Goal: Information Seeking & Learning: Learn about a topic

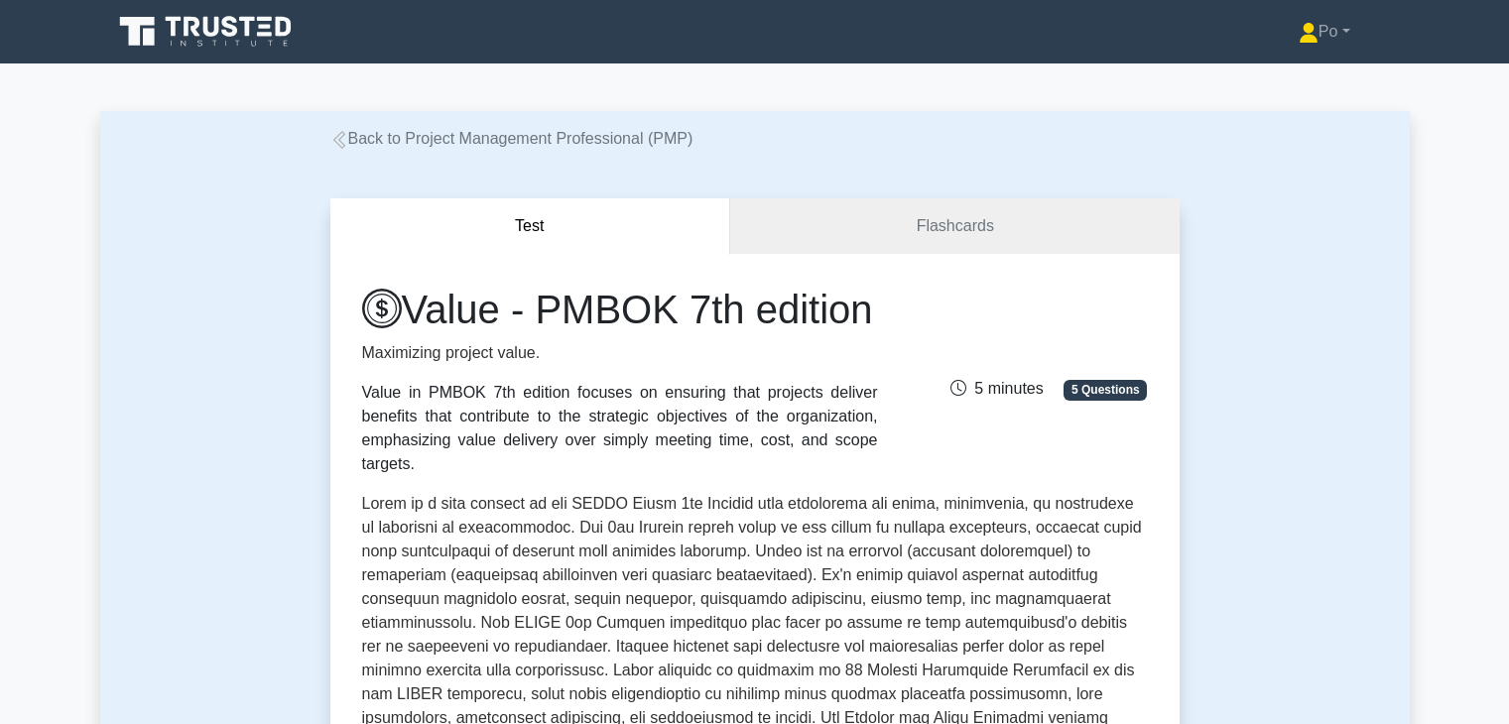
scroll to position [317, 0]
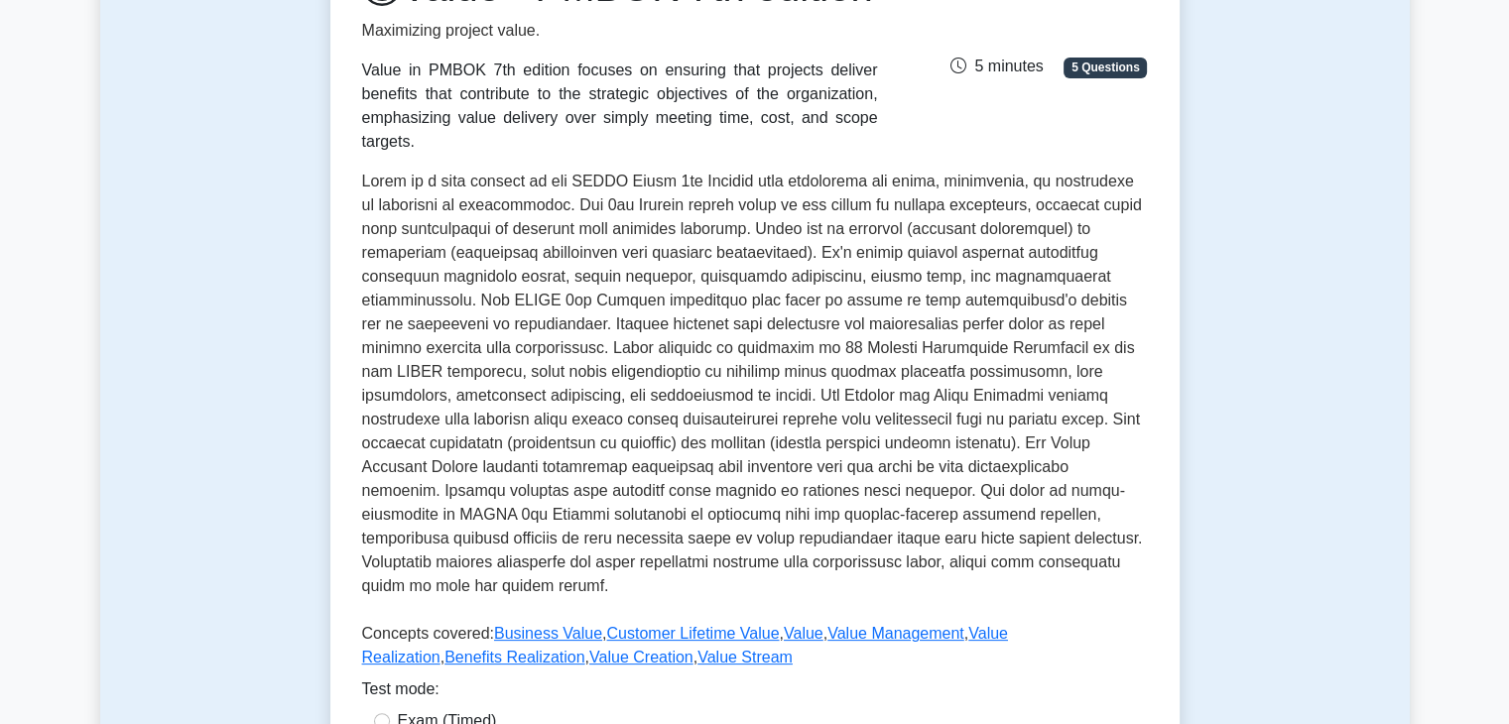
click at [1058, 477] on p at bounding box center [755, 388] width 786 height 436
click at [1085, 469] on p at bounding box center [755, 388] width 786 height 436
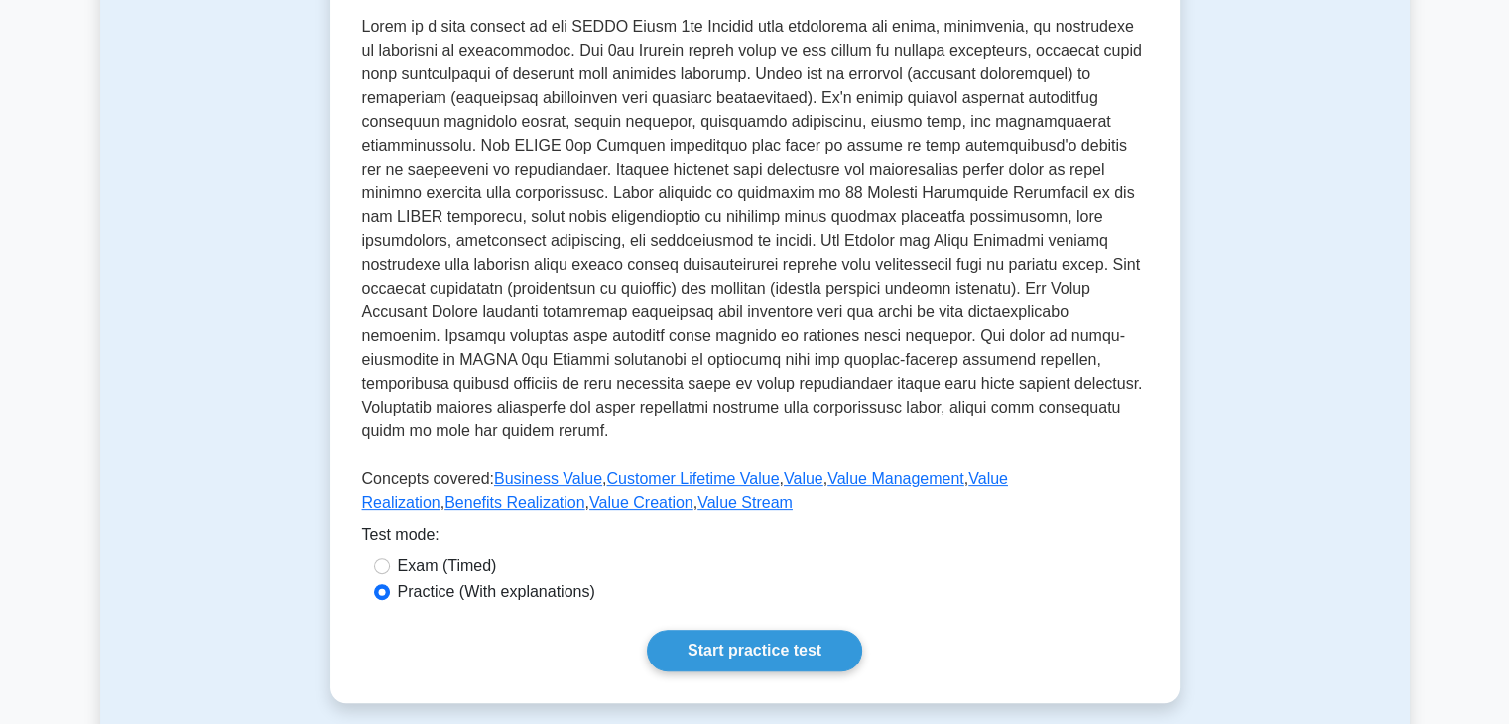
scroll to position [476, 0]
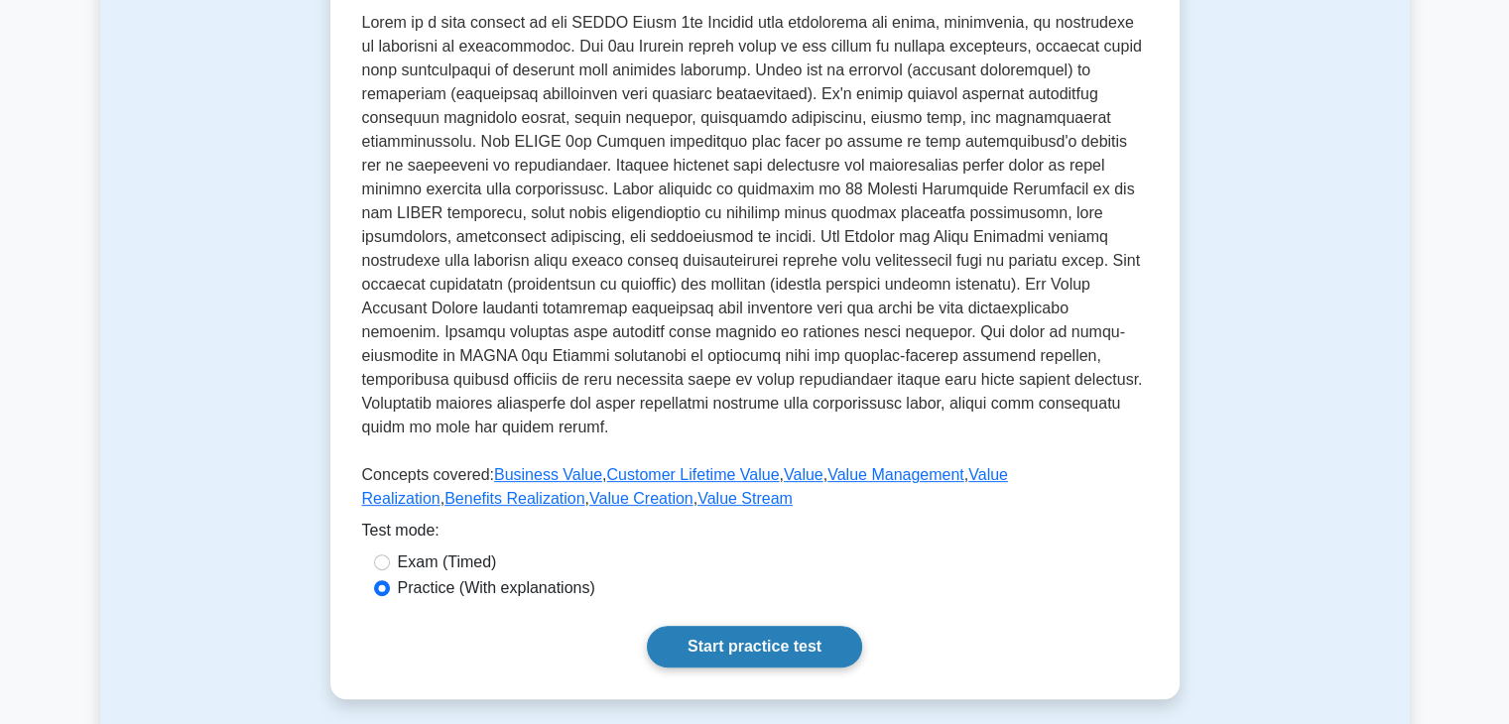
click at [758, 644] on link "Start practice test" at bounding box center [754, 647] width 215 height 42
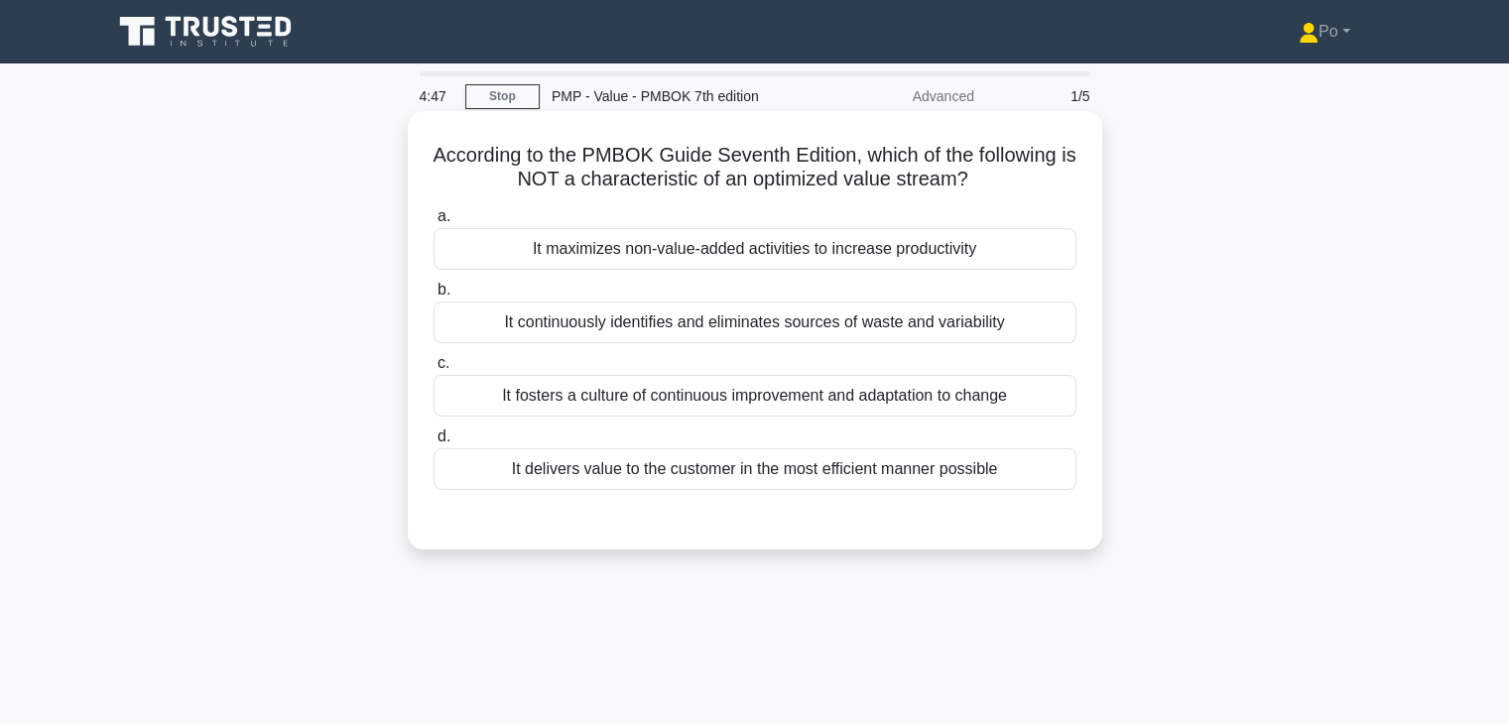
click at [869, 254] on div "It maximizes non-value-added activities to increase productivity" at bounding box center [754, 249] width 643 height 42
click at [433, 223] on input "a. It maximizes non-value-added activities to increase productivity" at bounding box center [433, 216] width 0 height 13
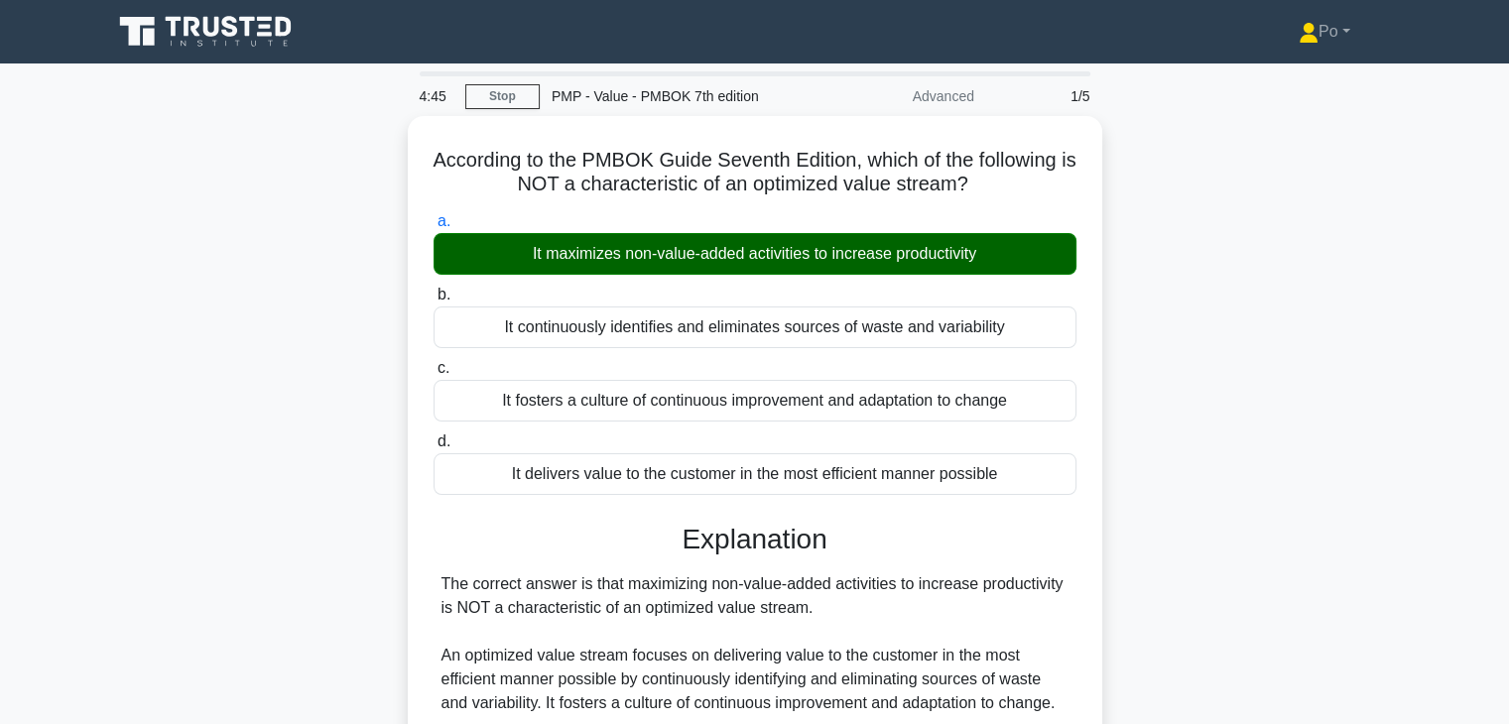
click at [1187, 390] on div "According to the PMBOK Guide Seventh Edition, which of the following is NOT a c…" at bounding box center [754, 534] width 1309 height 836
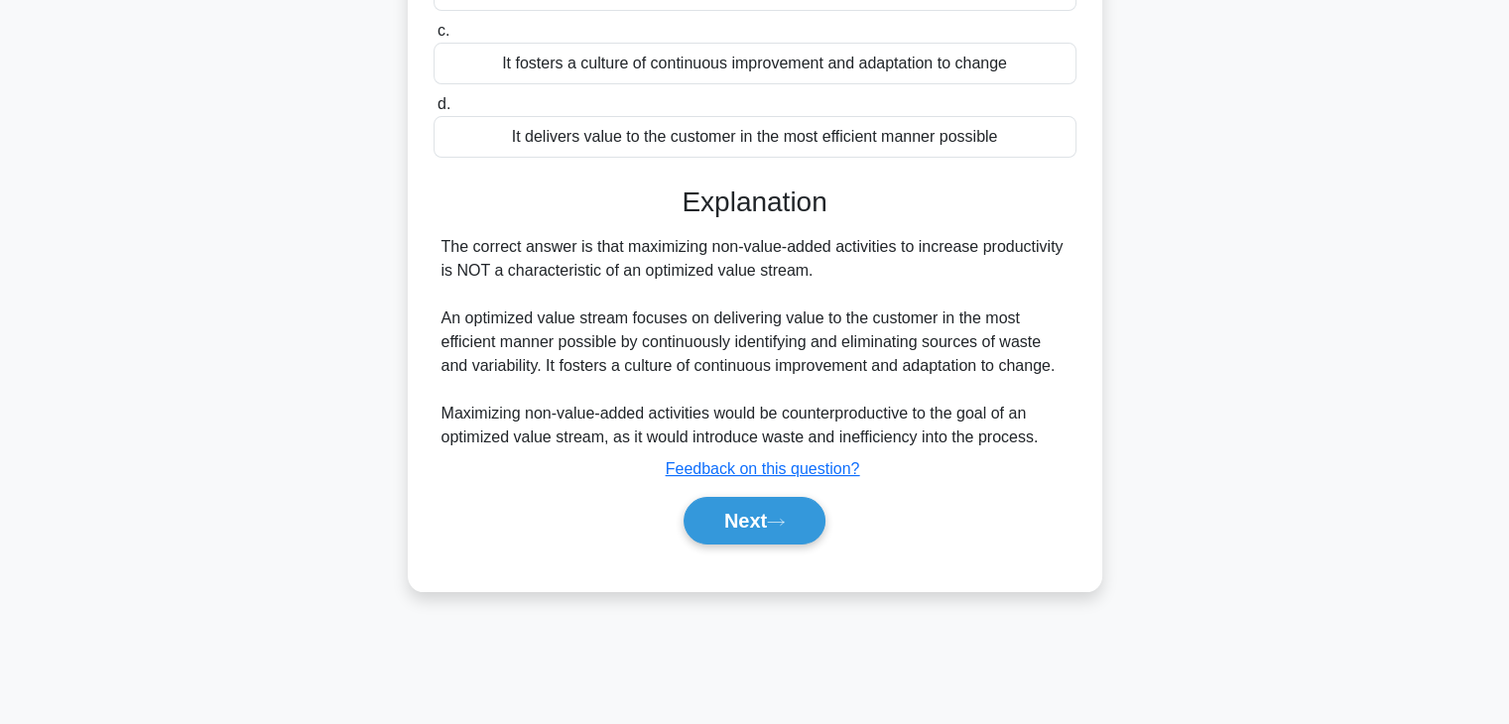
scroll to position [348, 0]
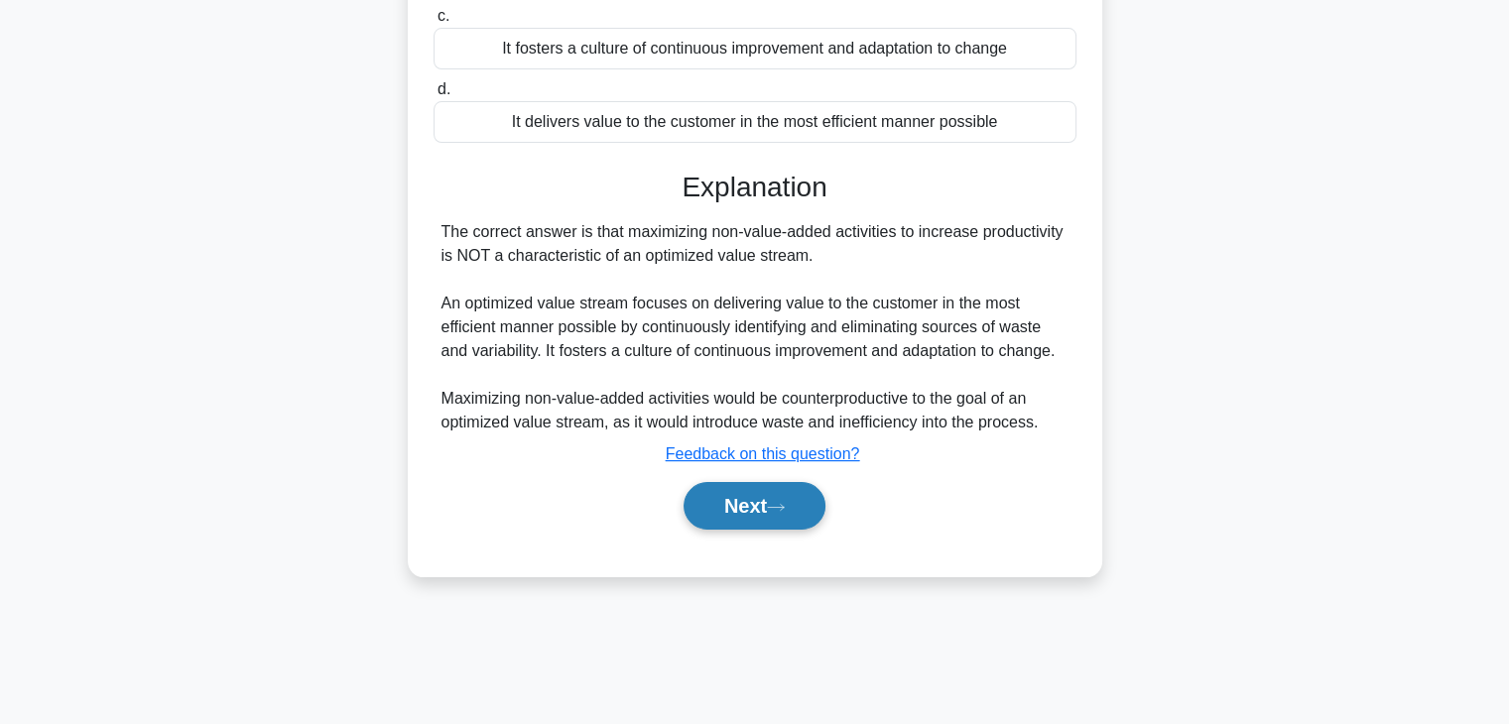
click at [710, 521] on button "Next" at bounding box center [754, 506] width 142 height 48
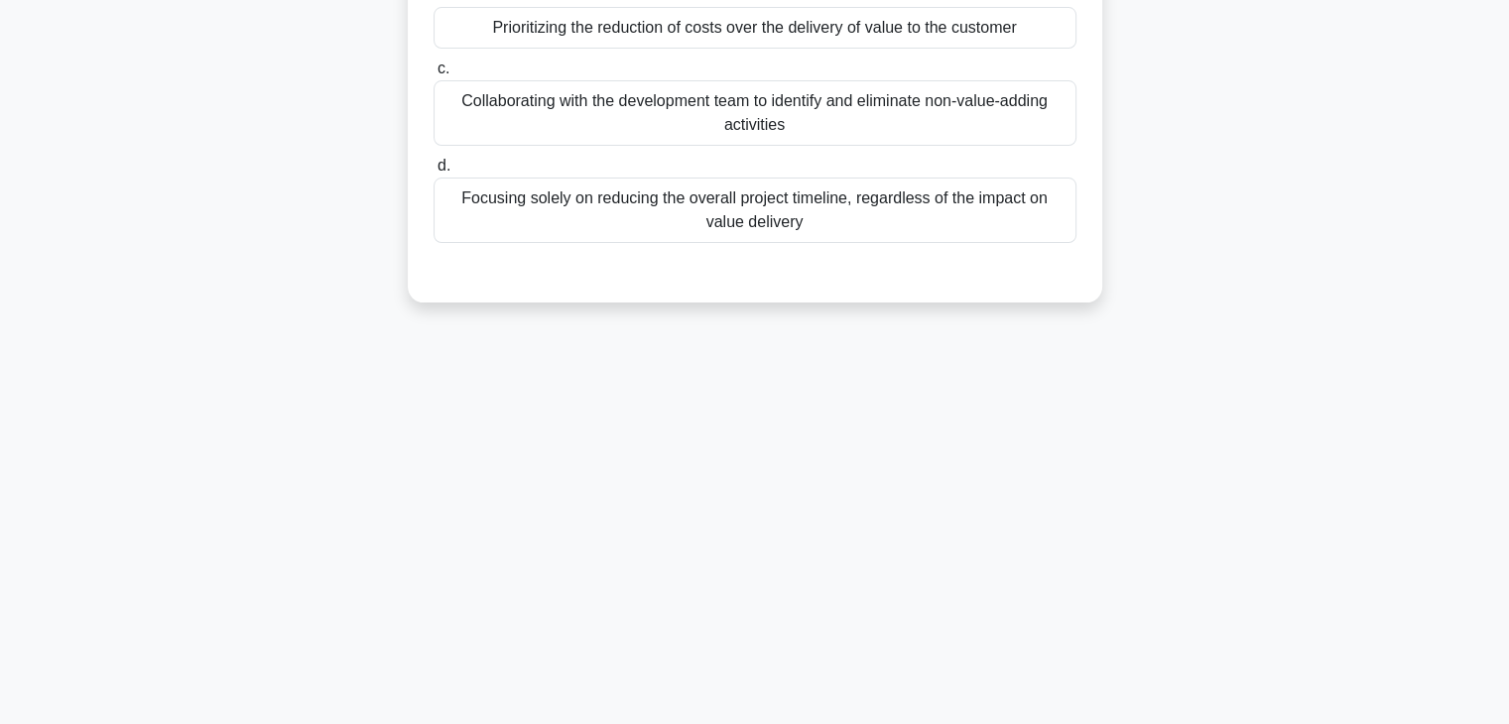
click at [844, 414] on div "4:41 Stop PMP - Value - PMBOK 7th edition Advanced 2/5 A project manager is usi…" at bounding box center [754, 220] width 1309 height 992
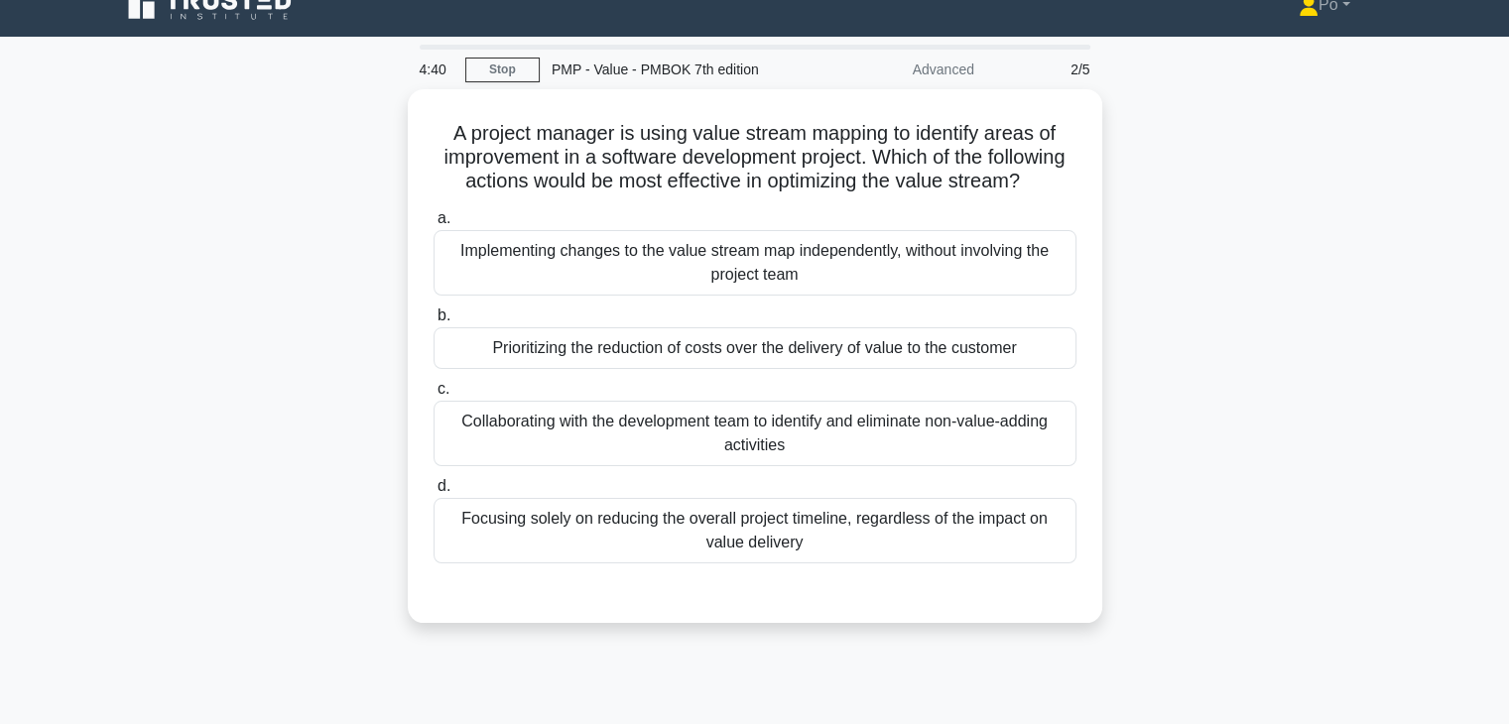
scroll to position [0, 0]
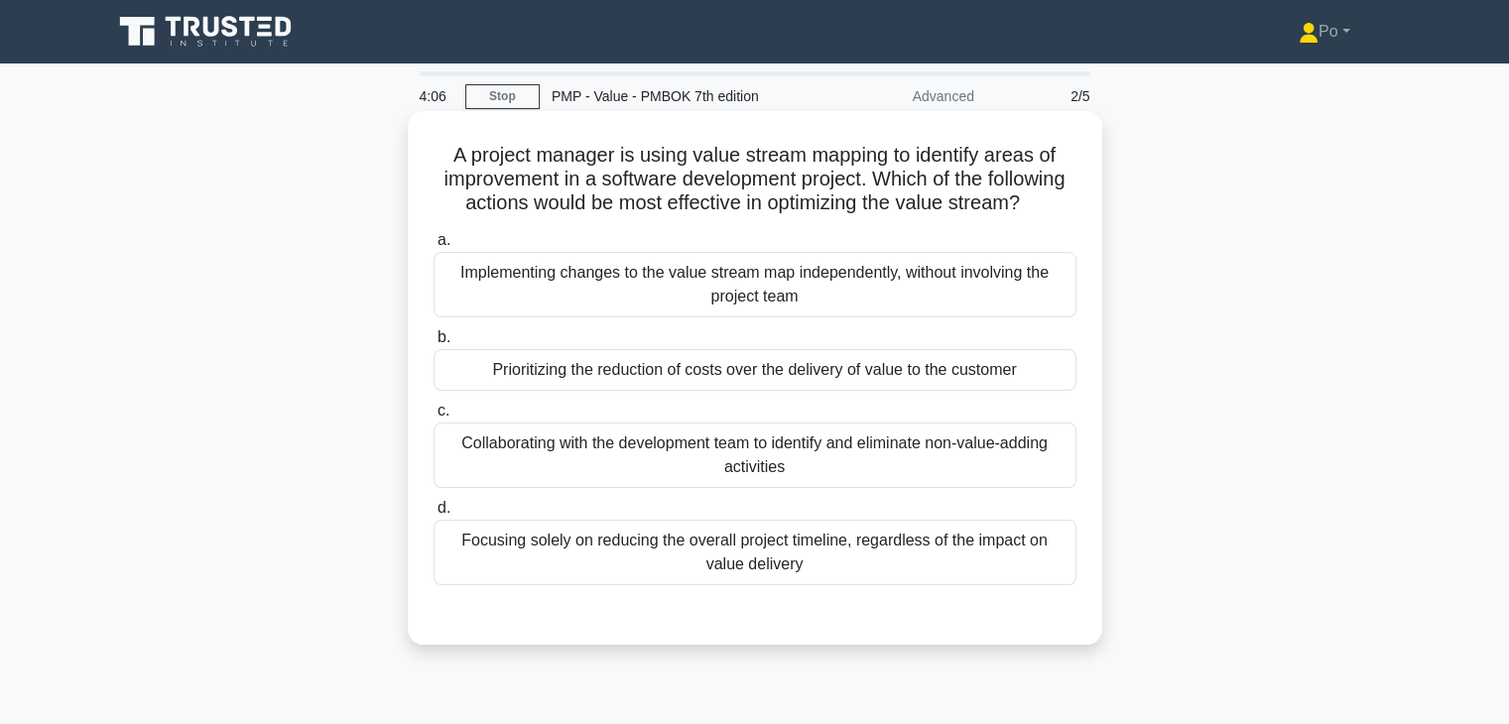
click at [948, 569] on div "Focusing solely on reducing the overall project timeline, regardless of the imp…" at bounding box center [754, 552] width 643 height 65
click at [433, 515] on input "d. Focusing solely on reducing the overall project timeline, regardless of the …" at bounding box center [433, 508] width 0 height 13
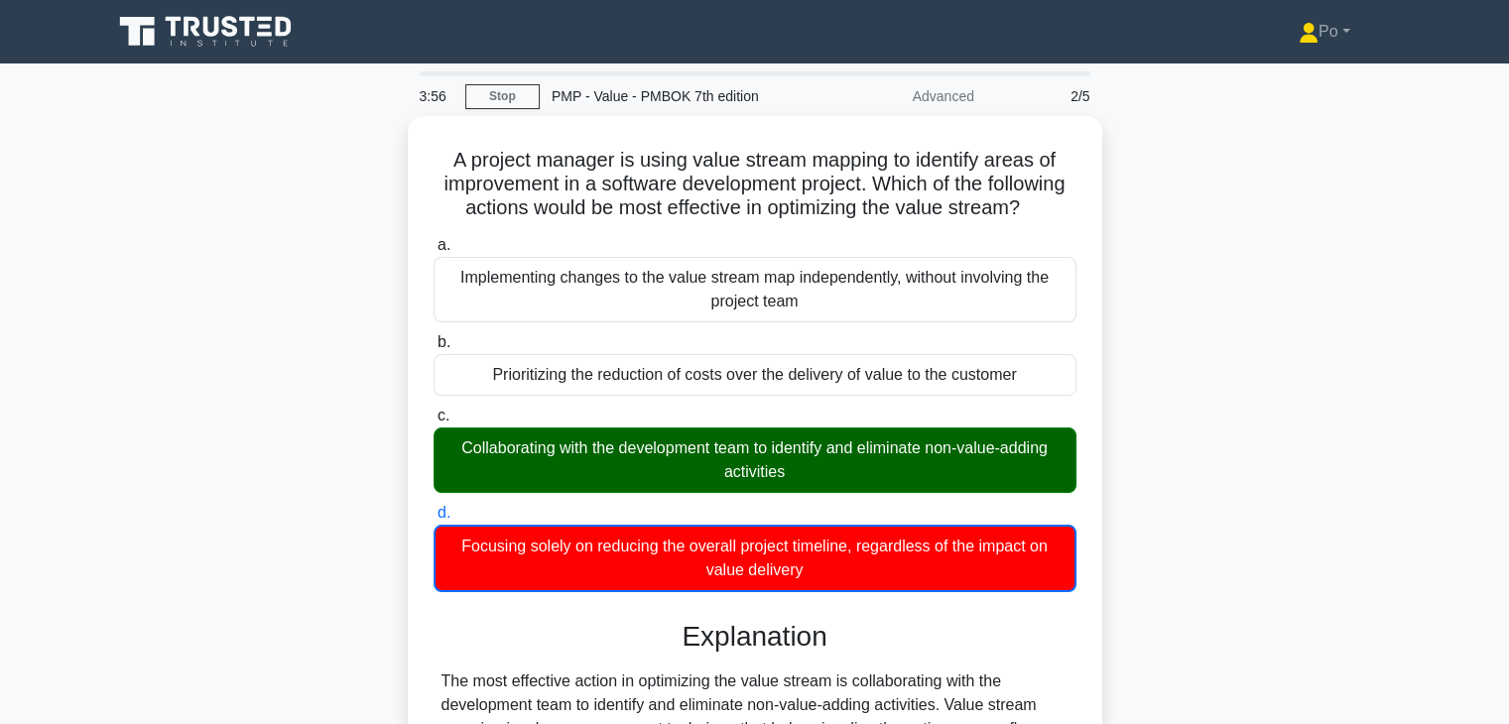
click at [1193, 487] on div "A project manager is using value stream mapping to identify areas of improvemen…" at bounding box center [754, 737] width 1309 height 1243
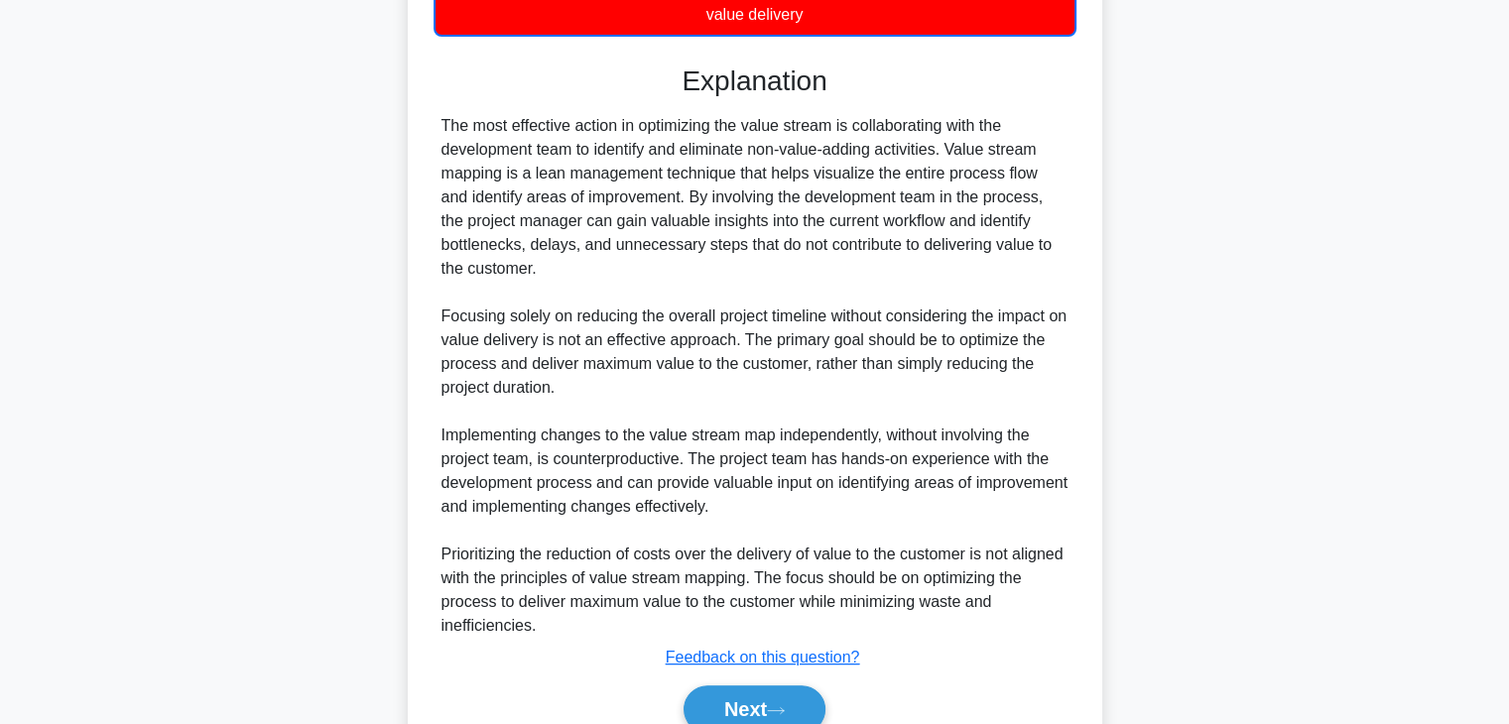
click at [1193, 487] on div "A project manager is using value stream mapping to identify areas of improvemen…" at bounding box center [754, 182] width 1309 height 1243
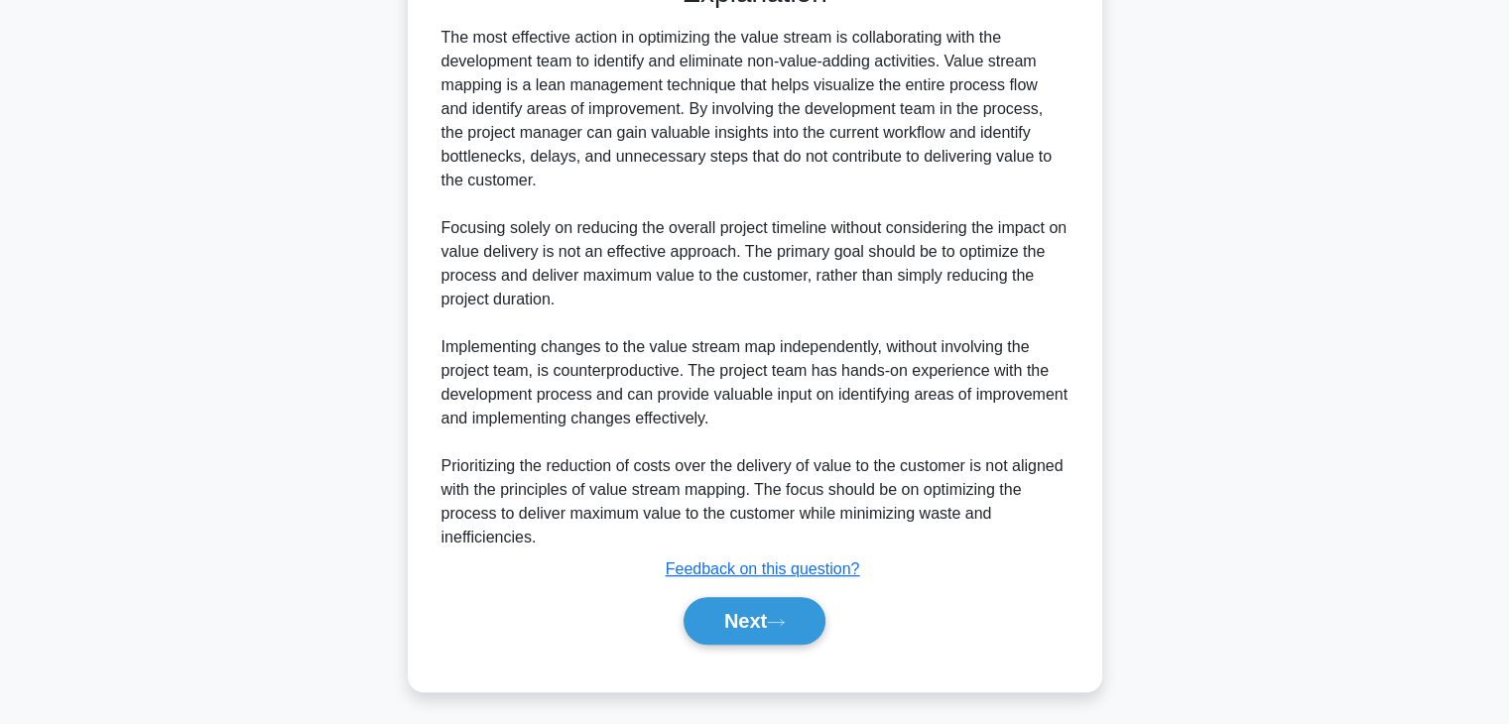
scroll to position [667, 0]
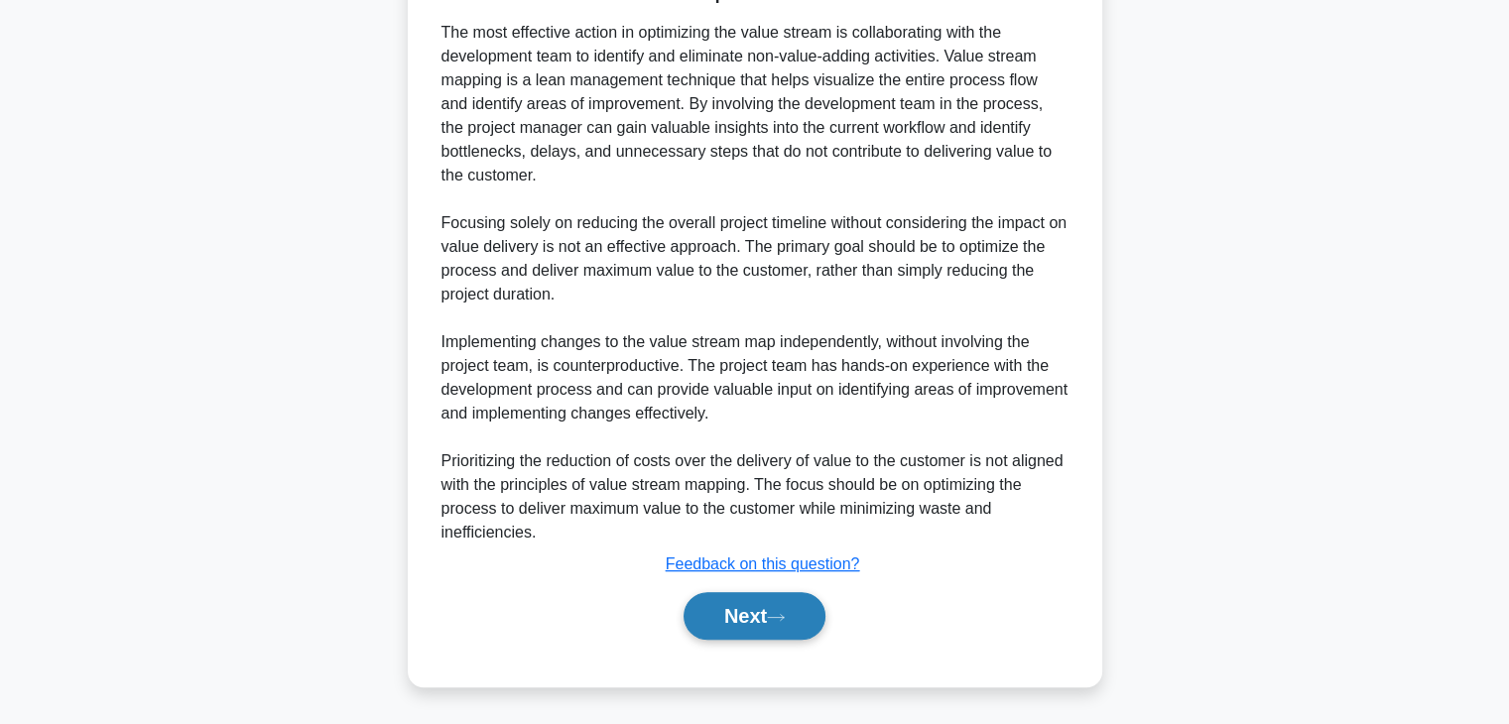
click at [742, 612] on button "Next" at bounding box center [754, 616] width 142 height 48
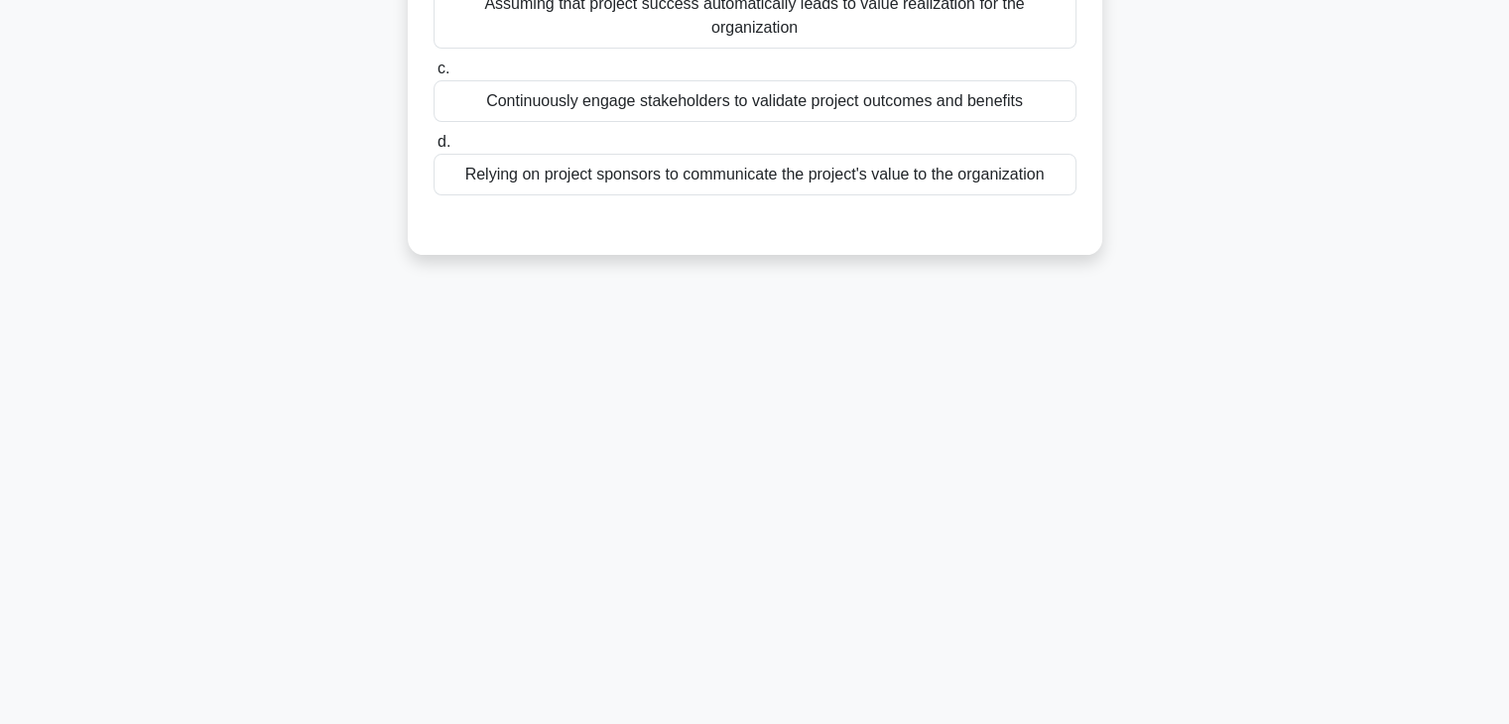
scroll to position [348, 0]
click at [1127, 458] on div "3:50 Stop PMP - Value - PMBOK 7th edition Advanced 3/5 According to the PMBOK G…" at bounding box center [754, 220] width 1309 height 992
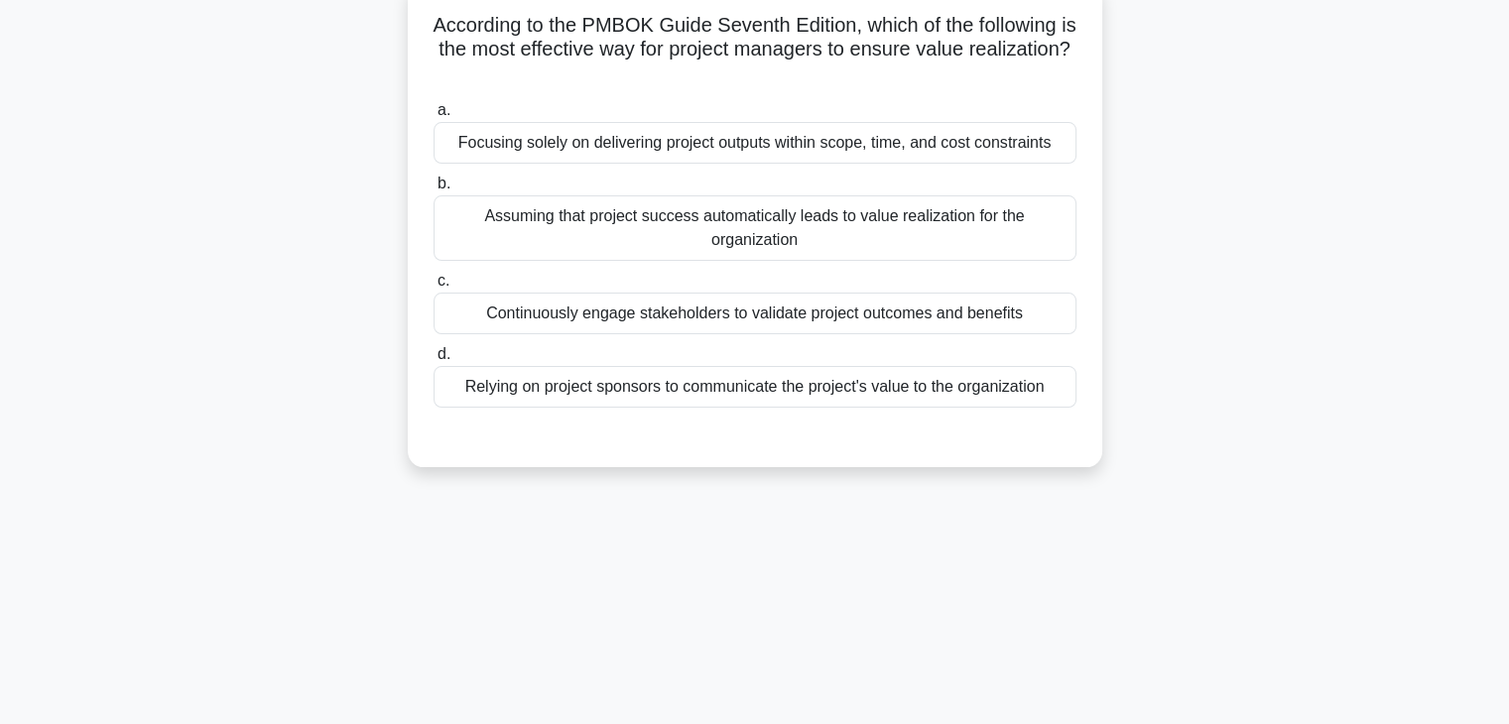
scroll to position [31, 0]
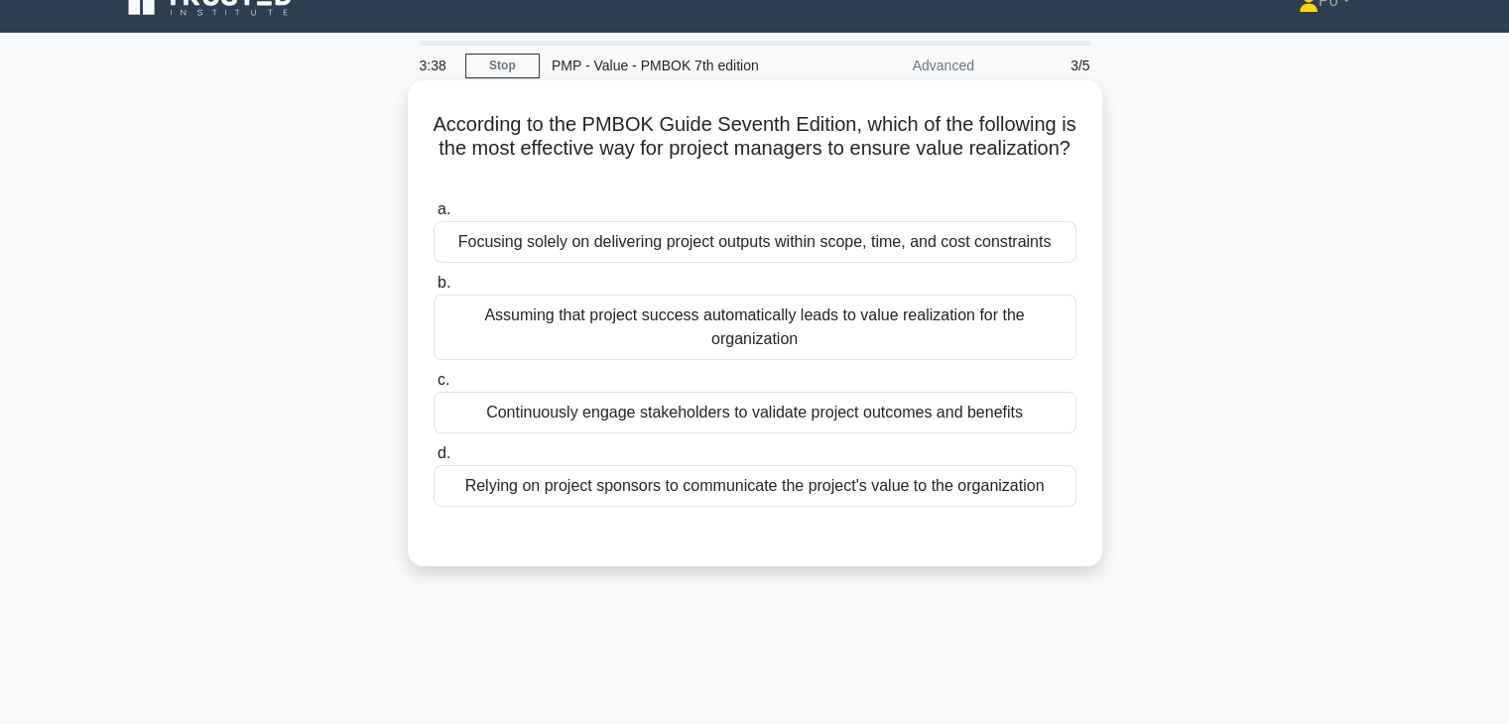
click at [913, 410] on div "Continuously engage stakeholders to validate project outcomes and benefits" at bounding box center [754, 413] width 643 height 42
click at [433, 387] on input "c. Continuously engage stakeholders to validate project outcomes and benefits" at bounding box center [433, 380] width 0 height 13
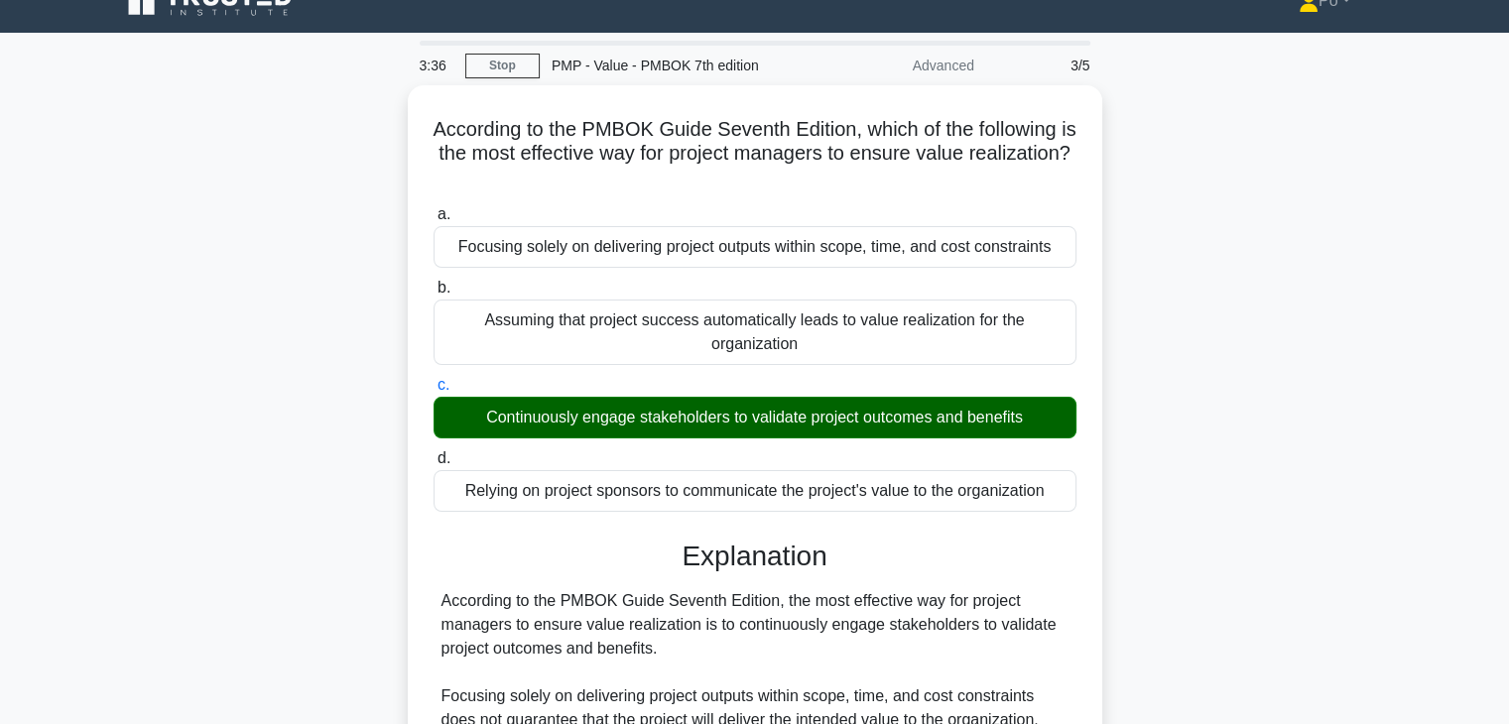
click at [1258, 578] on div "According to the PMBOK Guide Seventh Edition, which of the following is the mos…" at bounding box center [754, 610] width 1309 height 1050
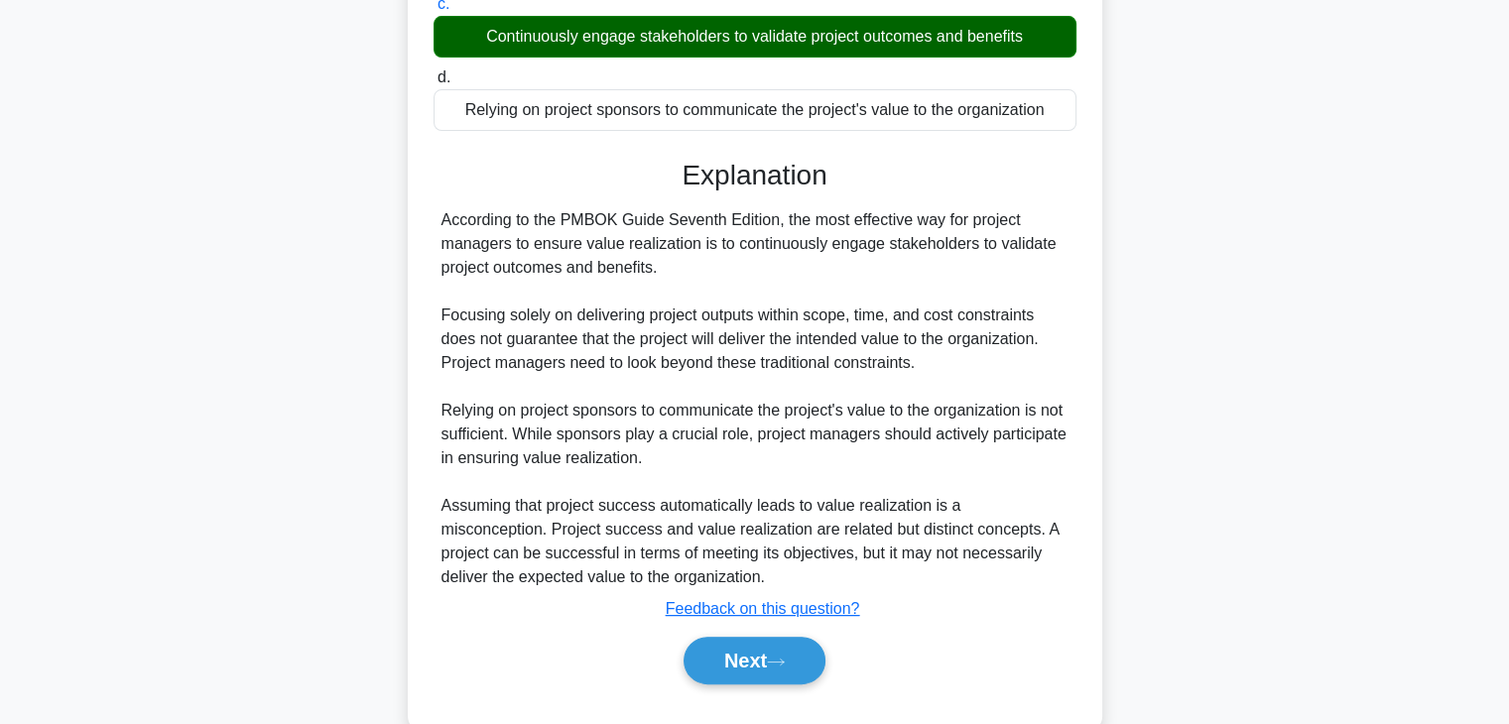
scroll to position [450, 0]
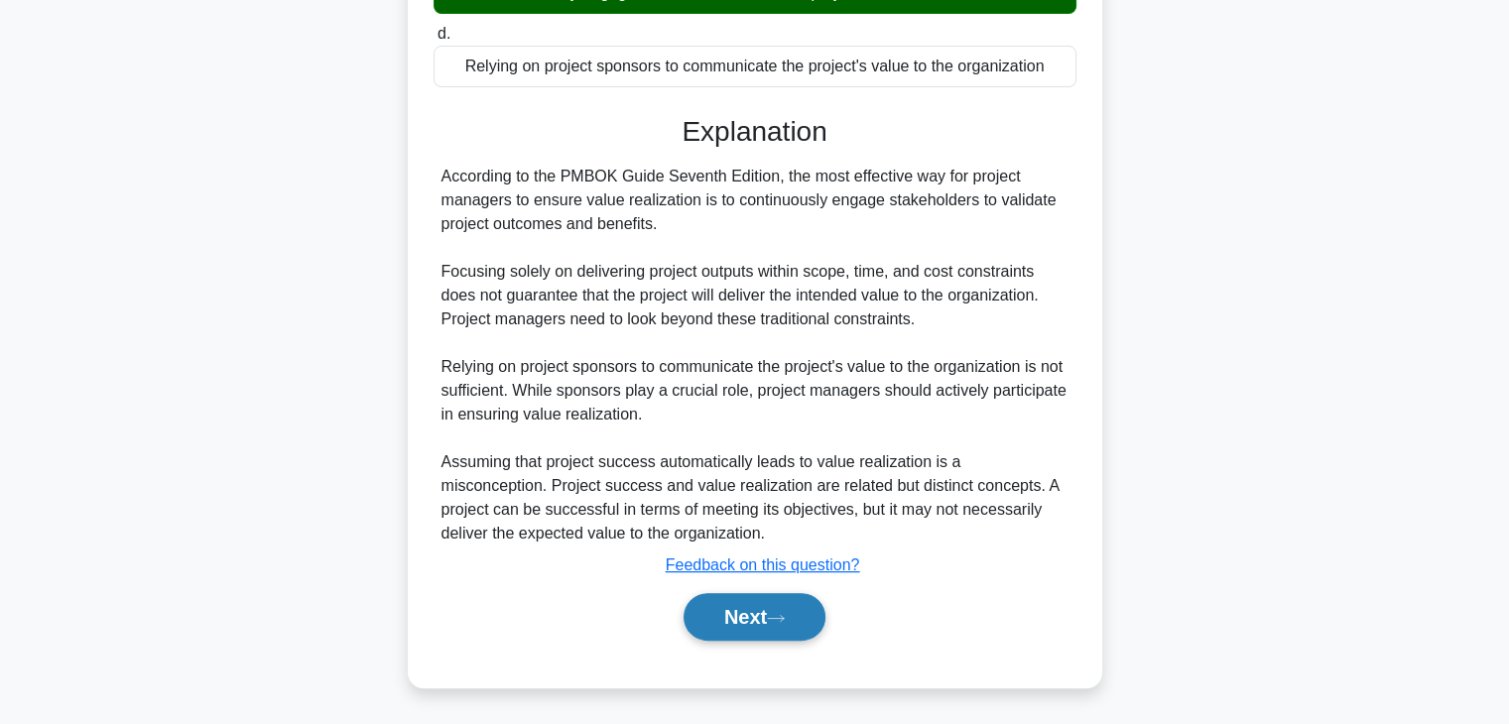
click at [698, 608] on button "Next" at bounding box center [754, 617] width 142 height 48
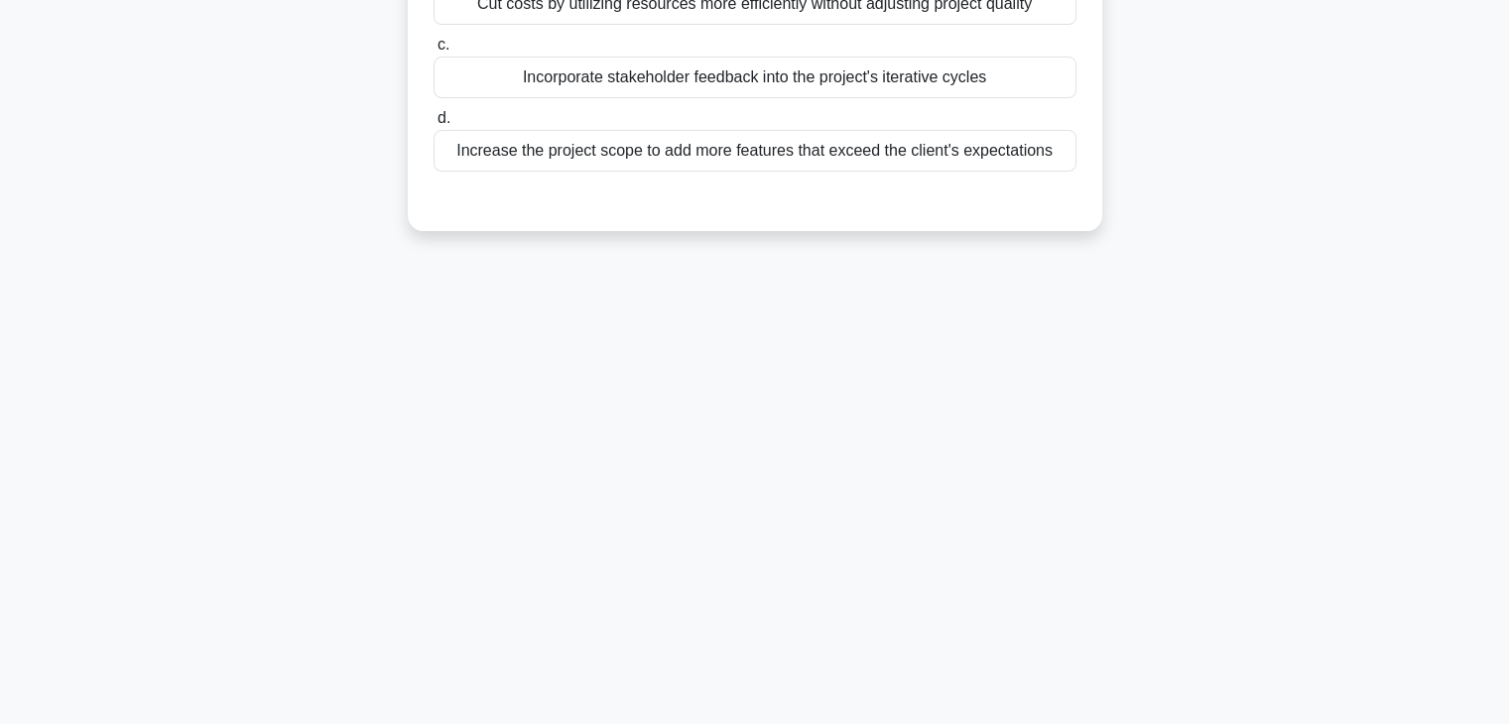
scroll to position [348, 0]
click at [953, 439] on div "3:33 Stop PMP - Value - PMBOK 7th edition Advanced 4/5 In accordance with PMBOK…" at bounding box center [754, 220] width 1309 height 992
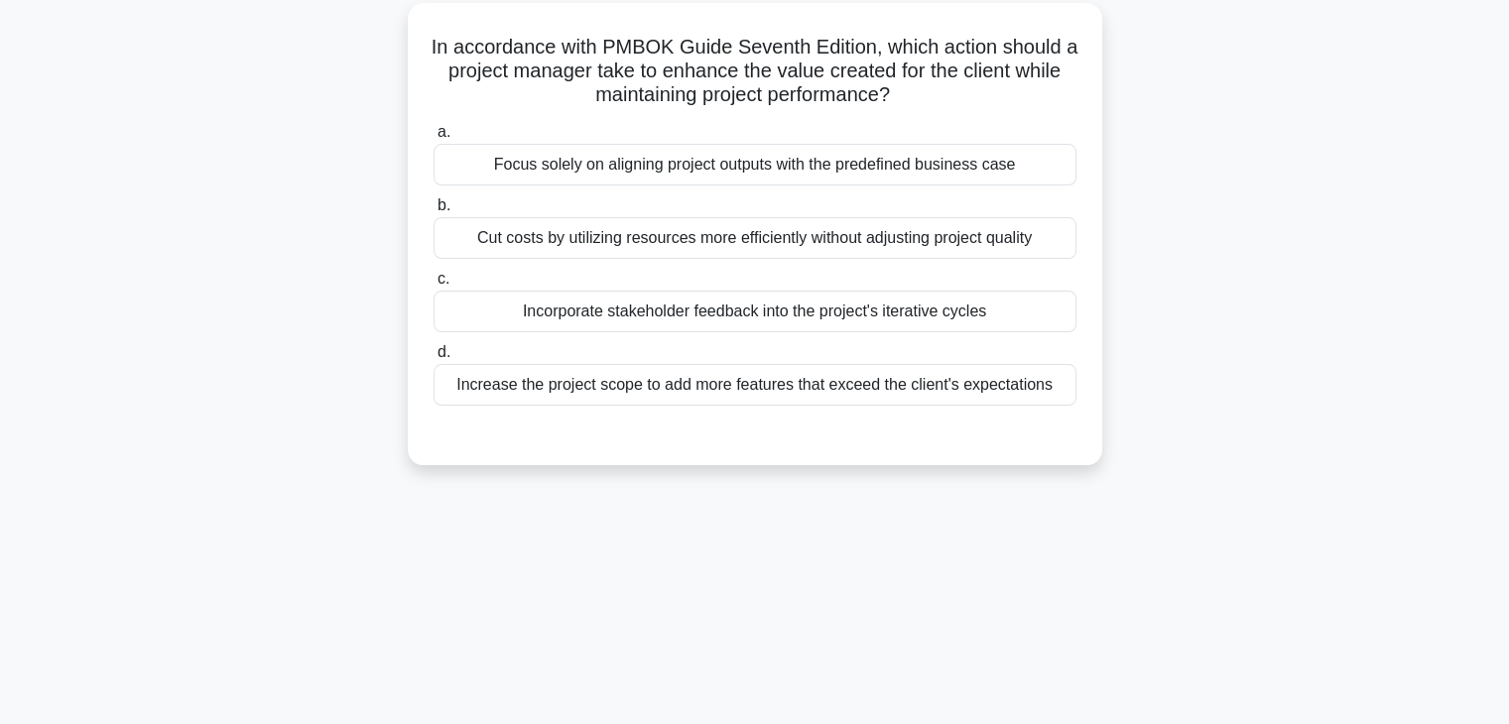
scroll to position [0, 0]
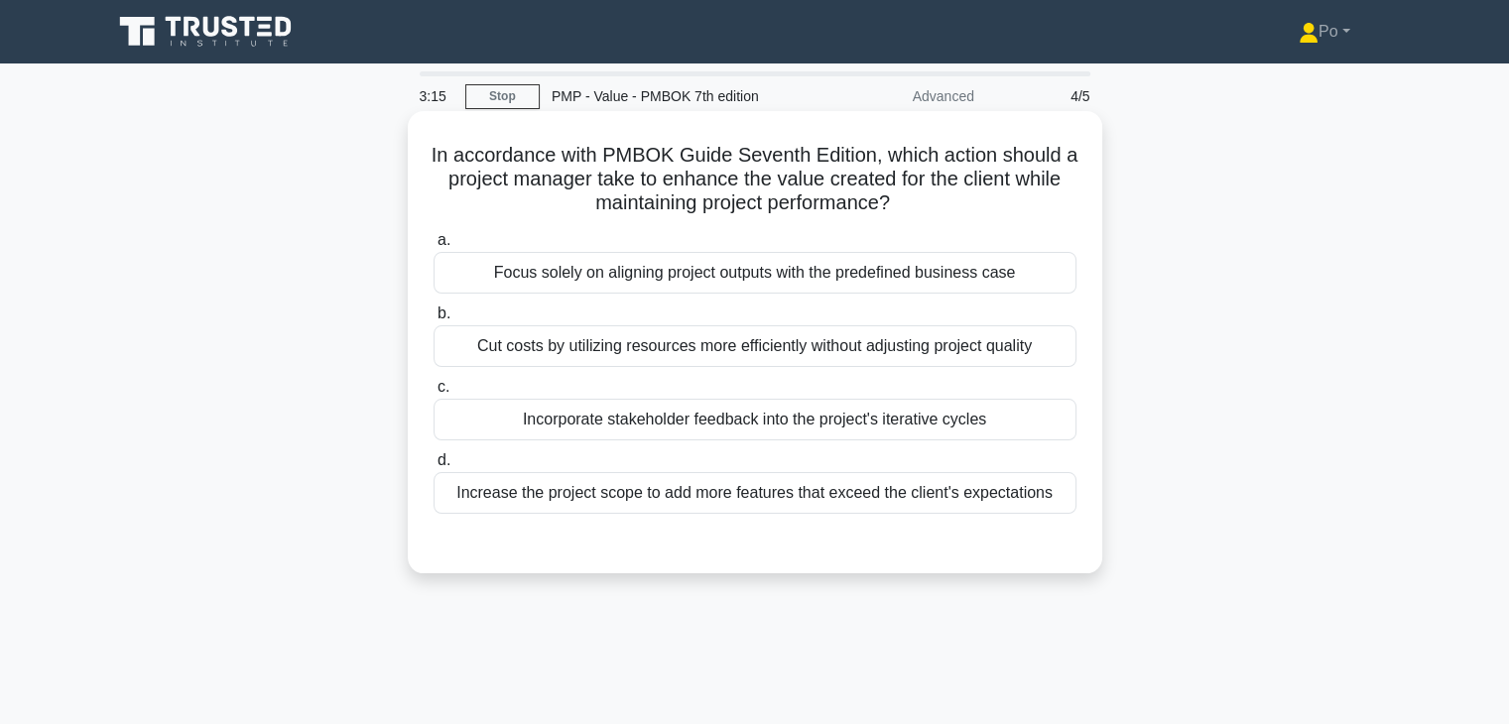
click at [949, 422] on div "Incorporate stakeholder feedback into the project's iterative cycles" at bounding box center [754, 420] width 643 height 42
click at [433, 394] on input "c. Incorporate stakeholder feedback into the project's iterative cycles" at bounding box center [433, 387] width 0 height 13
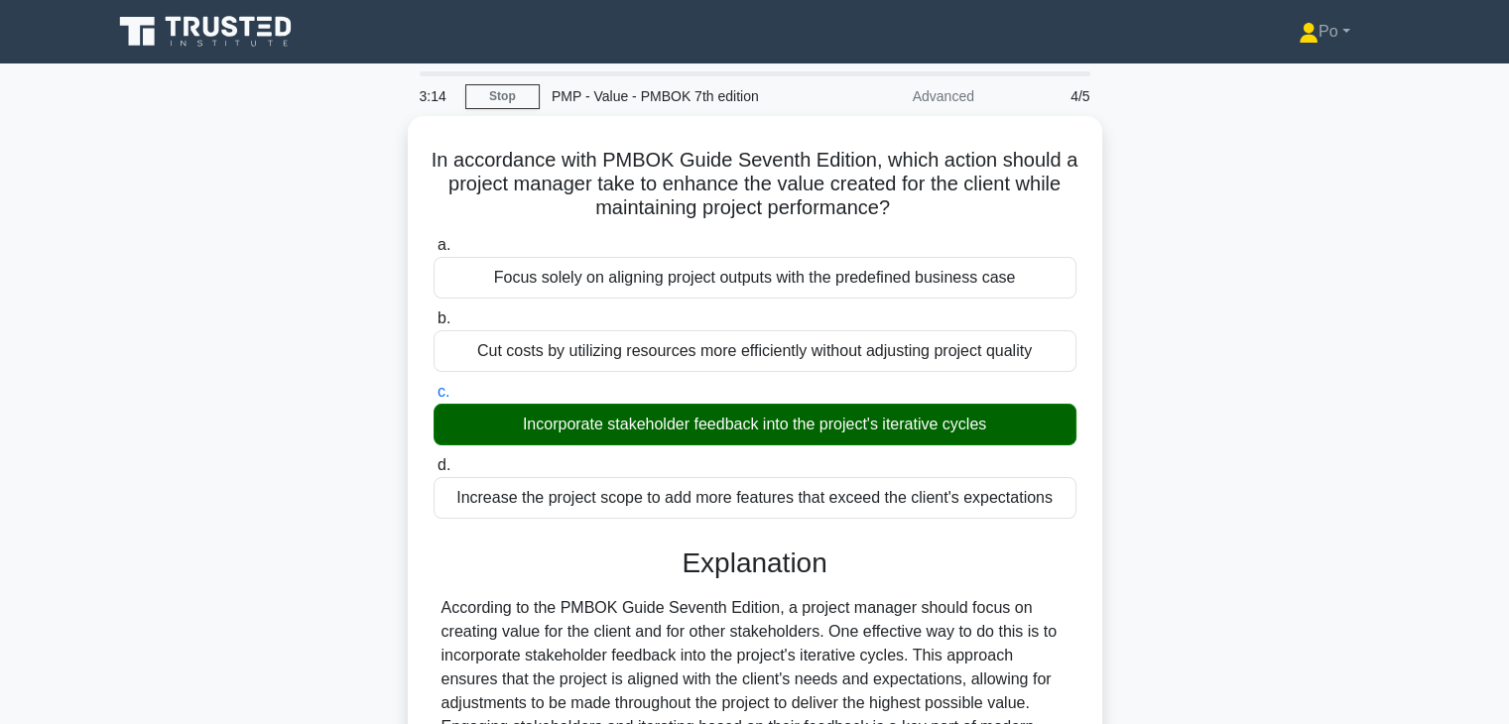
click at [1215, 522] on div "In accordance with PMBOK Guide Seventh Edition, which action should a project m…" at bounding box center [754, 605] width 1309 height 979
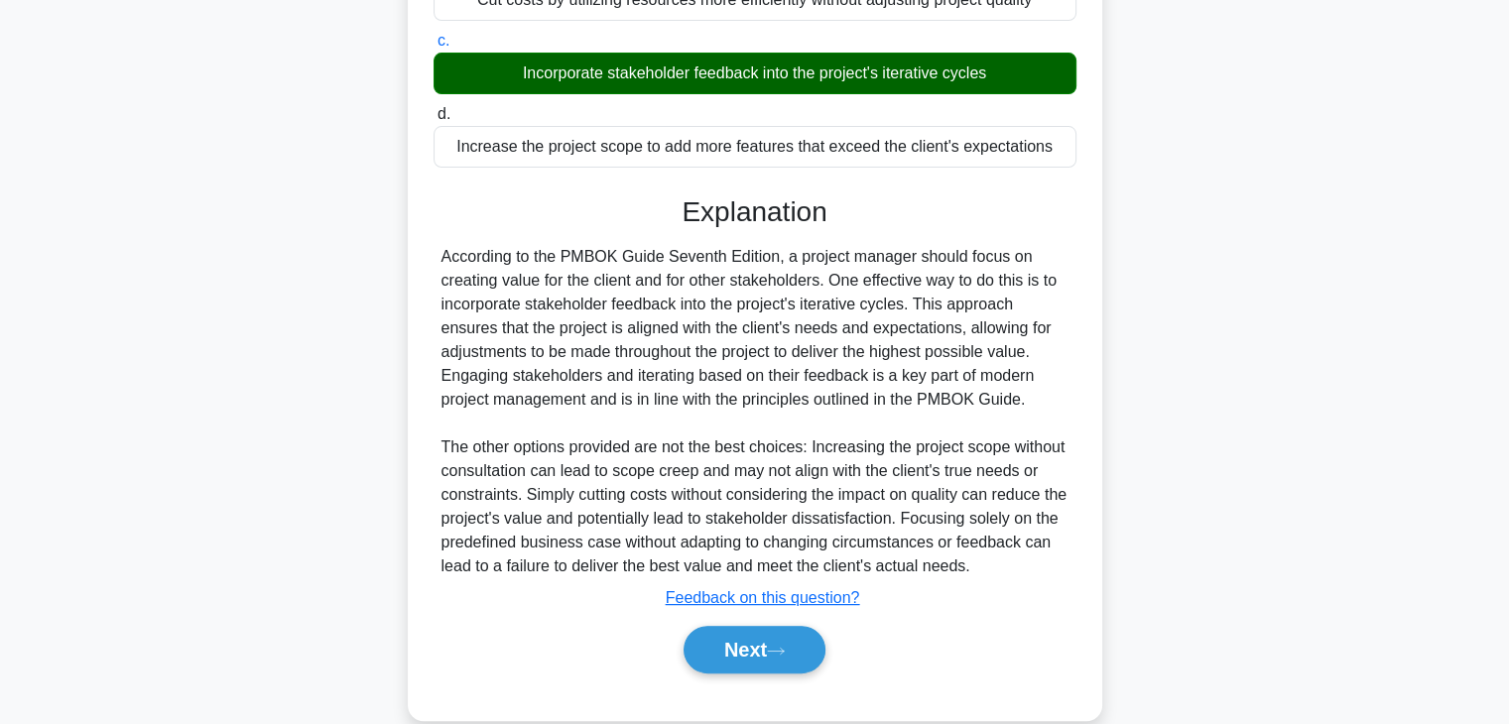
scroll to position [379, 0]
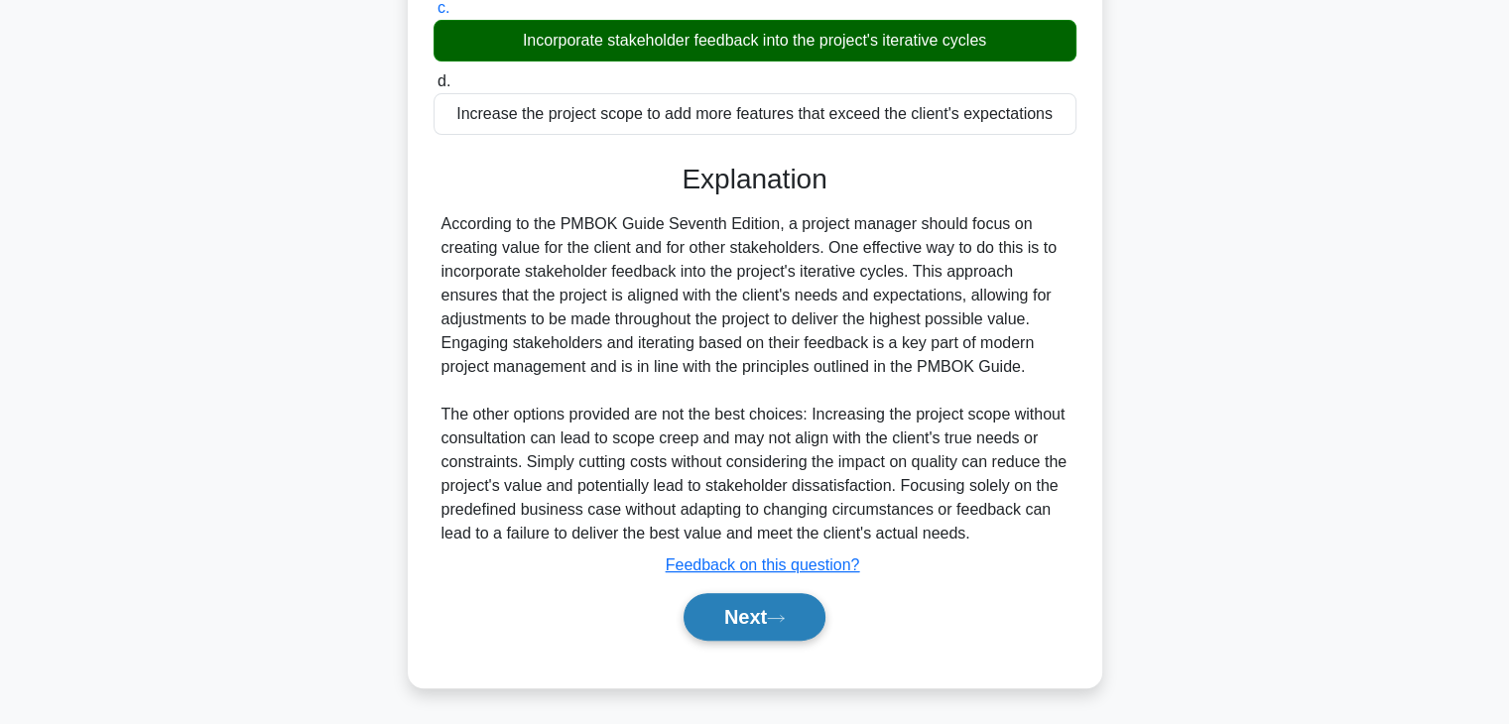
click at [722, 624] on button "Next" at bounding box center [754, 617] width 142 height 48
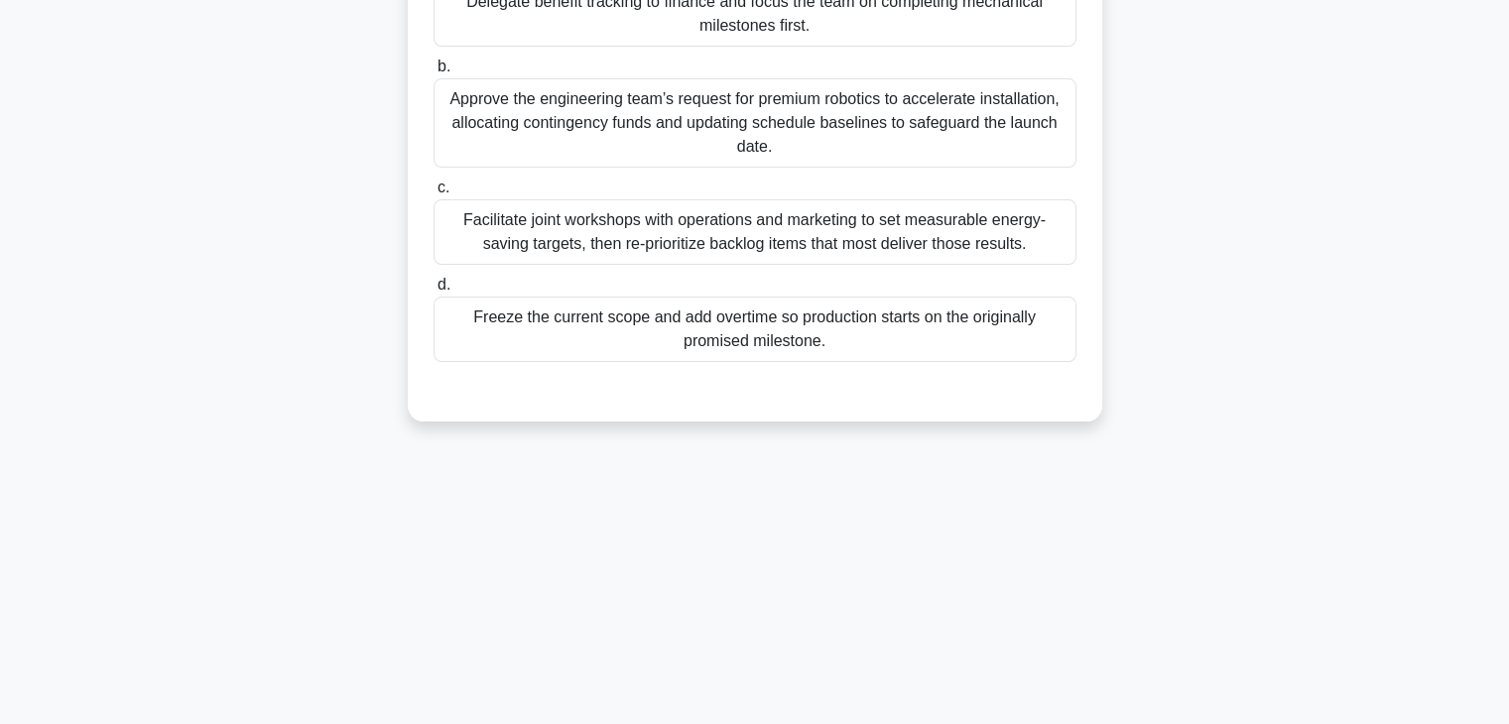
scroll to position [348, 0]
click at [1181, 447] on div "3:10 Stop PMP - Value - PMBOK 7th edition Advanced 5/5 A manufacturer is invest…" at bounding box center [754, 220] width 1309 height 992
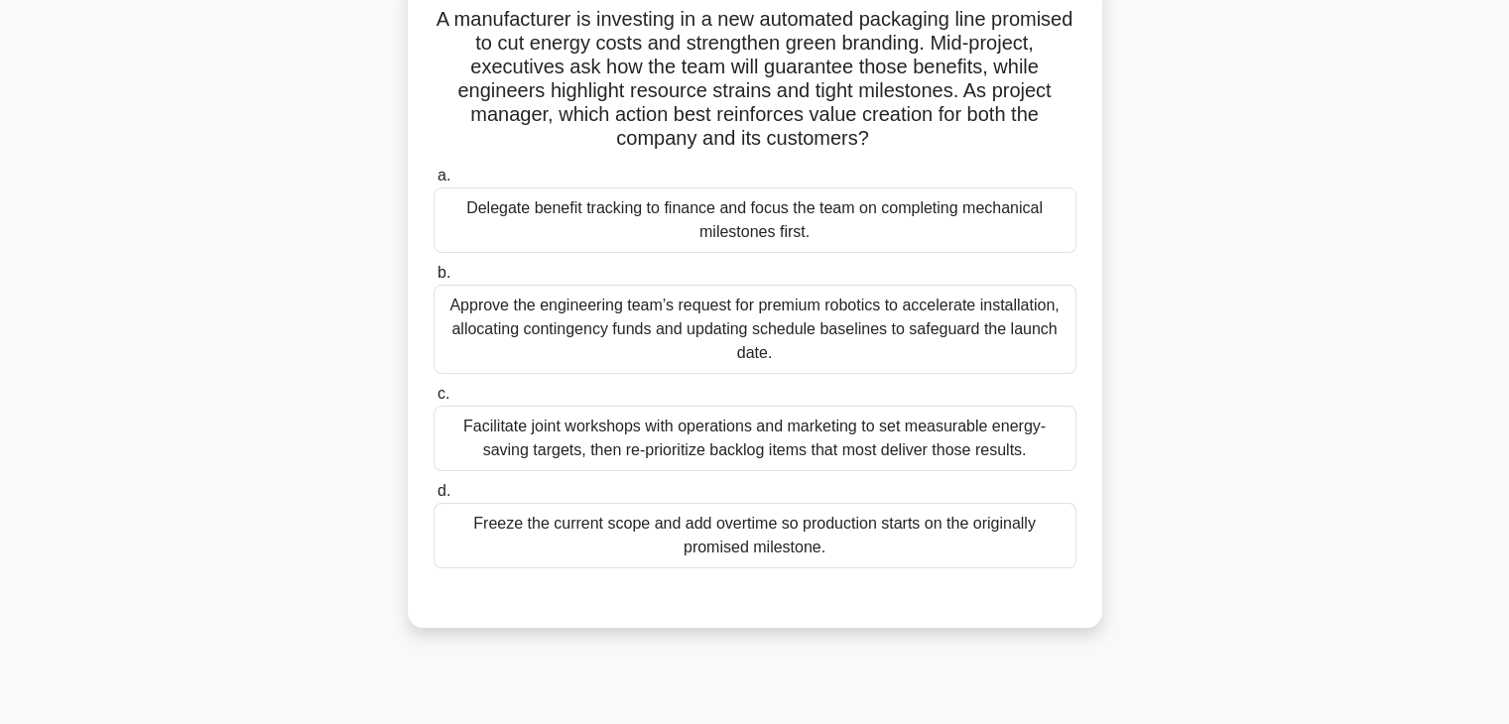
scroll to position [0, 0]
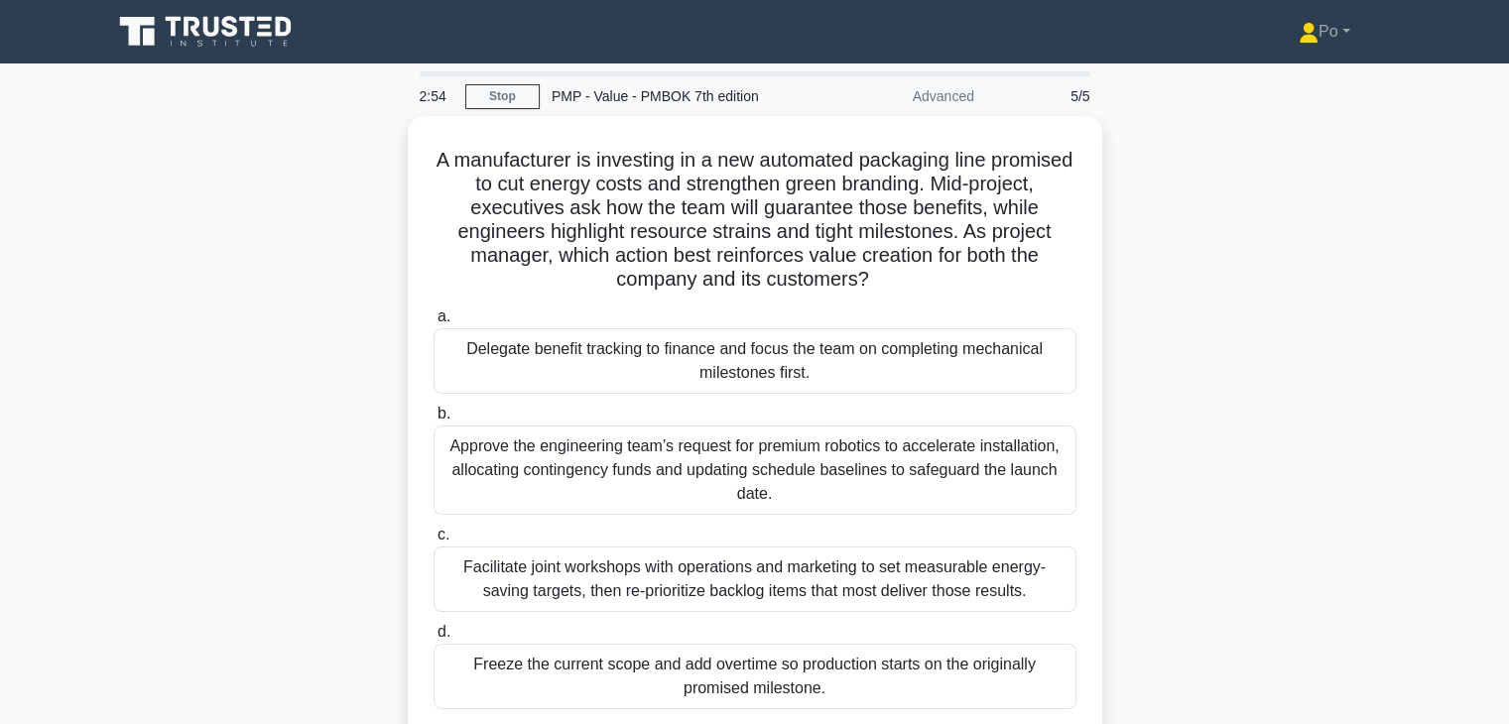
click at [1159, 416] on div "A manufacturer is investing in a new automated packaging line promised to cut e…" at bounding box center [754, 454] width 1309 height 677
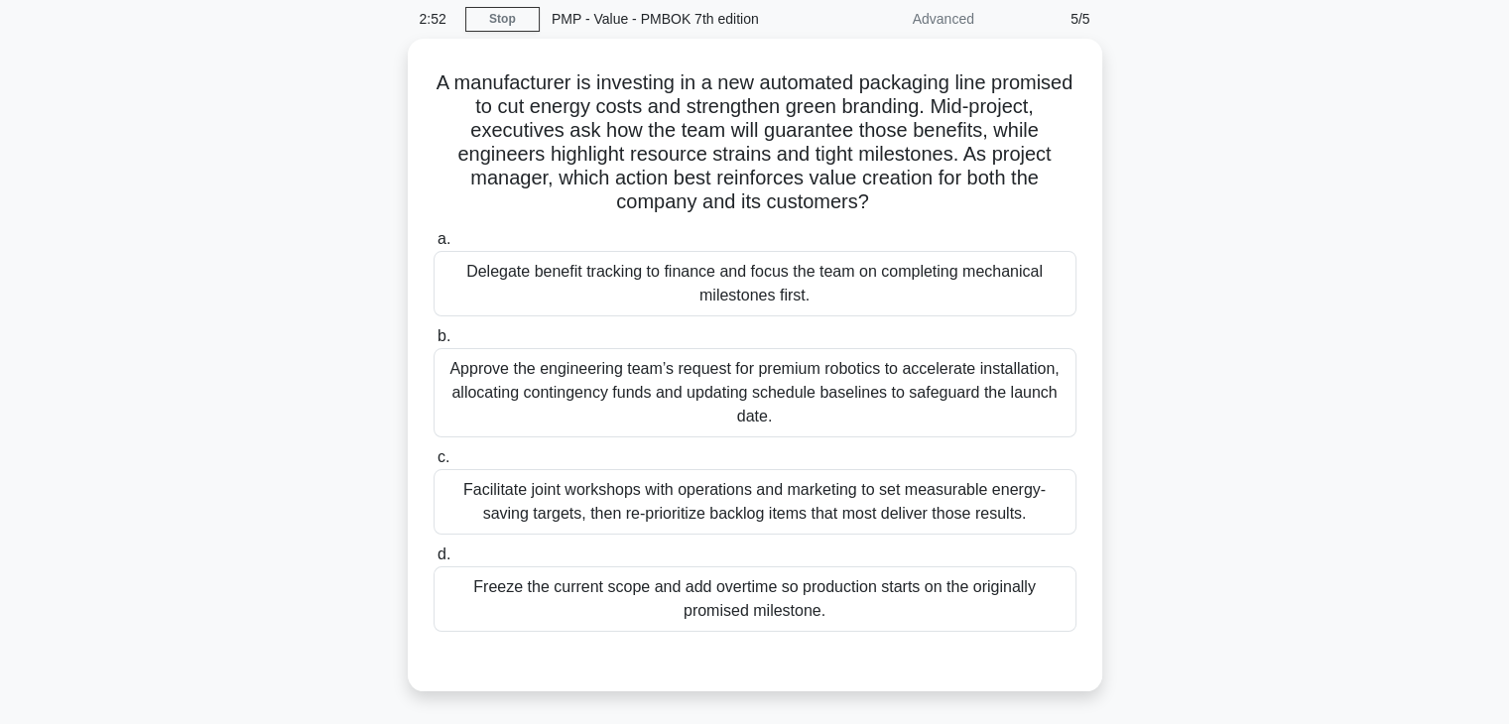
scroll to position [79, 0]
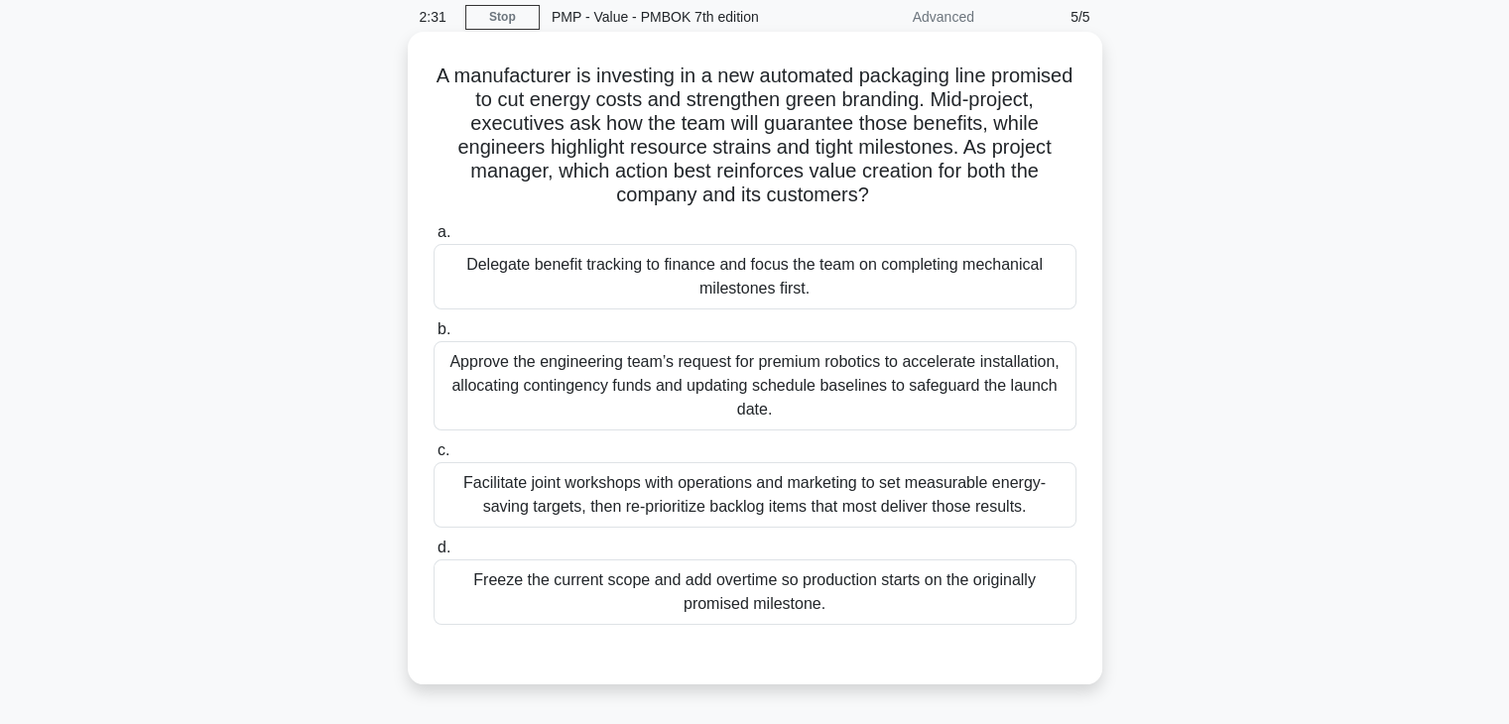
click at [896, 497] on div "Facilitate joint workshops with operations and marketing to set measurable ener…" at bounding box center [754, 494] width 643 height 65
click at [433, 457] on input "c. Facilitate joint workshops with operations and marketing to set measurable e…" at bounding box center [433, 450] width 0 height 13
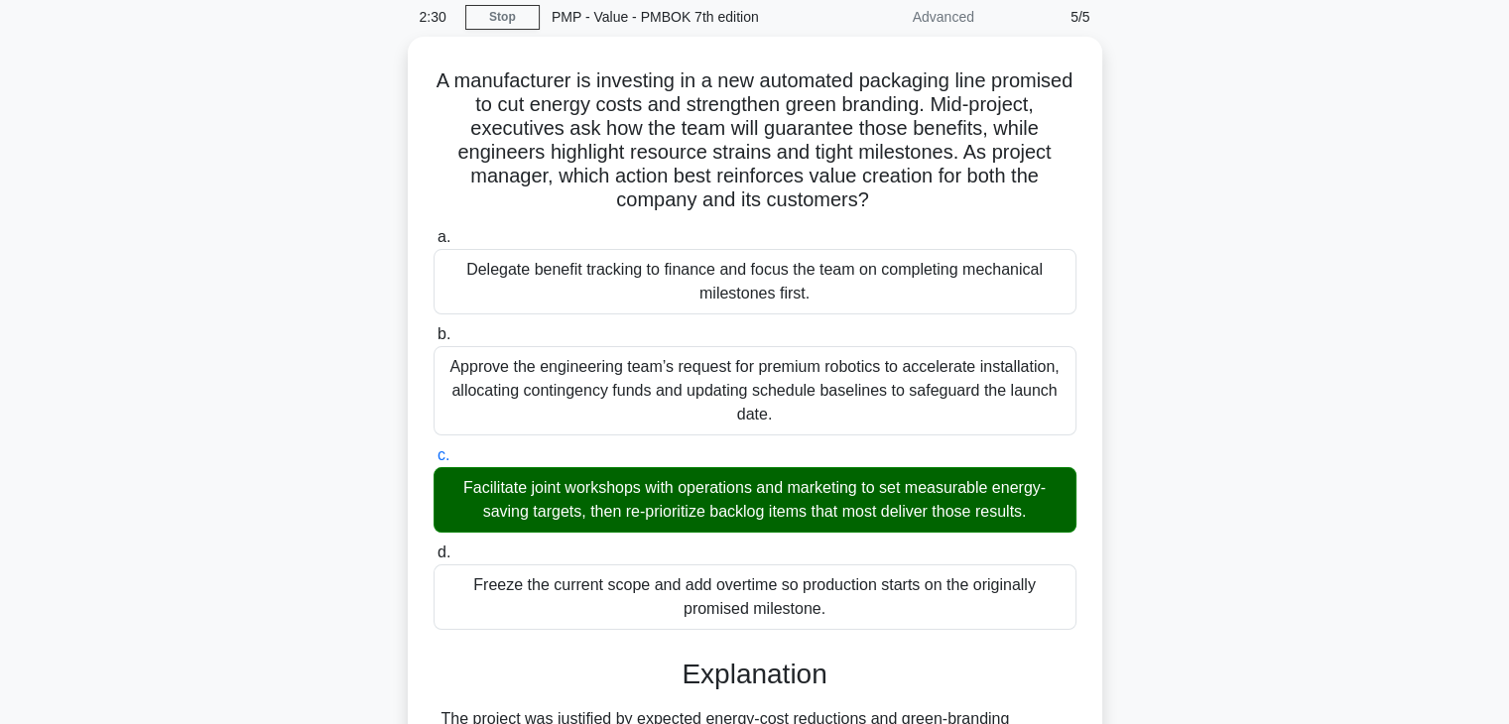
click at [1236, 613] on div "A manufacturer is investing in a new automated packaging line promised to cut e…" at bounding box center [754, 681] width 1309 height 1289
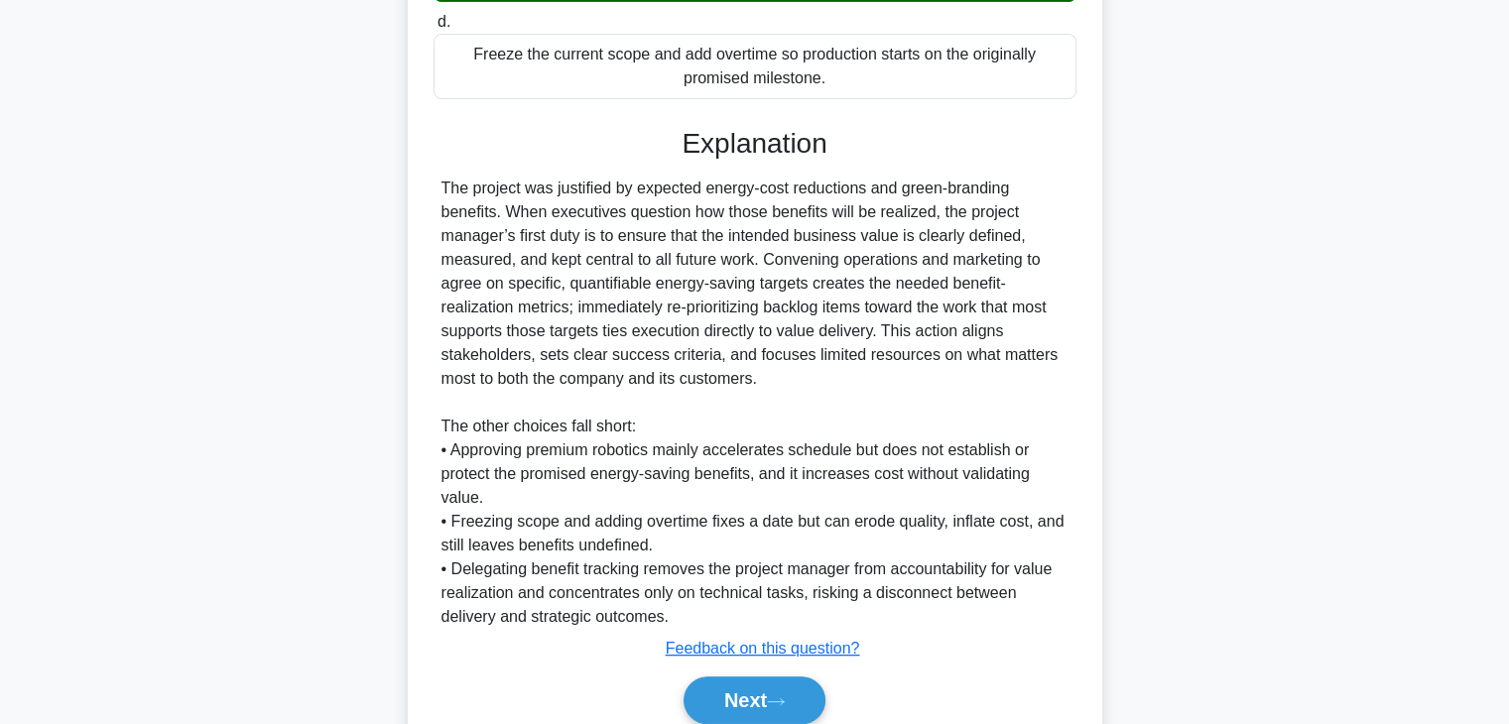
scroll to position [688, 0]
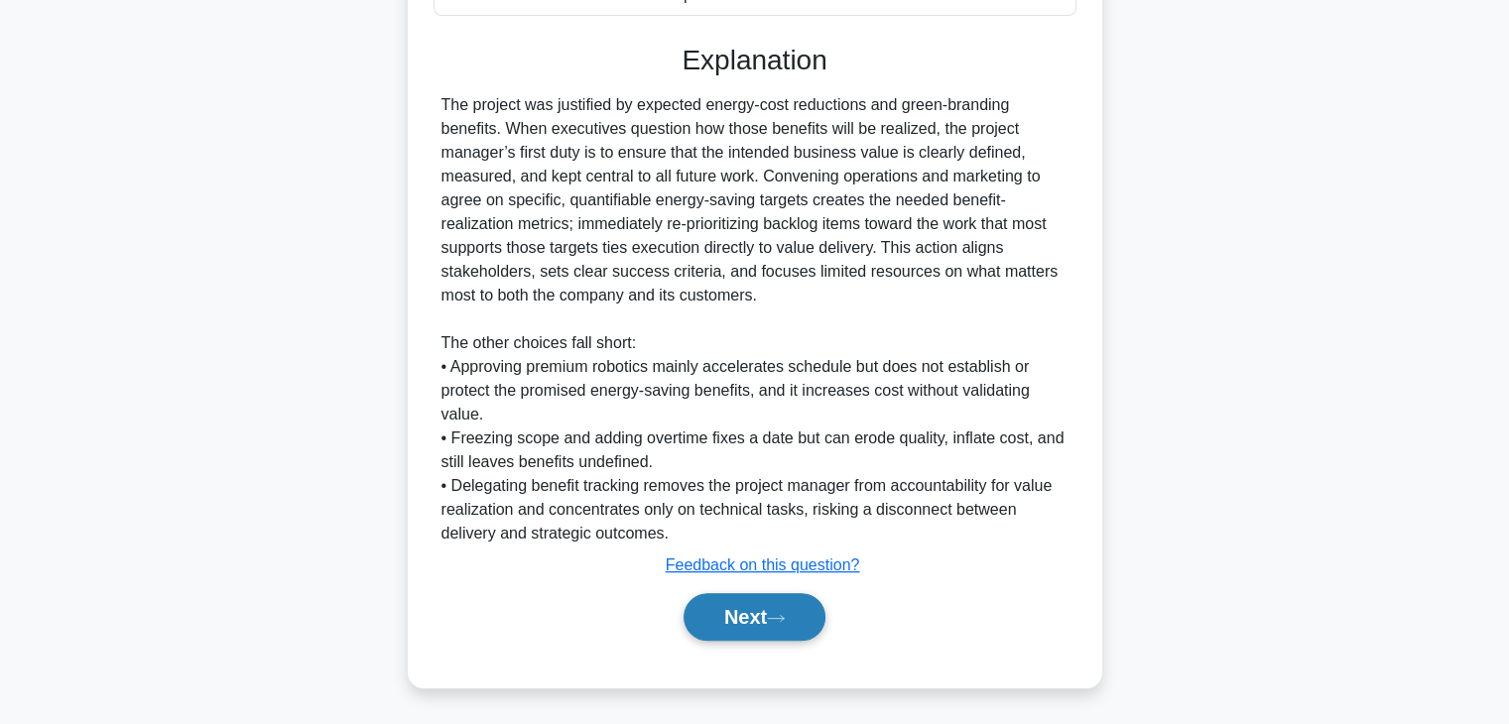
click at [739, 611] on button "Next" at bounding box center [754, 617] width 142 height 48
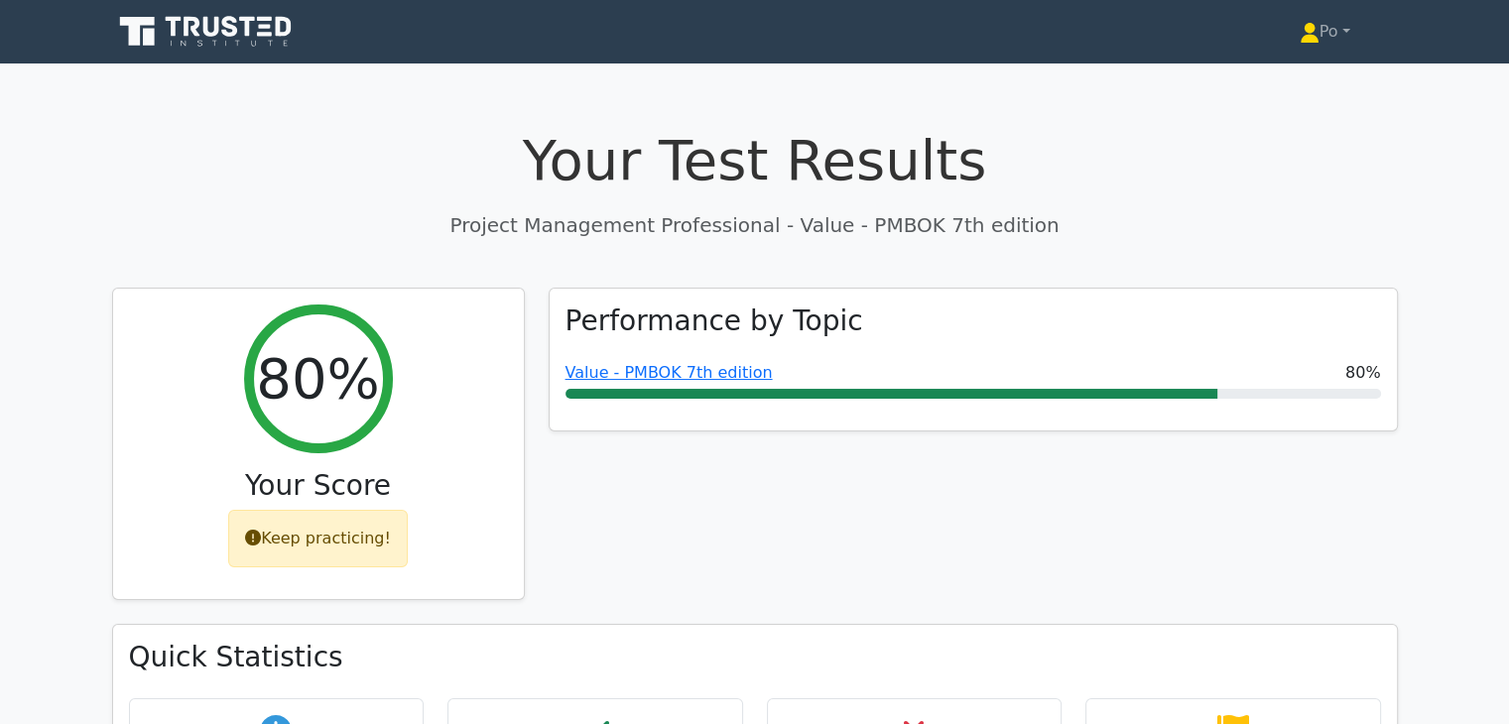
click at [917, 569] on div "Performance by Topic Value - PMBOK 7th edition 80%" at bounding box center [973, 456] width 873 height 337
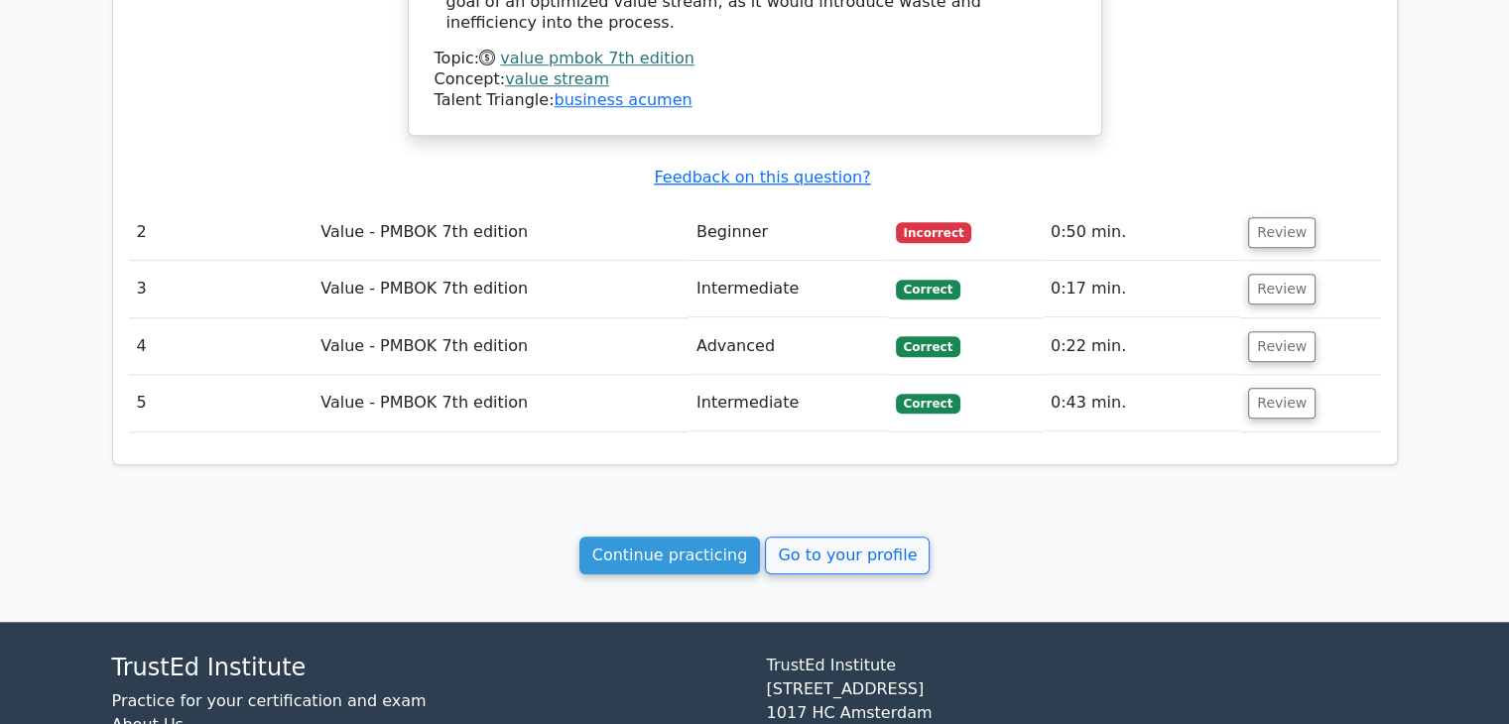
scroll to position [1706, 0]
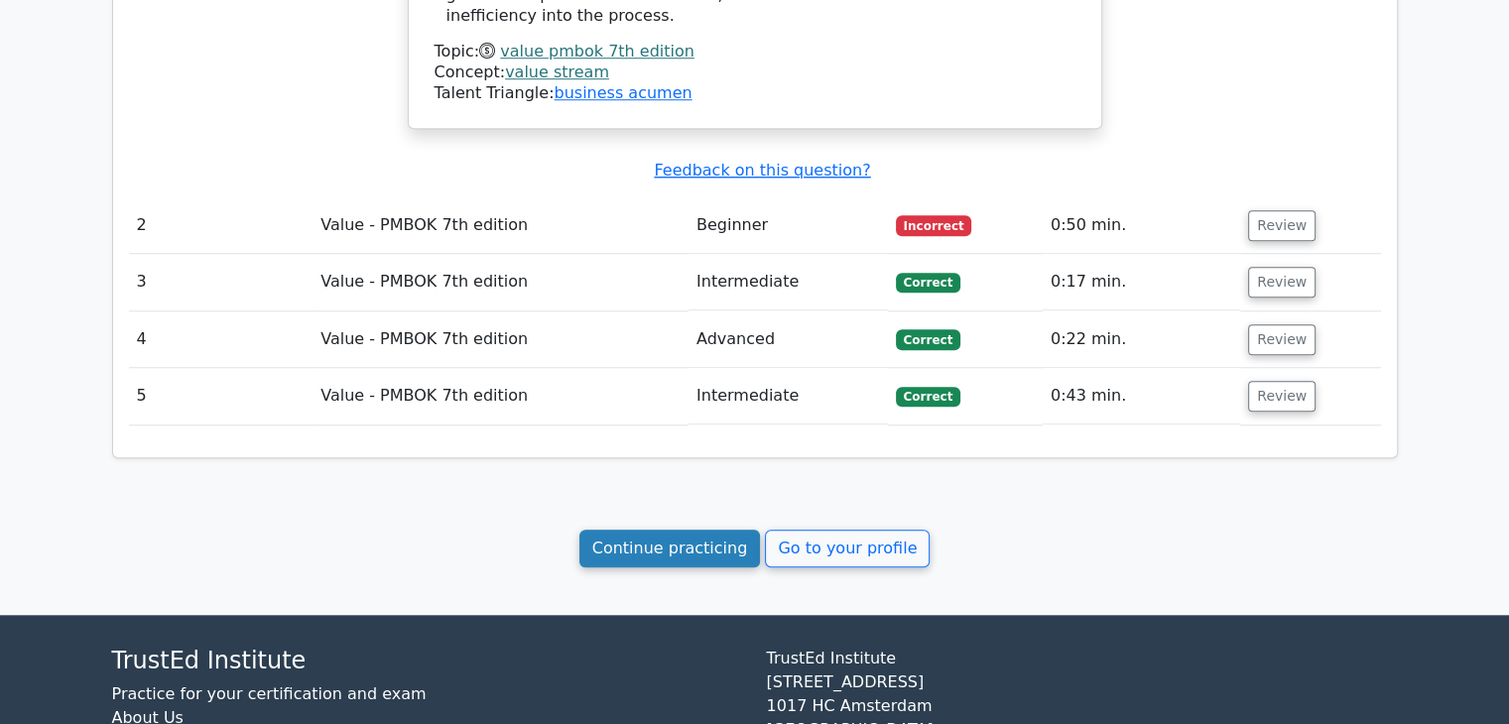
click at [680, 546] on link "Continue practicing" at bounding box center [670, 549] width 182 height 38
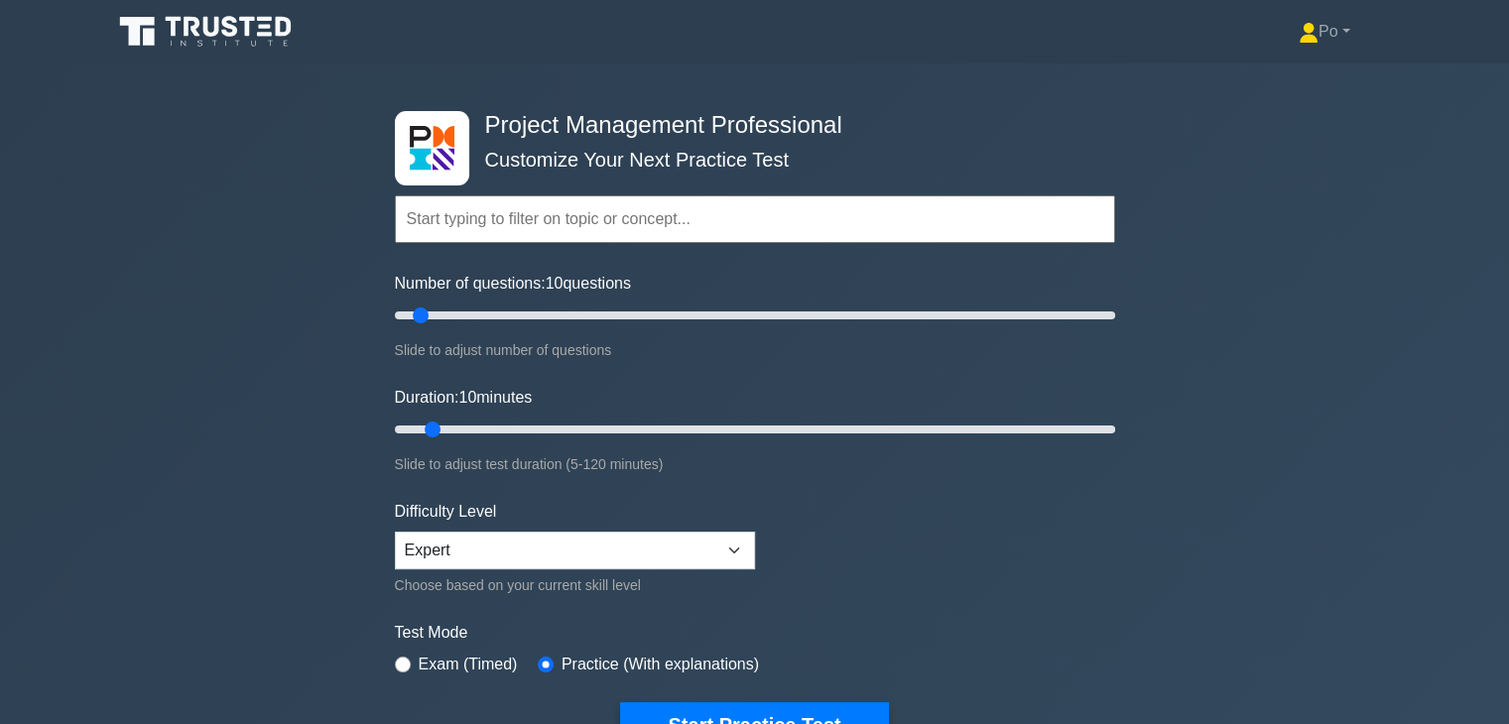
click at [902, 552] on form "Topics Scope Management Time Management Cost Management Quality Management Risk…" at bounding box center [755, 441] width 720 height 613
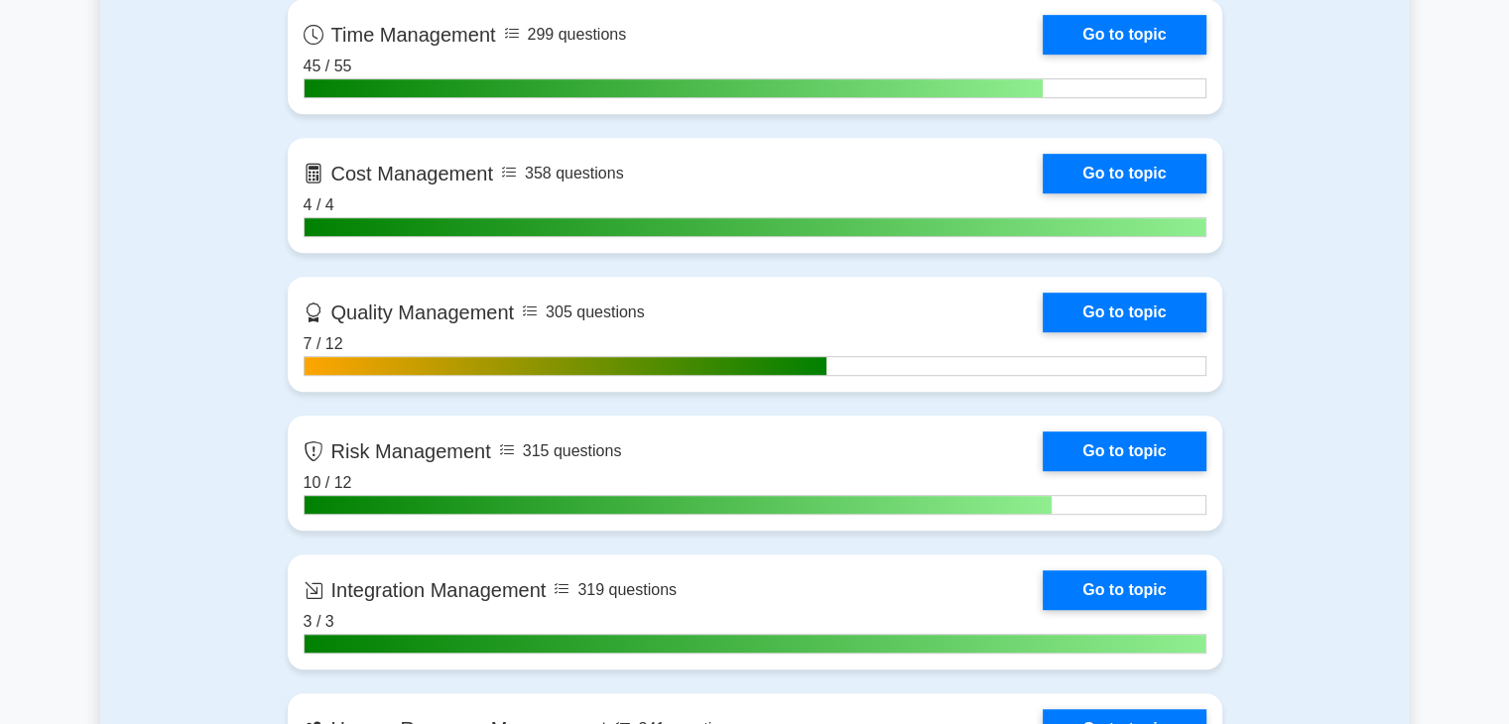
scroll to position [1270, 0]
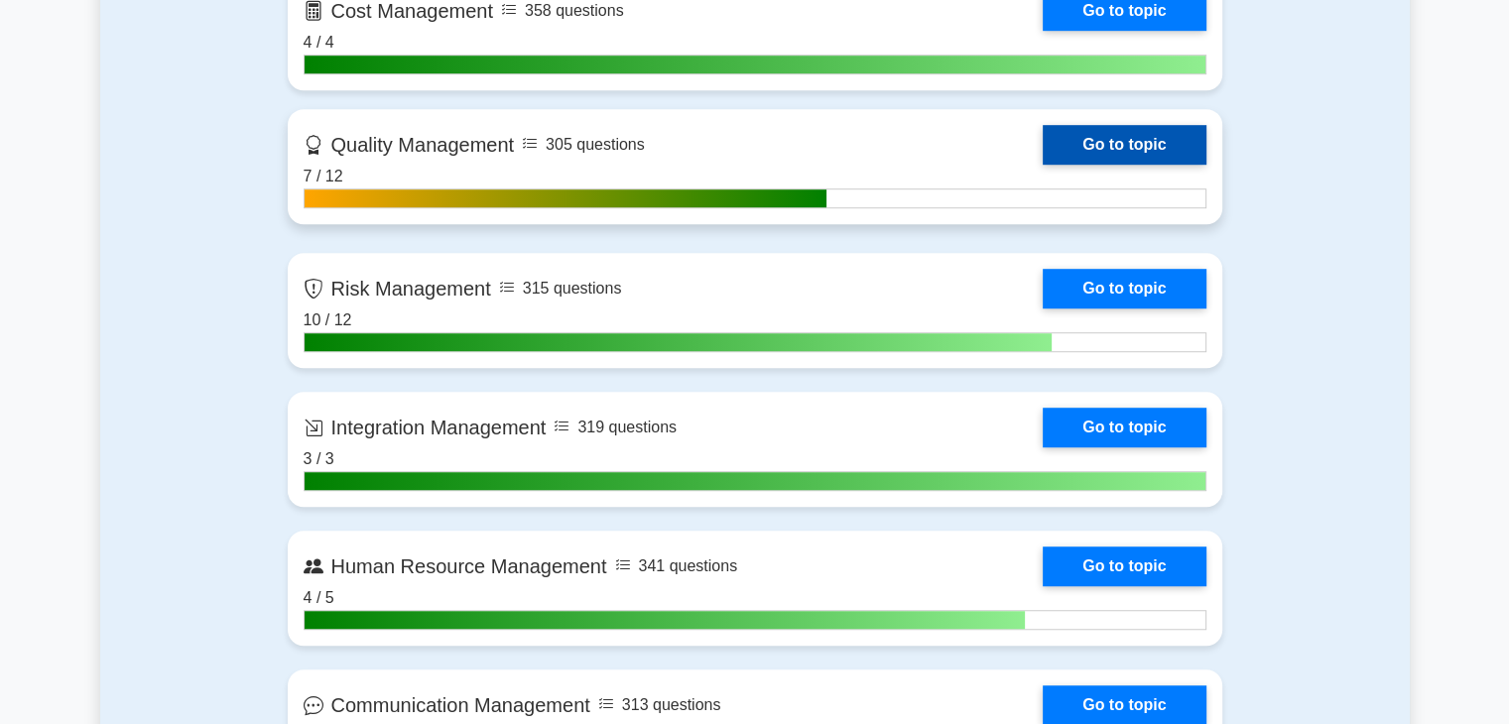
click at [1139, 140] on link "Go to topic" at bounding box center [1124, 145] width 163 height 40
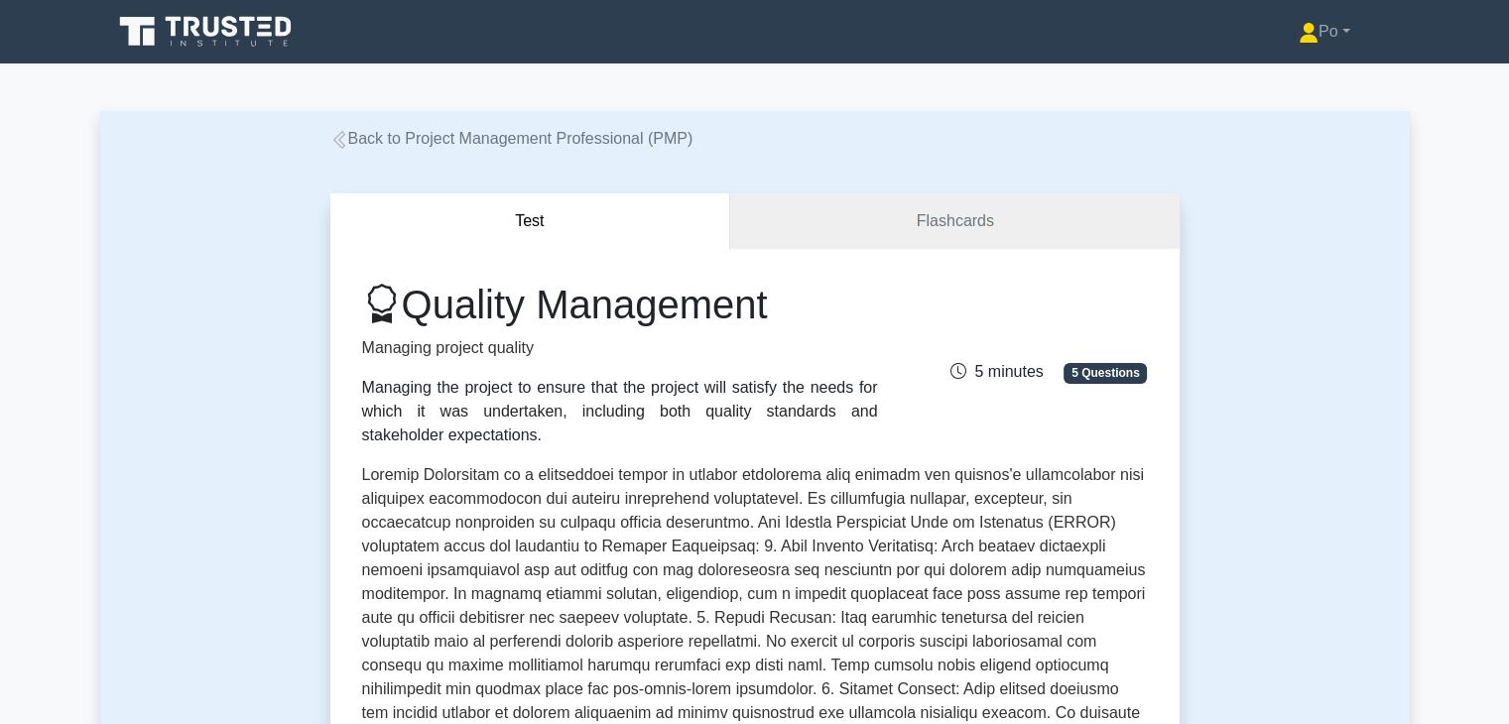
click at [842, 523] on p at bounding box center [755, 693] width 786 height 460
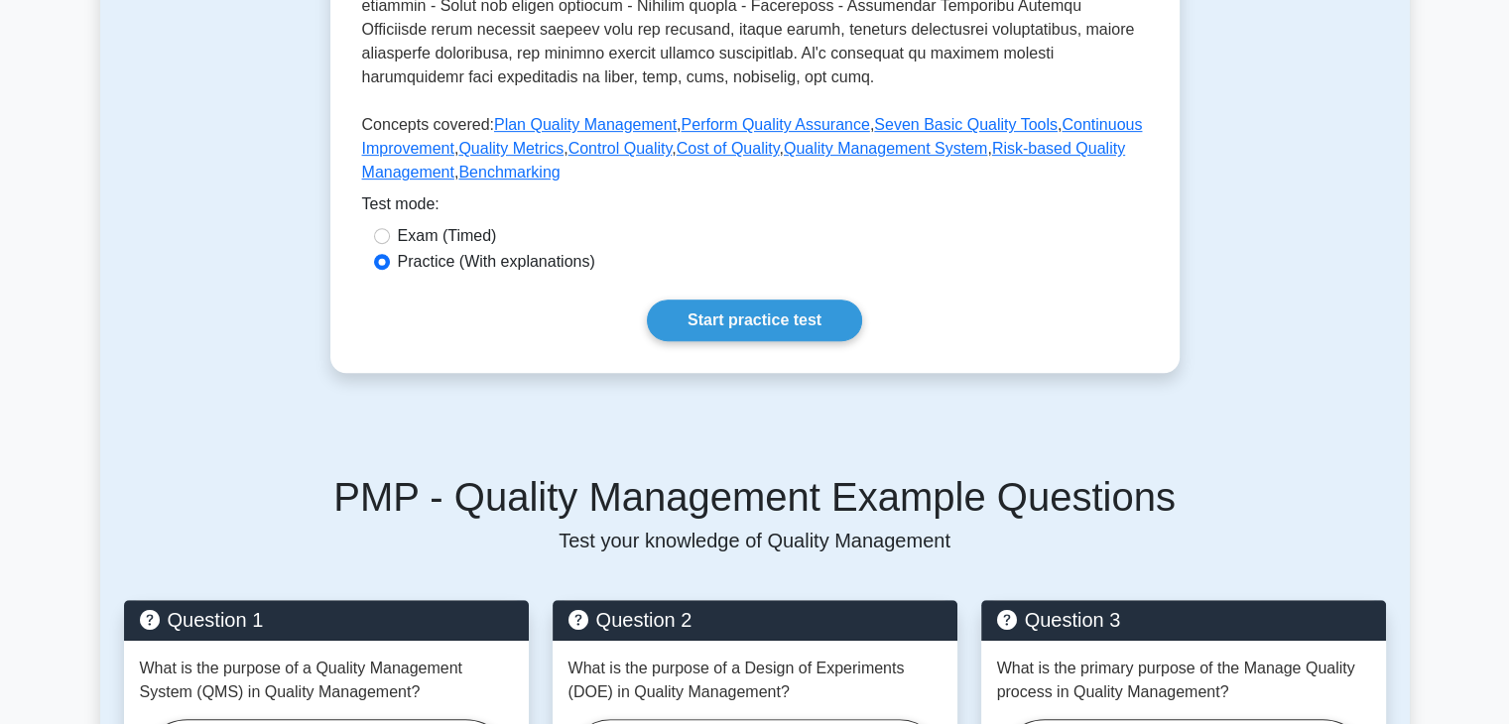
scroll to position [873, 0]
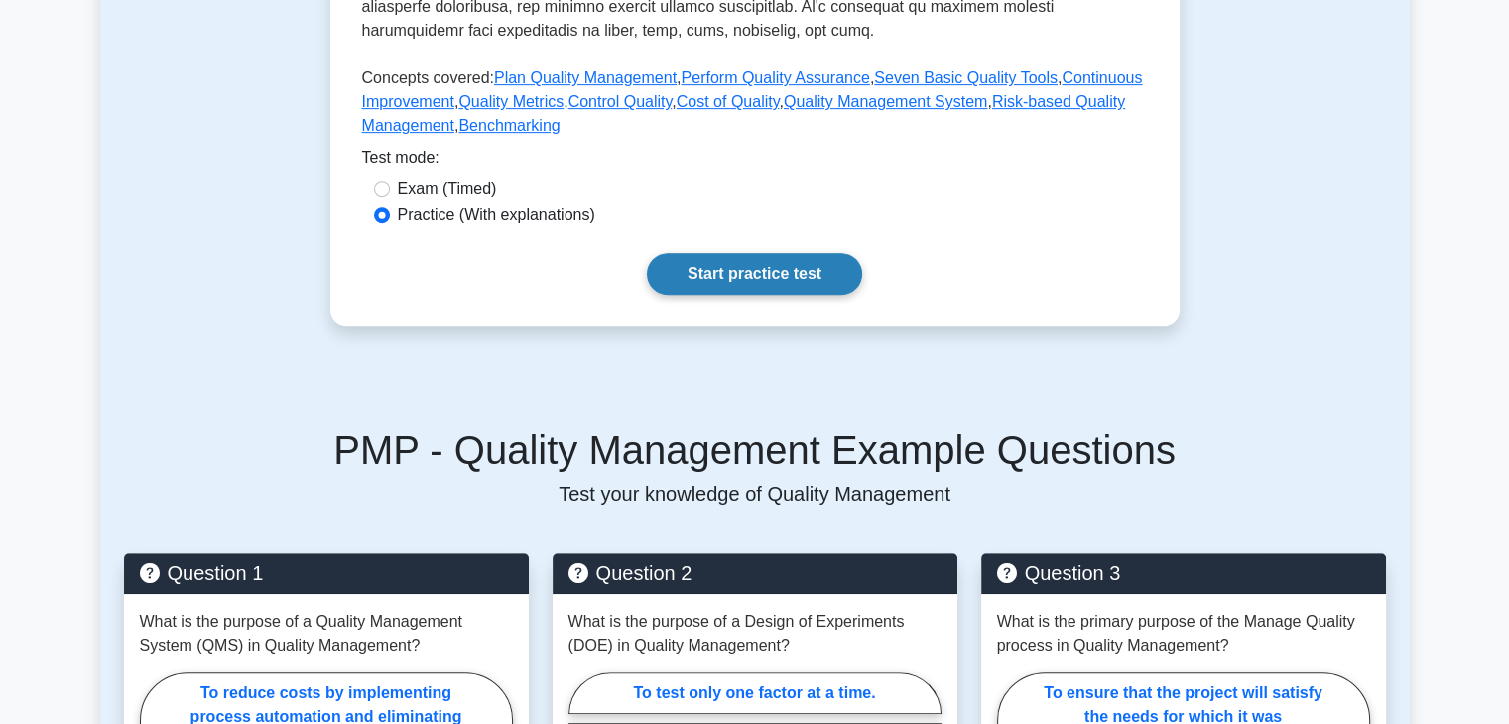
click at [746, 282] on link "Start practice test" at bounding box center [754, 274] width 215 height 42
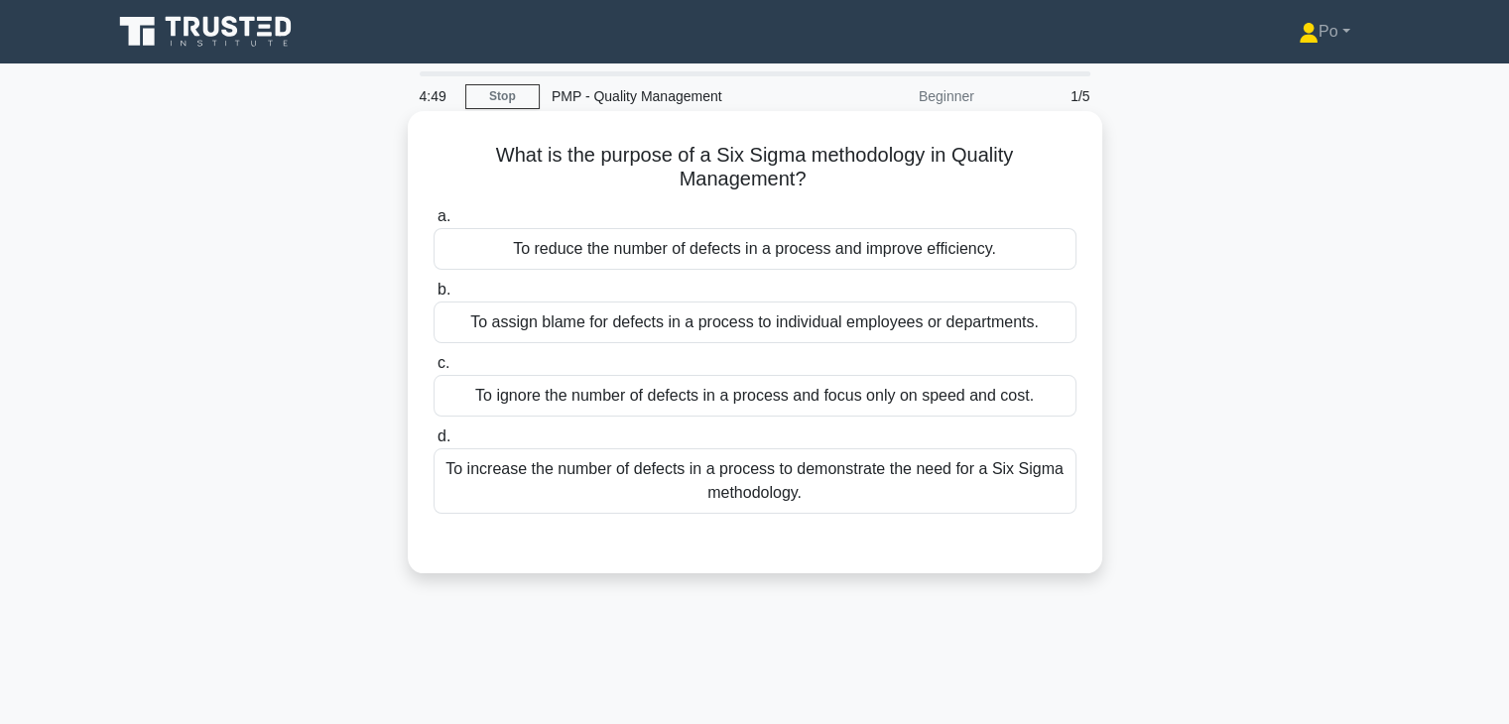
click at [844, 244] on div "To reduce the number of defects in a process and improve efficiency." at bounding box center [754, 249] width 643 height 42
click at [433, 223] on input "a. To reduce the number of defects in a process and improve efficiency." at bounding box center [433, 216] width 0 height 13
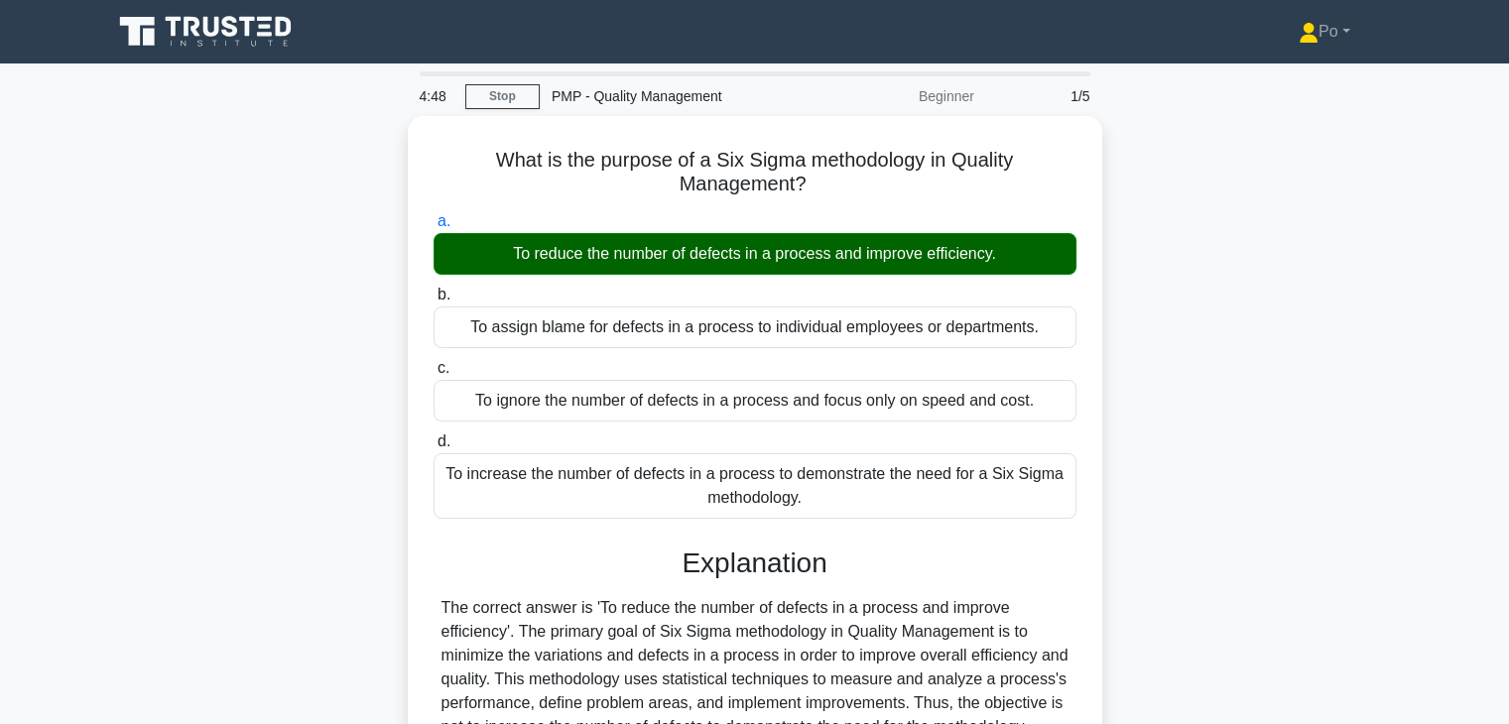
click at [1157, 582] on div "What is the purpose of a Six Sigma methodology in Quality Management? .spinner_…" at bounding box center [754, 570] width 1309 height 908
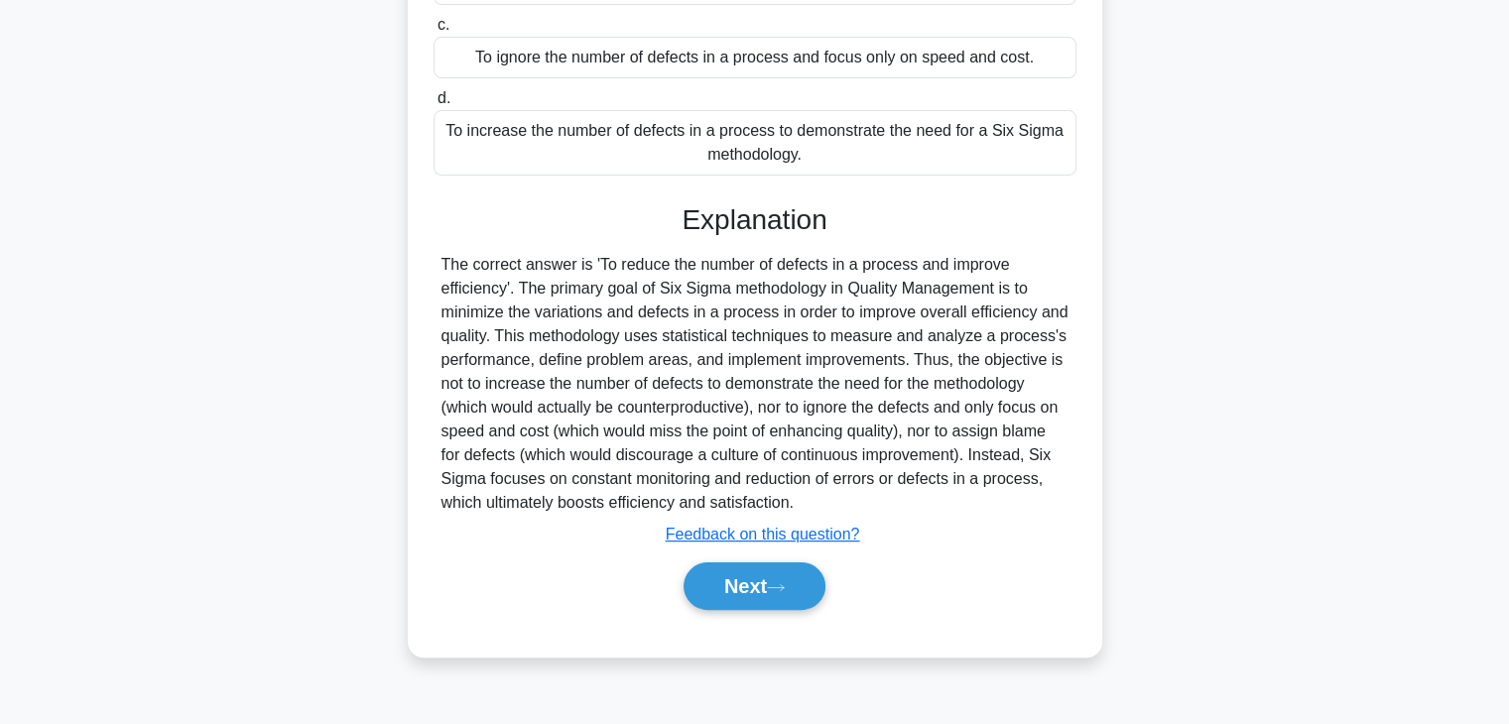
scroll to position [348, 0]
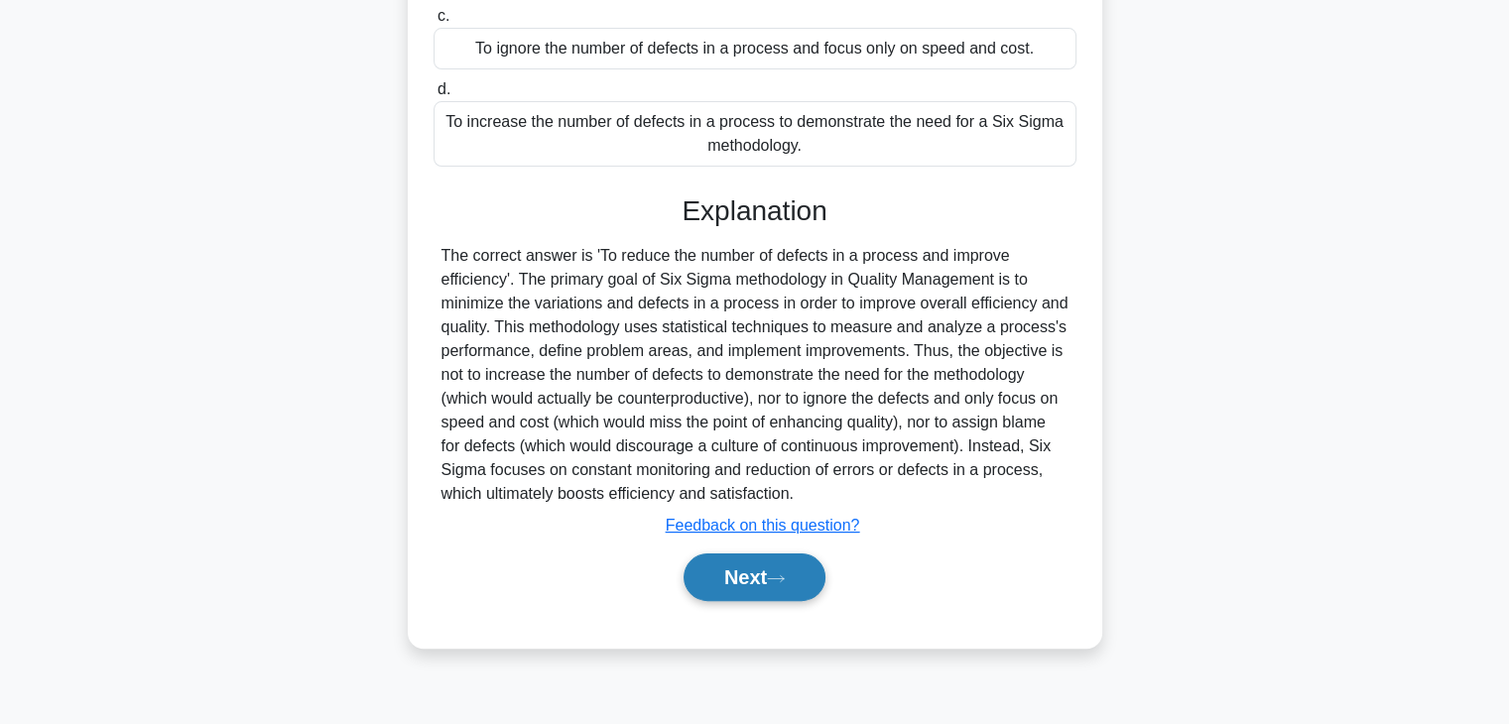
click at [726, 583] on button "Next" at bounding box center [754, 578] width 142 height 48
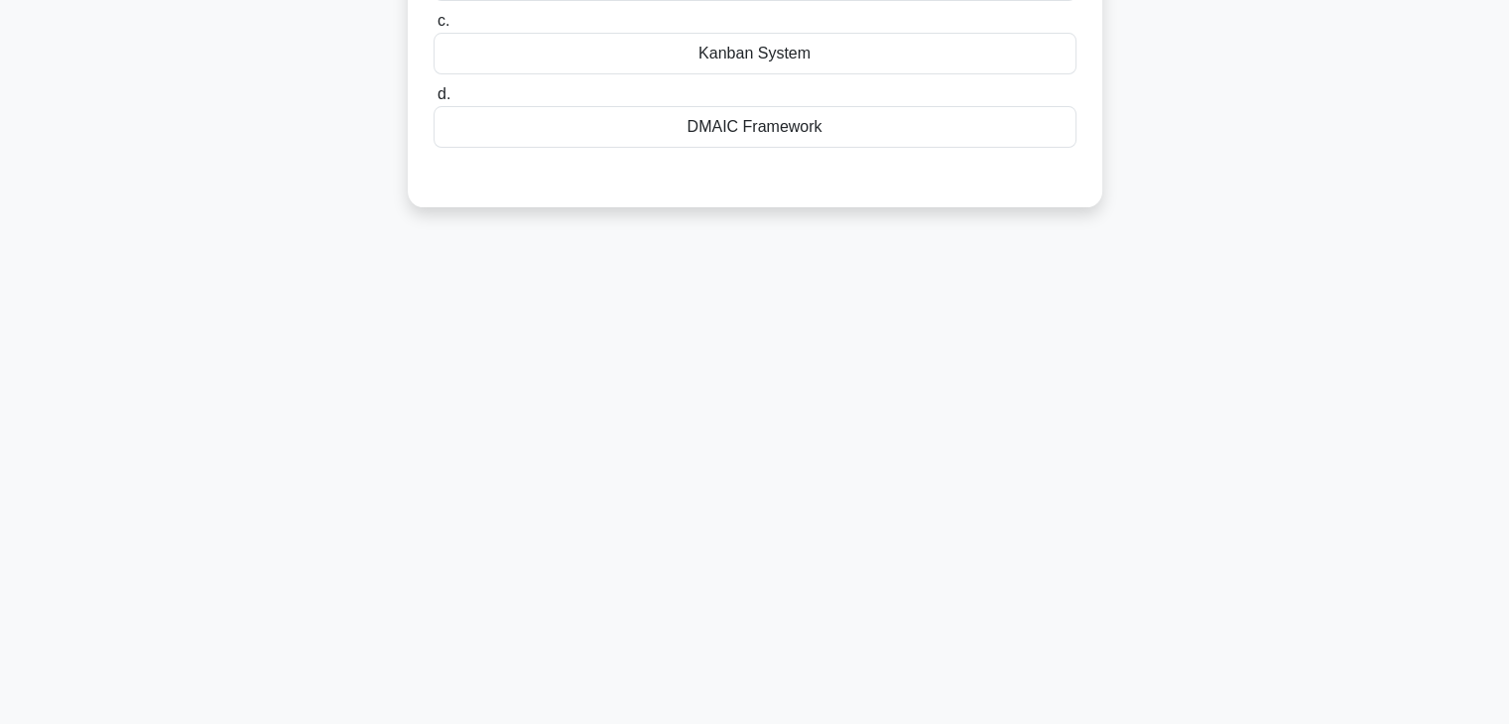
click at [930, 418] on div "4:44 Stop PMP - Quality Management Beginner 2/5 Which Continuous Improvement mo…" at bounding box center [754, 220] width 1309 height 992
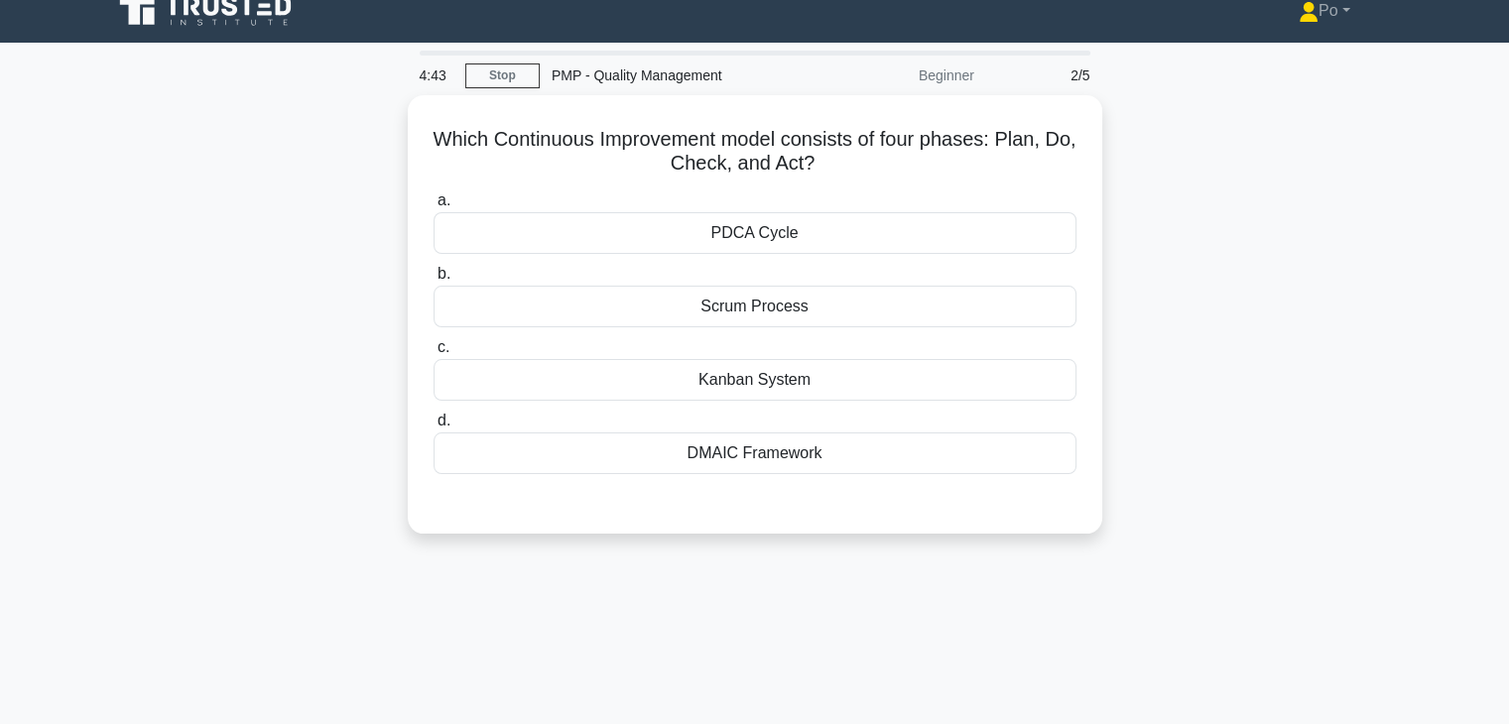
scroll to position [0, 0]
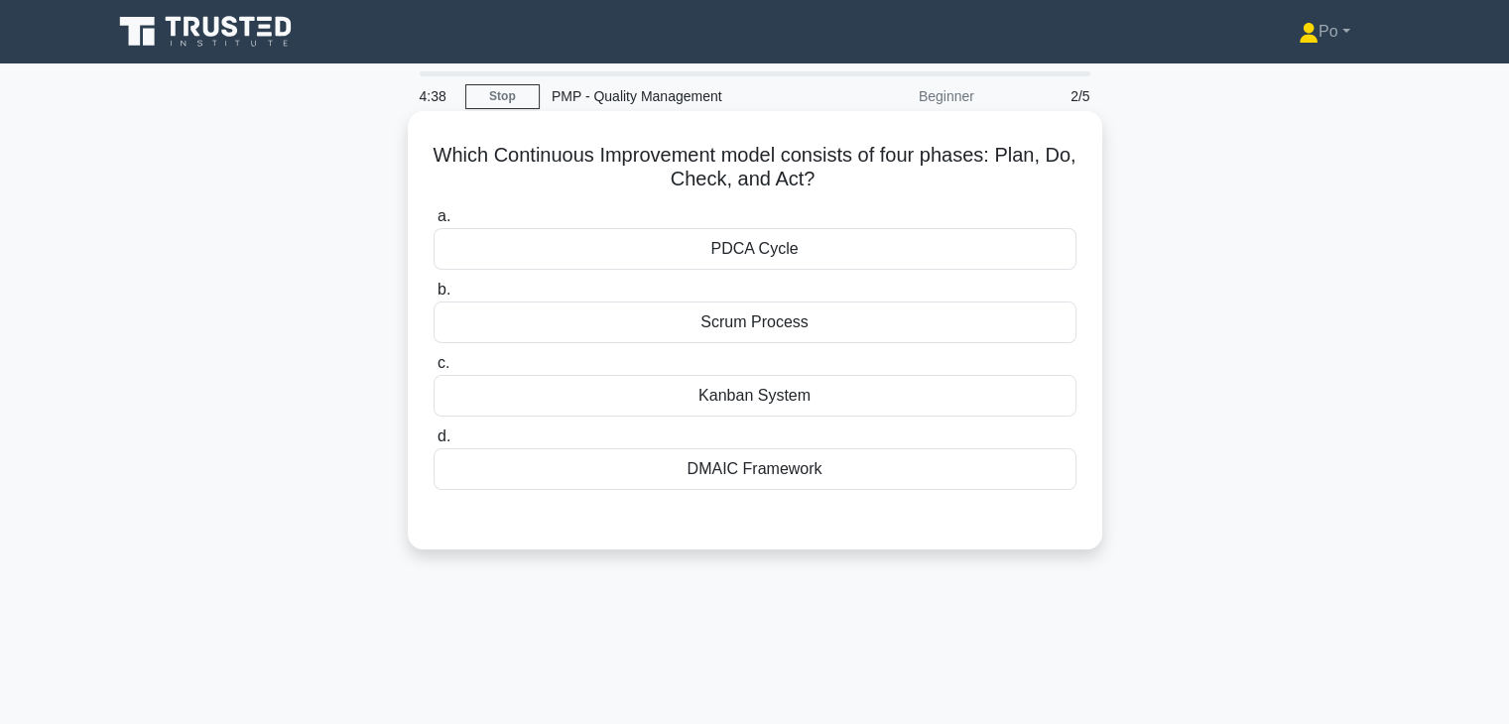
click at [881, 261] on div "PDCA Cycle" at bounding box center [754, 249] width 643 height 42
click at [433, 223] on input "a. PDCA Cycle" at bounding box center [433, 216] width 0 height 13
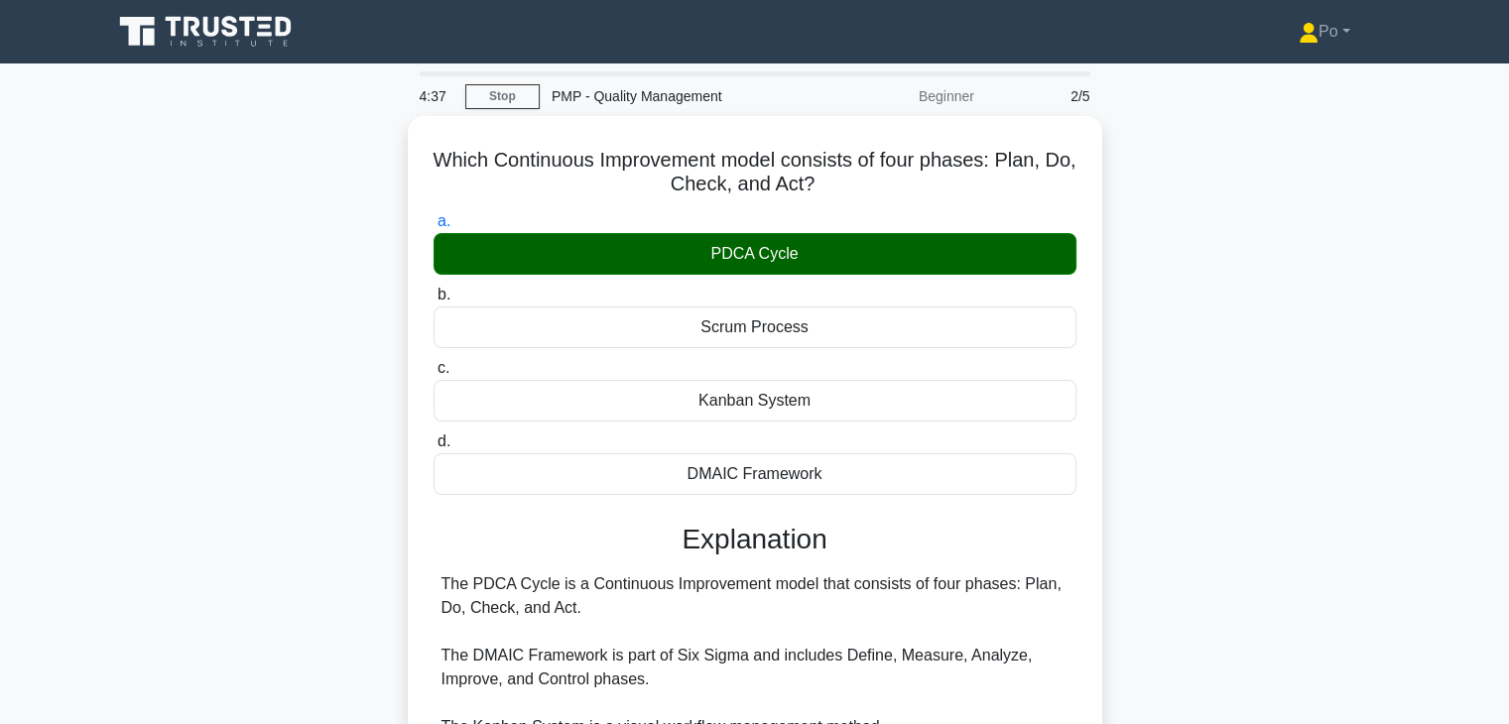
click at [1178, 600] on div "Which Continuous Improvement model consists of four phases: Plan, Do, Check, an…" at bounding box center [754, 534] width 1309 height 836
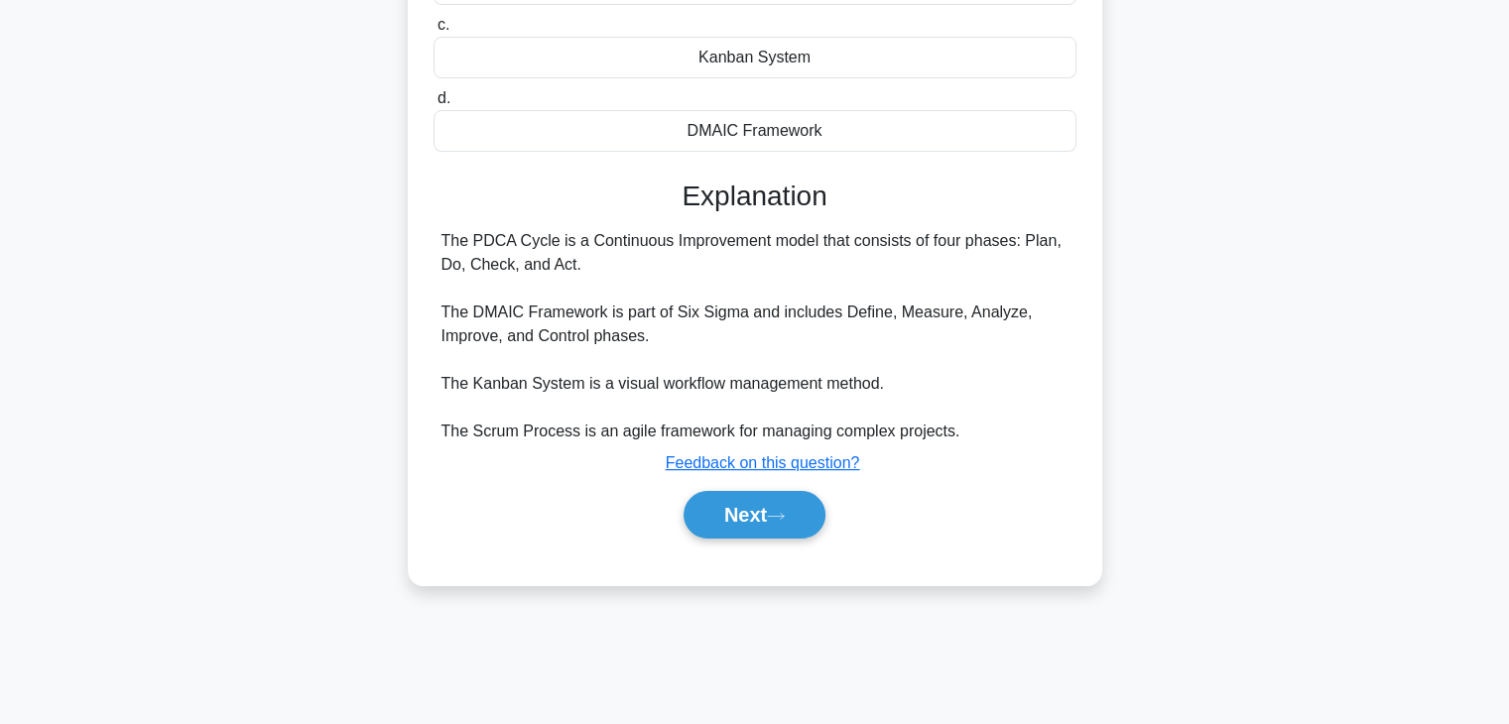
scroll to position [348, 0]
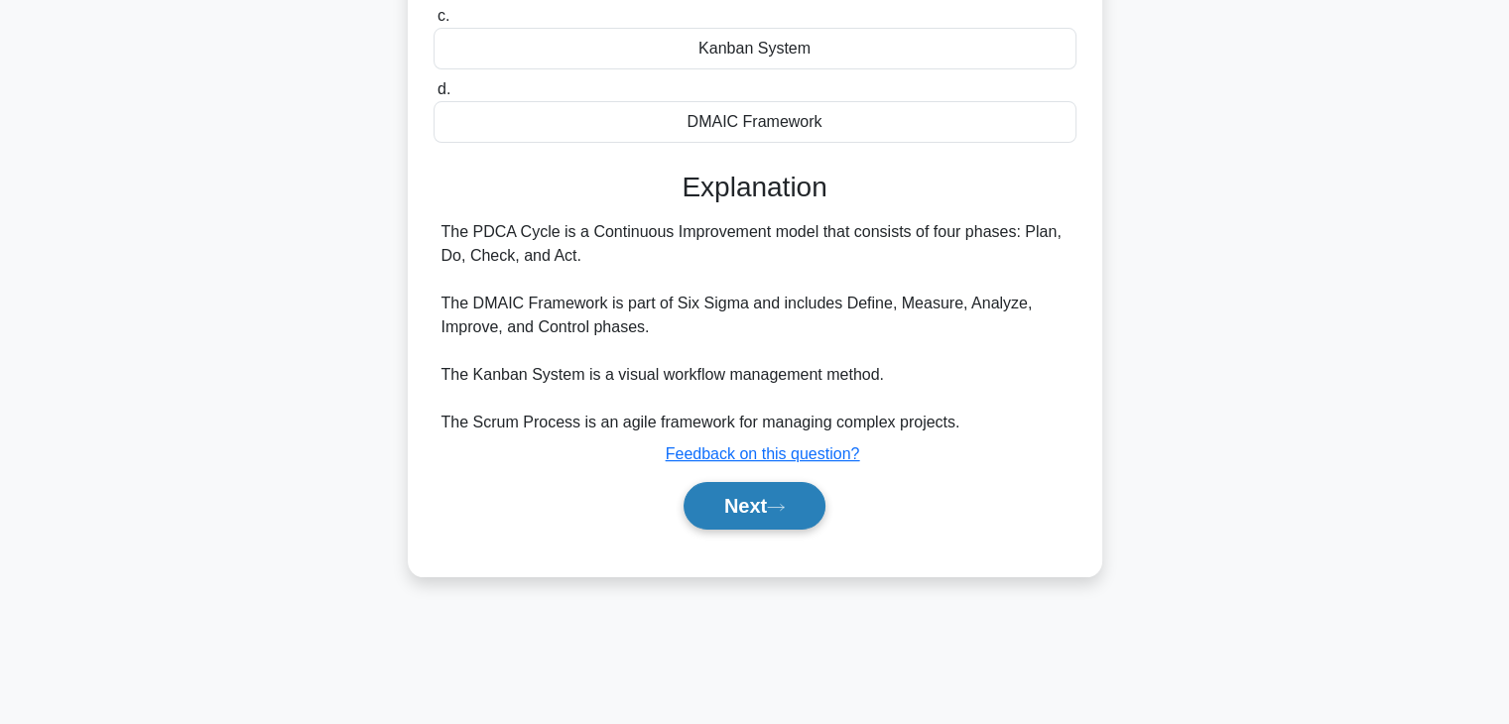
click at [729, 503] on button "Next" at bounding box center [754, 506] width 142 height 48
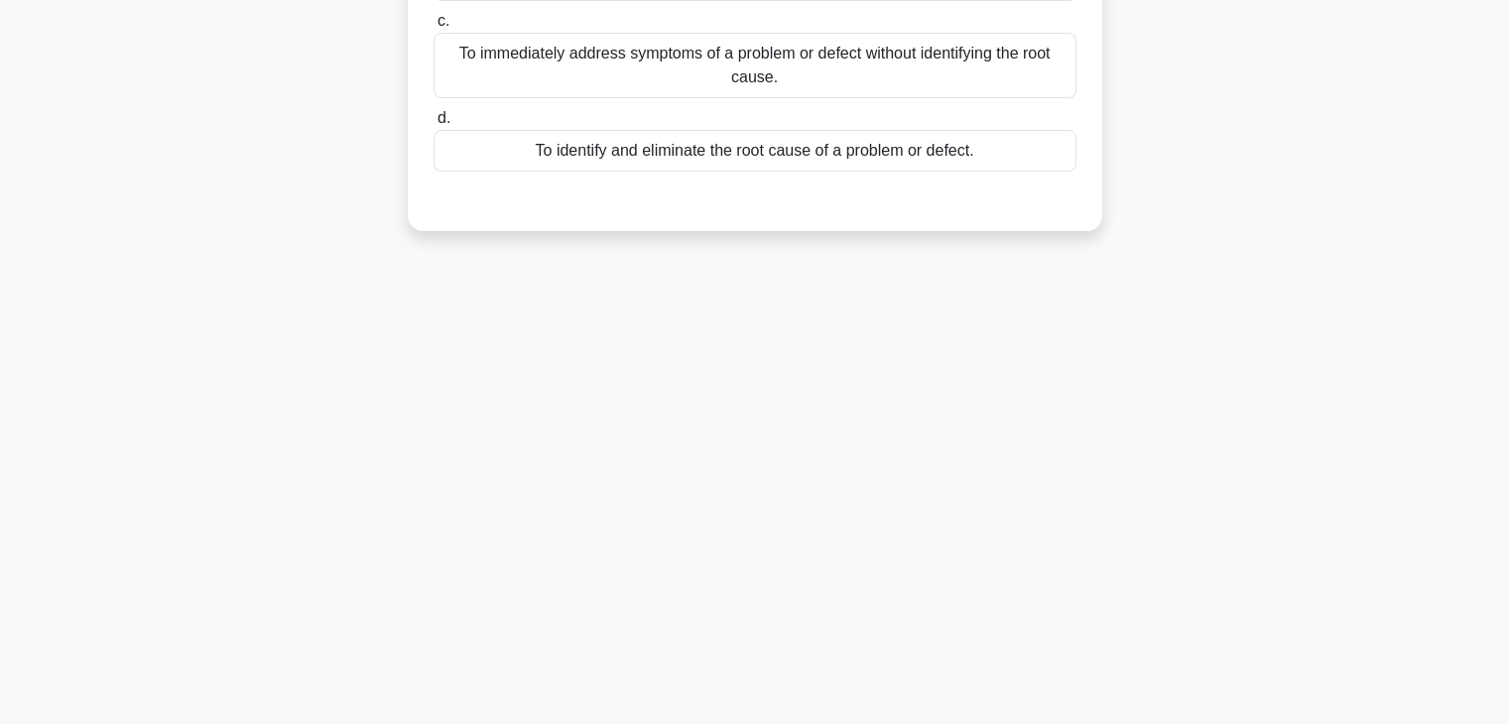
click at [898, 429] on div "4:33 Stop PMP - Quality Management Beginner 3/5 What is the purpose of a Correc…" at bounding box center [754, 220] width 1309 height 992
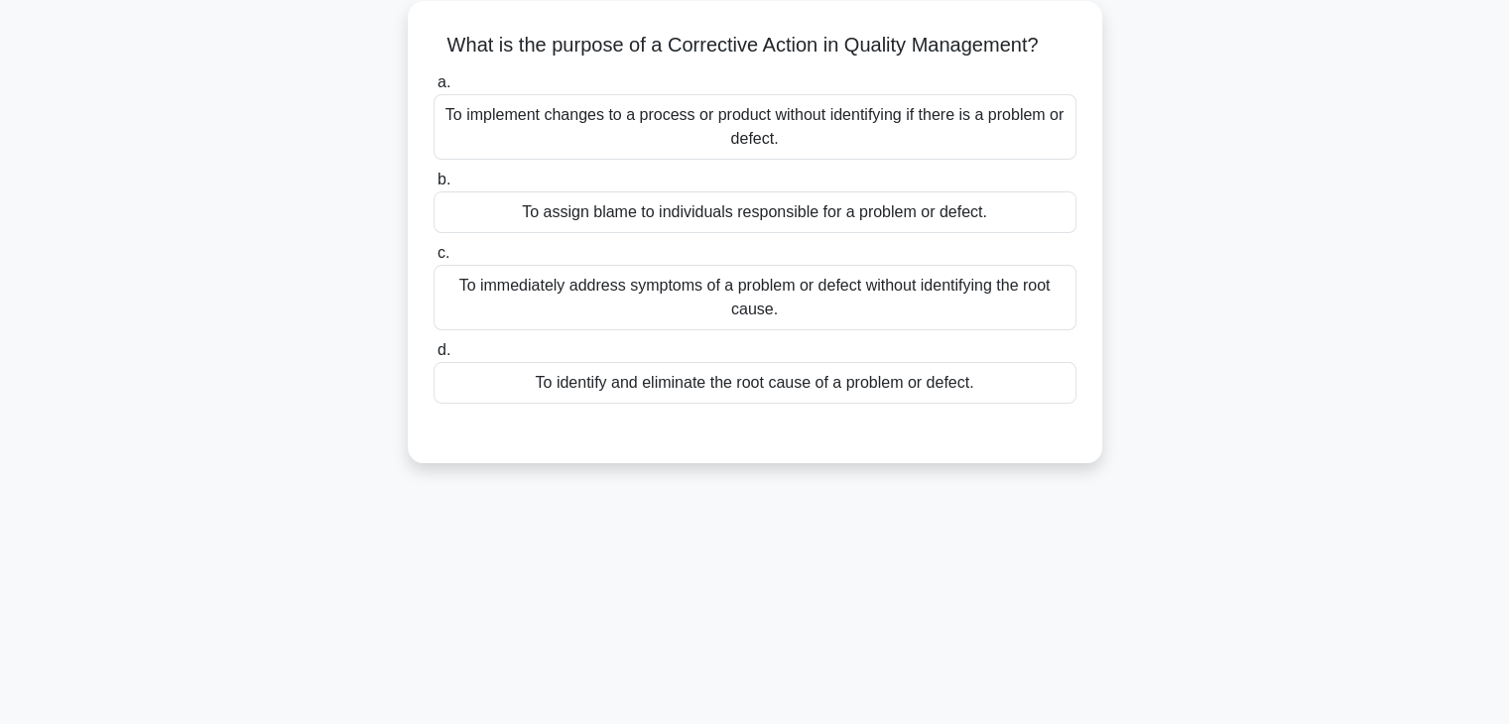
scroll to position [0, 0]
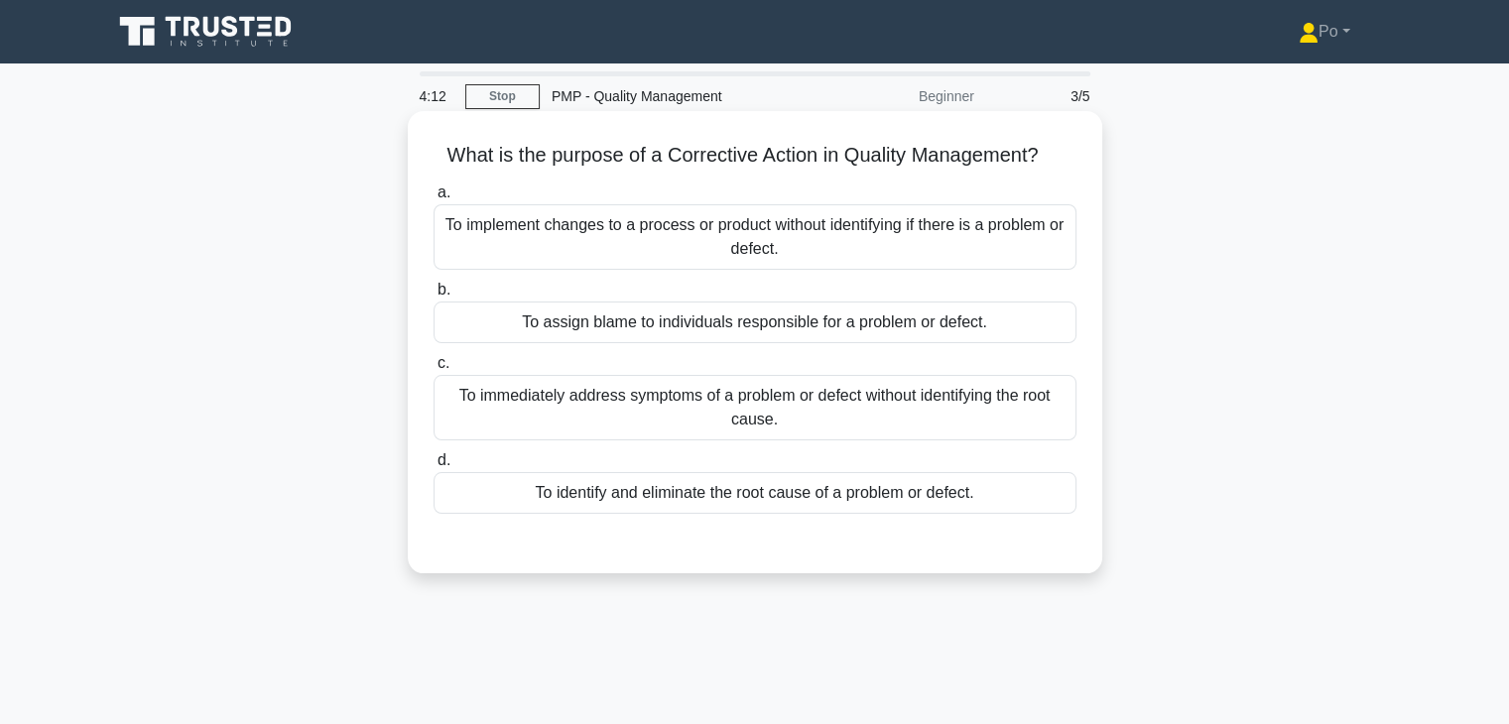
click at [925, 497] on div "To identify and eliminate the root cause of a problem or defect." at bounding box center [754, 493] width 643 height 42
click at [433, 467] on input "d. To identify and eliminate the root cause of a problem or defect." at bounding box center [433, 460] width 0 height 13
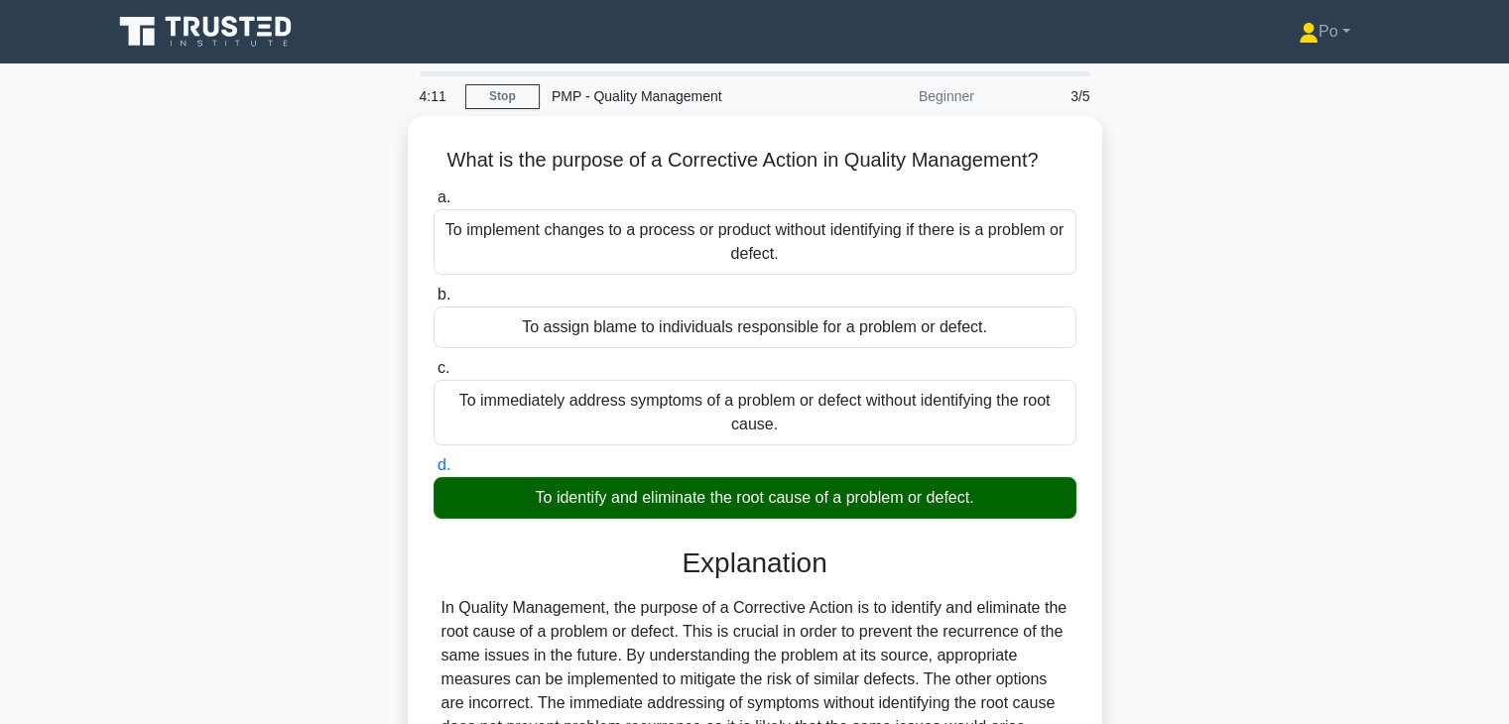
click at [1220, 596] on div "What is the purpose of a Corrective Action in Quality Management? .spinner_0XTQ…" at bounding box center [754, 558] width 1309 height 884
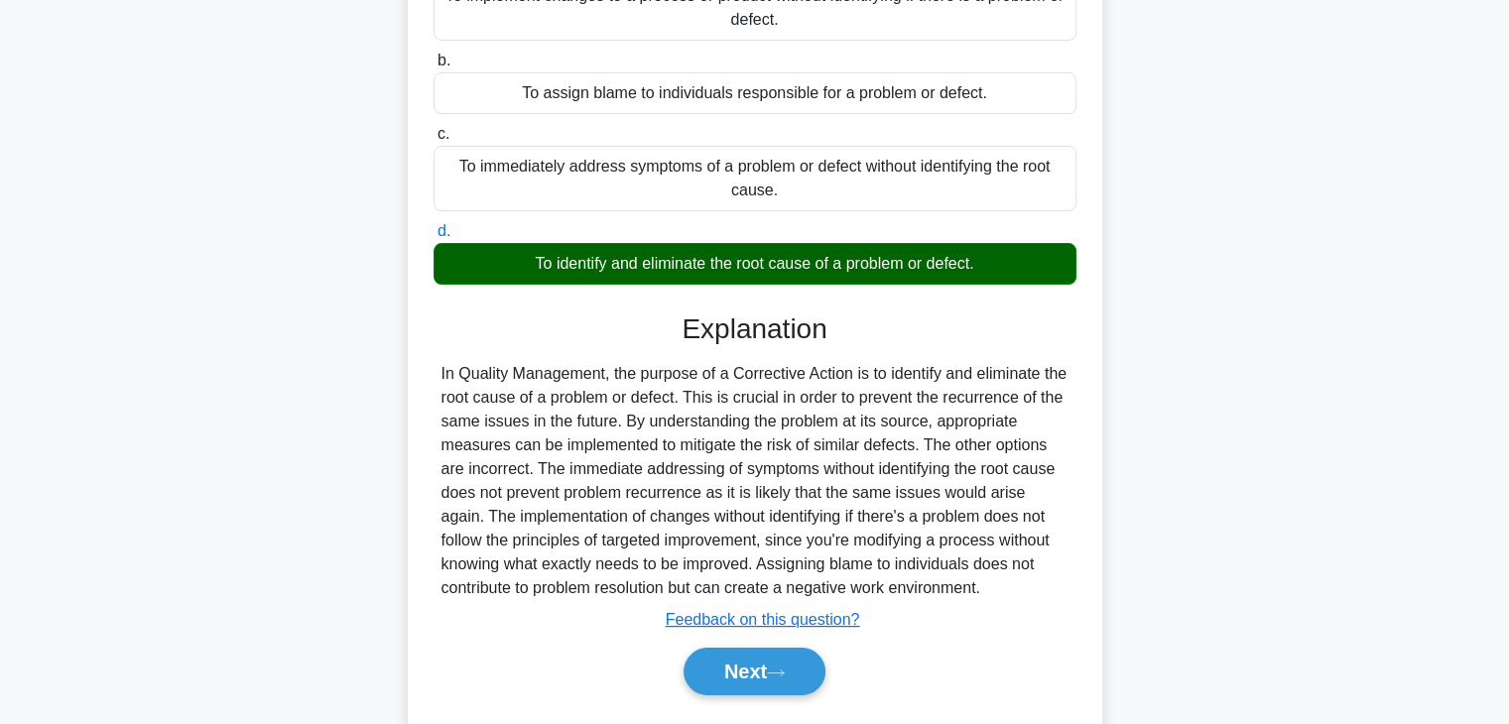
scroll to position [348, 0]
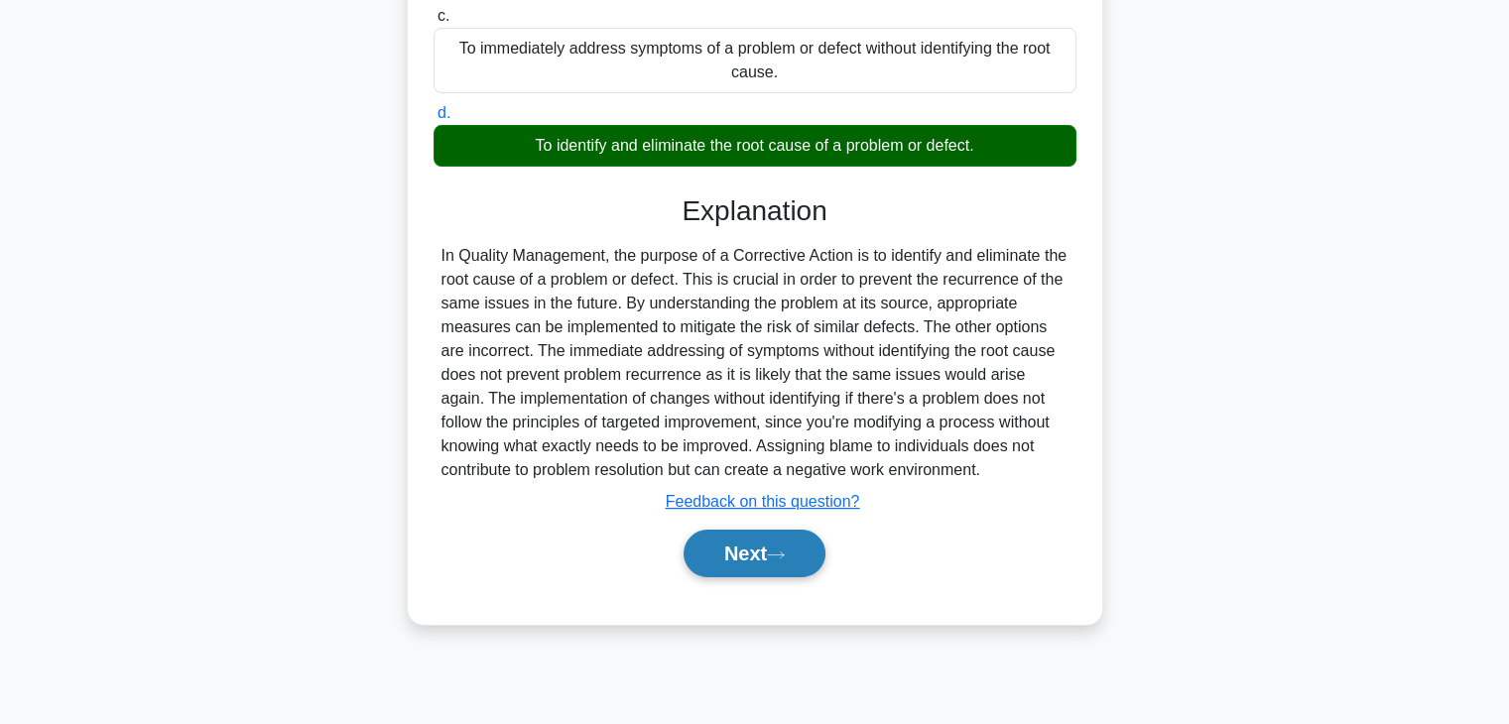
click at [724, 551] on button "Next" at bounding box center [754, 554] width 142 height 48
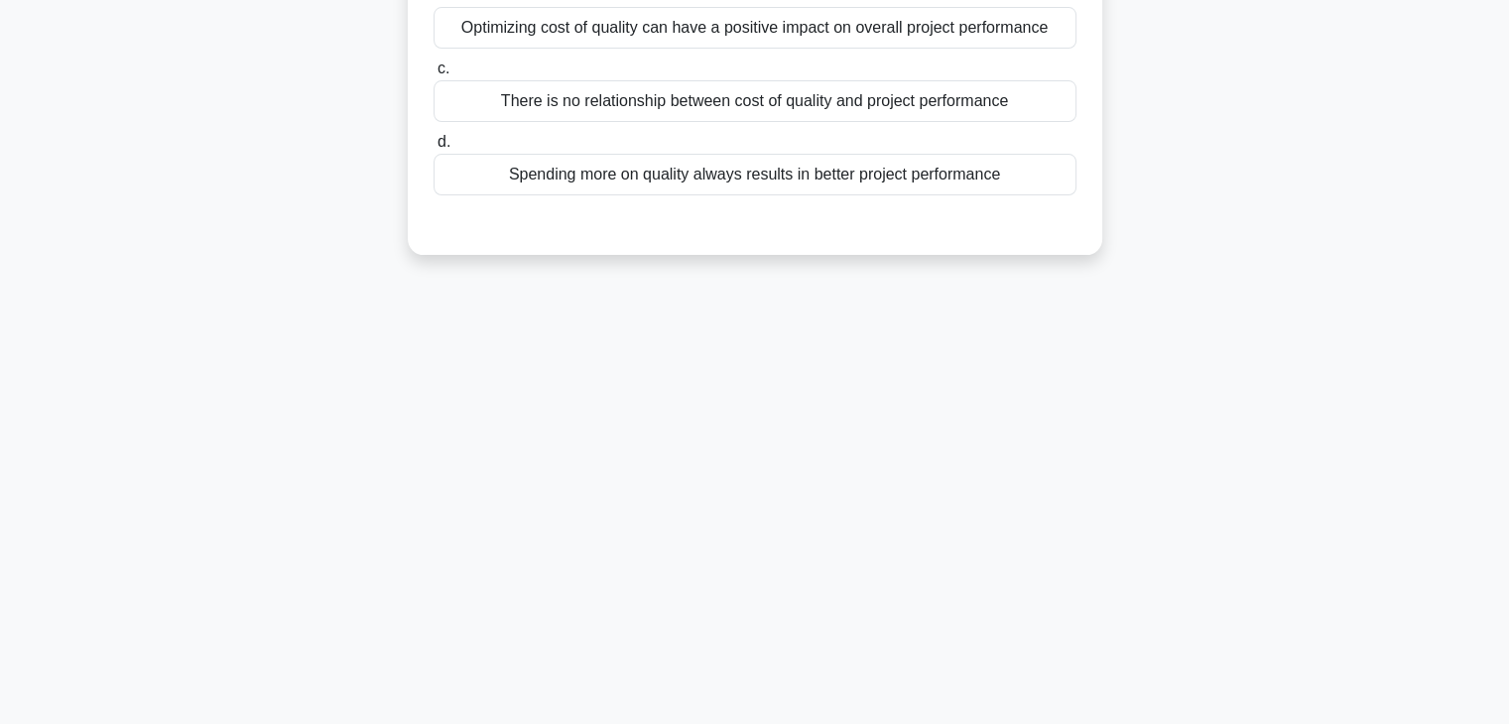
click at [827, 389] on div "4:07 Stop PMP - Quality Management Beginner 4/5 You are in the Plan Quality Man…" at bounding box center [754, 220] width 1309 height 992
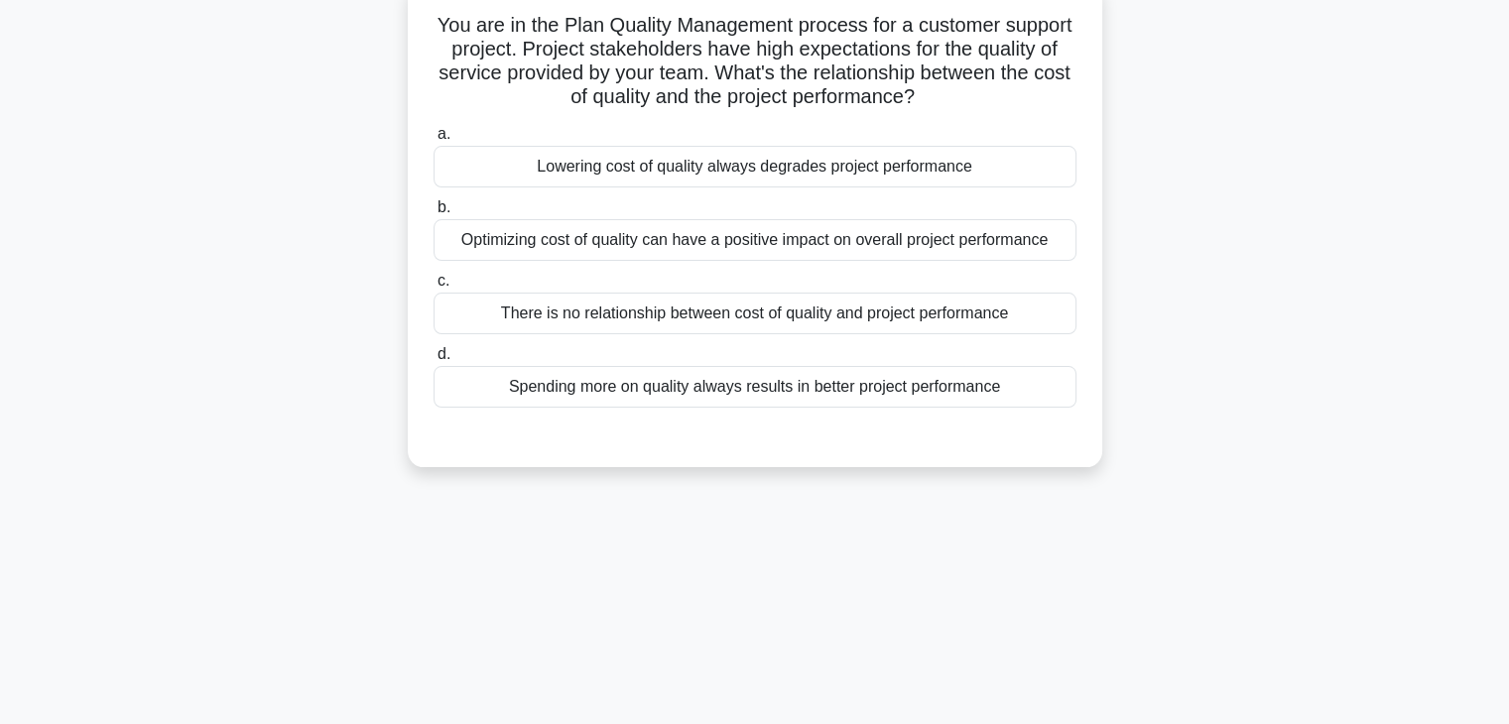
scroll to position [0, 0]
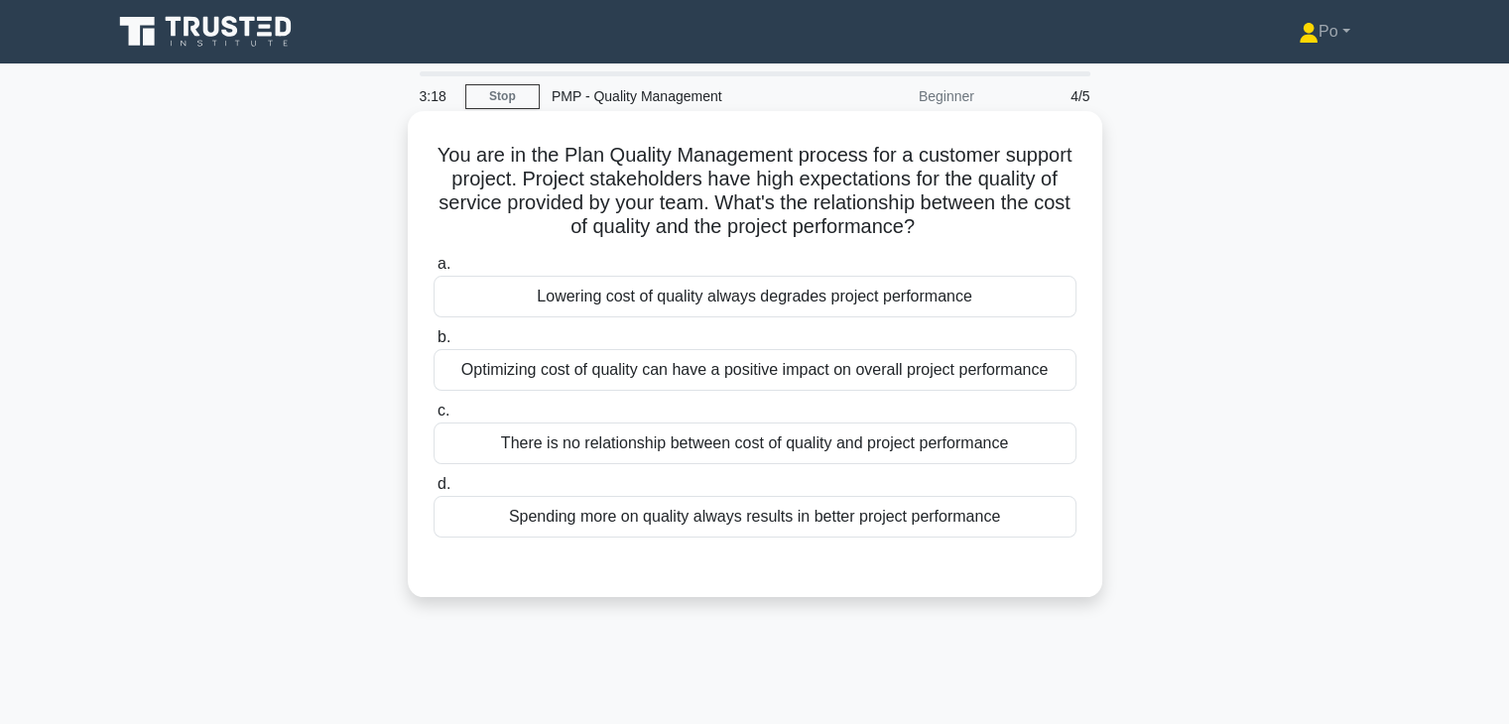
click at [988, 307] on div "Lowering cost of quality always degrades project performance" at bounding box center [754, 297] width 643 height 42
click at [433, 271] on input "a. Lowering cost of quality always degrades project performance" at bounding box center [433, 264] width 0 height 13
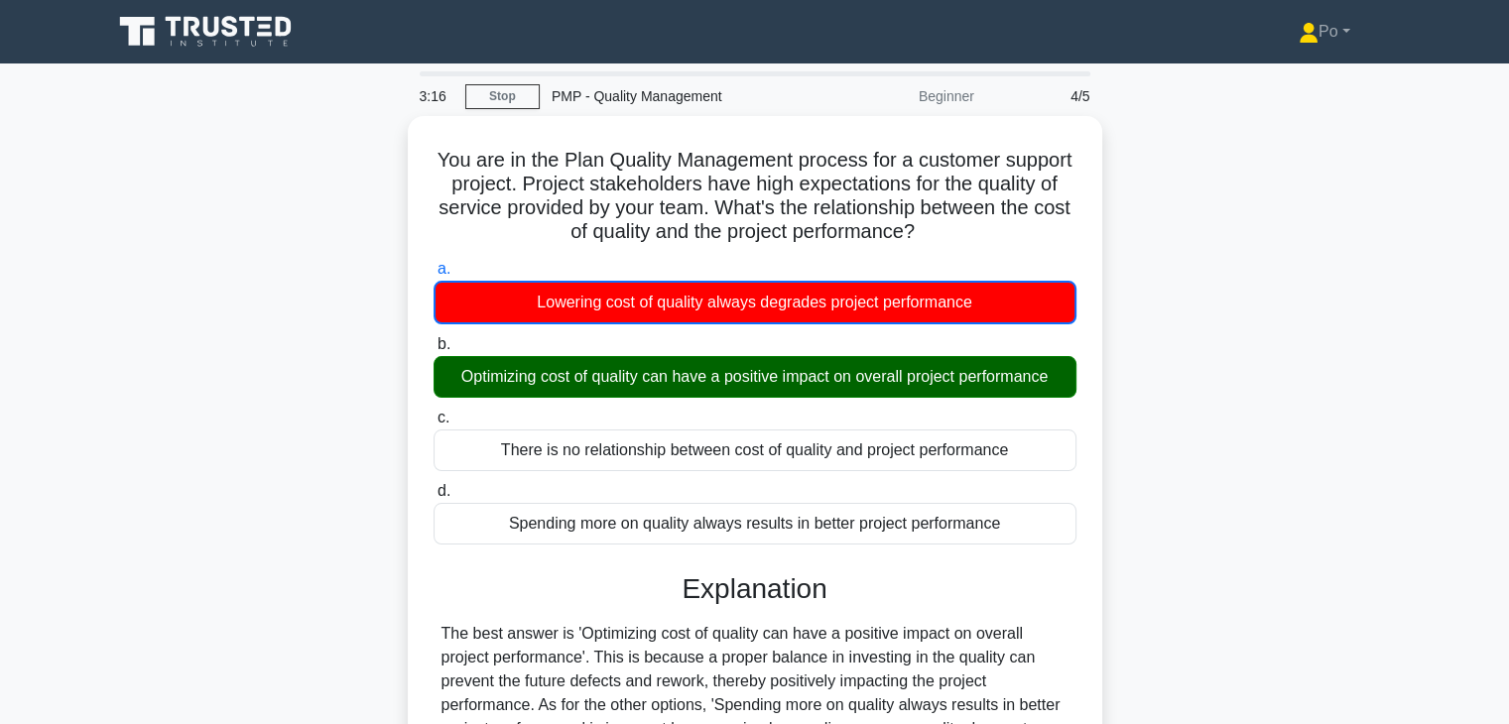
click at [433, 338] on input "b. Optimizing cost of quality can have a positive impact on overall project per…" at bounding box center [433, 344] width 0 height 13
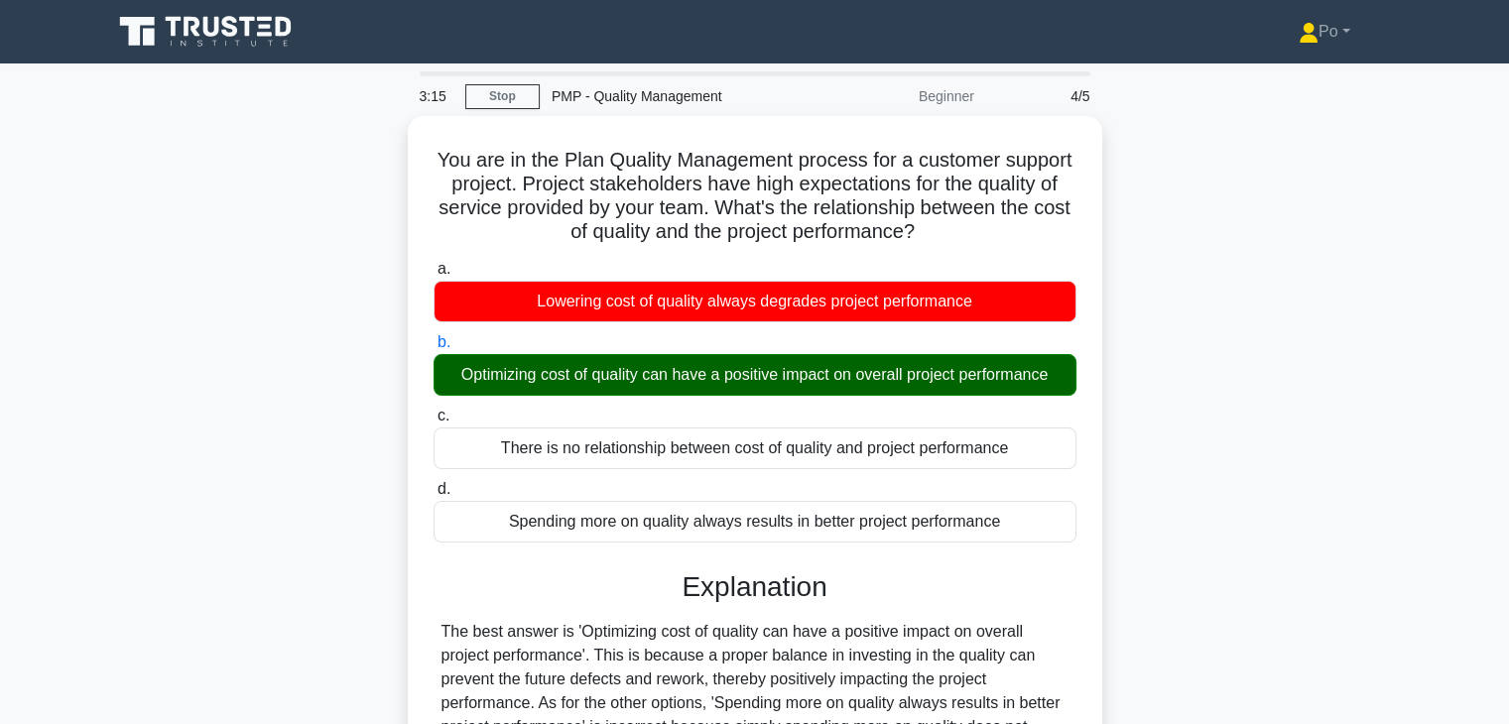
click at [433, 410] on input "c. There is no relationship between cost of quality and project performance" at bounding box center [433, 416] width 0 height 13
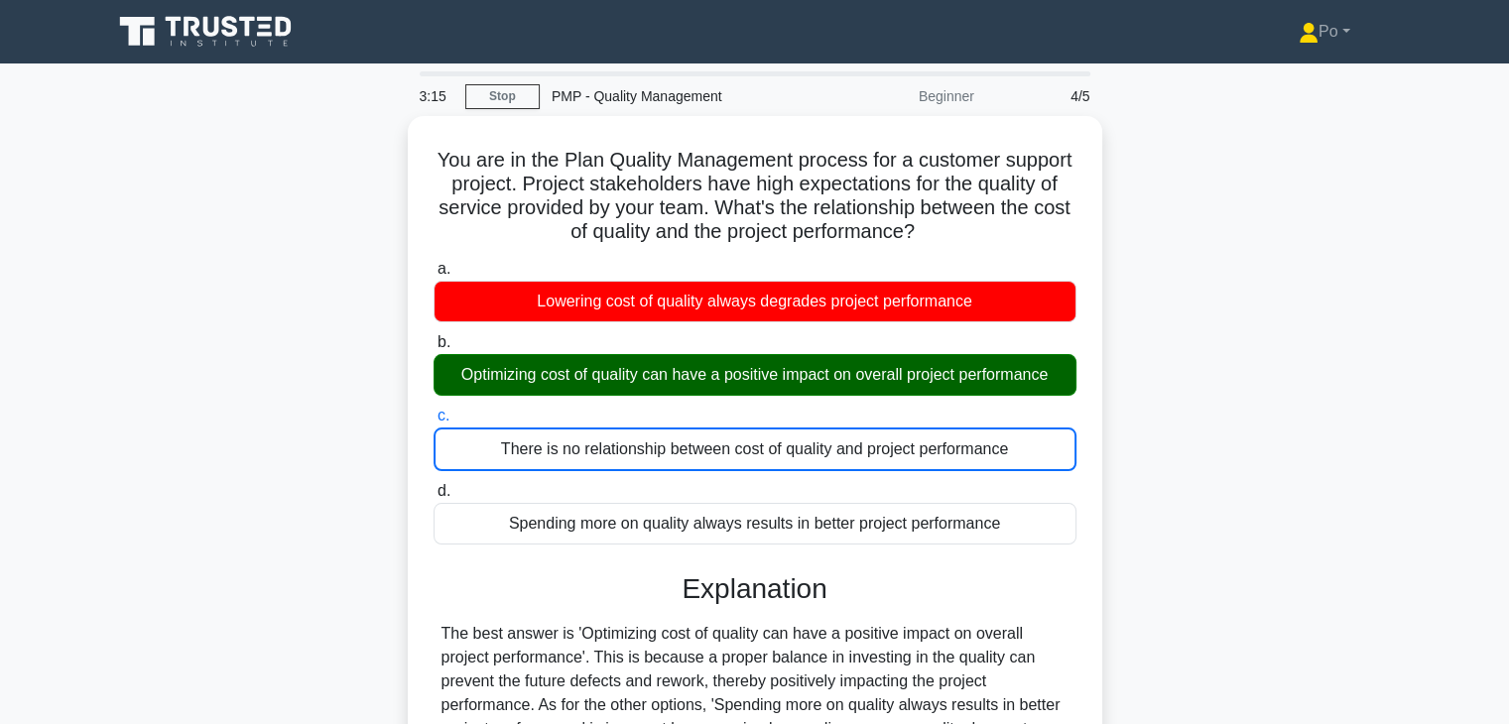
click at [433, 485] on input "d. Spending more on quality always results in better project performance" at bounding box center [433, 491] width 0 height 13
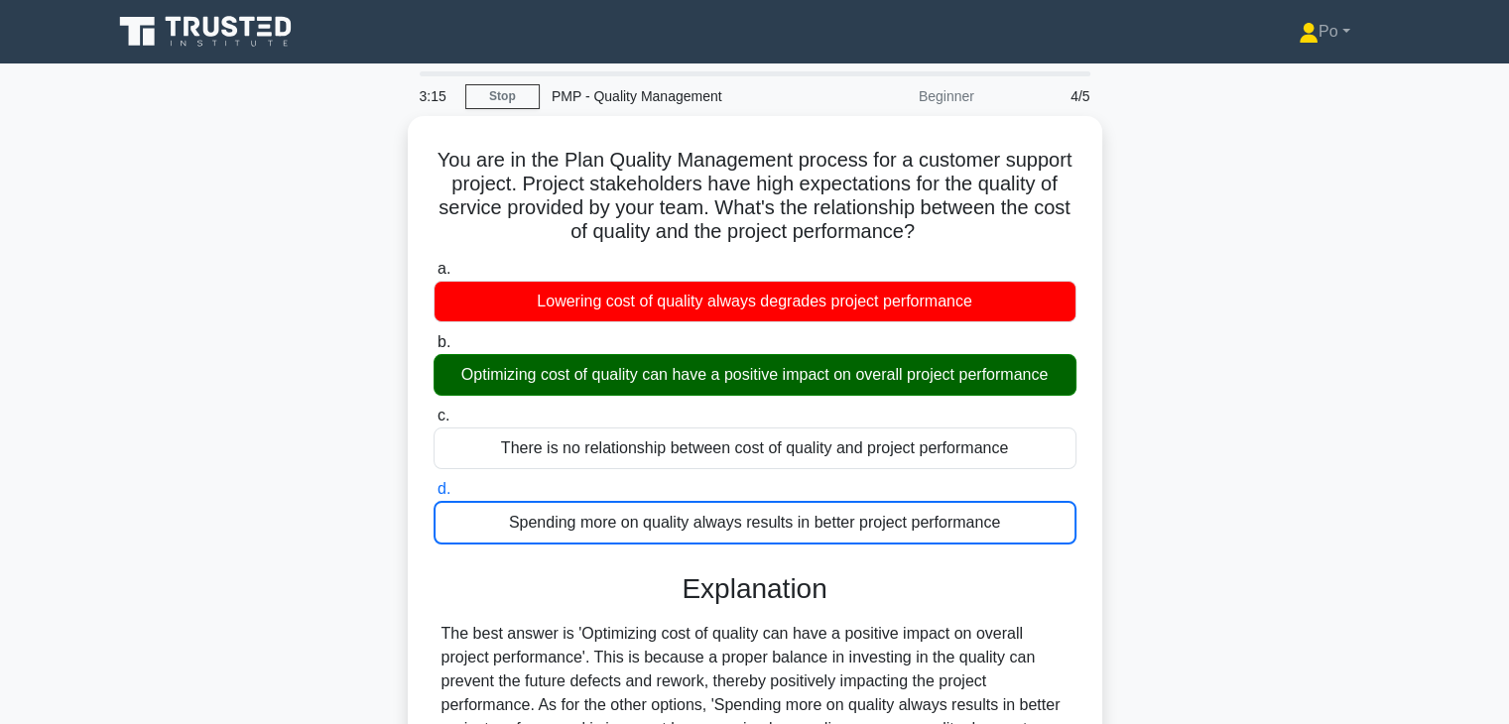
click at [433, 263] on input "a. Lowering cost of quality always degrades project performance" at bounding box center [433, 269] width 0 height 13
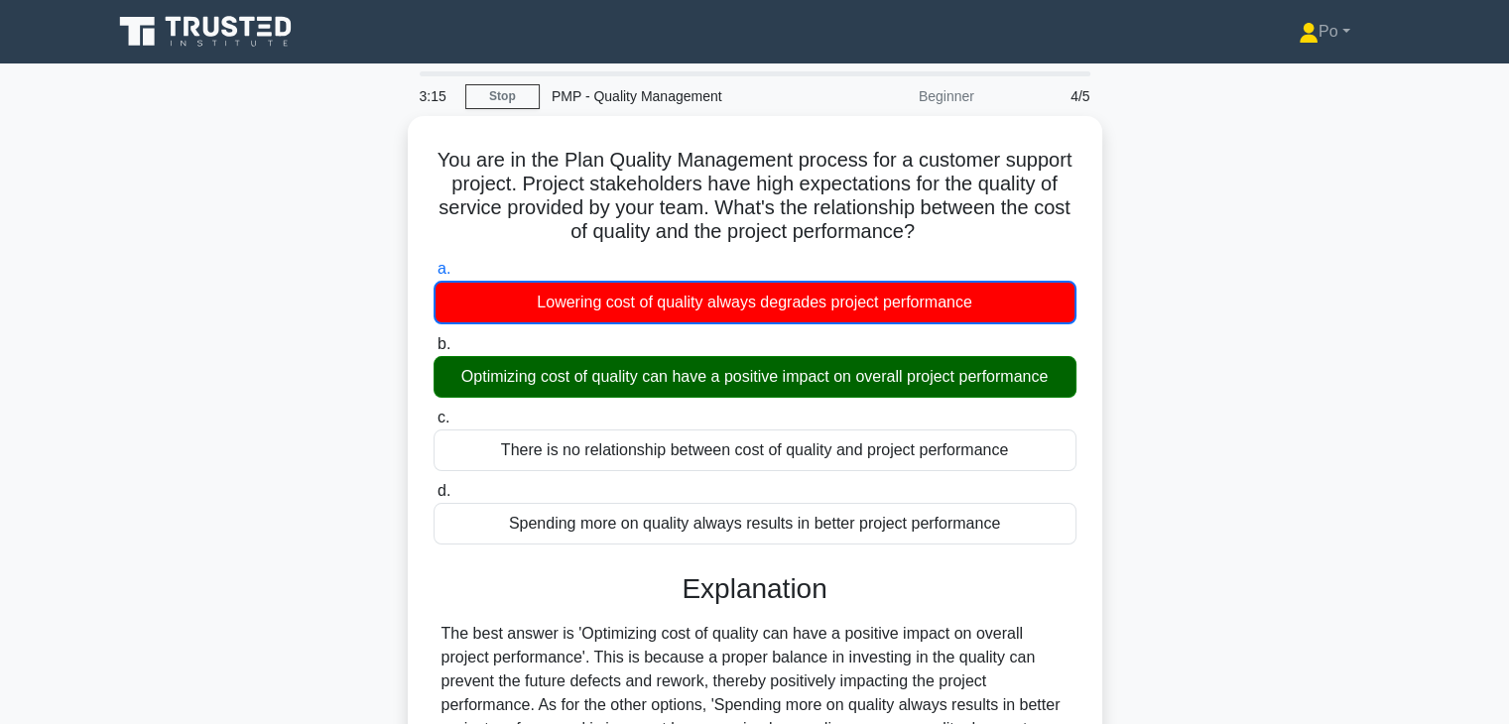
click at [433, 338] on input "b. Optimizing cost of quality can have a positive impact on overall project per…" at bounding box center [433, 344] width 0 height 13
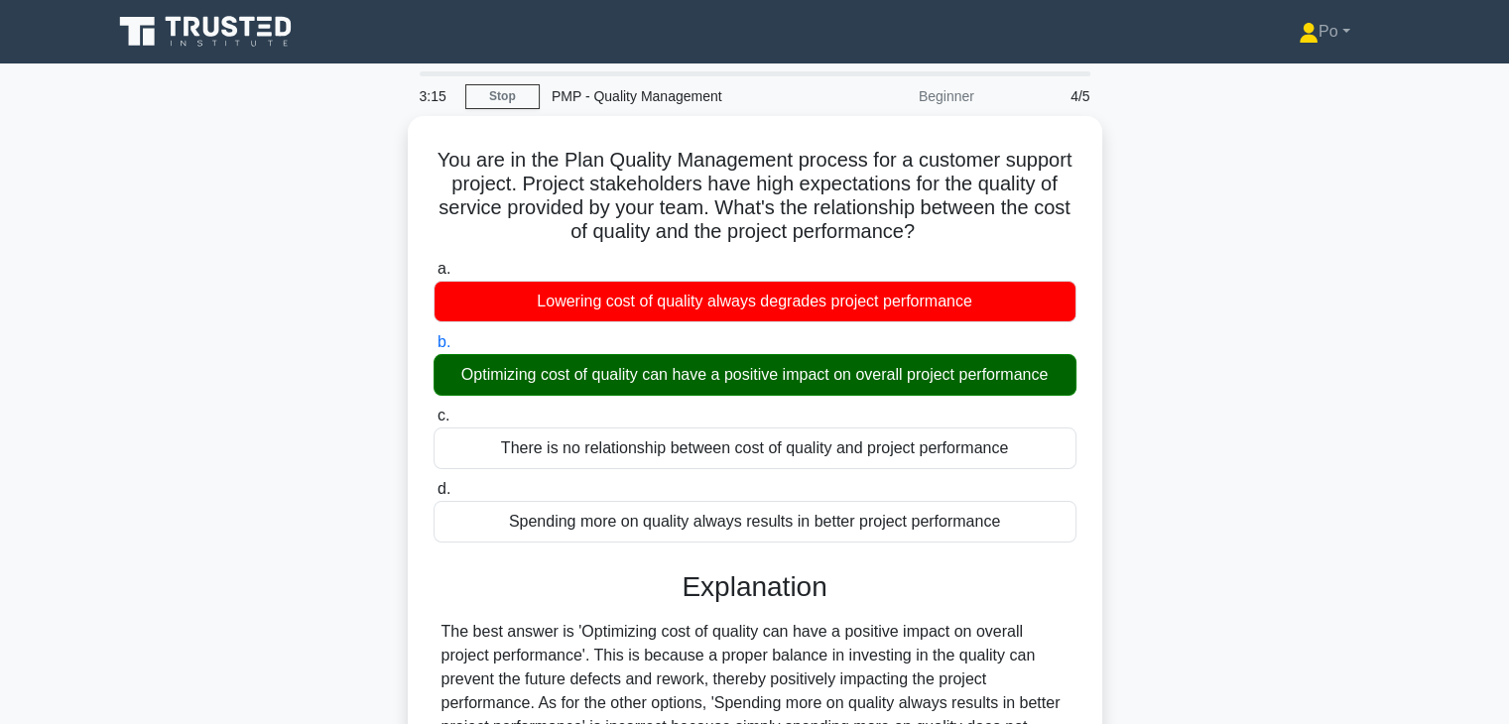
click at [433, 410] on input "c. There is no relationship between cost of quality and project performance" at bounding box center [433, 416] width 0 height 13
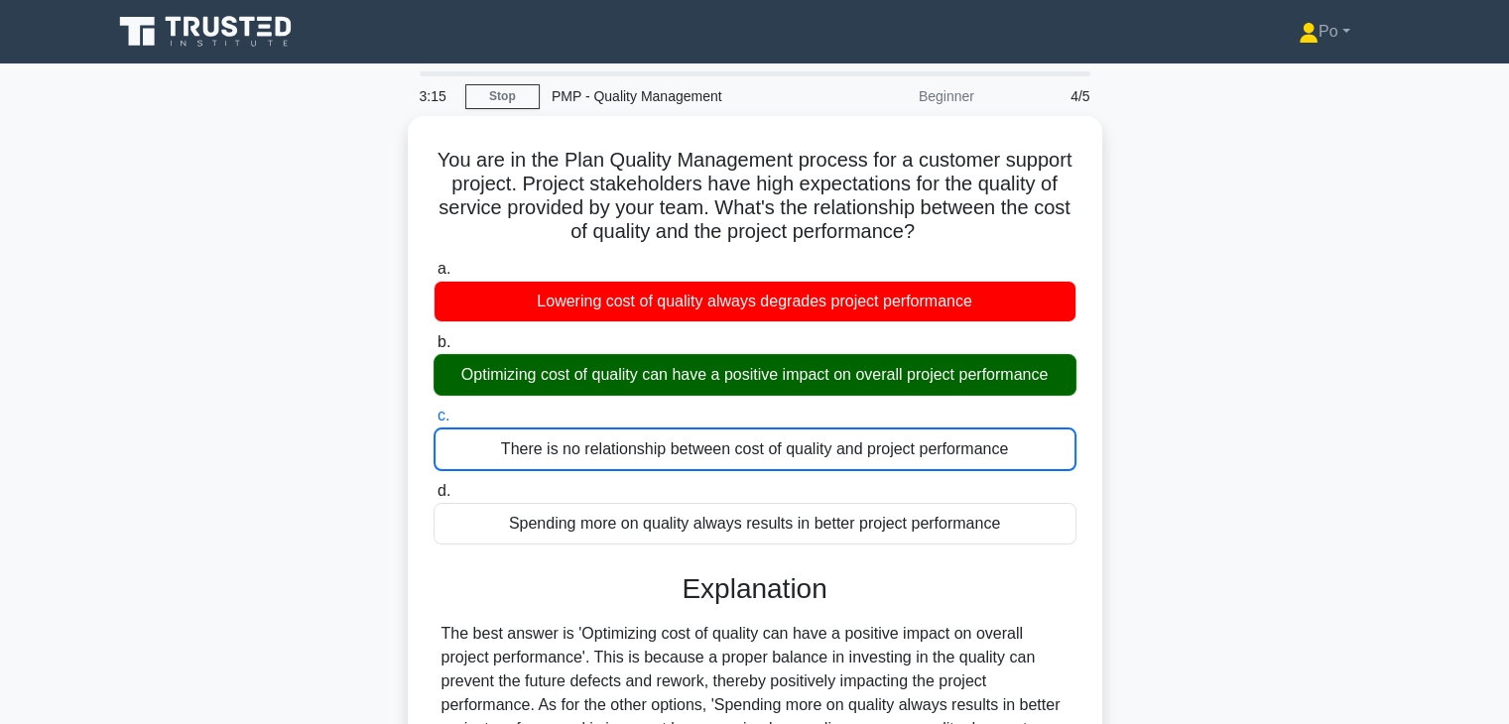
click at [433, 485] on input "d. Spending more on quality always results in better project performance" at bounding box center [433, 491] width 0 height 13
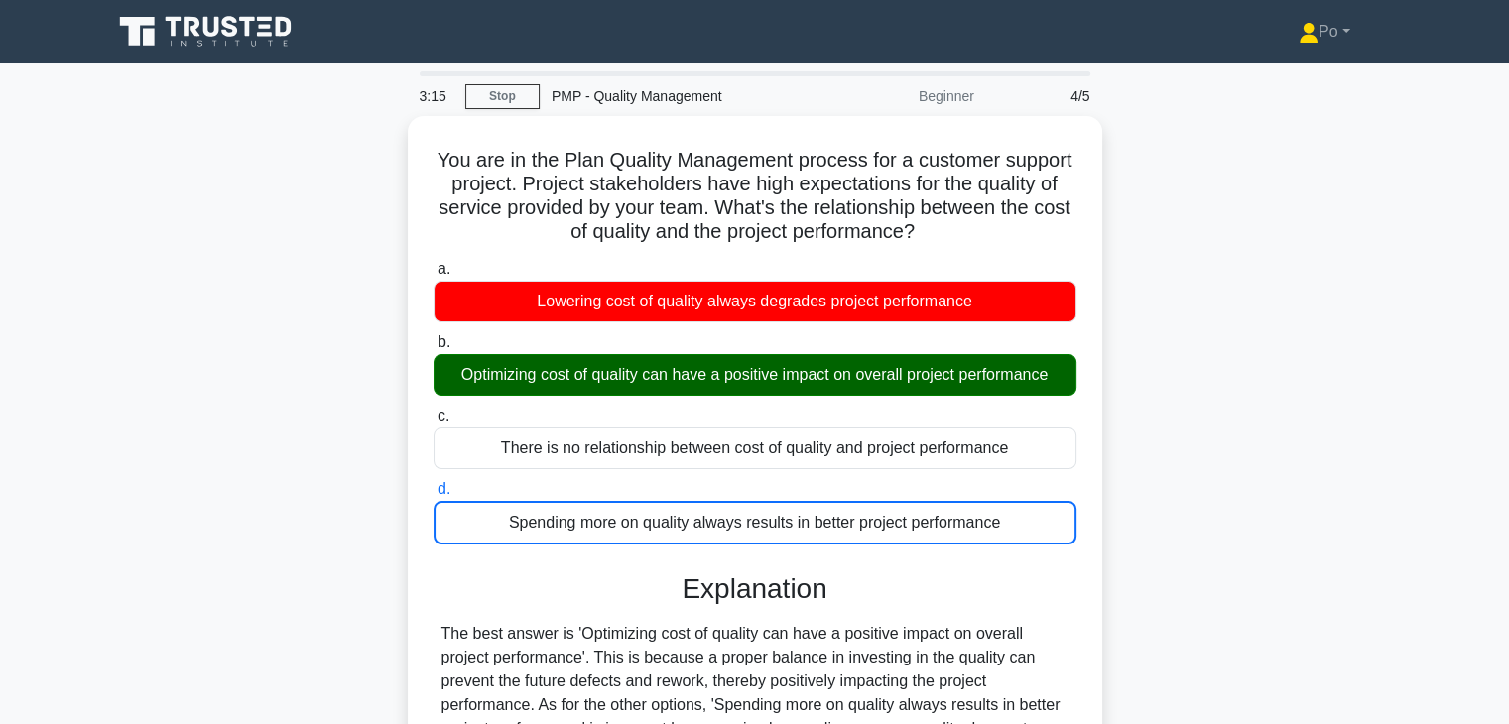
click at [433, 263] on input "a. Lowering cost of quality always degrades project performance" at bounding box center [433, 269] width 0 height 13
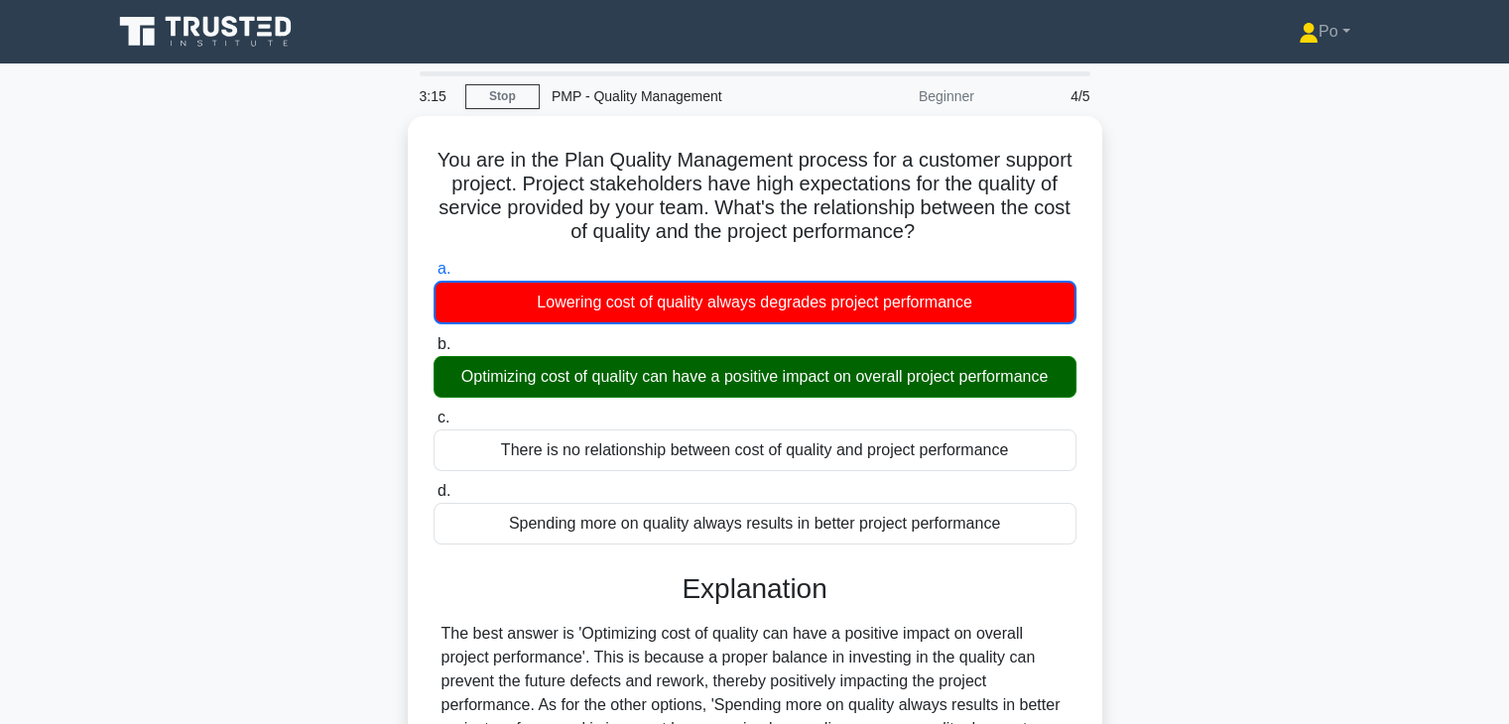
click at [433, 338] on input "b. Optimizing cost of quality can have a positive impact on overall project per…" at bounding box center [433, 344] width 0 height 13
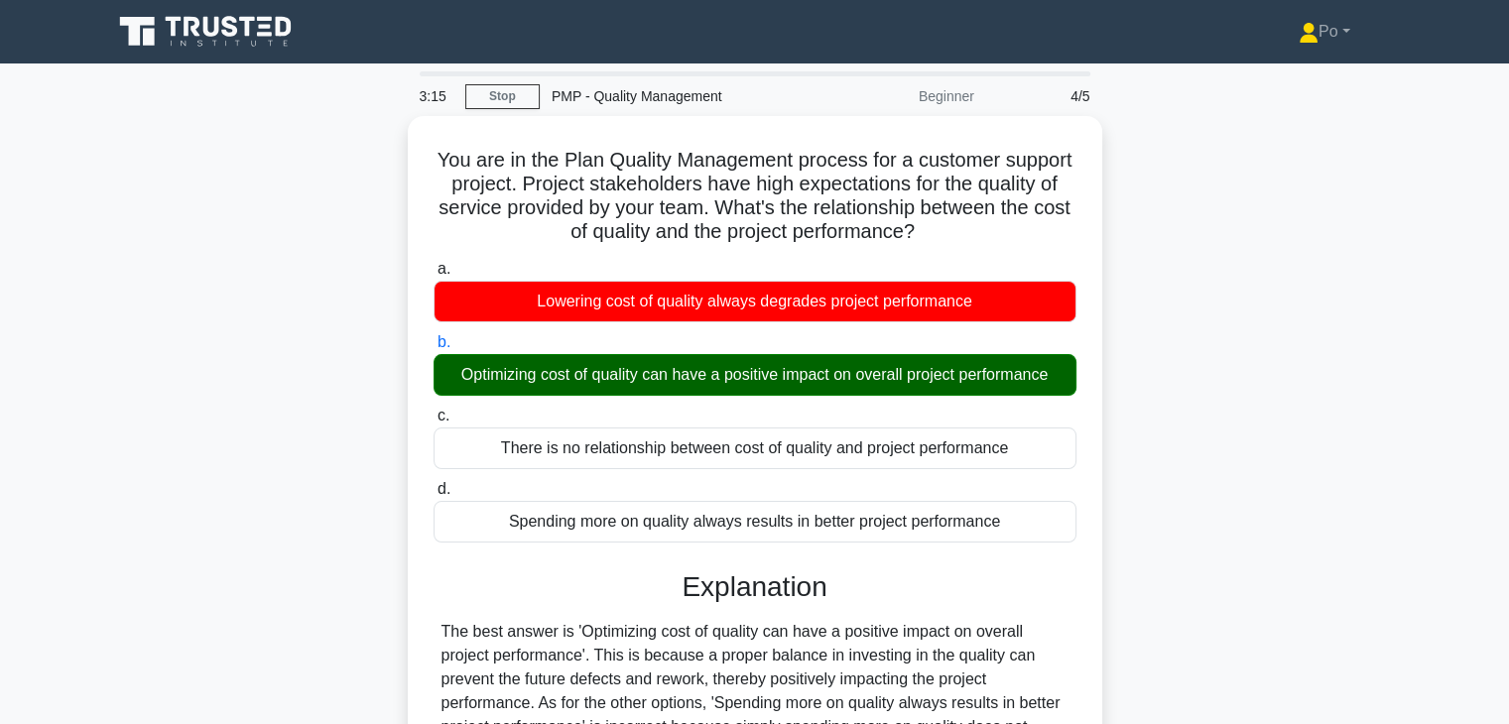
click at [433, 410] on input "c. There is no relationship between cost of quality and project performance" at bounding box center [433, 416] width 0 height 13
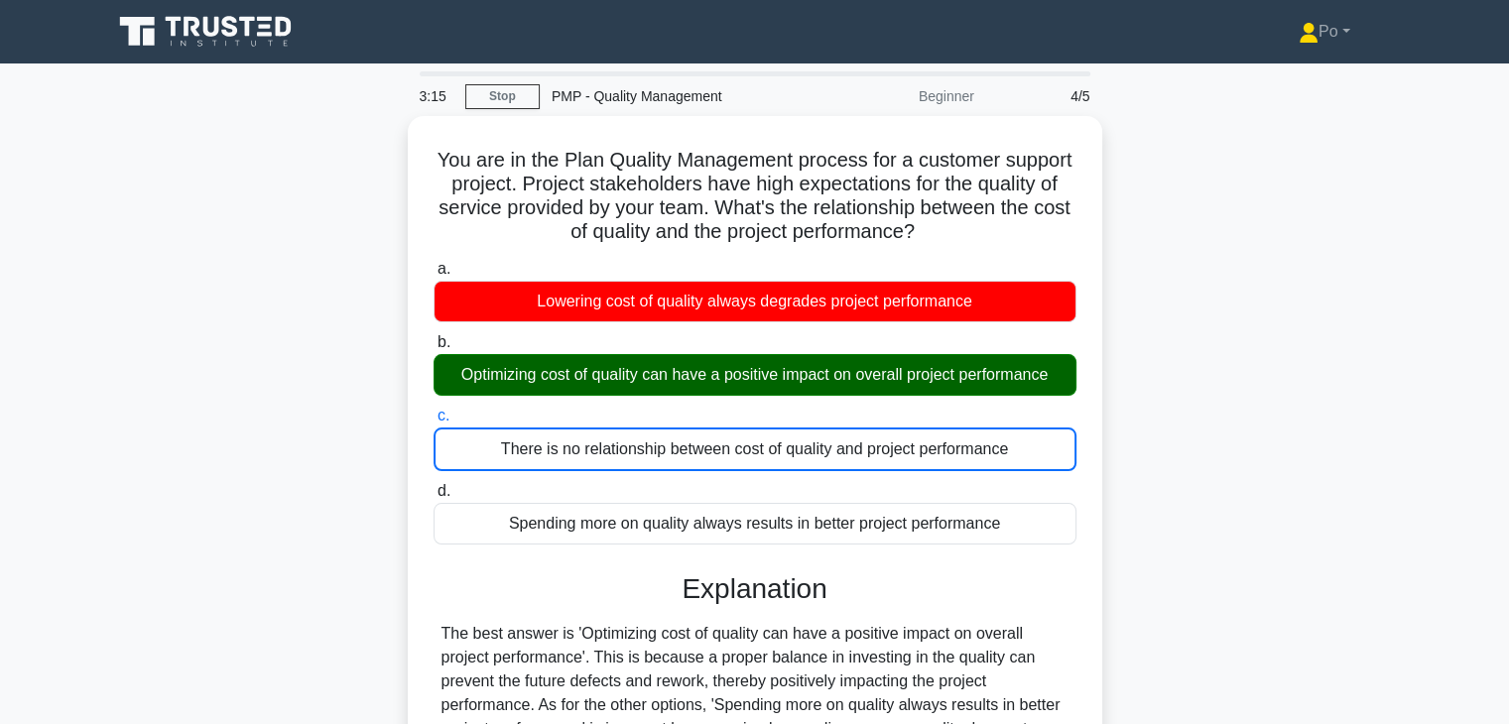
click at [433, 485] on input "d. Spending more on quality always results in better project performance" at bounding box center [433, 491] width 0 height 13
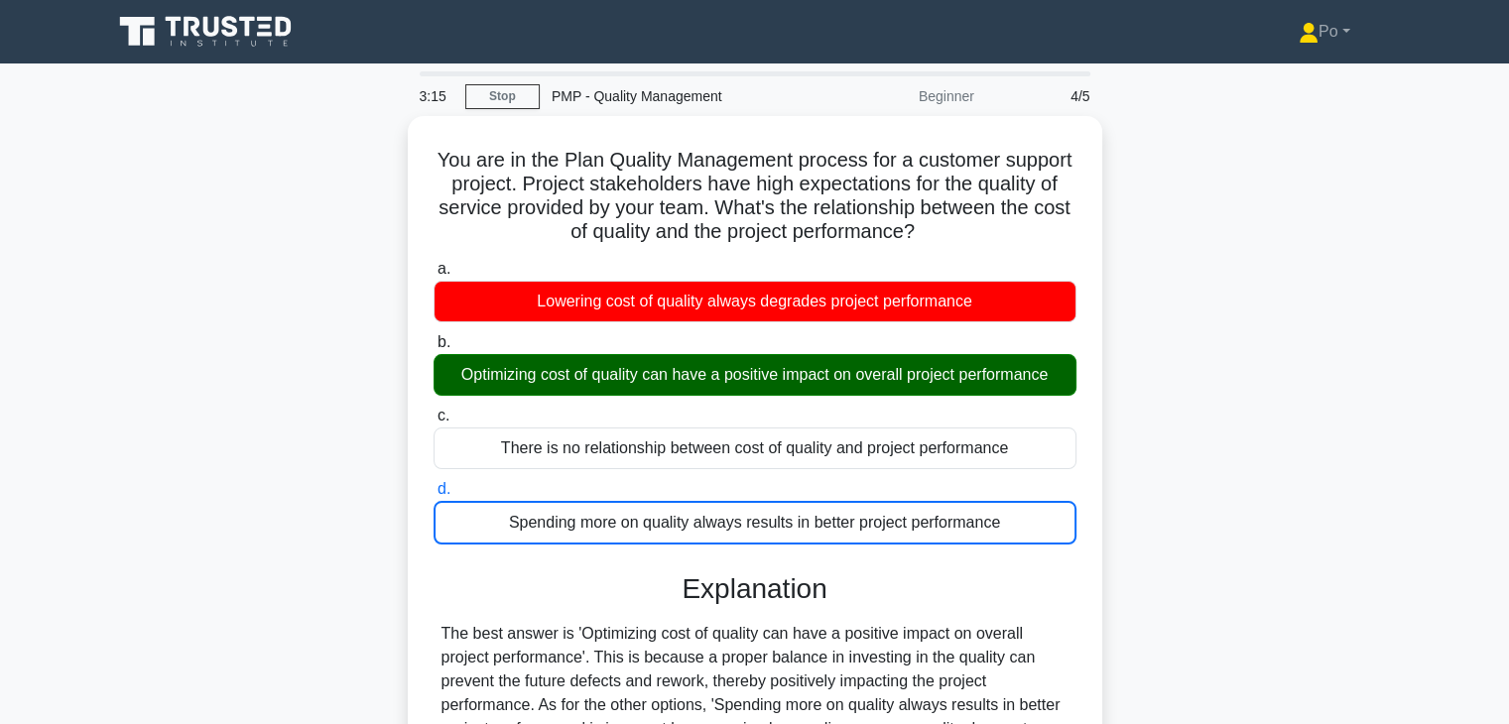
click at [433, 263] on input "a. Lowering cost of quality always degrades project performance" at bounding box center [433, 269] width 0 height 13
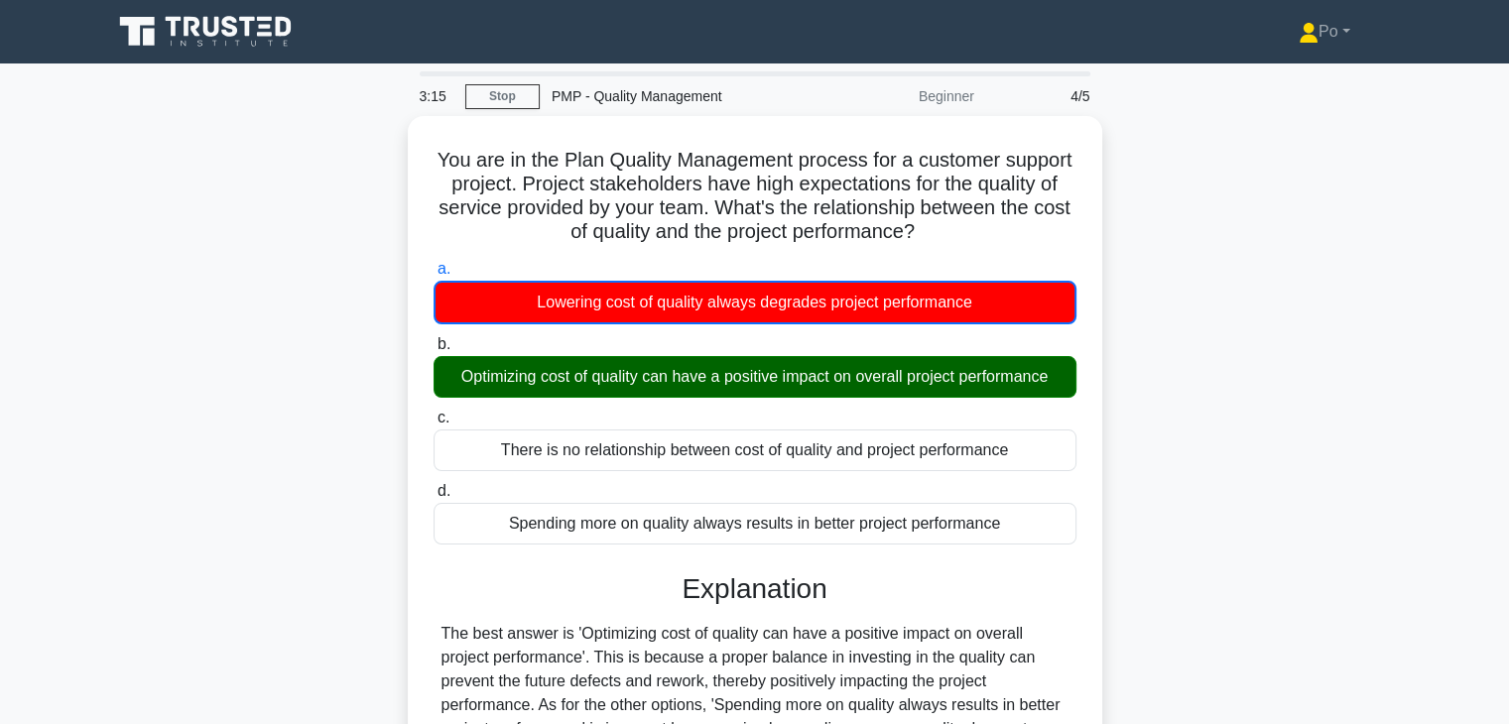
click at [433, 338] on input "b. Optimizing cost of quality can have a positive impact on overall project per…" at bounding box center [433, 344] width 0 height 13
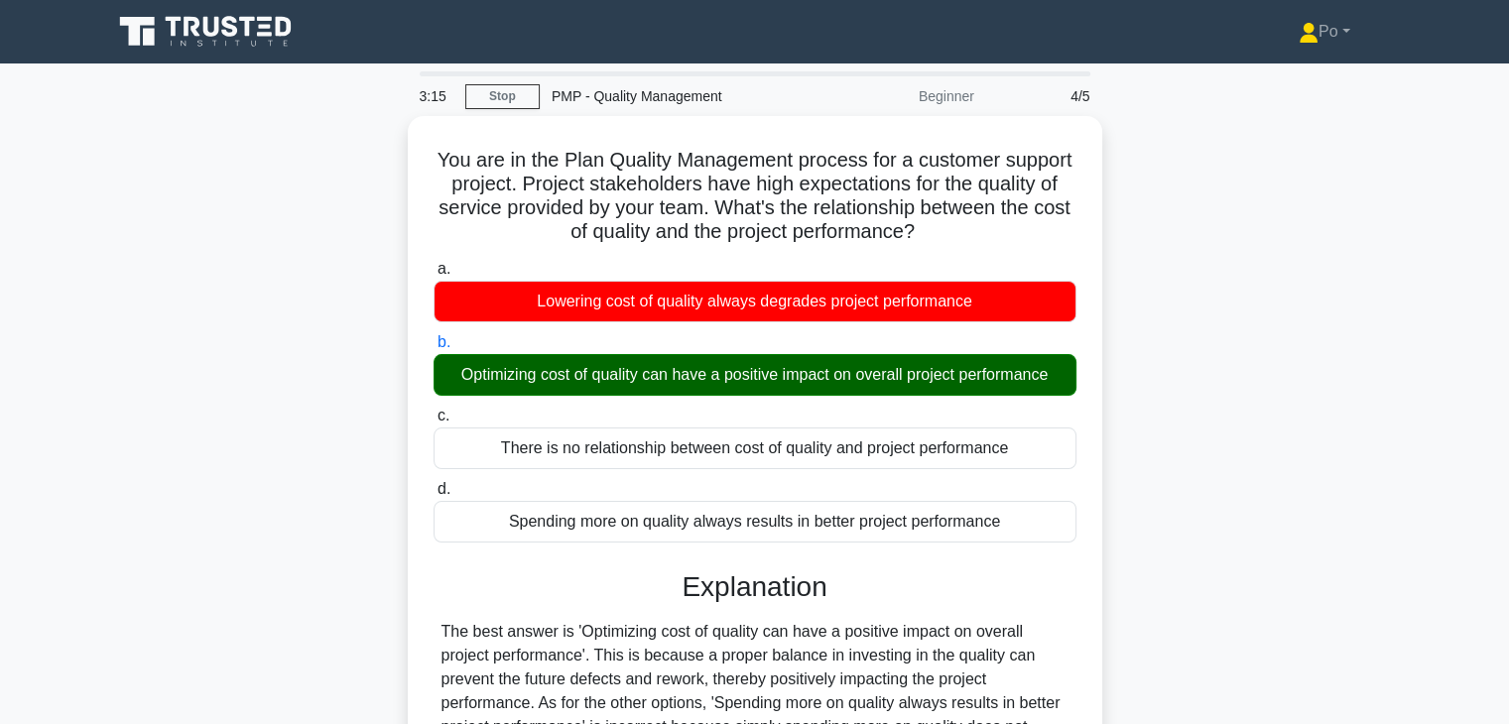
click at [433, 410] on input "c. There is no relationship between cost of quality and project performance" at bounding box center [433, 416] width 0 height 13
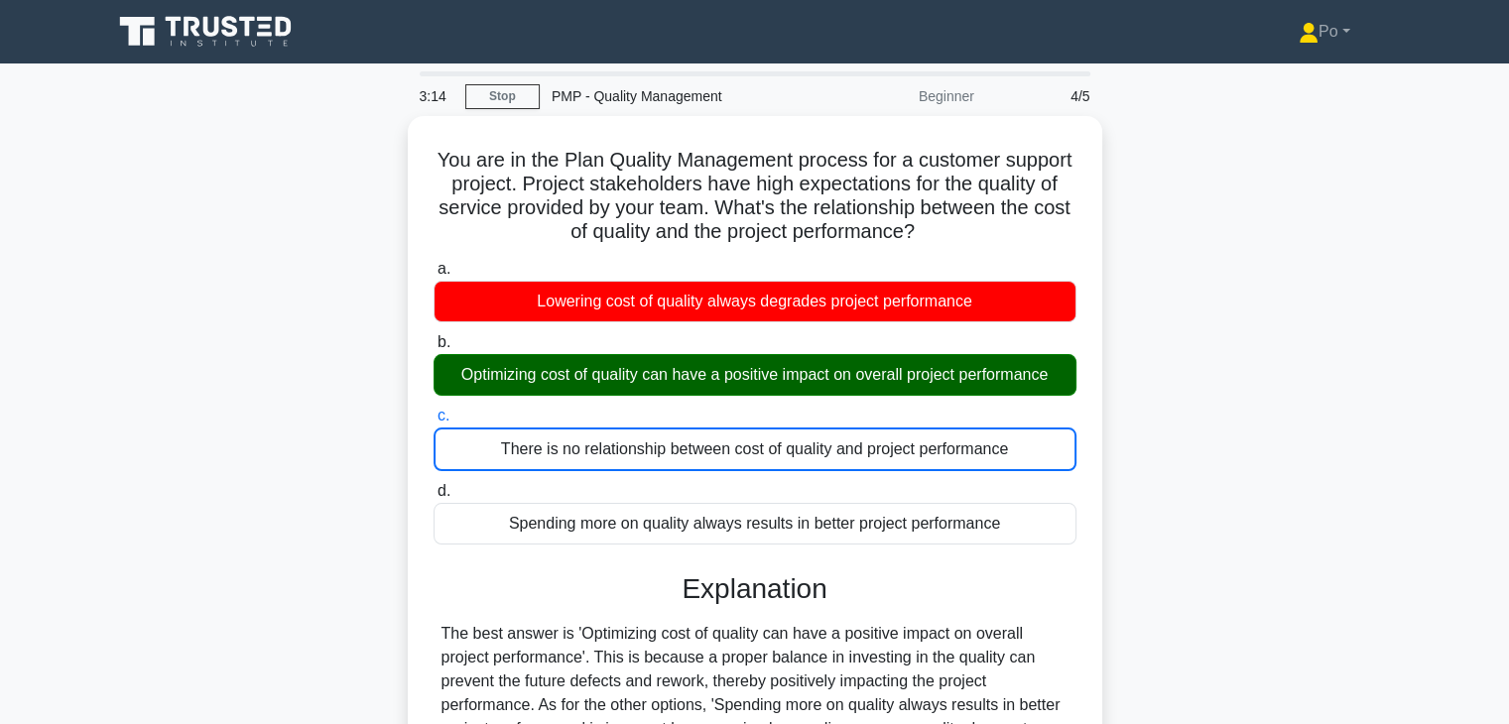
click at [433, 485] on input "d. Spending more on quality always results in better project performance" at bounding box center [433, 491] width 0 height 13
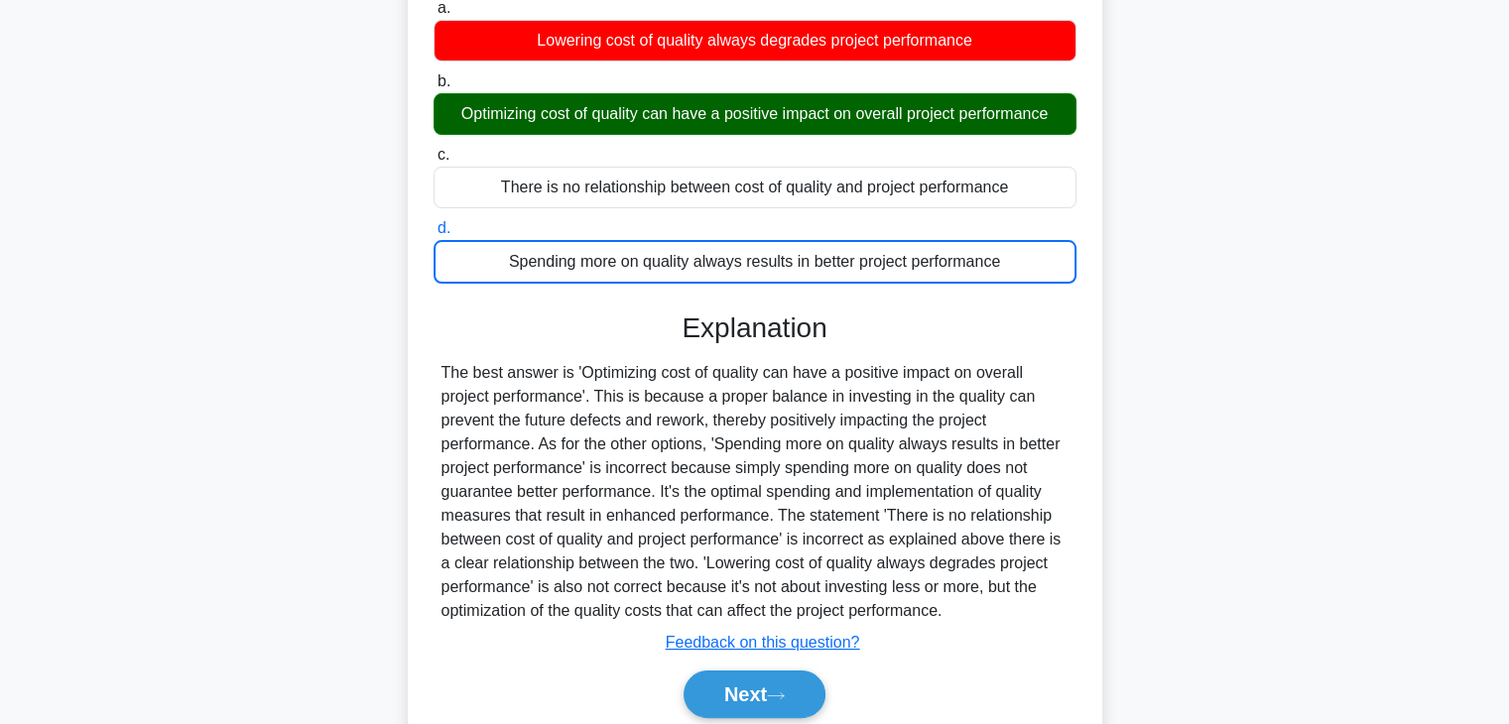
scroll to position [317, 0]
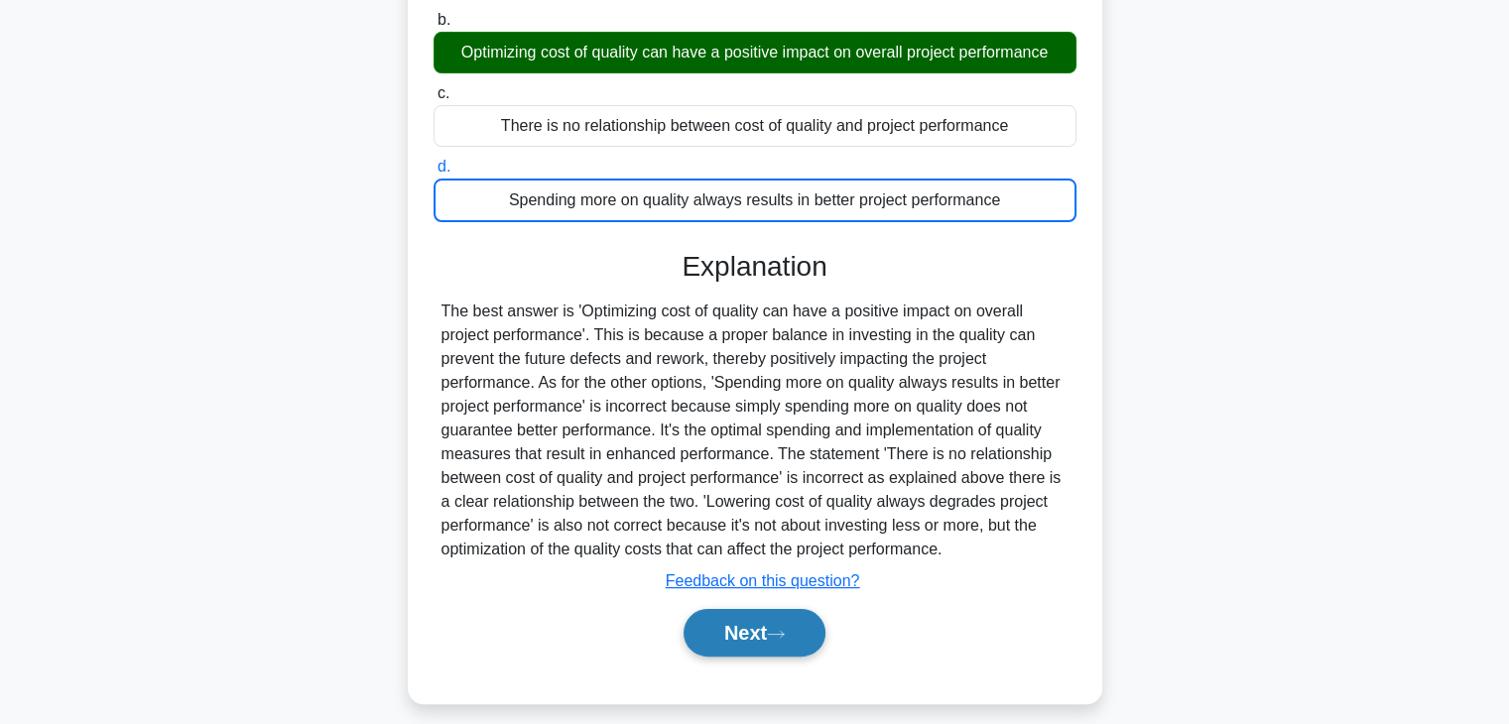
click at [750, 636] on button "Next" at bounding box center [754, 633] width 142 height 48
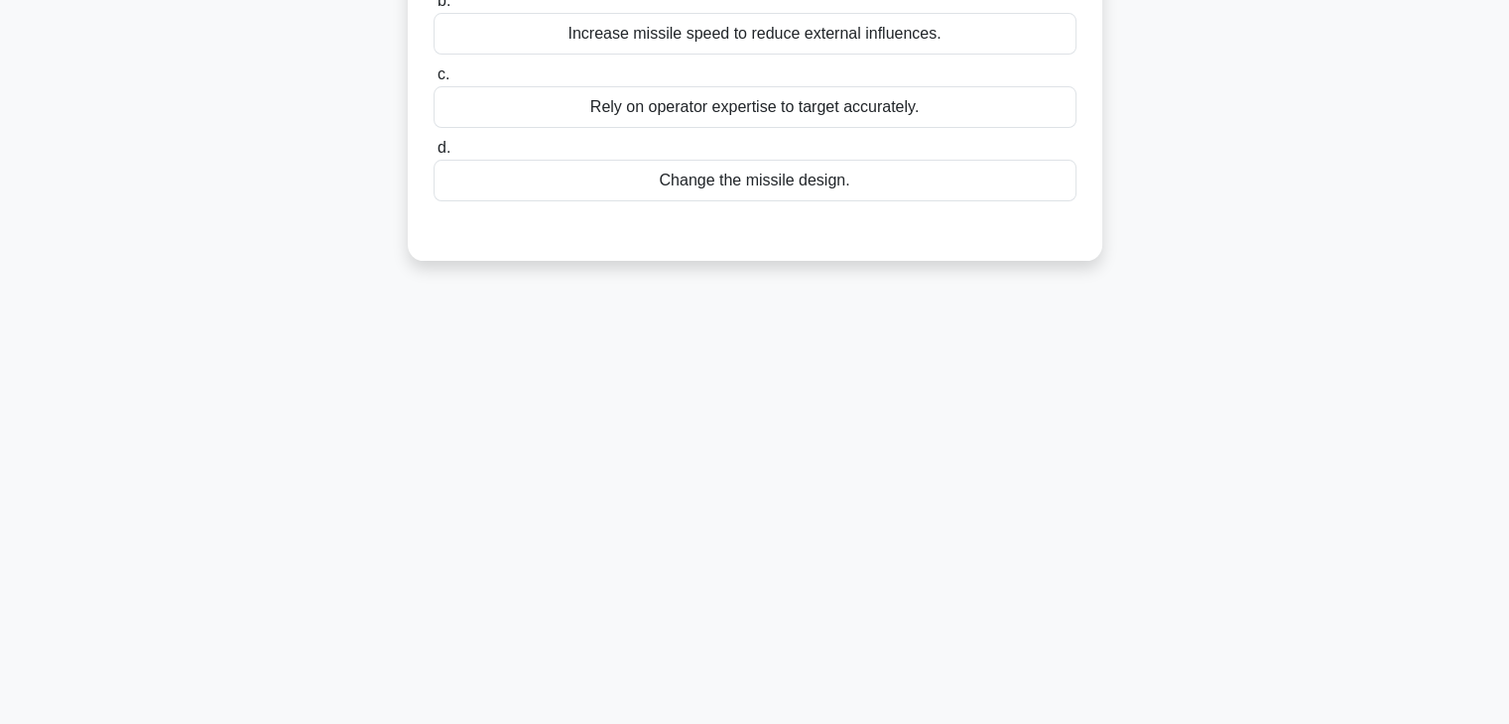
click at [930, 417] on div "2:46 Stop PMP - Quality Management Beginner 5/5 As a project manager on a missi…" at bounding box center [754, 250] width 1309 height 992
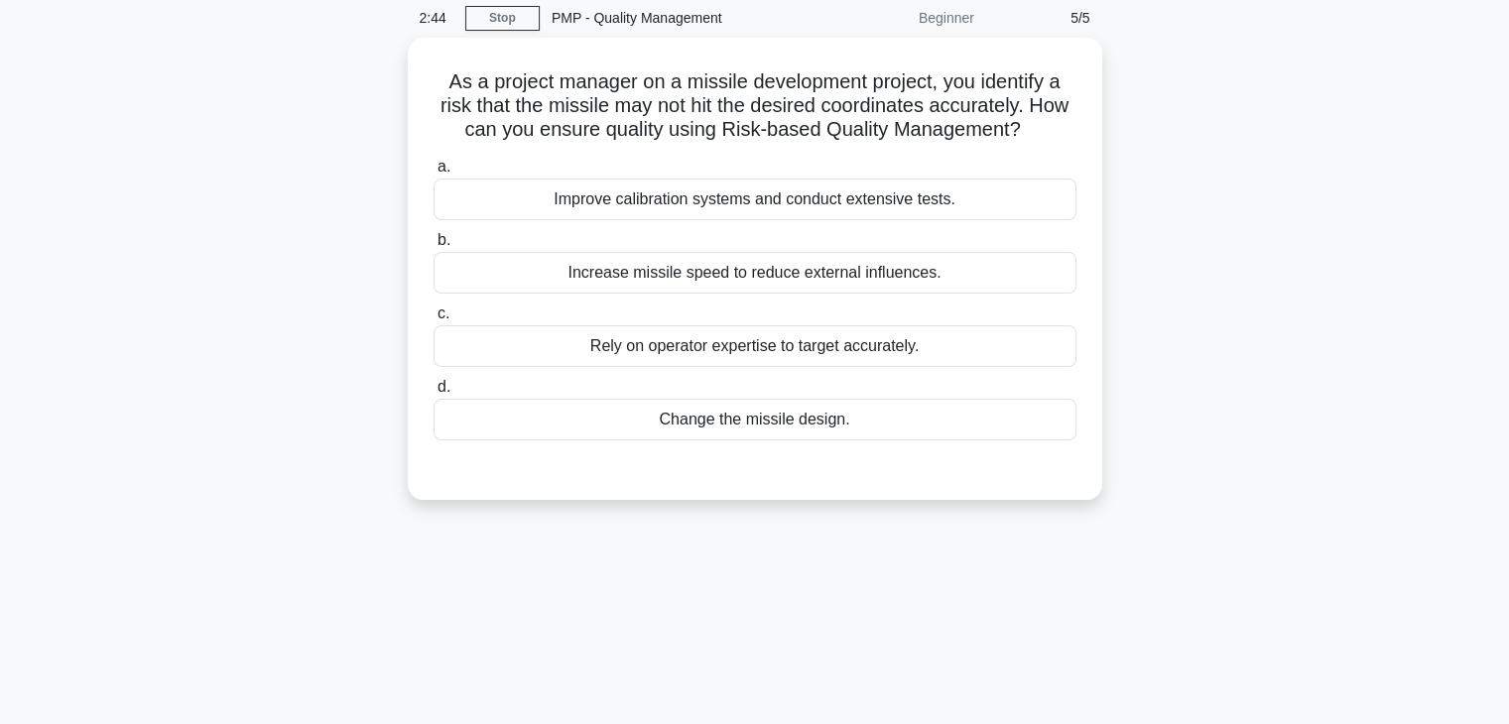
scroll to position [0, 0]
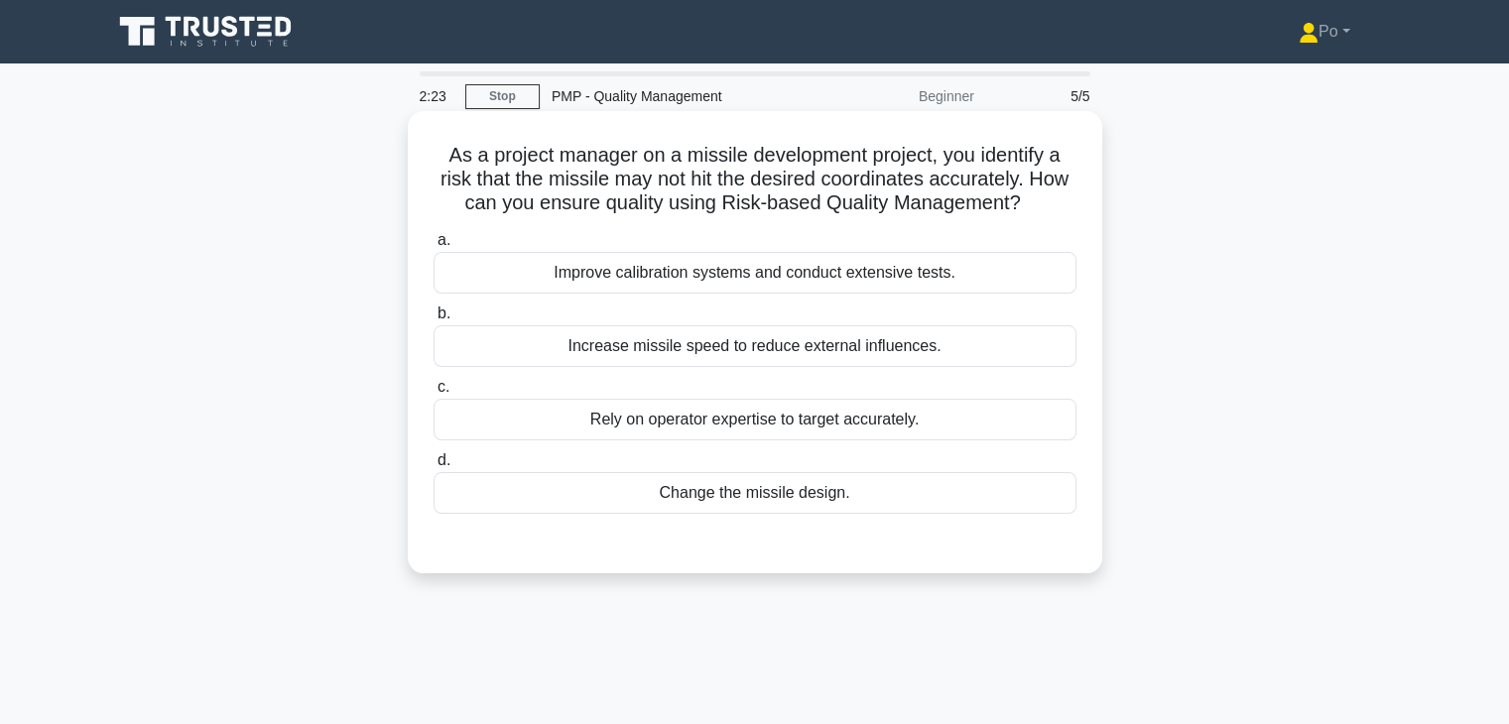
click at [996, 263] on div "Improve calibration systems and conduct extensive tests." at bounding box center [754, 273] width 643 height 42
click at [433, 247] on input "a. Improve calibration systems and conduct extensive tests." at bounding box center [433, 240] width 0 height 13
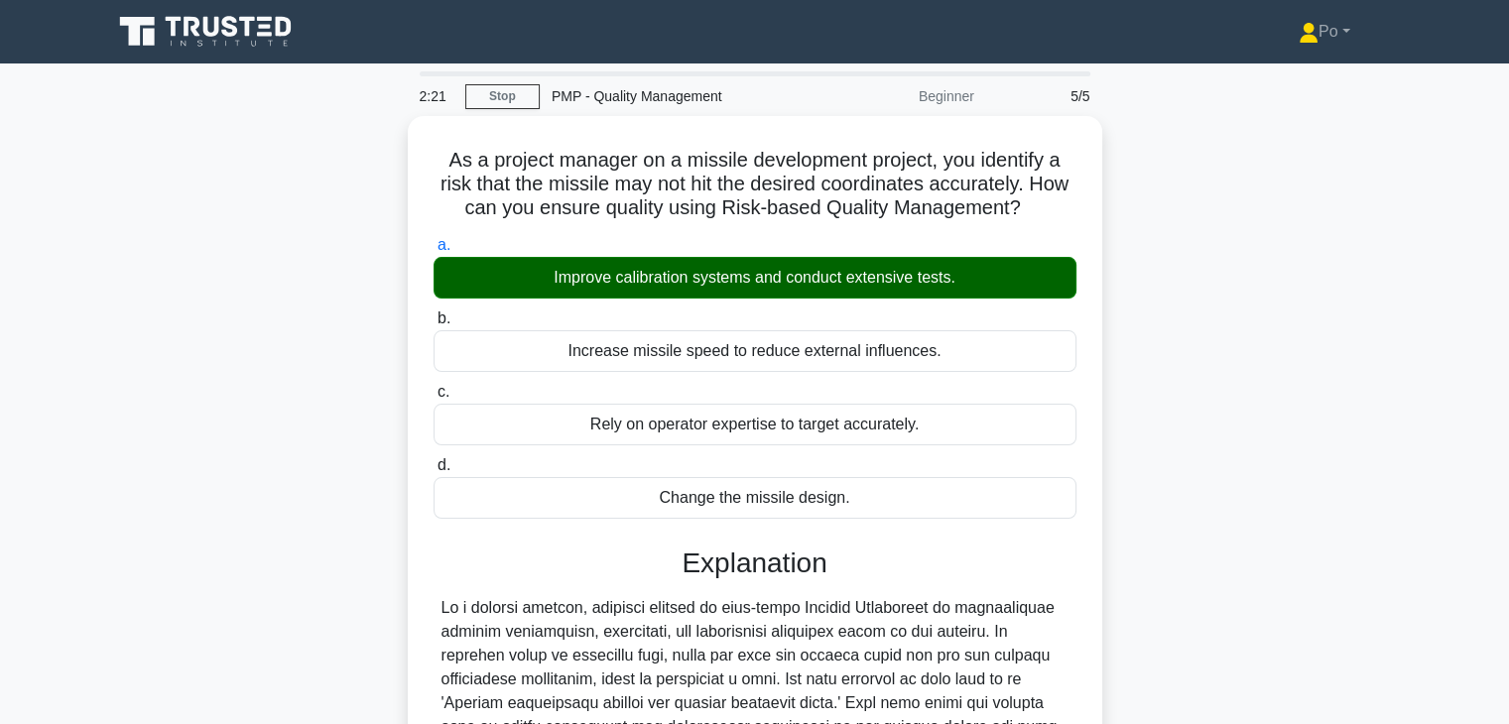
click at [1189, 484] on div "As a project manager on a missile development project, you identify a risk that…" at bounding box center [754, 593] width 1309 height 955
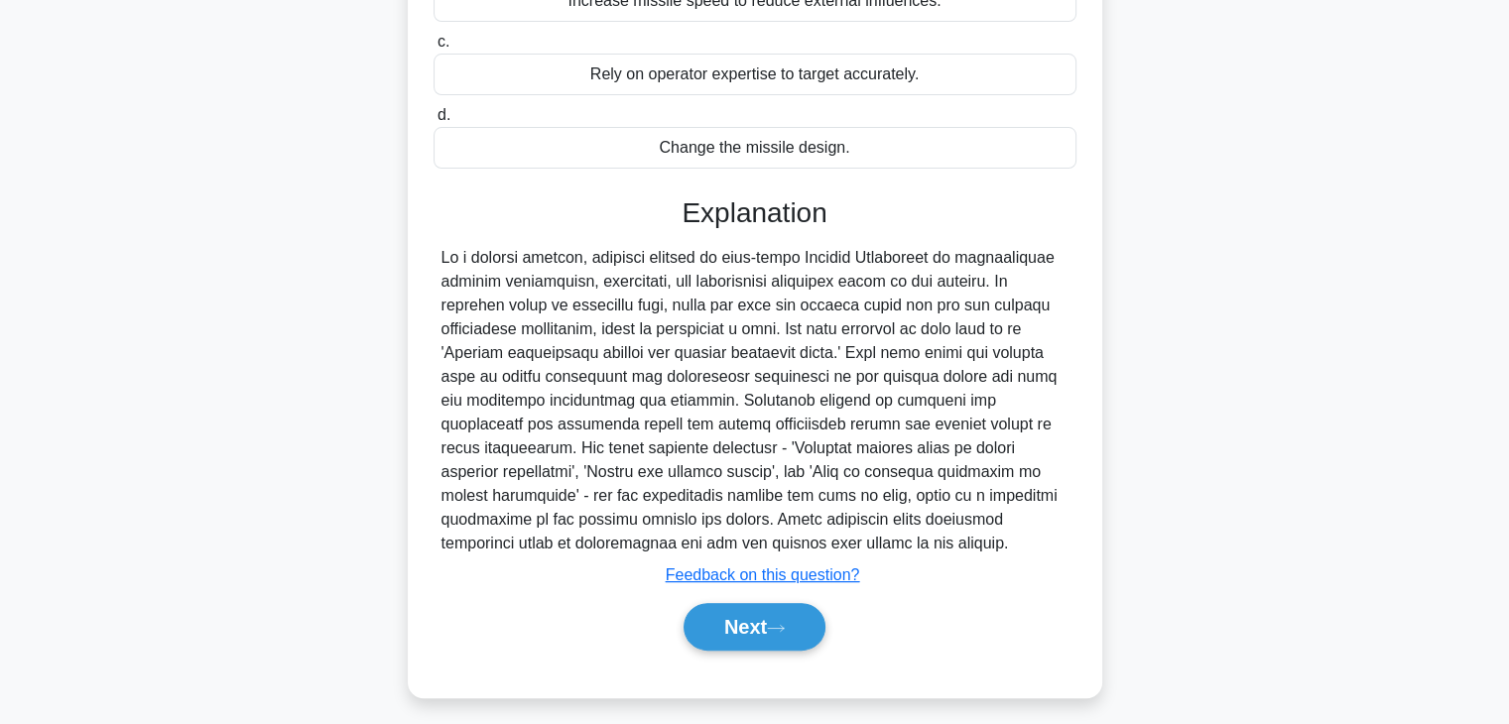
scroll to position [355, 0]
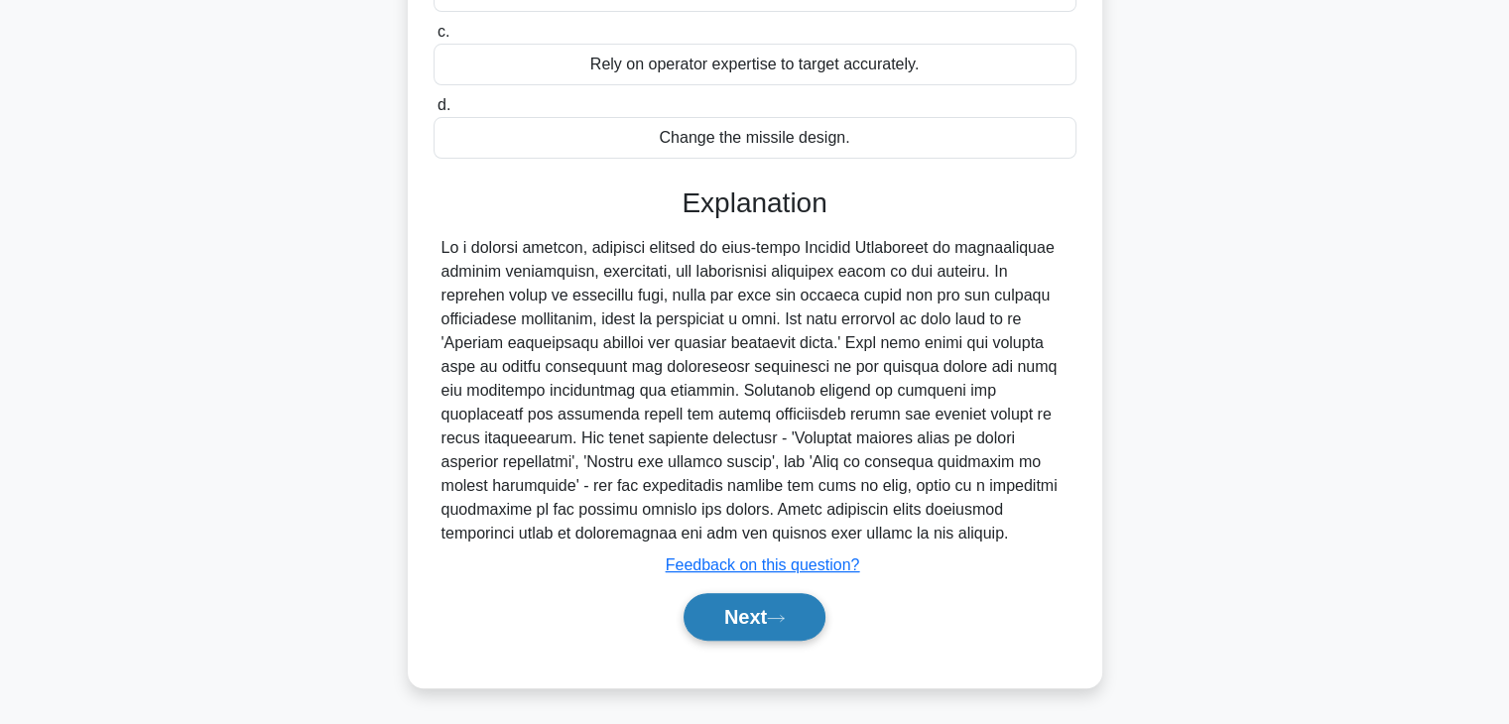
click at [706, 617] on button "Next" at bounding box center [754, 617] width 142 height 48
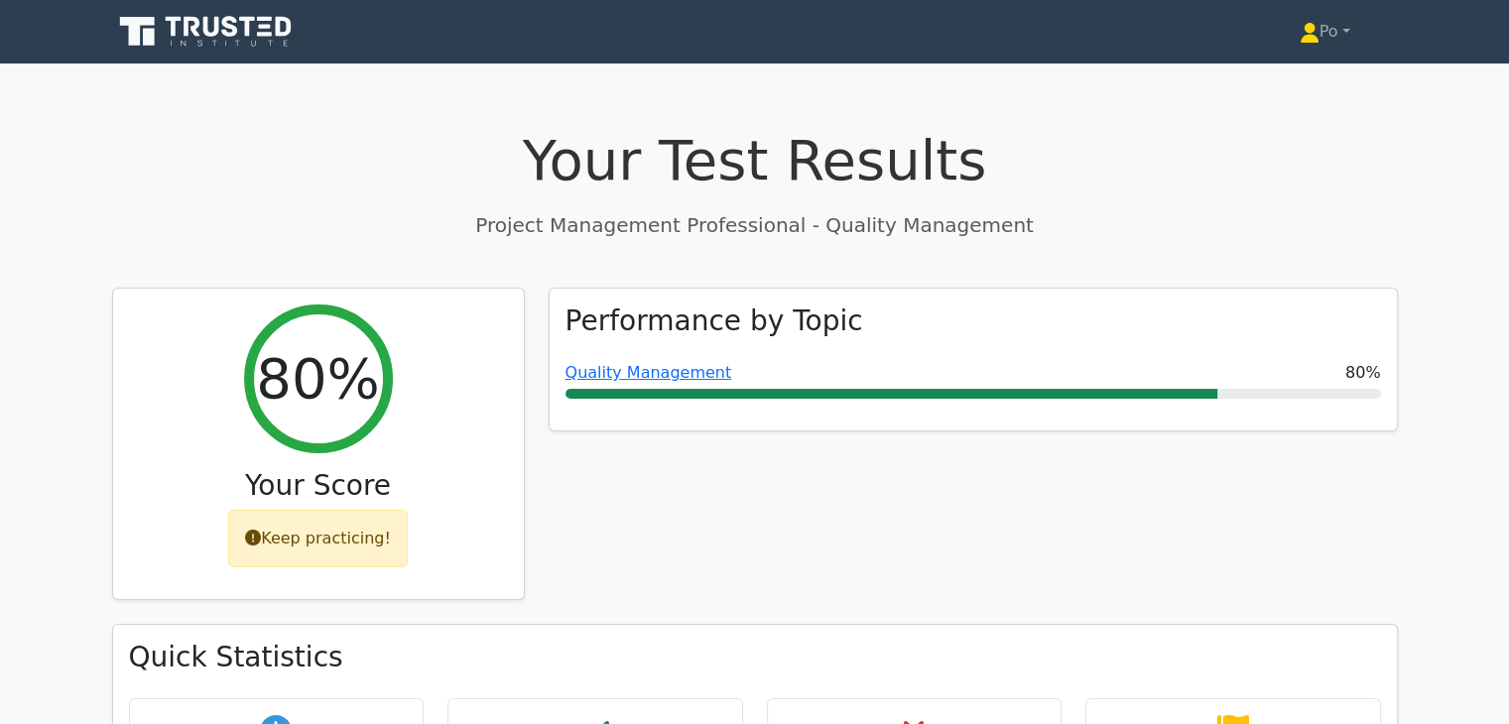
click at [861, 515] on div "Performance by Topic Quality Management 80%" at bounding box center [973, 456] width 873 height 337
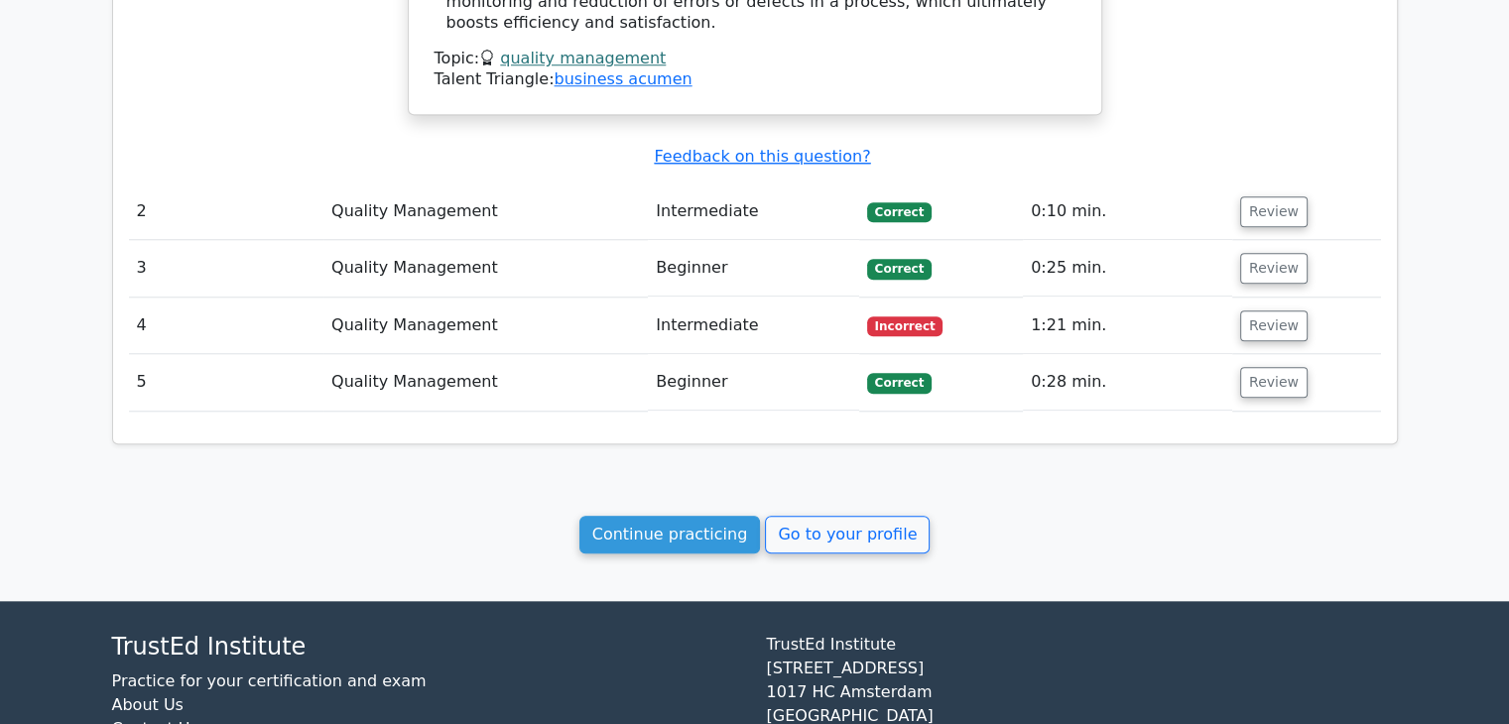
scroll to position [1841, 0]
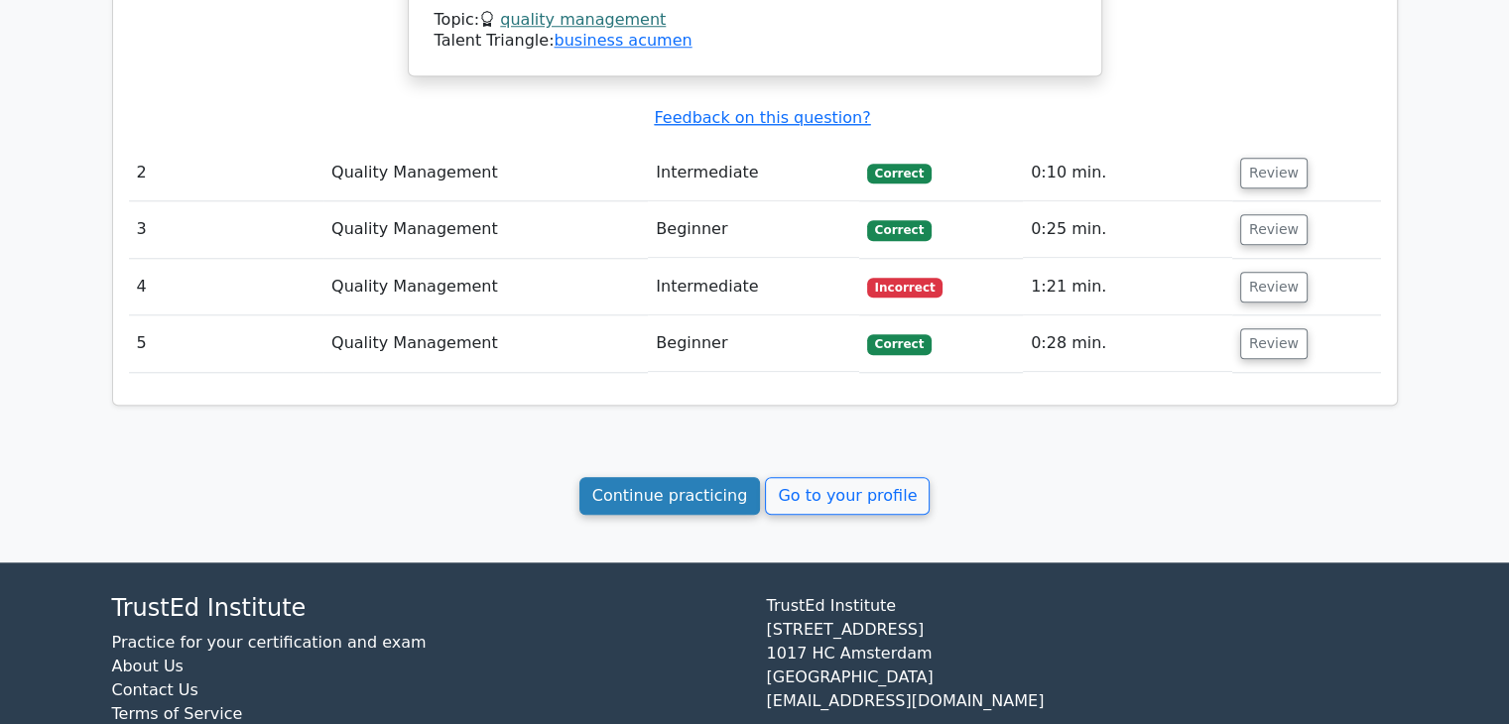
click at [651, 477] on link "Continue practicing" at bounding box center [670, 496] width 182 height 38
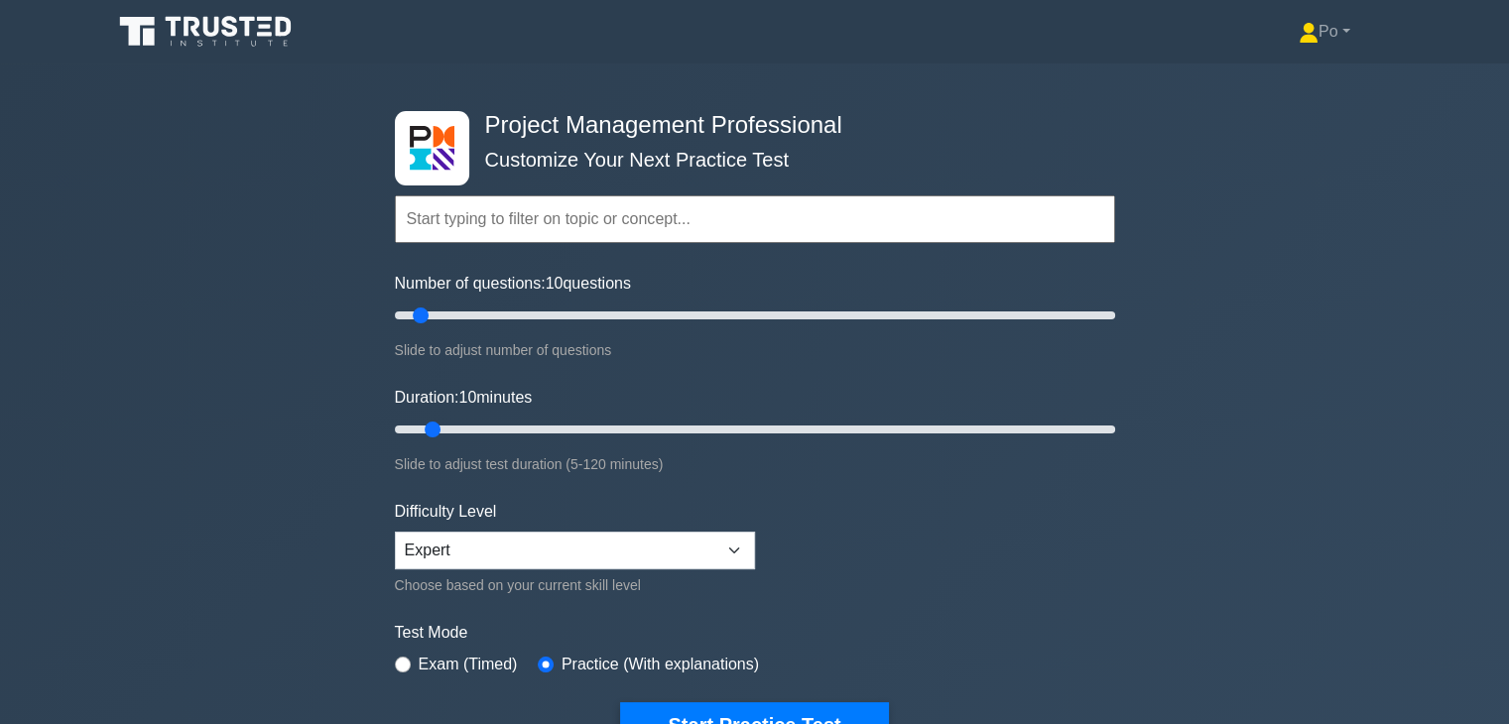
click at [1174, 398] on div "Project Management Professional Customize Your Next Practice Test Topics Scope …" at bounding box center [754, 429] width 1509 height 732
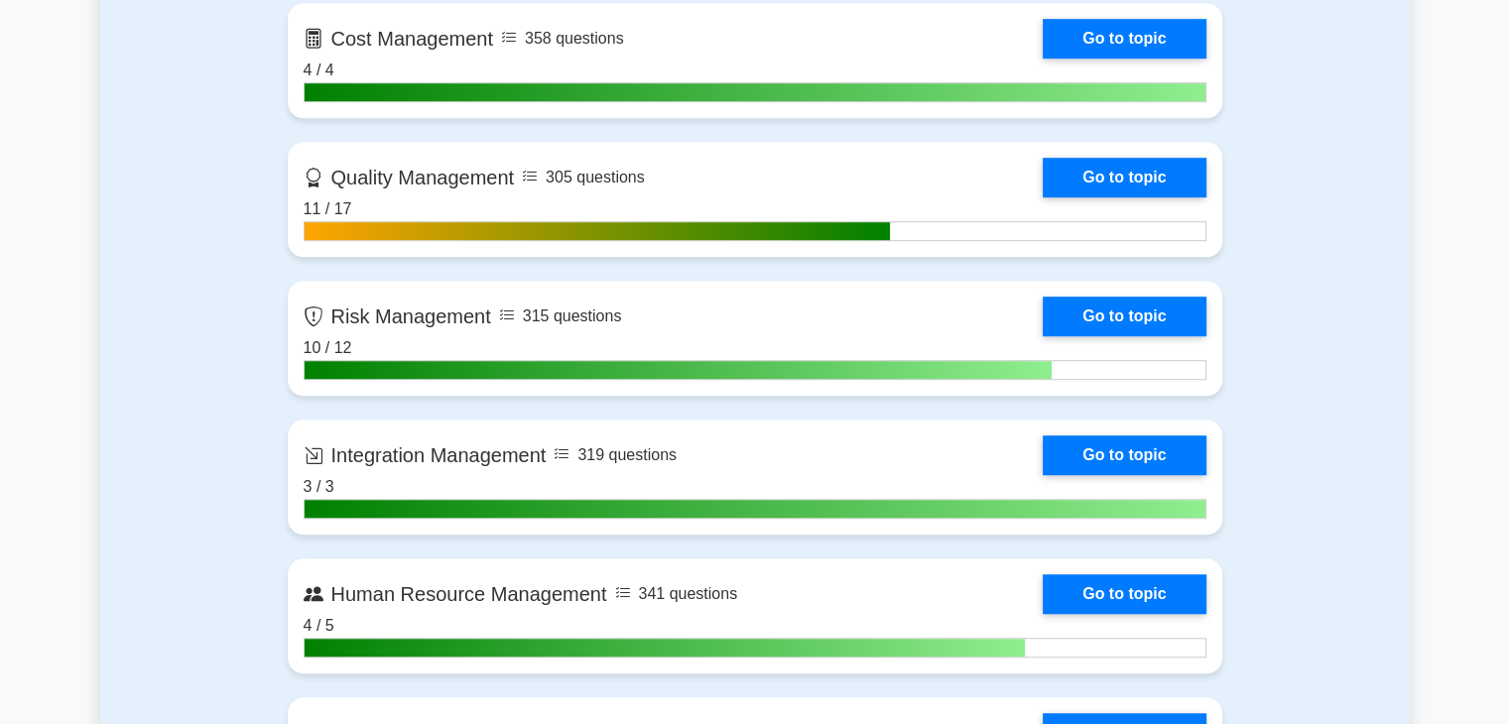
scroll to position [1270, 0]
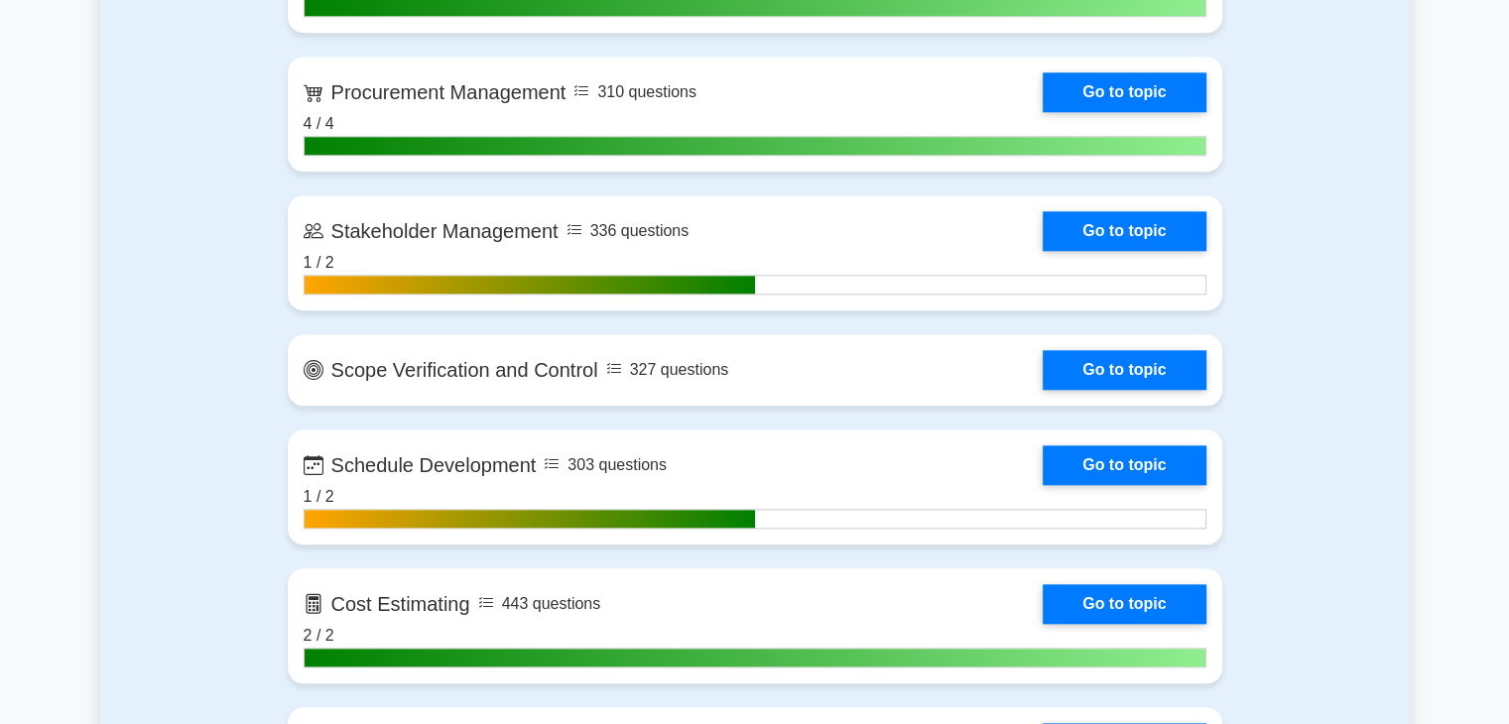
scroll to position [2024, 0]
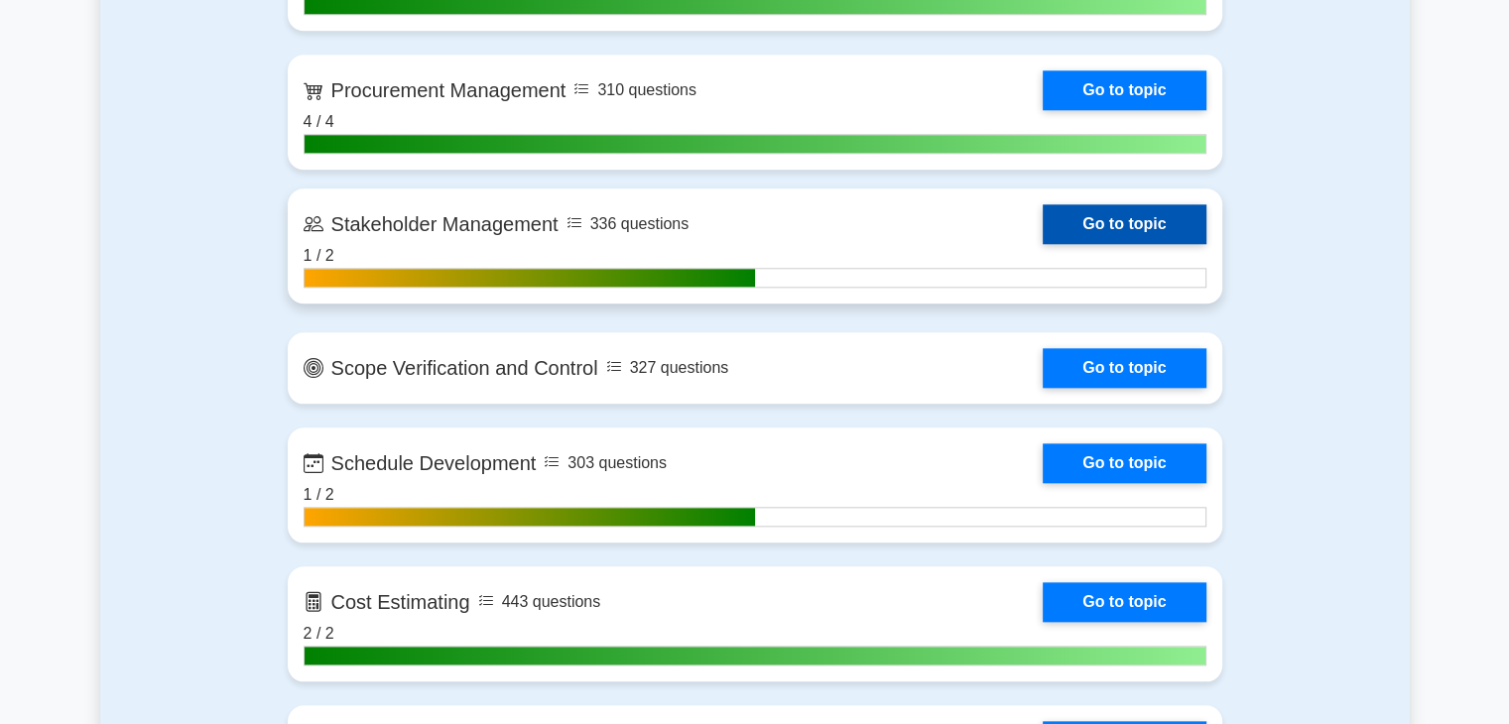
click at [1085, 221] on link "Go to topic" at bounding box center [1124, 224] width 163 height 40
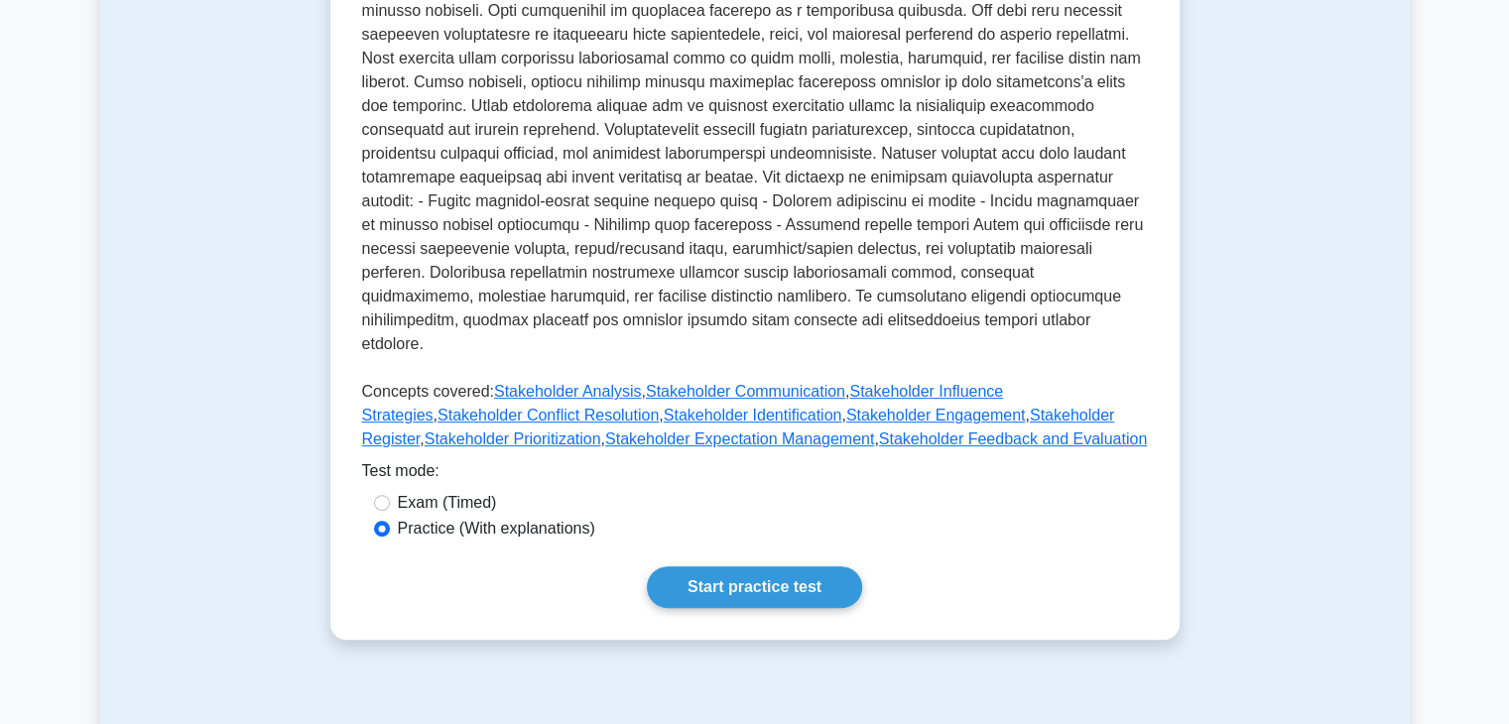
scroll to position [833, 0]
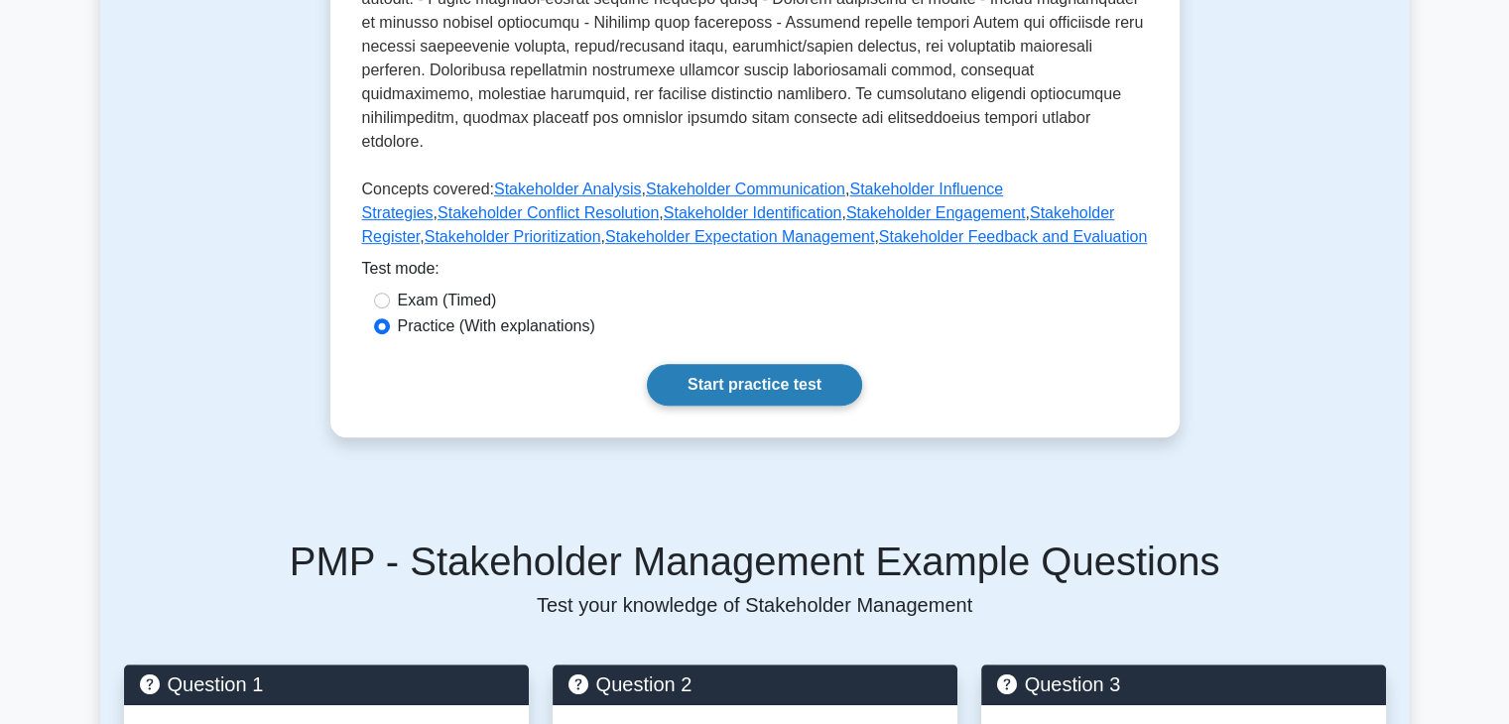
click at [760, 364] on link "Start practice test" at bounding box center [754, 385] width 215 height 42
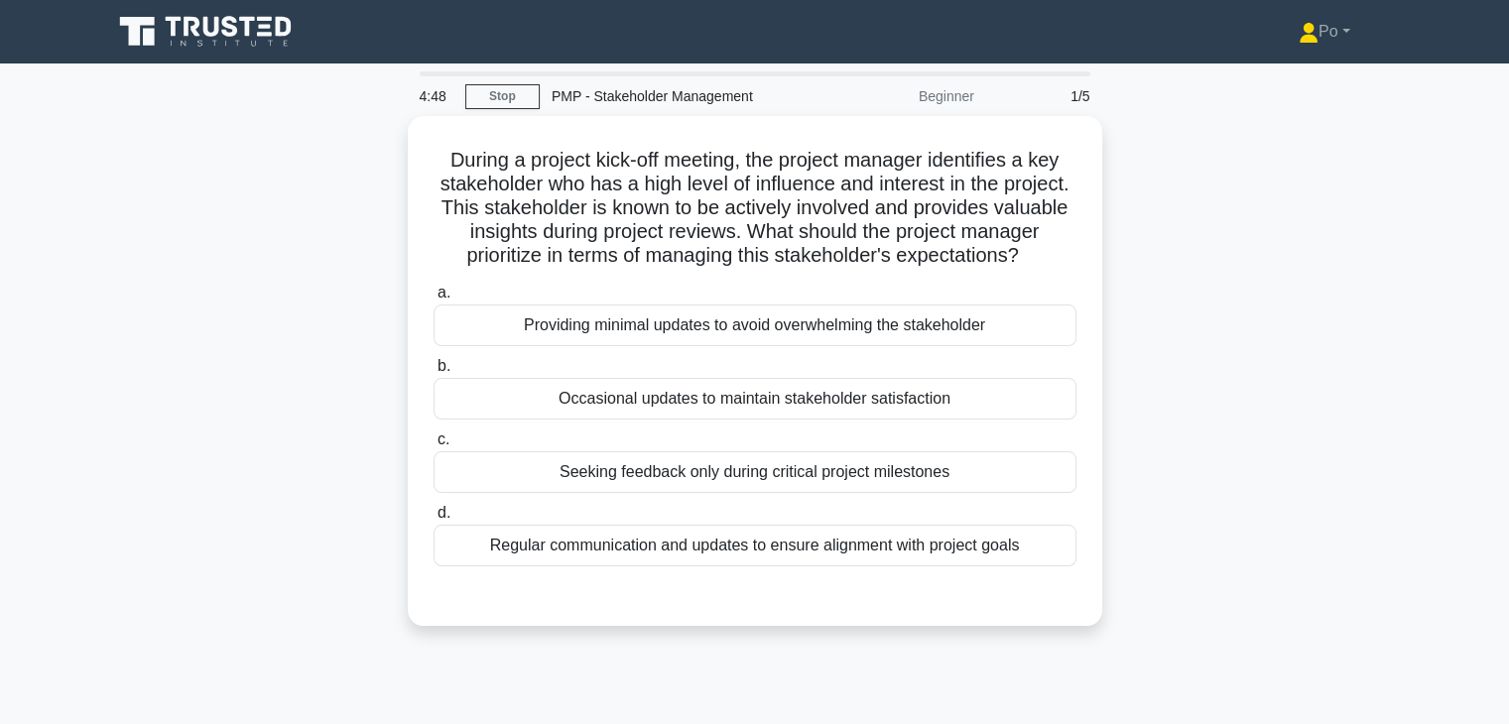
click at [1234, 283] on div "During a project kick-off meeting, the project manager identifies a key stakeho…" at bounding box center [754, 383] width 1309 height 534
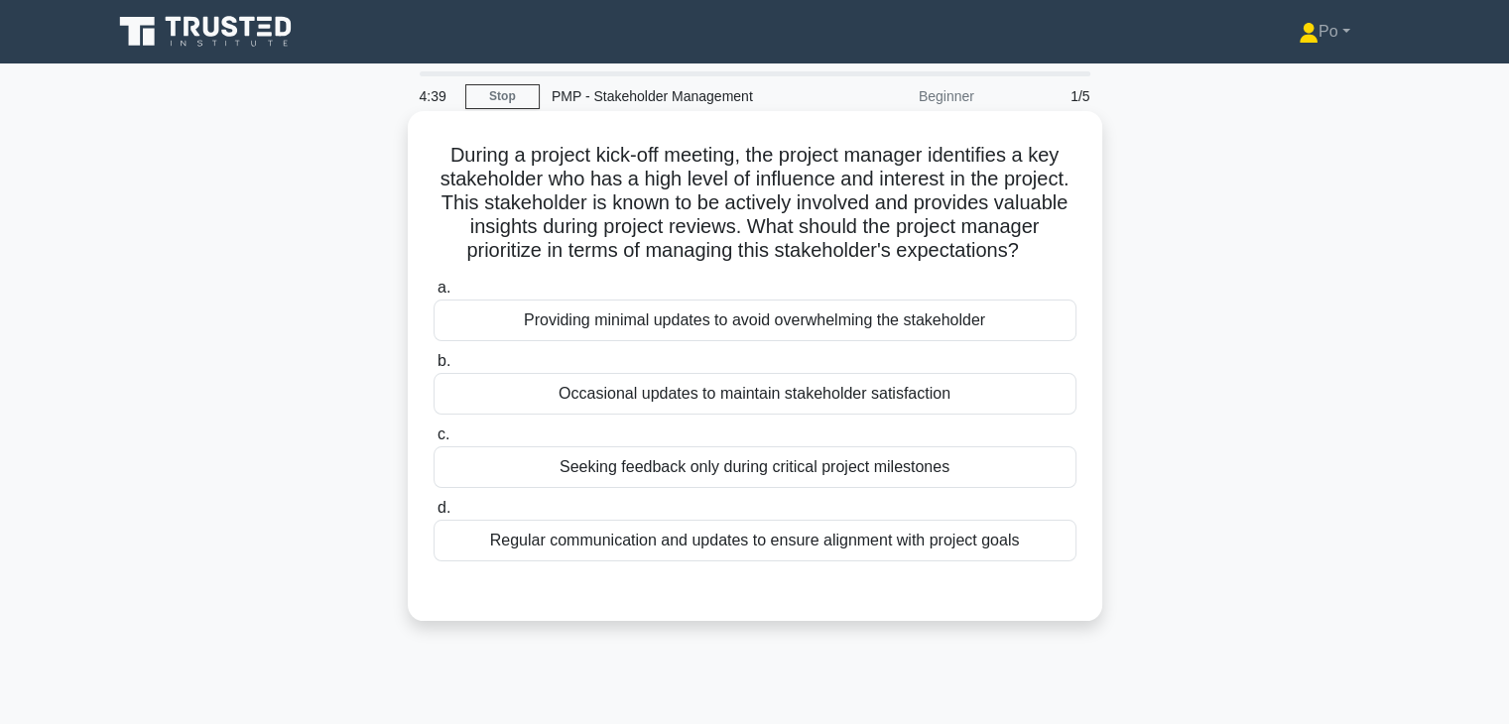
click at [813, 561] on div "Regular communication and updates to ensure alignment with project goals" at bounding box center [754, 541] width 643 height 42
click at [433, 515] on input "d. Regular communication and updates to ensure alignment with project goals" at bounding box center [433, 508] width 0 height 13
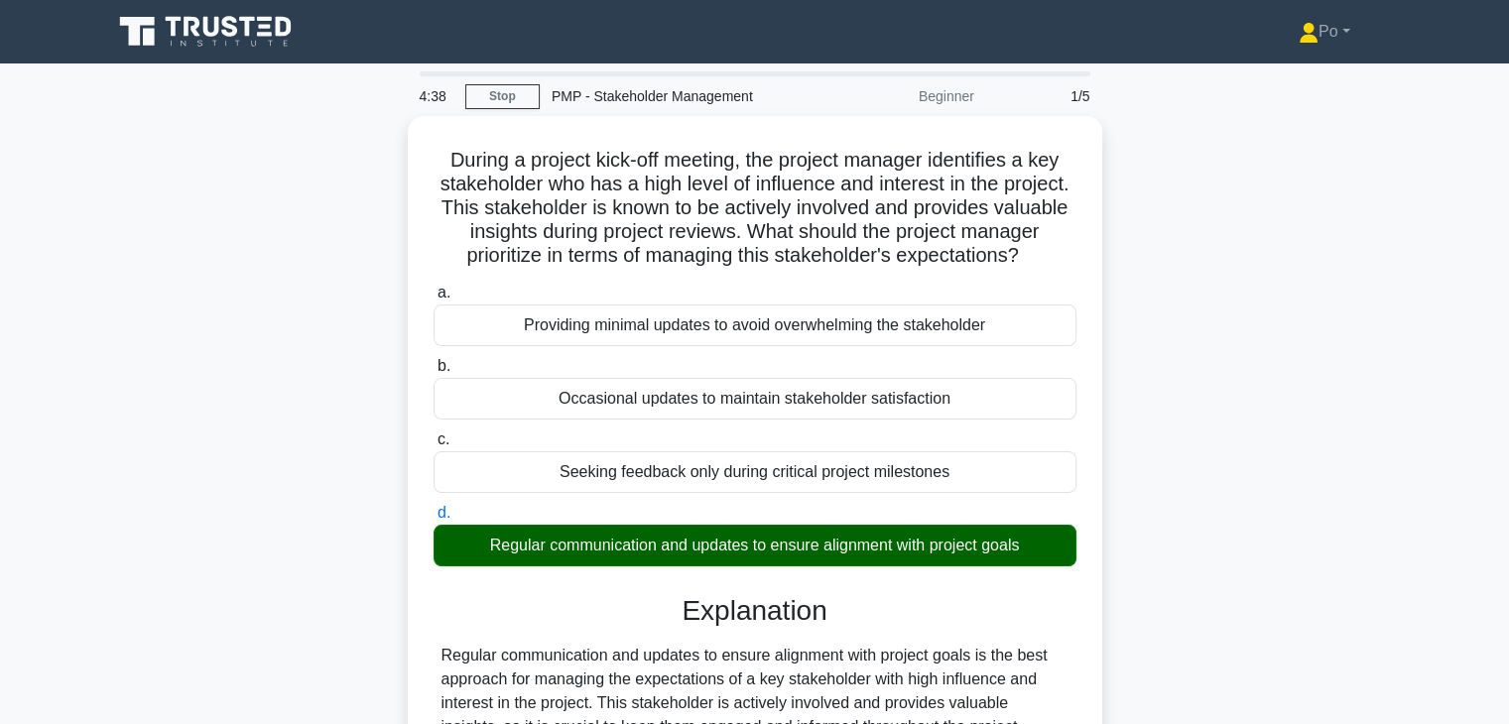
click at [1193, 572] on div "During a project kick-off meeting, the project manager identifies a key stakeho…" at bounding box center [754, 677] width 1309 height 1122
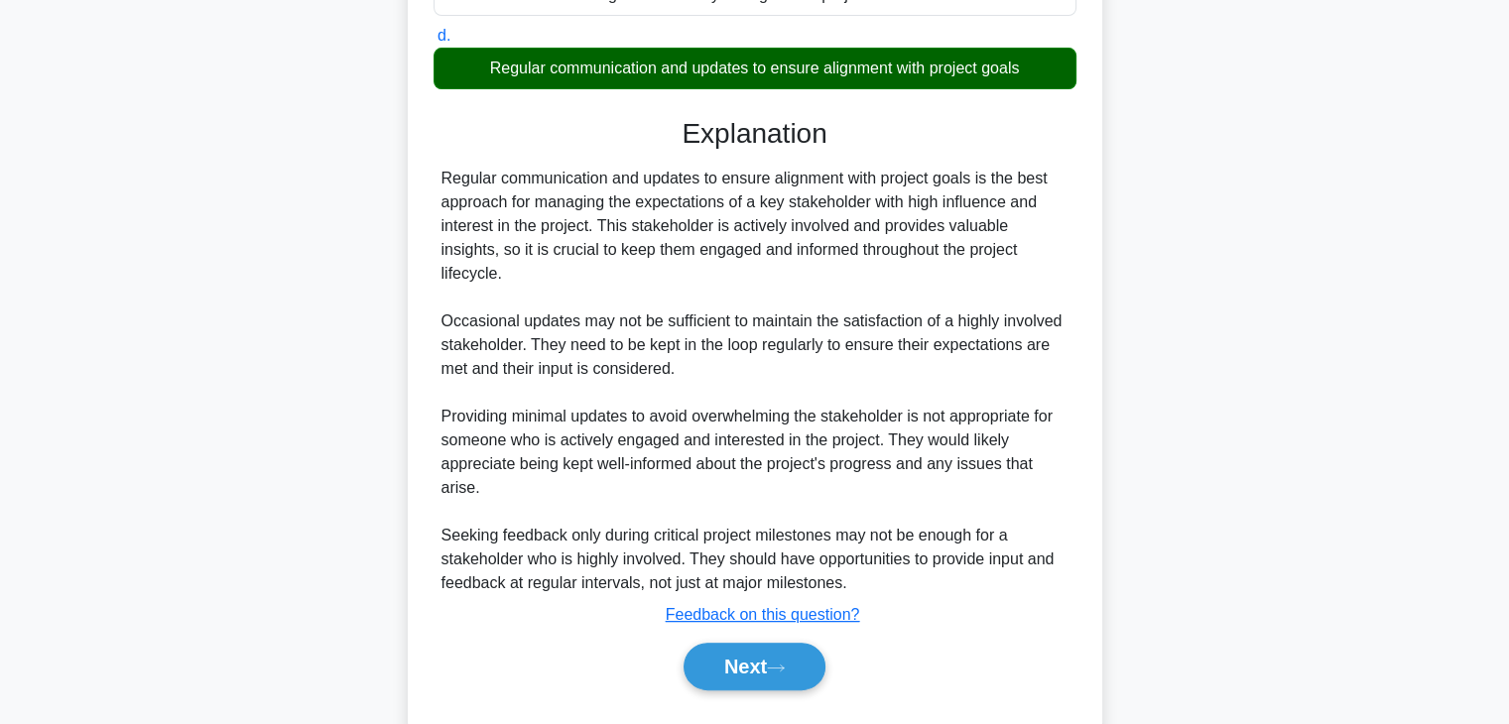
scroll to position [522, 0]
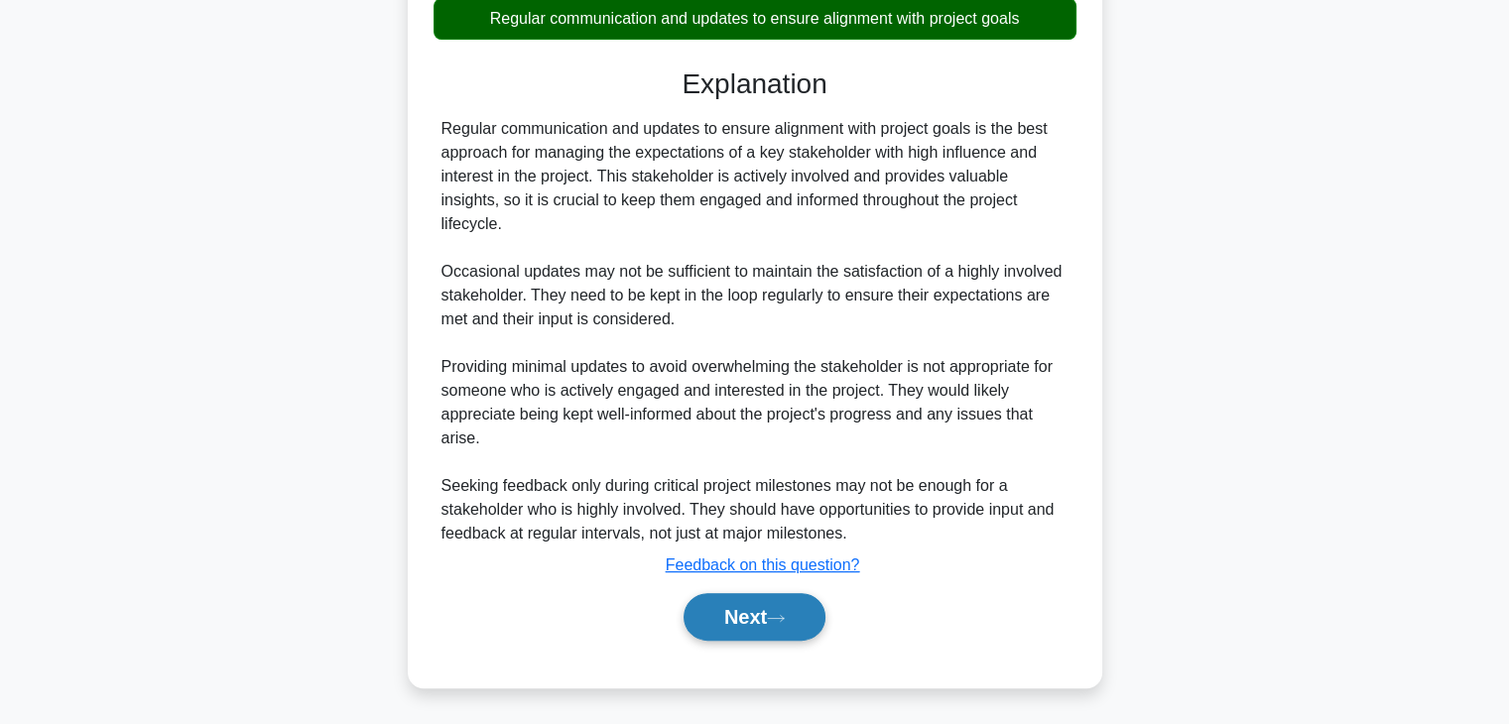
click at [725, 624] on button "Next" at bounding box center [754, 617] width 142 height 48
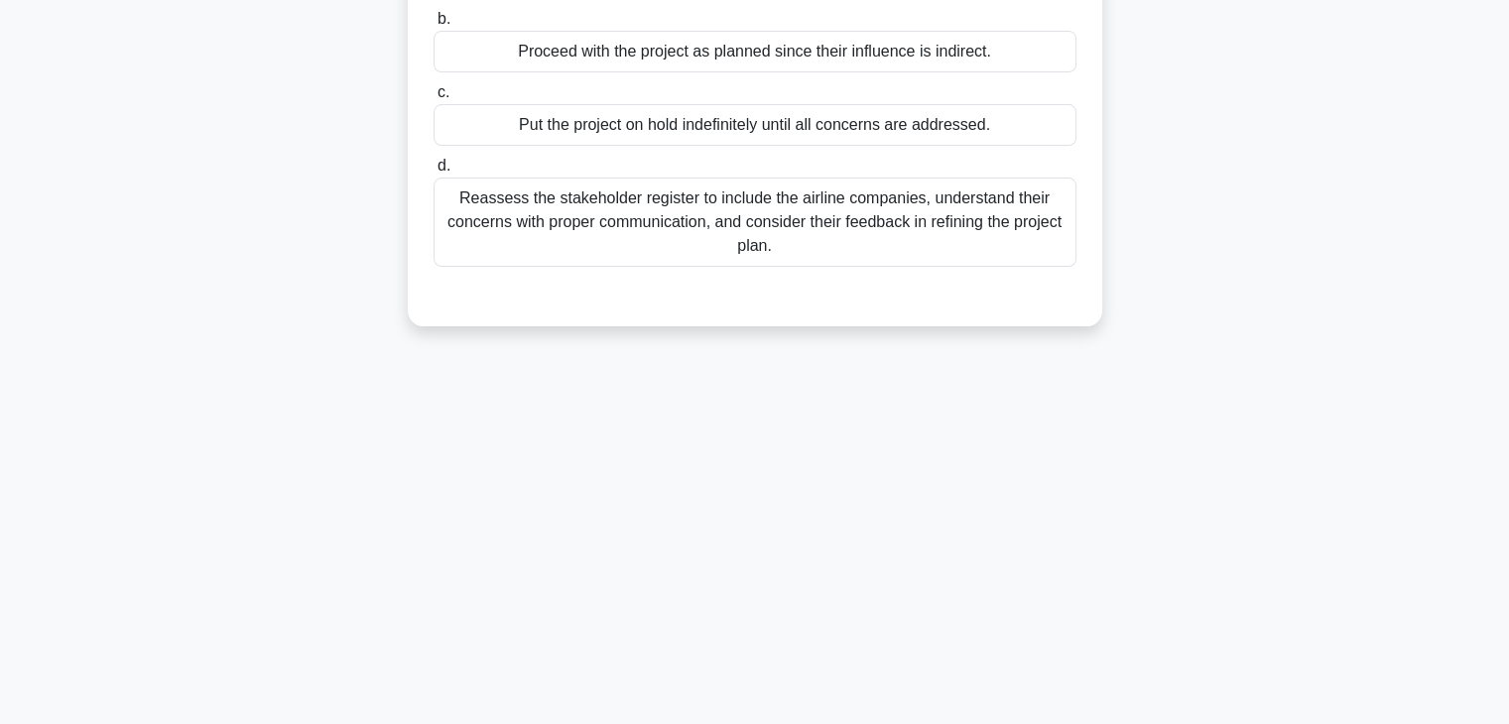
scroll to position [348, 0]
click at [1137, 392] on div "4:34 Stop PMP - Stakeholder Management Beginner 2/5 Amidst an airport expansion…" at bounding box center [754, 220] width 1309 height 992
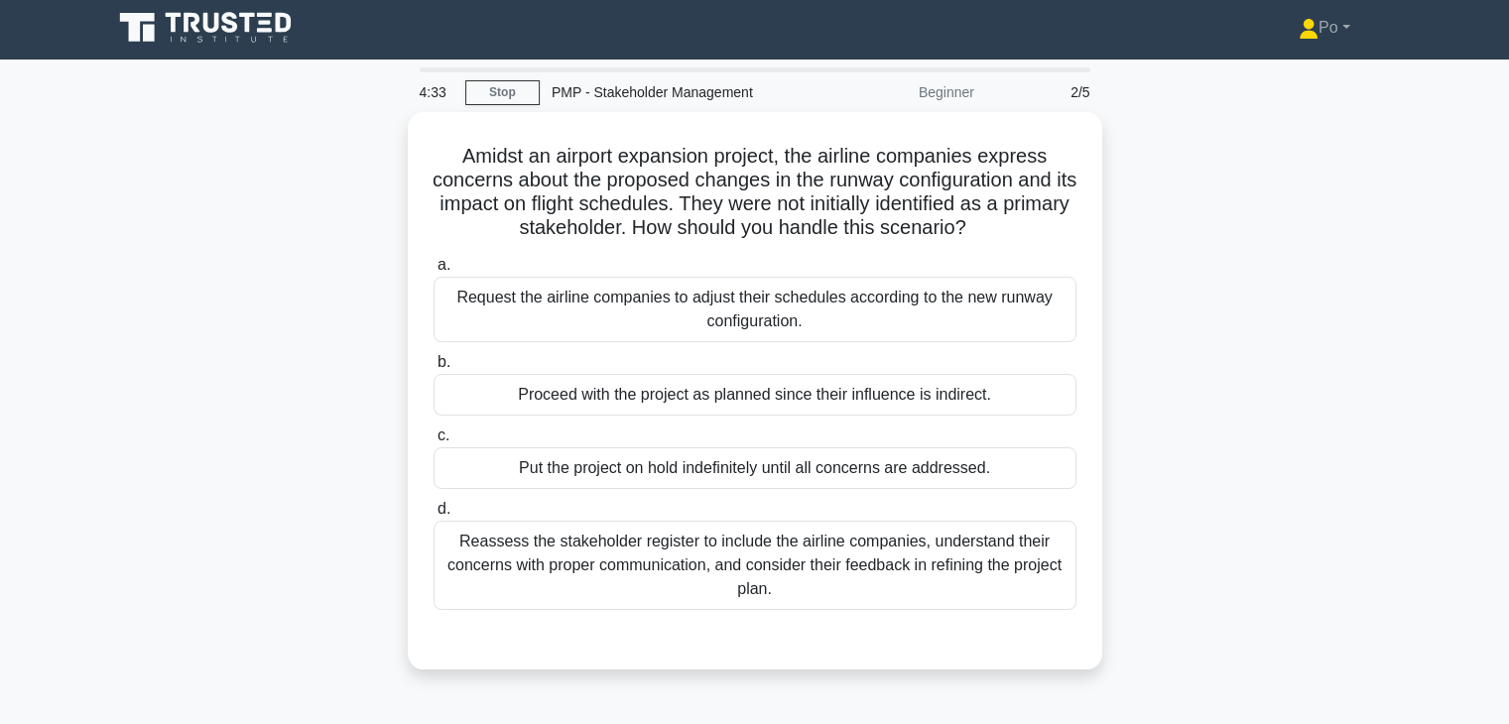
scroll to position [0, 0]
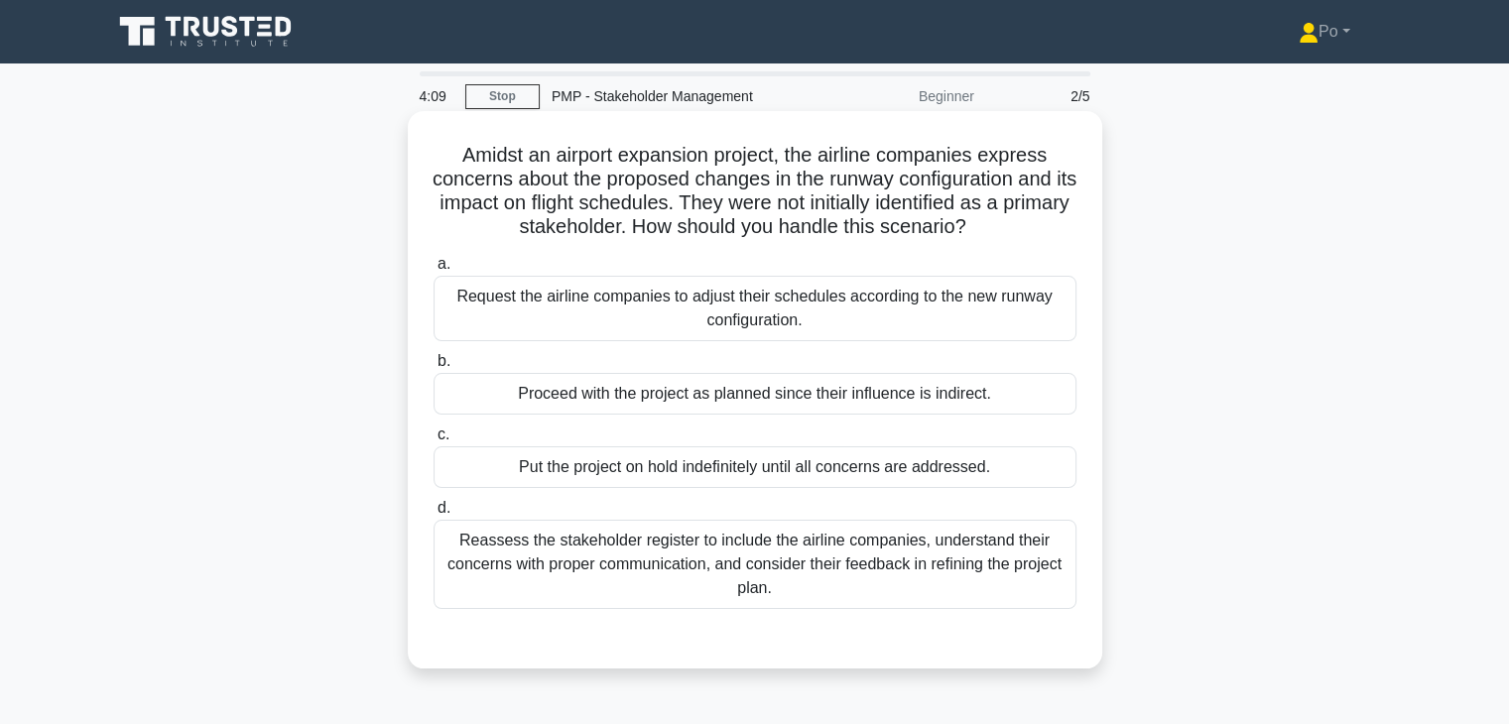
click at [825, 562] on div "Reassess the stakeholder register to include the airline companies, understand …" at bounding box center [754, 564] width 643 height 89
click at [433, 515] on input "d. Reassess the stakeholder register to include the airline companies, understa…" at bounding box center [433, 508] width 0 height 13
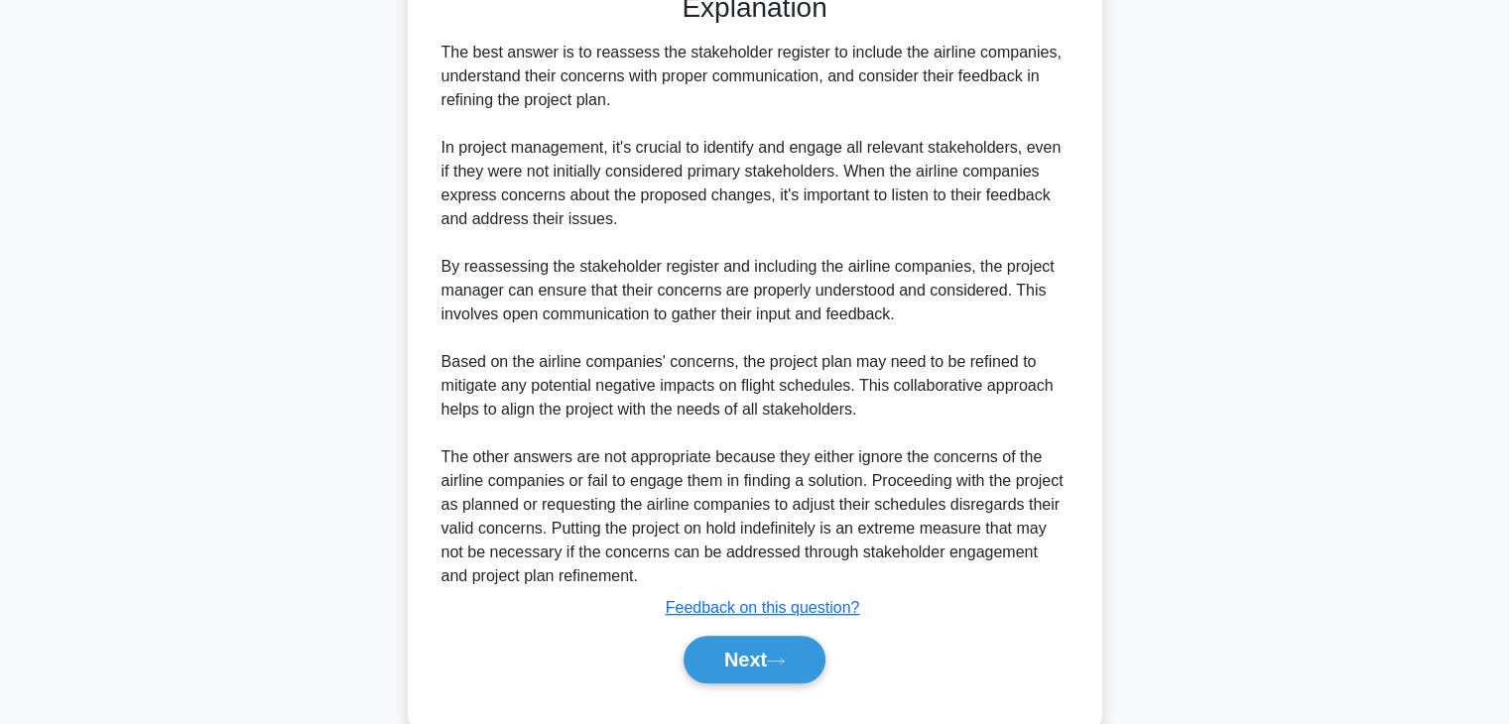
scroll to position [675, 0]
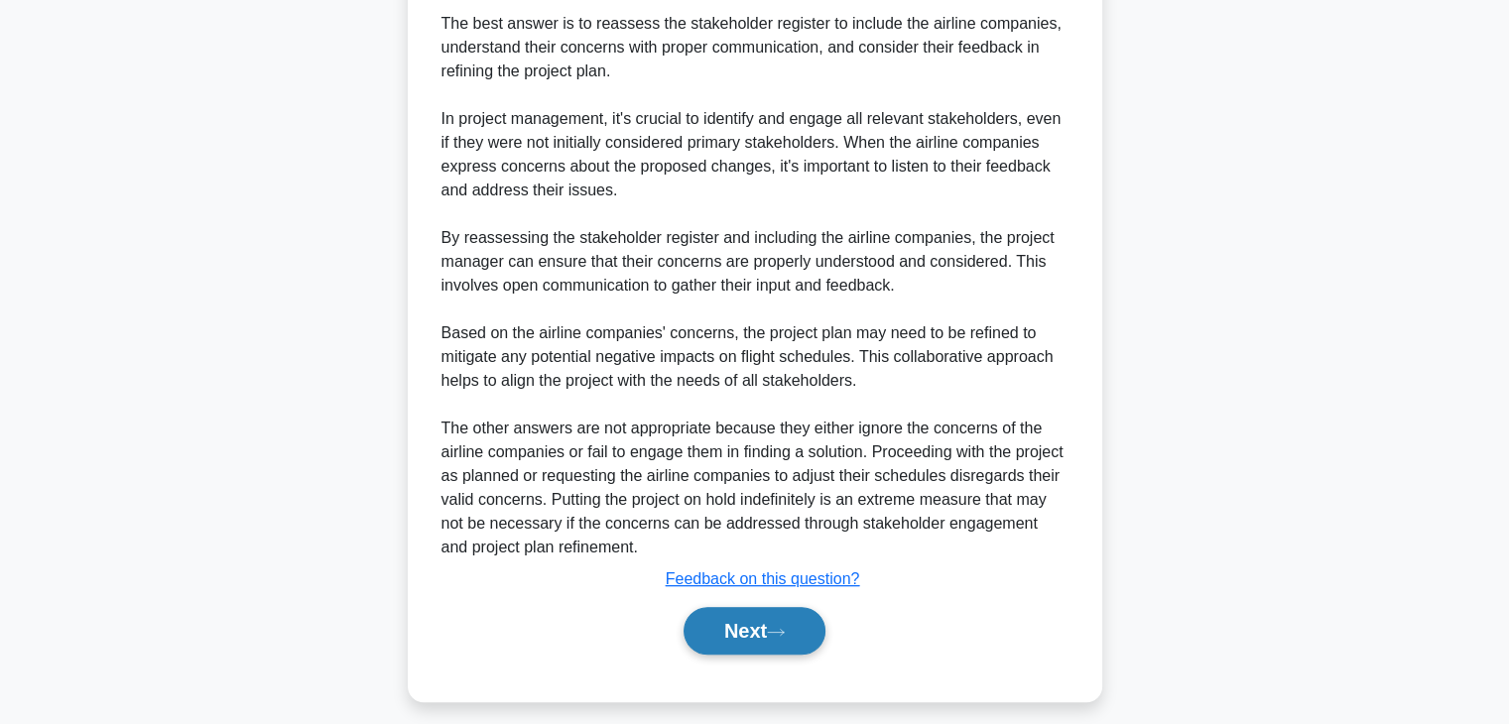
click at [735, 634] on button "Next" at bounding box center [754, 631] width 142 height 48
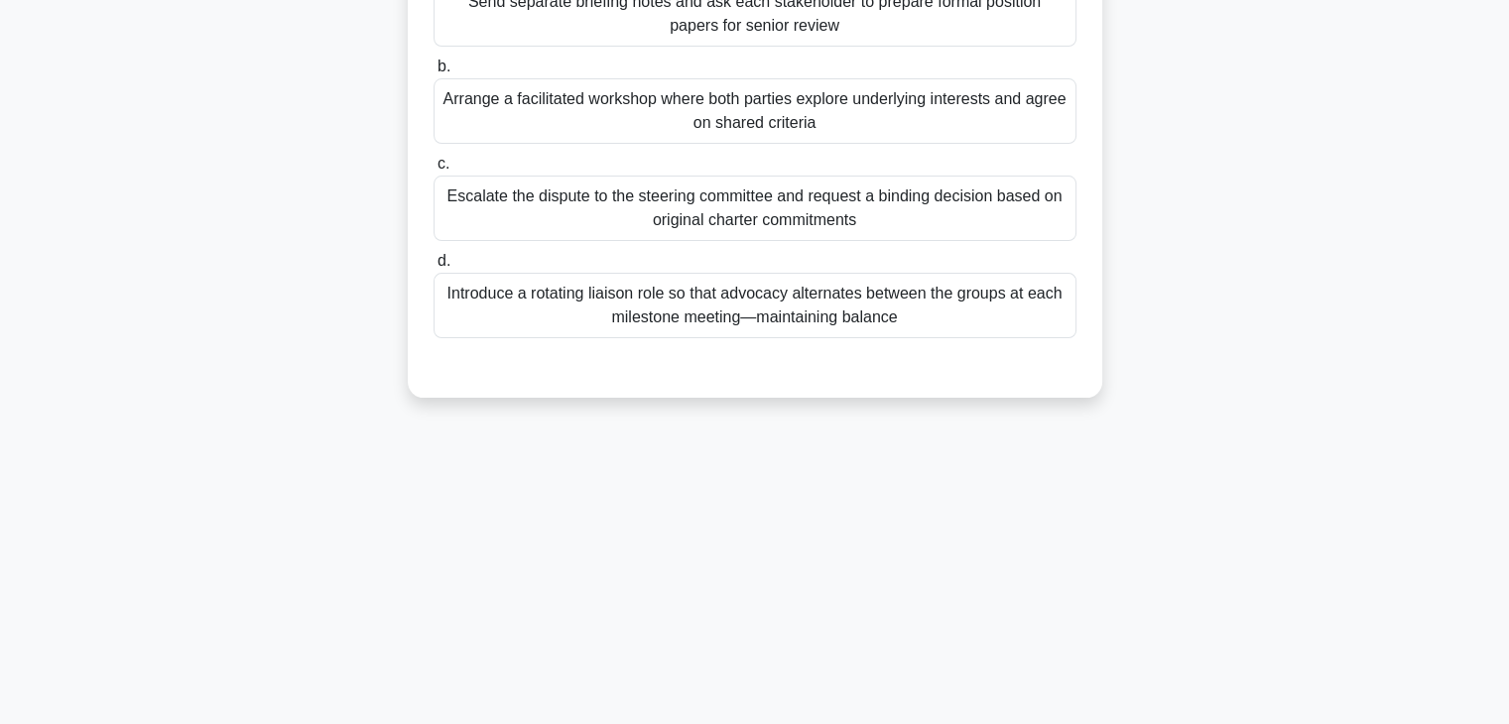
scroll to position [348, 0]
click at [1140, 553] on div "4:04 Stop PMP - Stakeholder Management Beginner 3/5 During a city-wide broadban…" at bounding box center [754, 220] width 1309 height 992
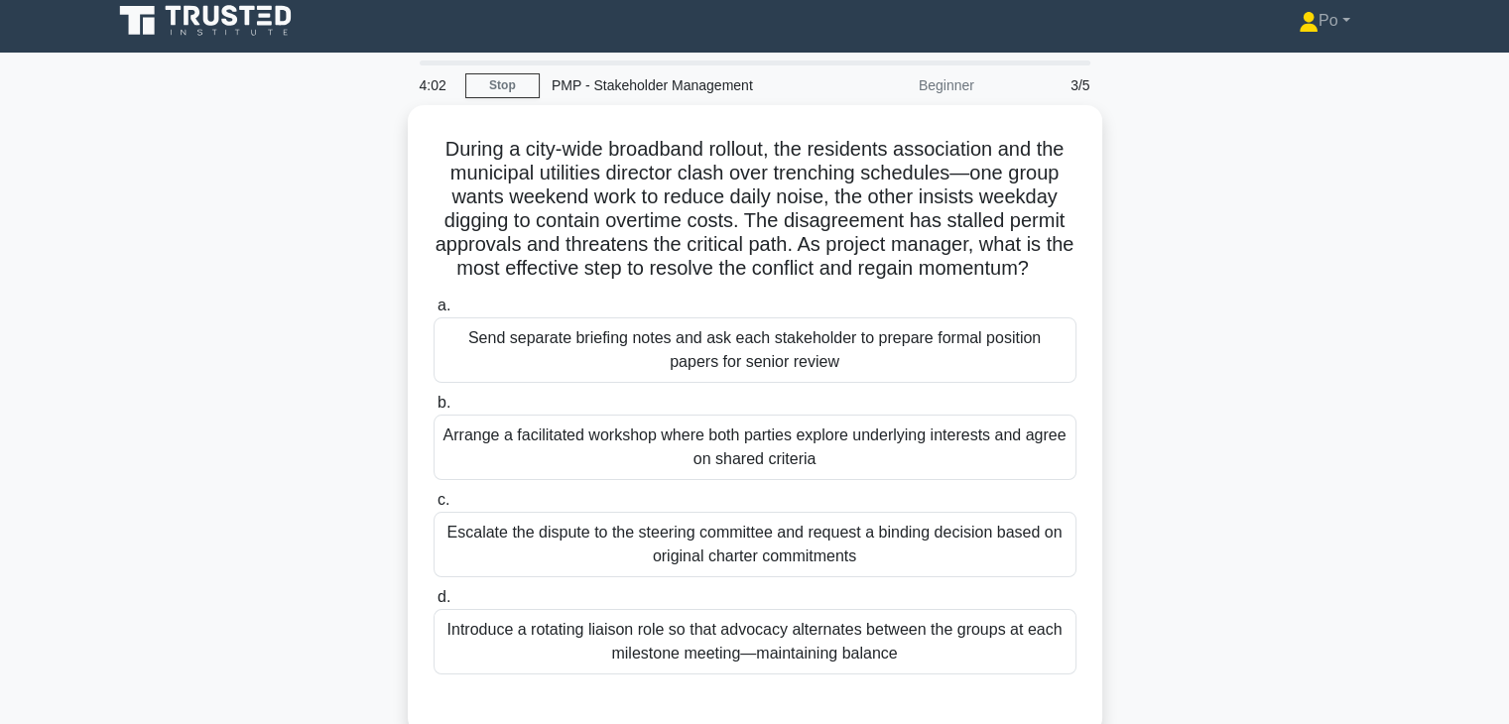
scroll to position [0, 0]
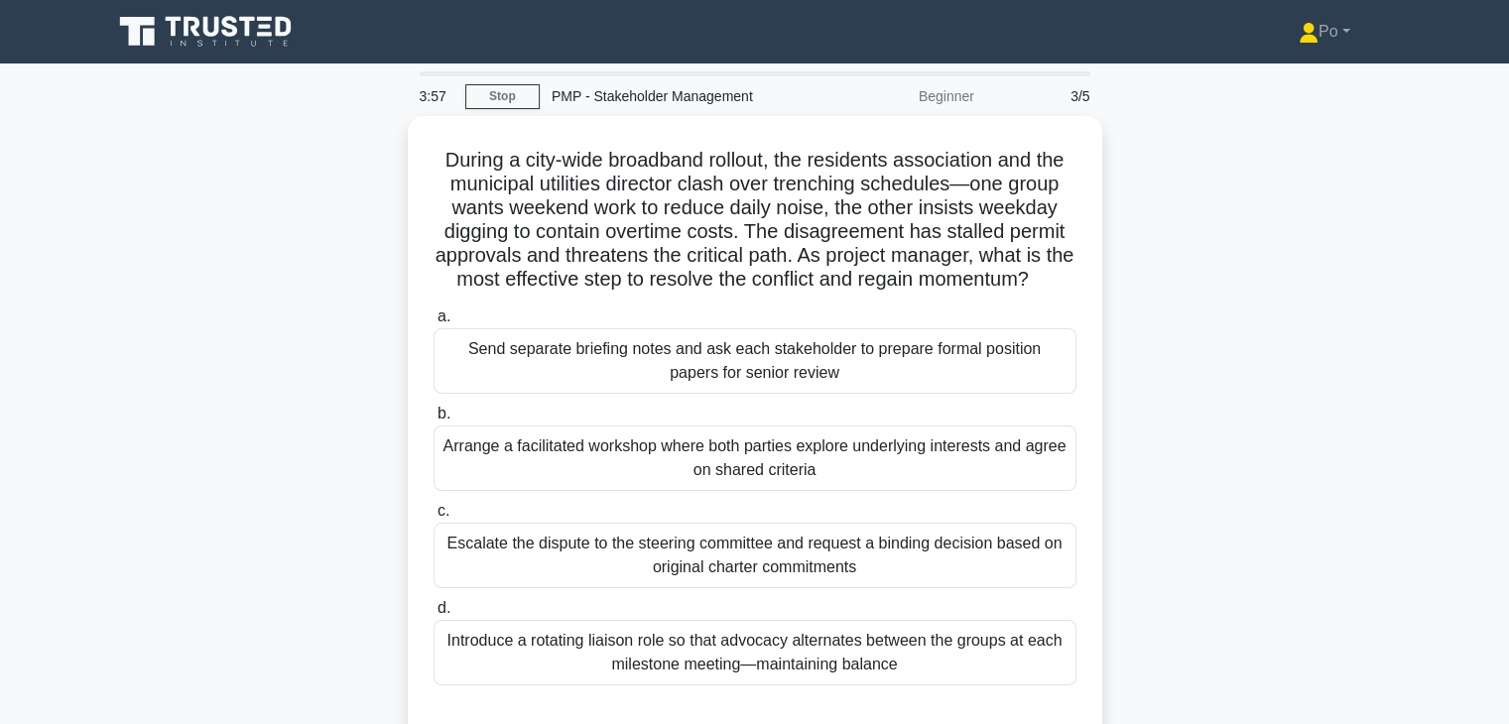
click at [1159, 412] on div "During a city-wide broadband rollout, the residents association and the municip…" at bounding box center [754, 442] width 1309 height 653
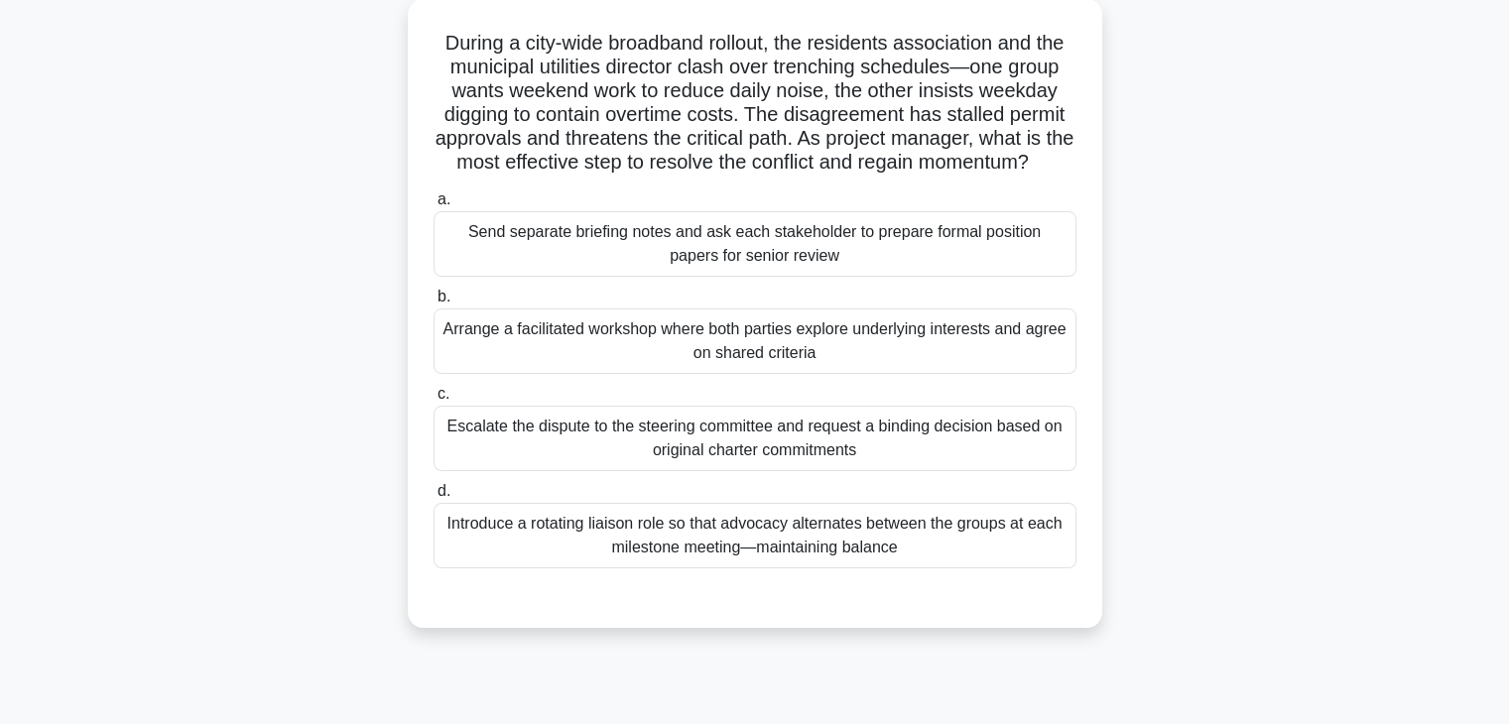
scroll to position [119, 0]
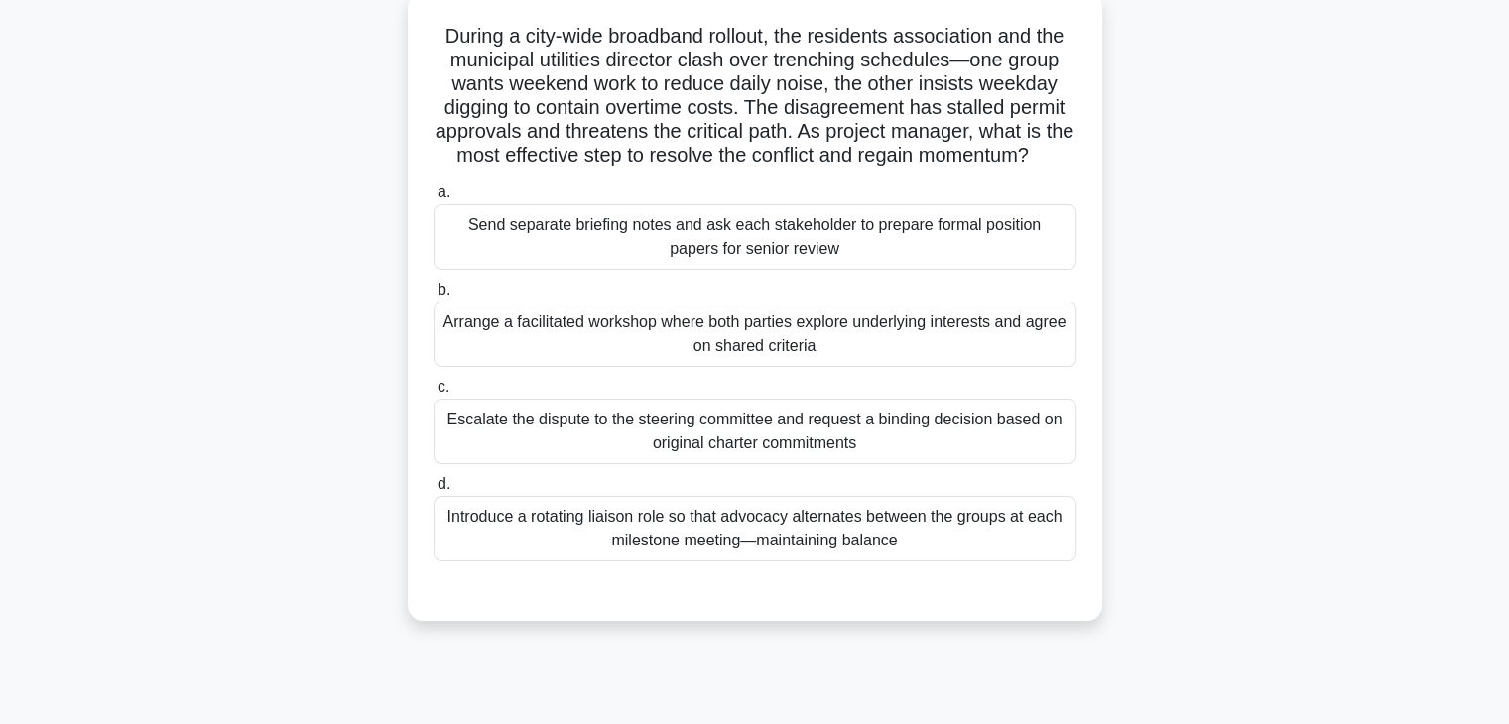
click at [938, 355] on div "Arrange a facilitated workshop where both parties explore underlying interests …" at bounding box center [754, 334] width 643 height 65
click at [433, 297] on input "b. Arrange a facilitated workshop where both parties explore underlying interes…" at bounding box center [433, 290] width 0 height 13
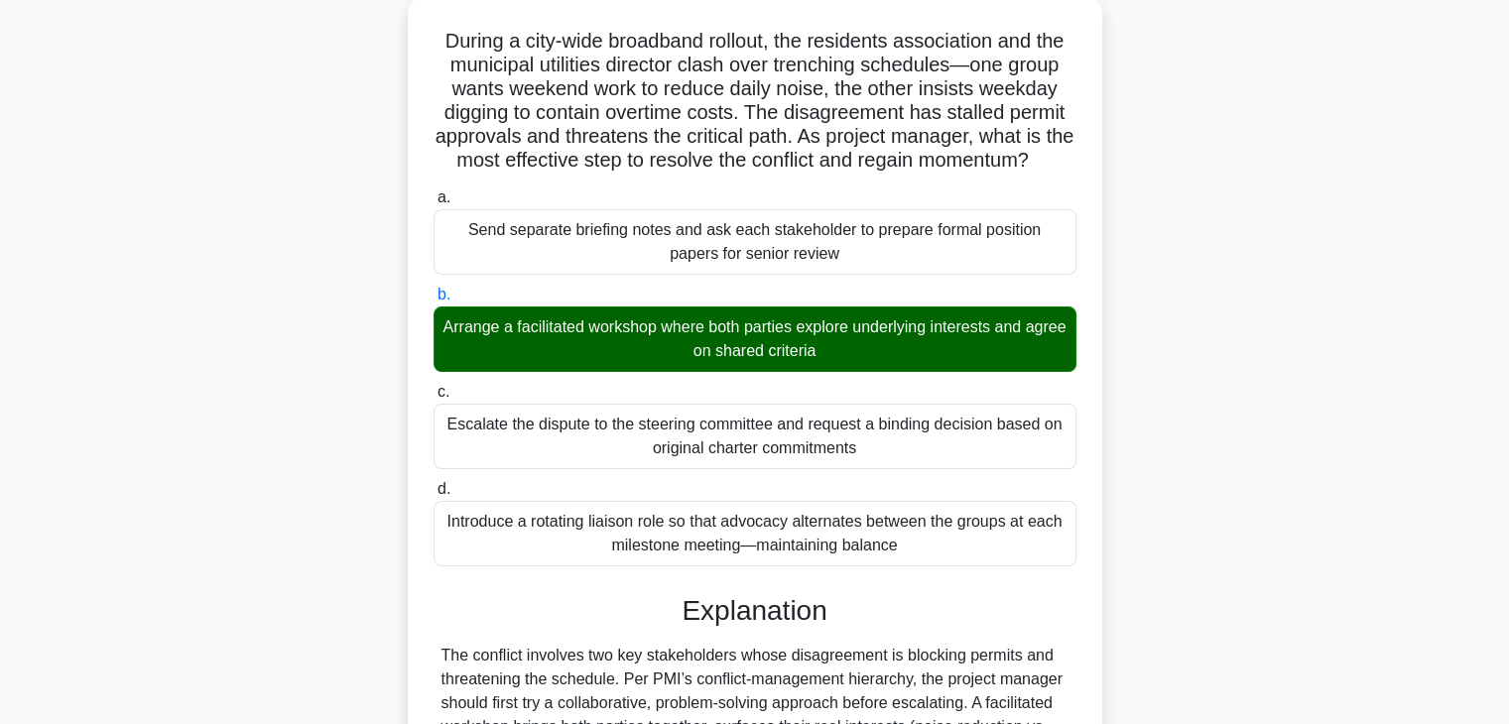
click at [1202, 538] on div "During a city-wide broadband rollout, the residents association and the municip…" at bounding box center [754, 570] width 1309 height 1146
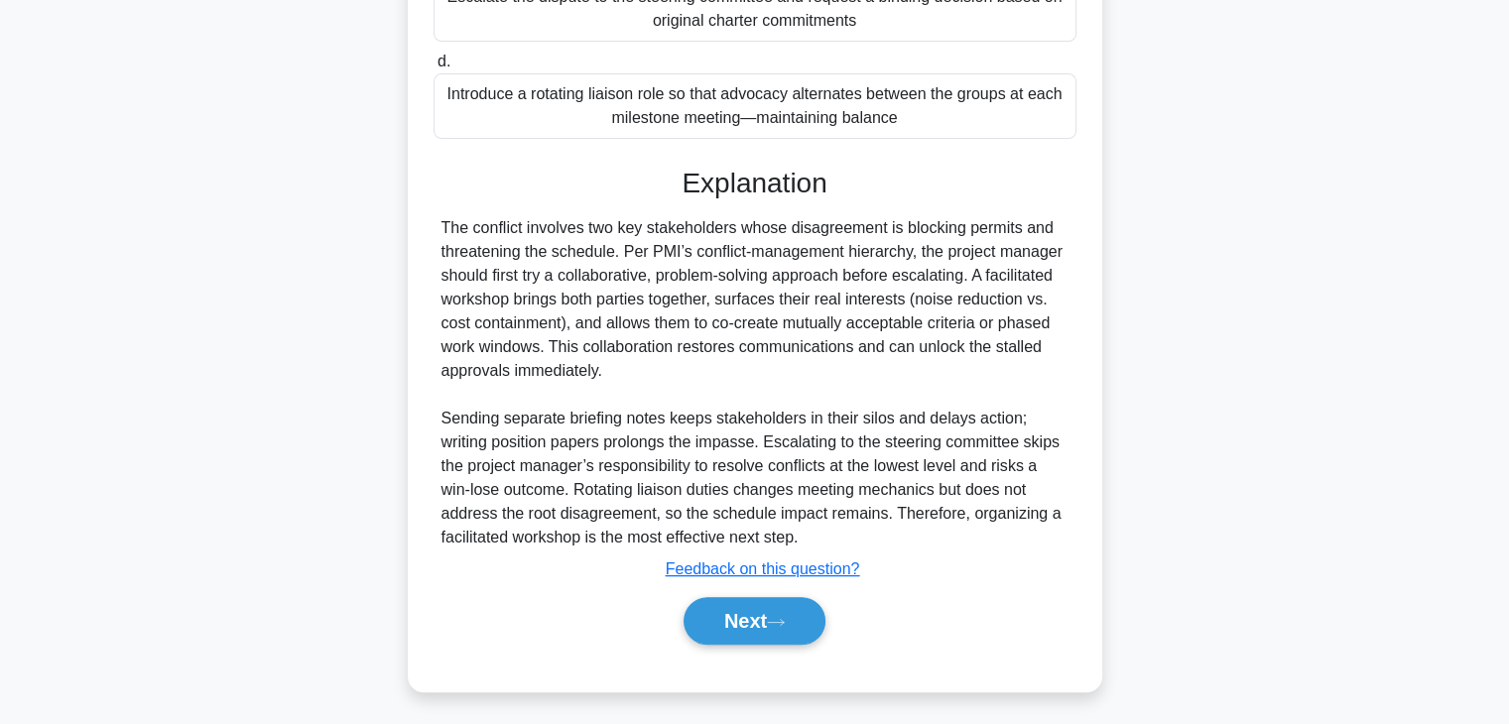
scroll to position [569, 0]
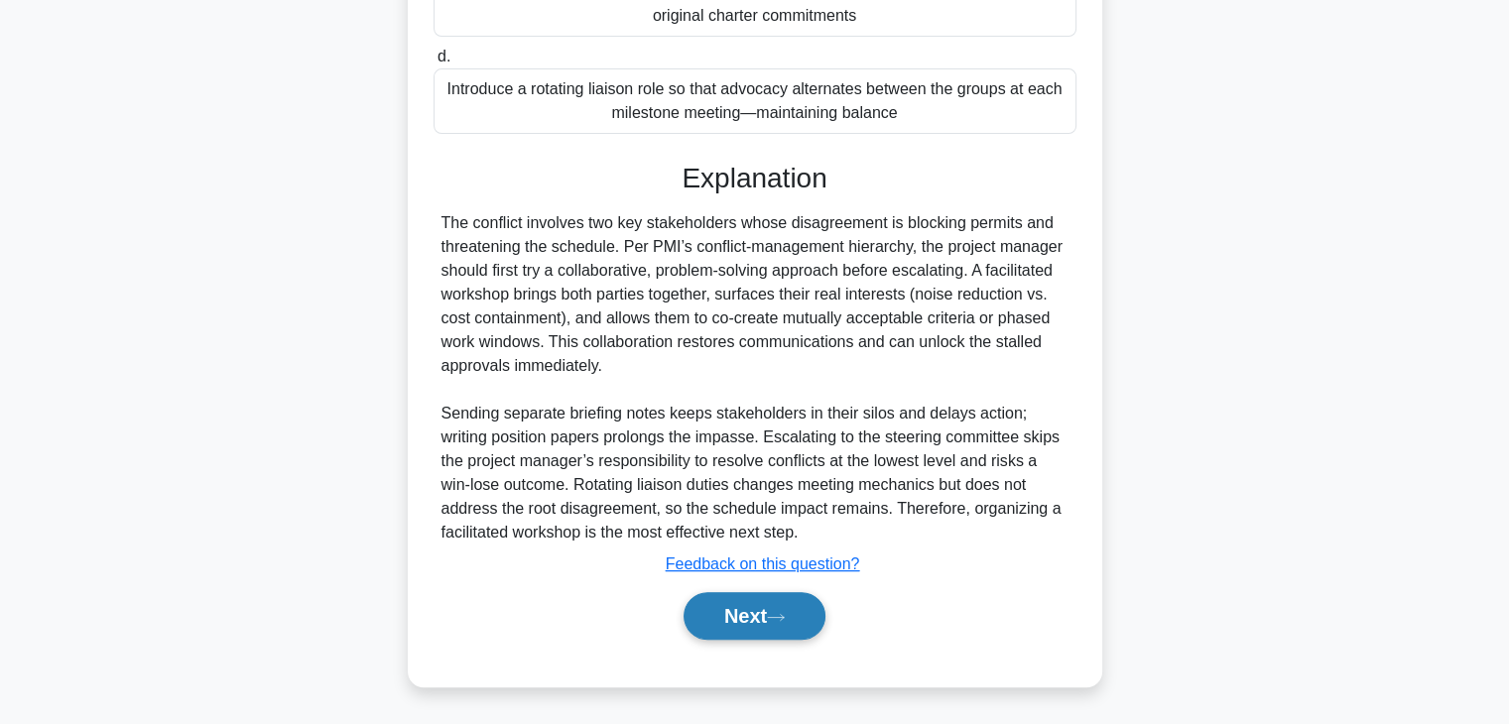
click at [745, 605] on button "Next" at bounding box center [754, 616] width 142 height 48
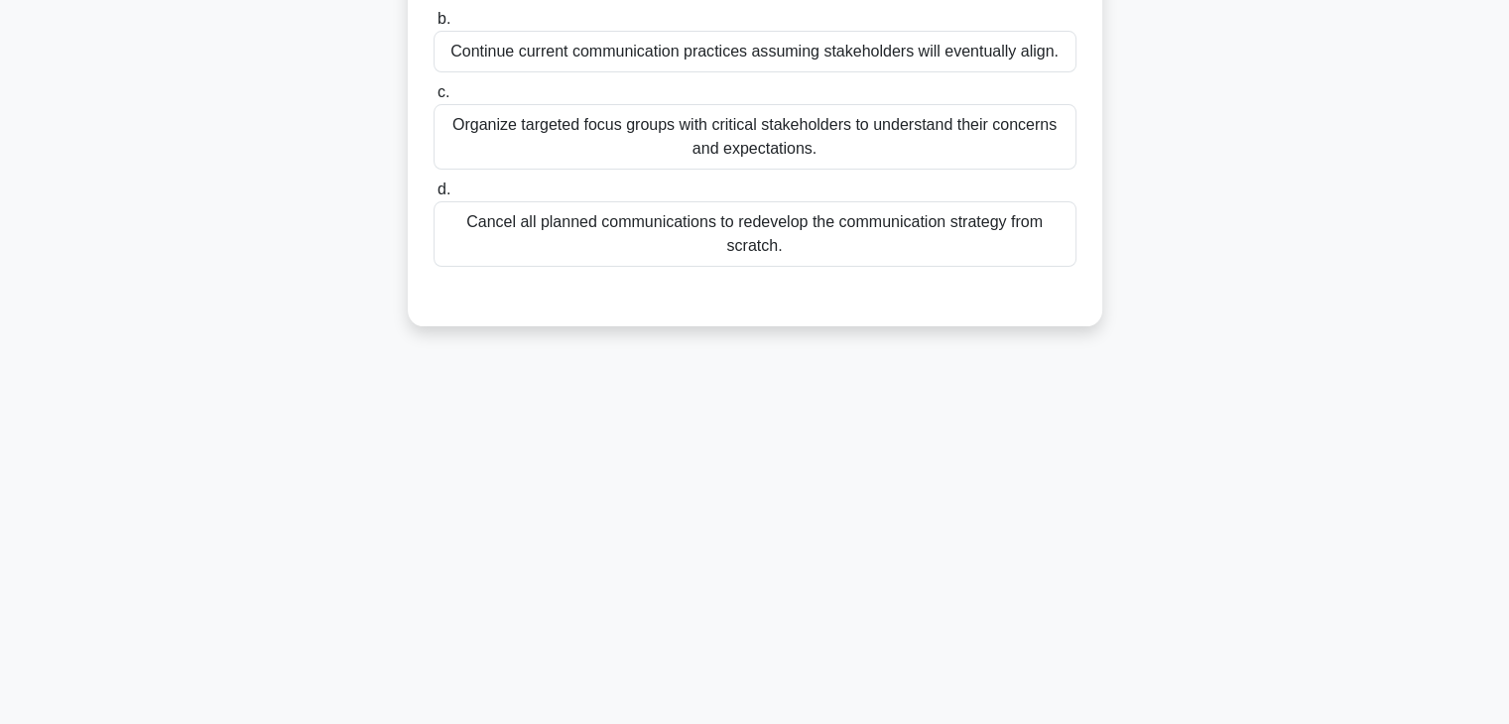
click at [1039, 440] on div "3:28 Stop PMP - Stakeholder Management Beginner 4/5 Despite consistent efforts …" at bounding box center [754, 220] width 1309 height 992
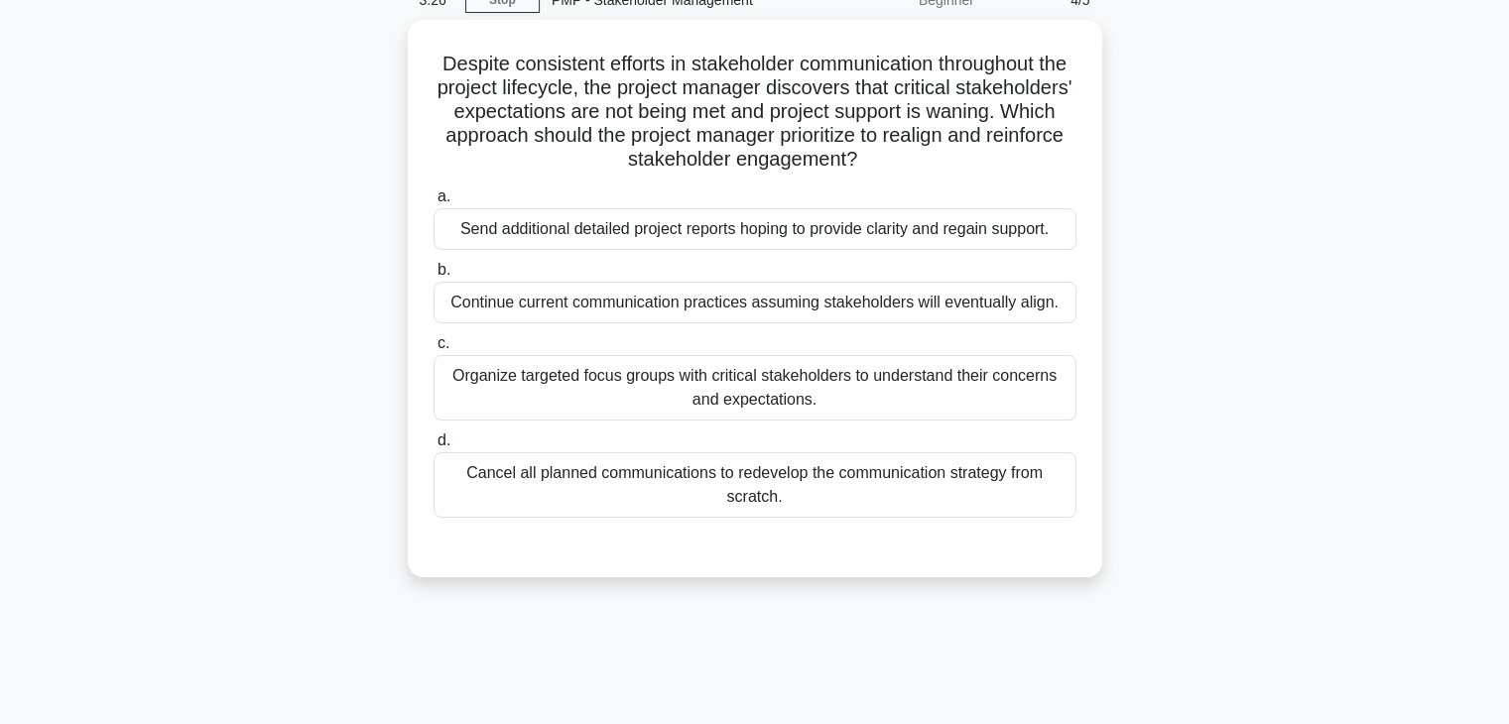
scroll to position [0, 0]
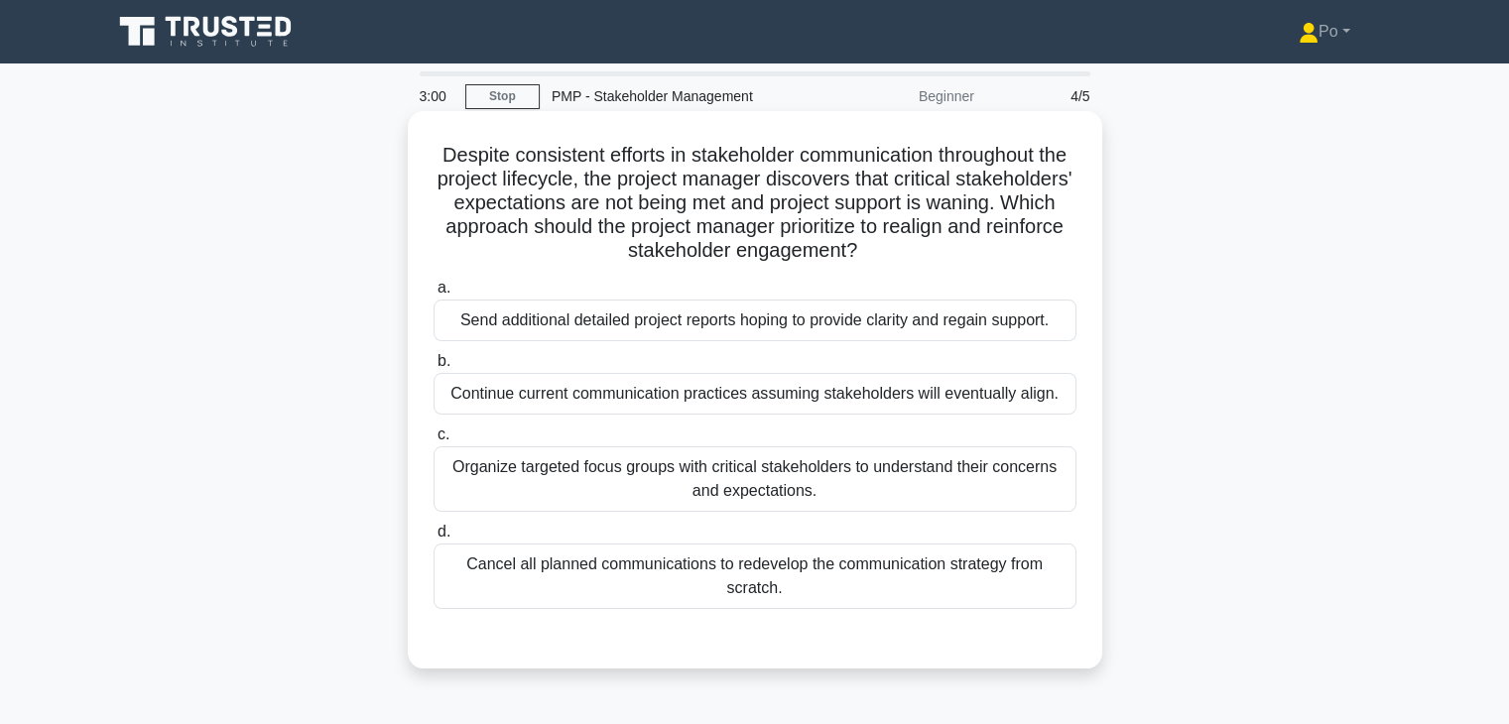
click at [847, 487] on div "Organize targeted focus groups with critical stakeholders to understand their c…" at bounding box center [754, 478] width 643 height 65
click at [433, 441] on input "c. Organize targeted focus groups with critical stakeholders to understand thei…" at bounding box center [433, 435] width 0 height 13
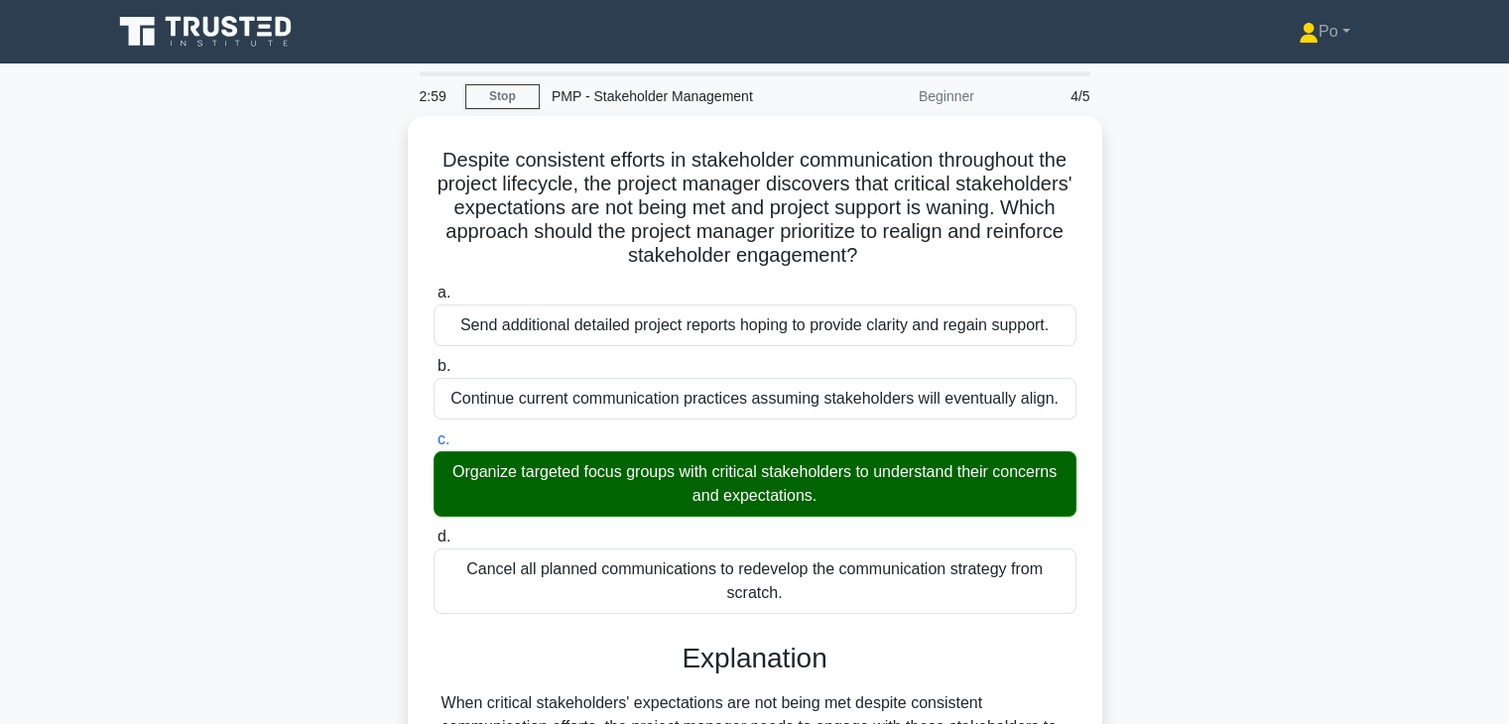
click at [1169, 527] on div "Despite consistent efforts in stakeholder communication throughout the project …" at bounding box center [754, 665] width 1309 height 1098
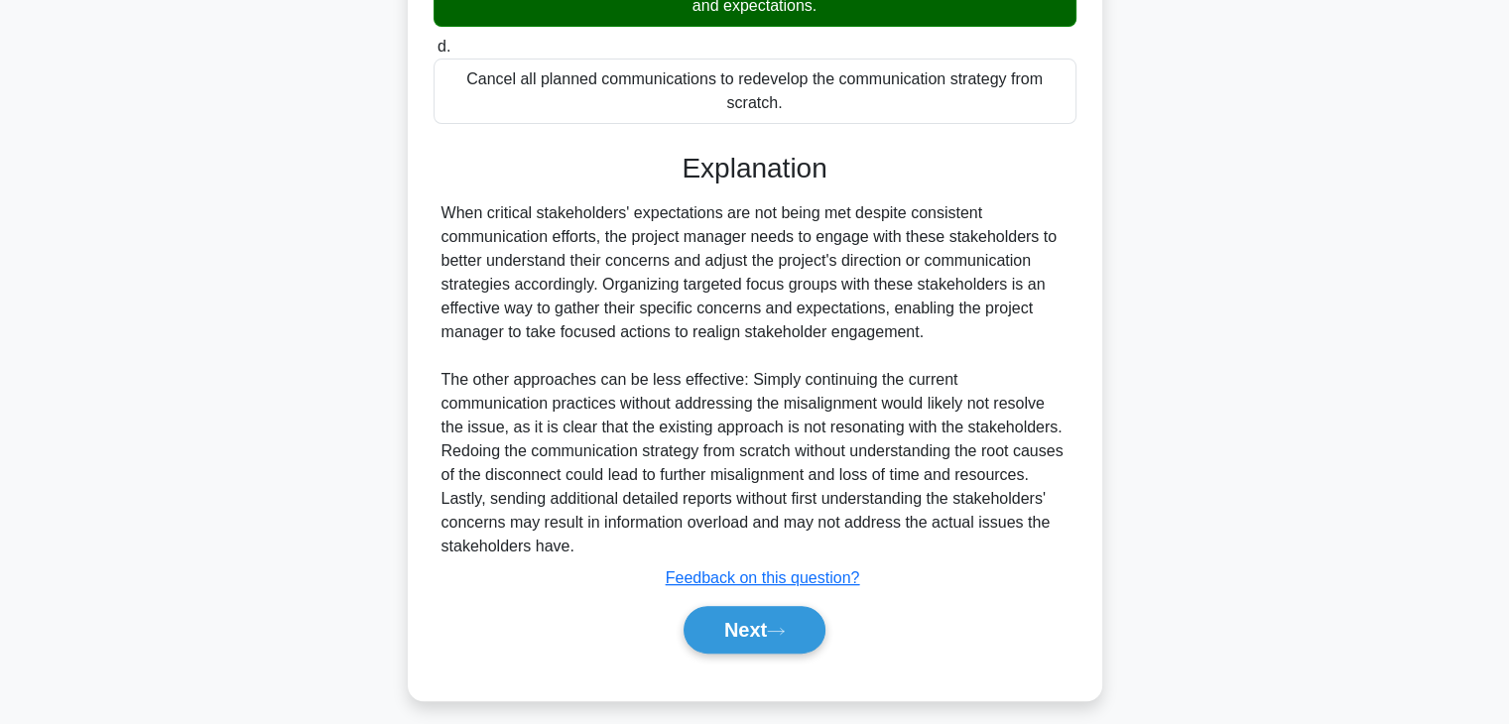
scroll to position [498, 0]
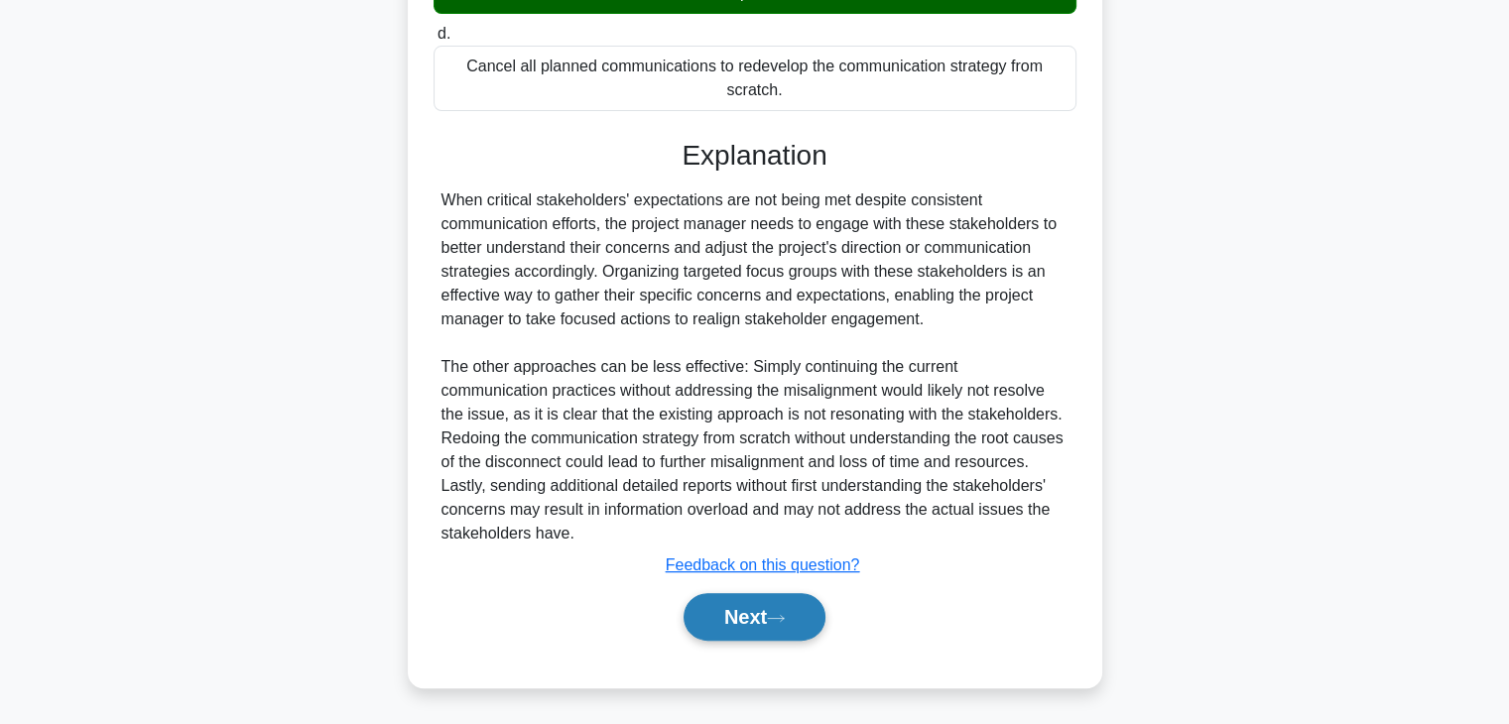
click at [722, 628] on button "Next" at bounding box center [754, 617] width 142 height 48
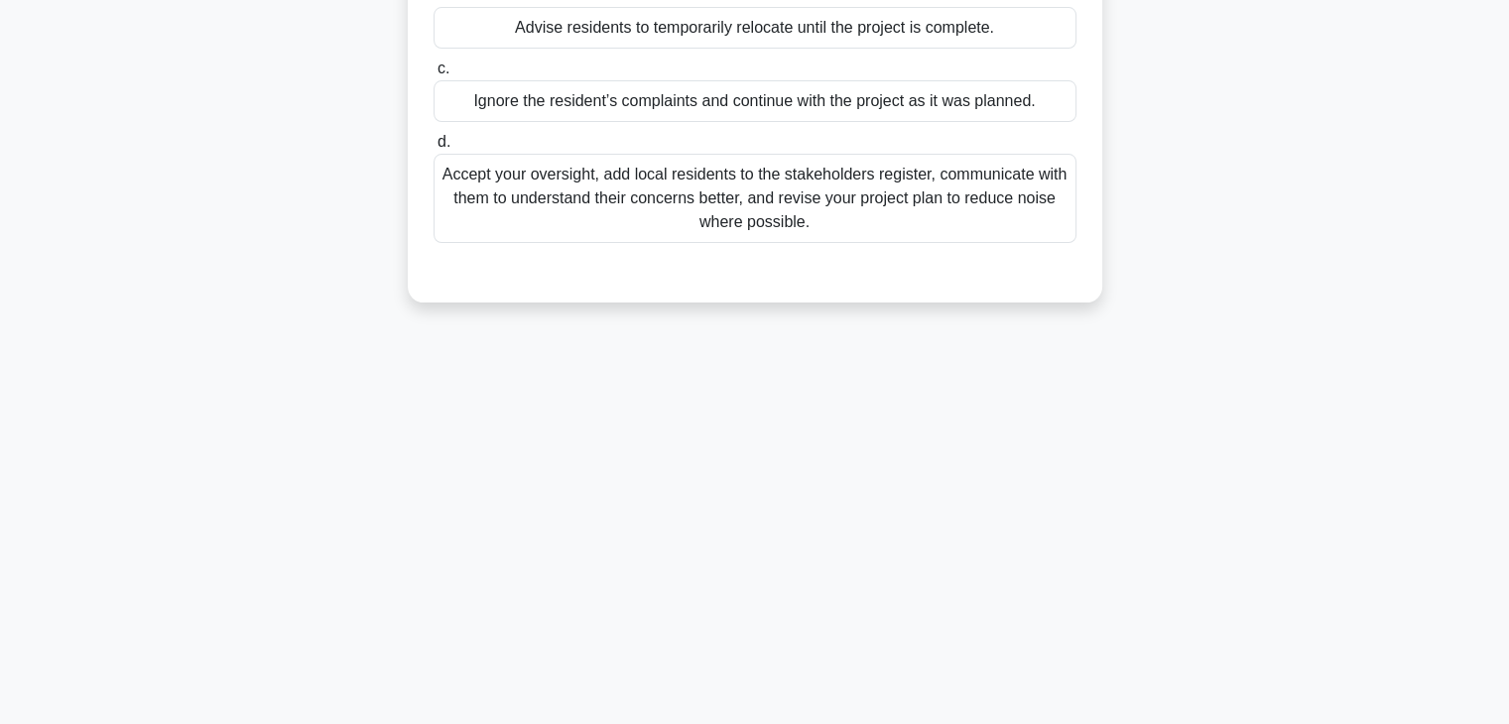
scroll to position [348, 0]
click at [1208, 374] on div "2:55 Stop PMP - Stakeholder Management Beginner 5/5 You are working on a constr…" at bounding box center [754, 220] width 1309 height 992
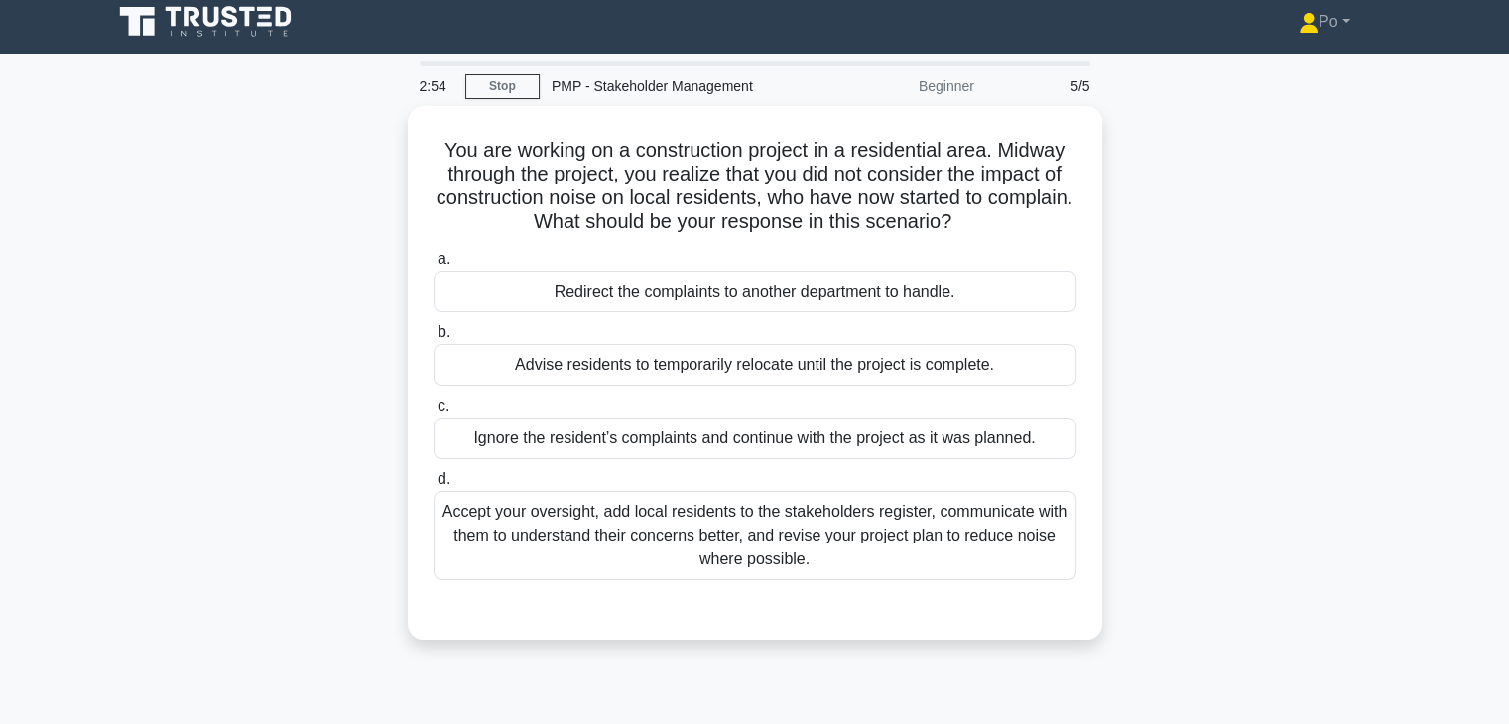
scroll to position [0, 0]
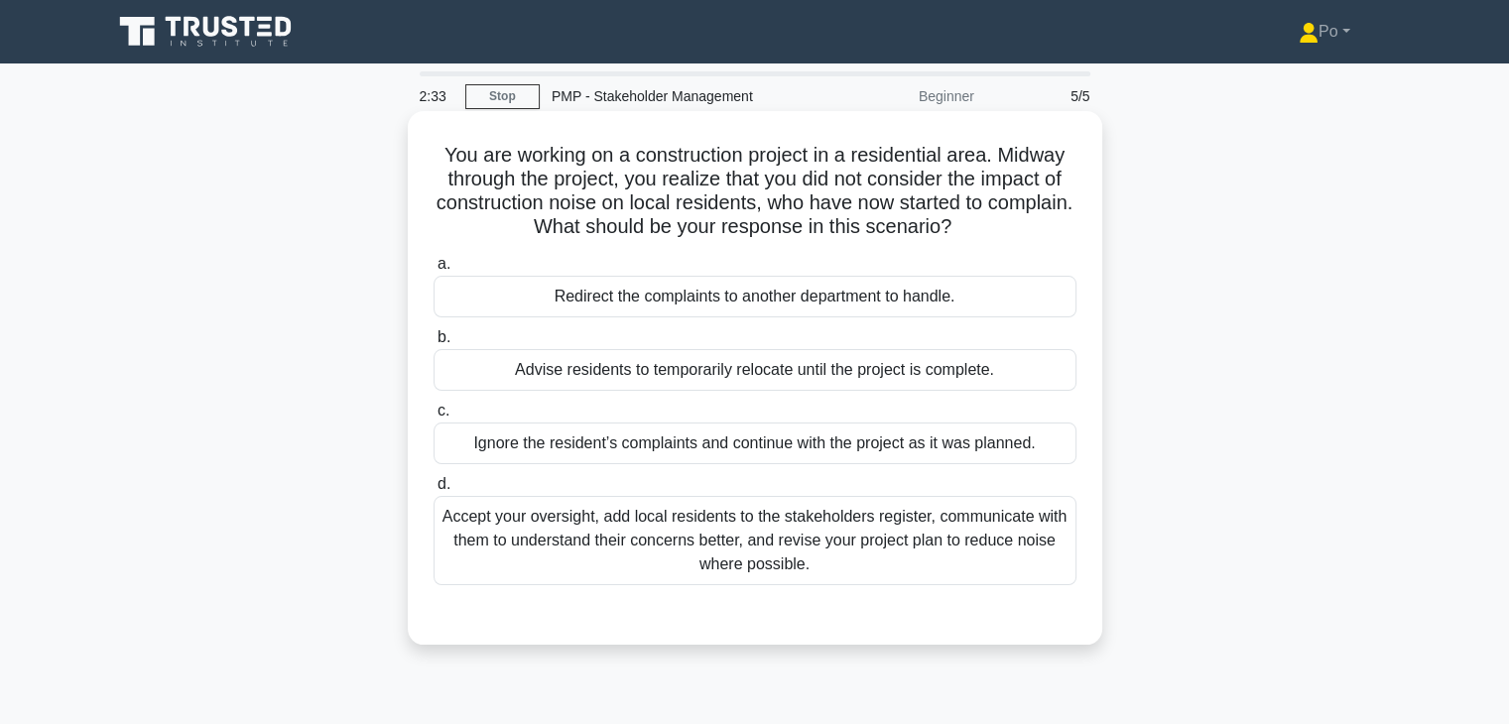
click at [929, 534] on div "Accept your oversight, add local residents to the stakeholders register, commun…" at bounding box center [754, 540] width 643 height 89
click at [433, 491] on input "d. Accept your oversight, add local residents to the stakeholders register, com…" at bounding box center [433, 484] width 0 height 13
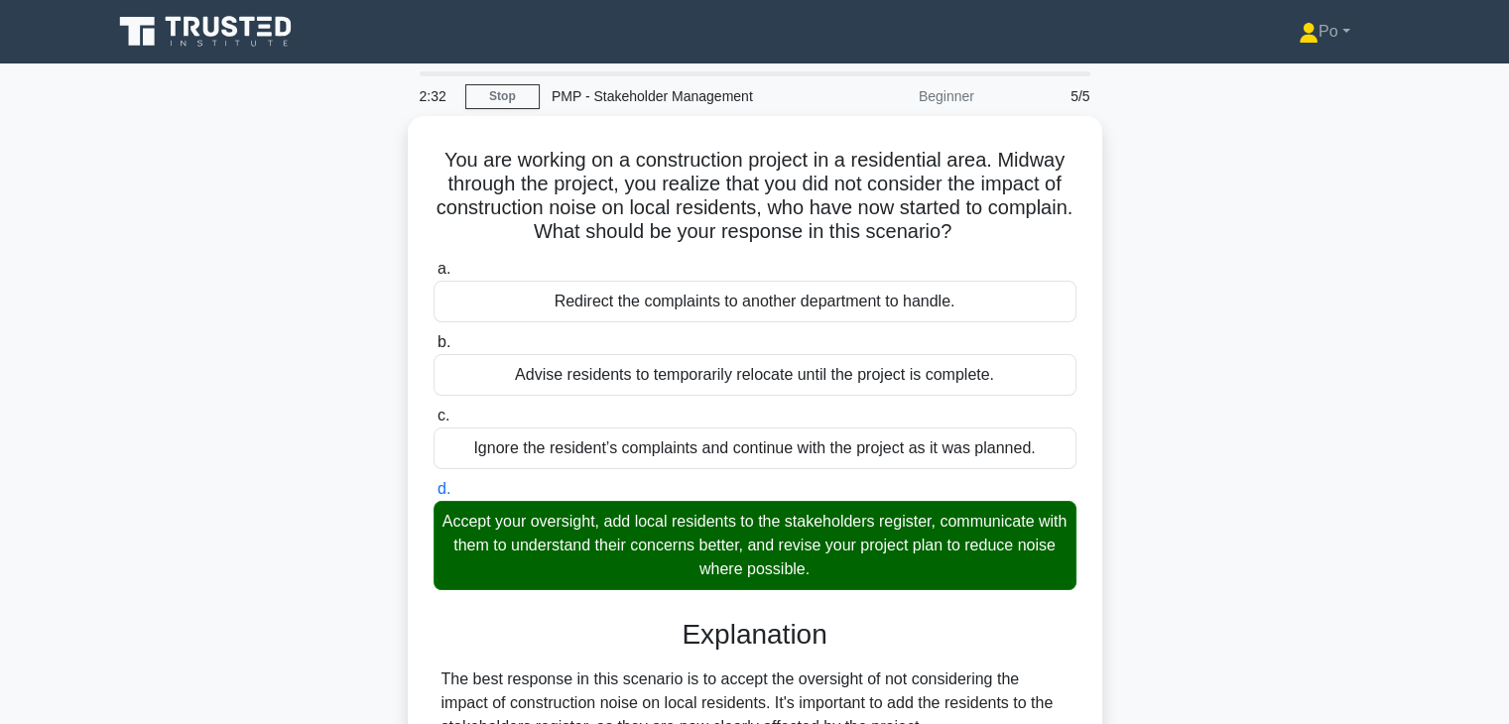
click at [1268, 588] on div "You are working on a construction project in a residential area. Midway through…" at bounding box center [754, 665] width 1309 height 1098
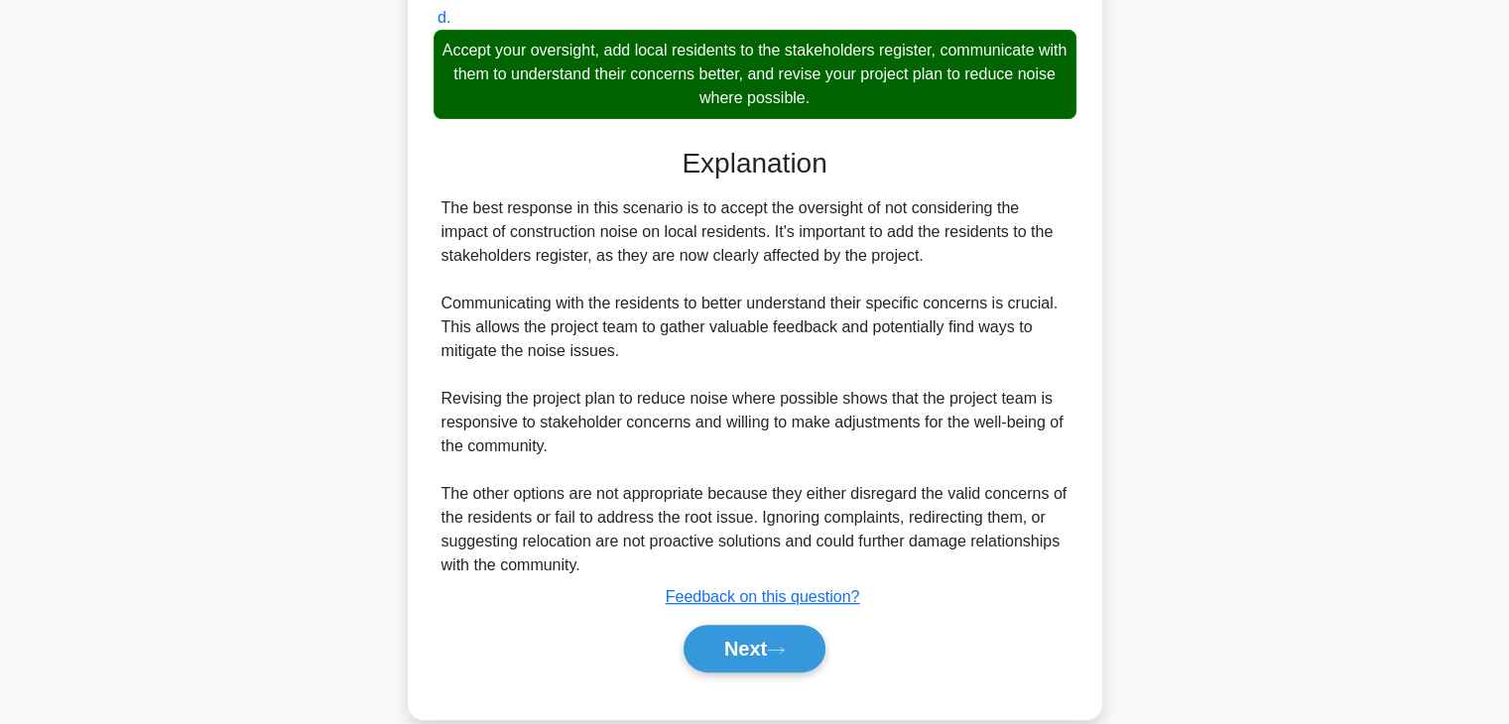
scroll to position [498, 0]
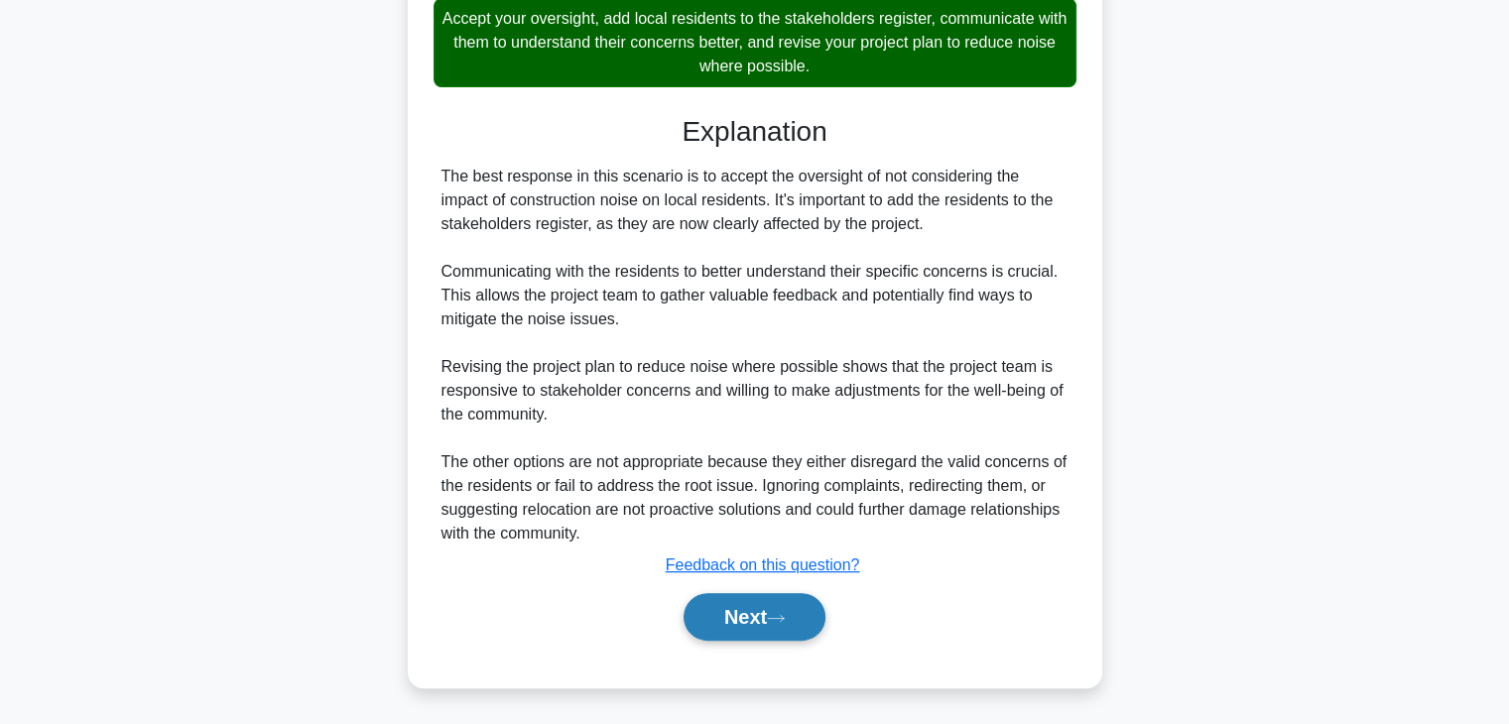
click at [729, 620] on button "Next" at bounding box center [754, 617] width 142 height 48
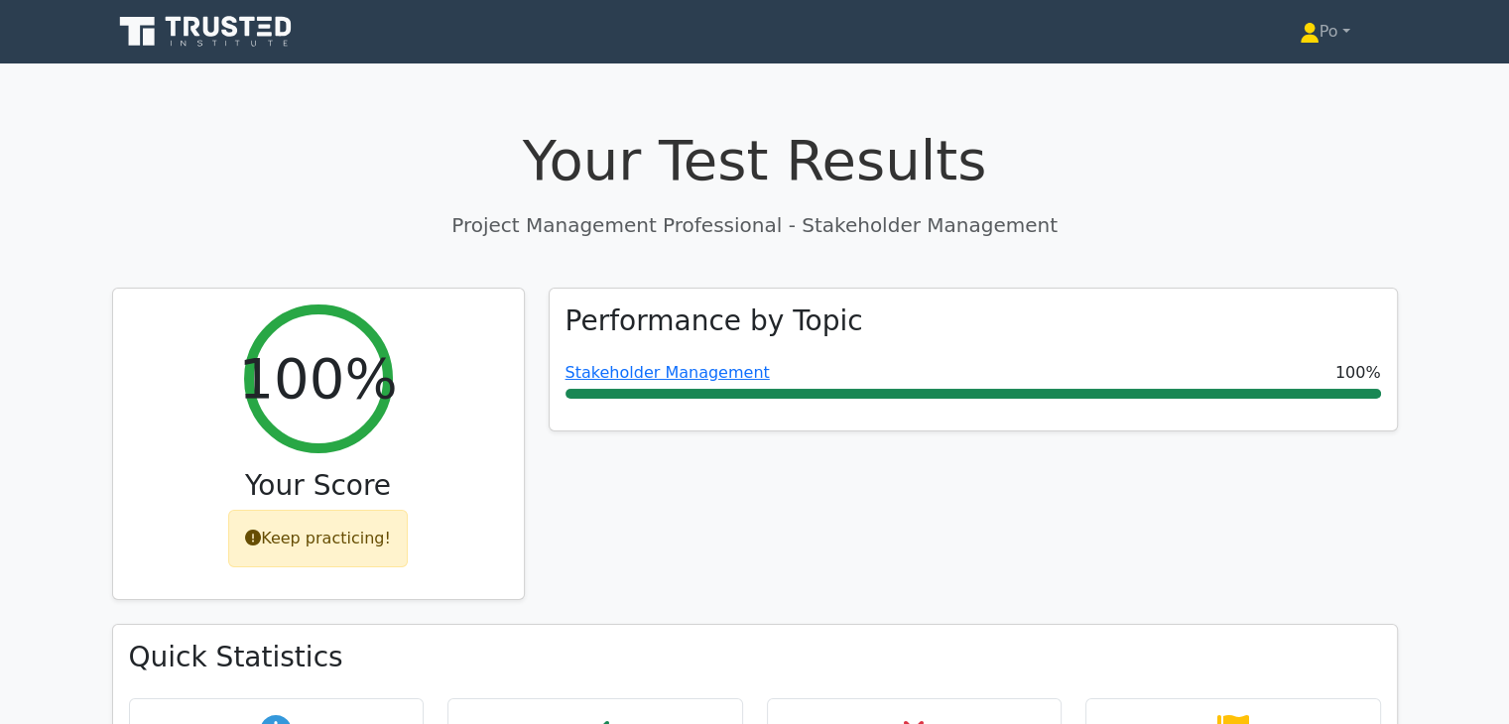
click at [969, 504] on div "Performance by Topic Stakeholder Management 100%" at bounding box center [973, 456] width 873 height 337
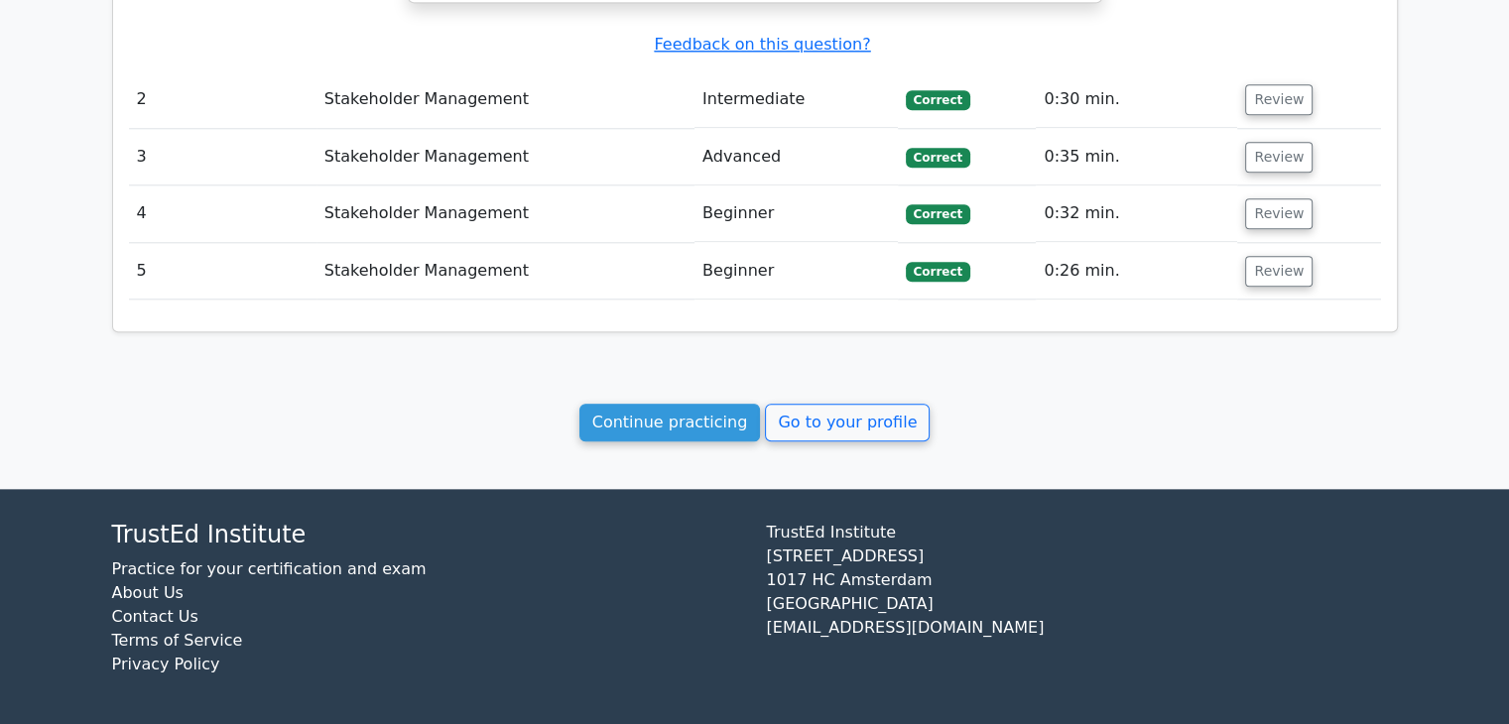
scroll to position [2080, 0]
click at [860, 418] on link "Go to your profile" at bounding box center [847, 423] width 165 height 38
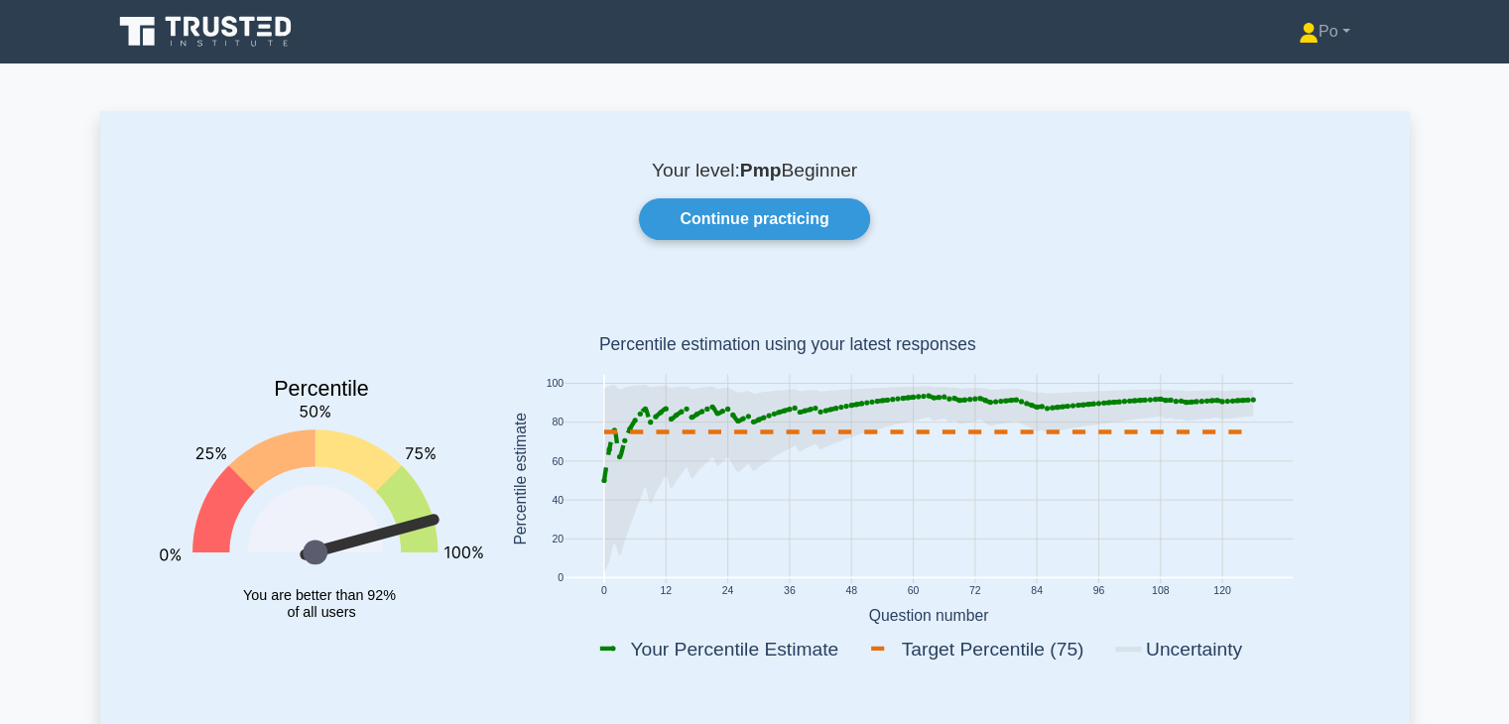
click at [1347, 507] on rect at bounding box center [928, 483] width 867 height 390
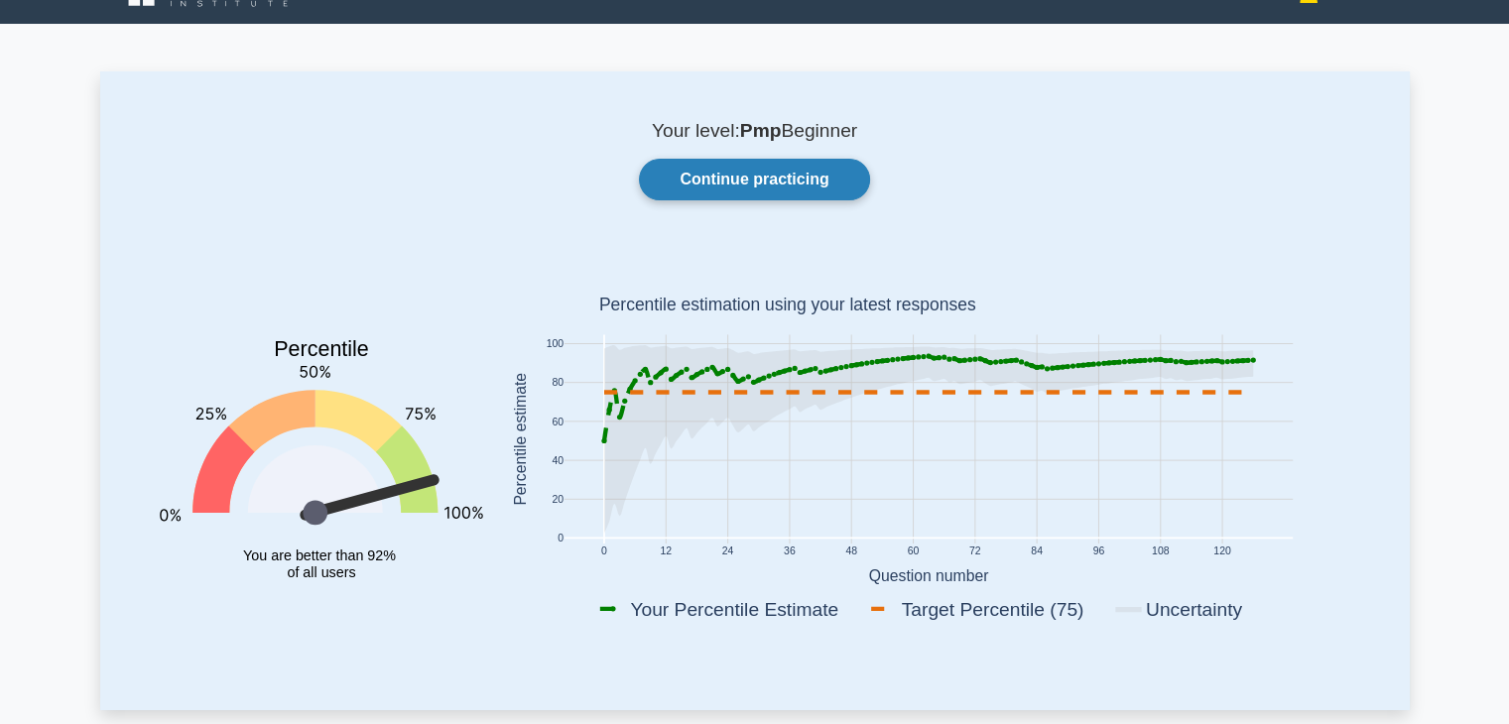
click at [784, 185] on link "Continue practicing" at bounding box center [754, 180] width 230 height 42
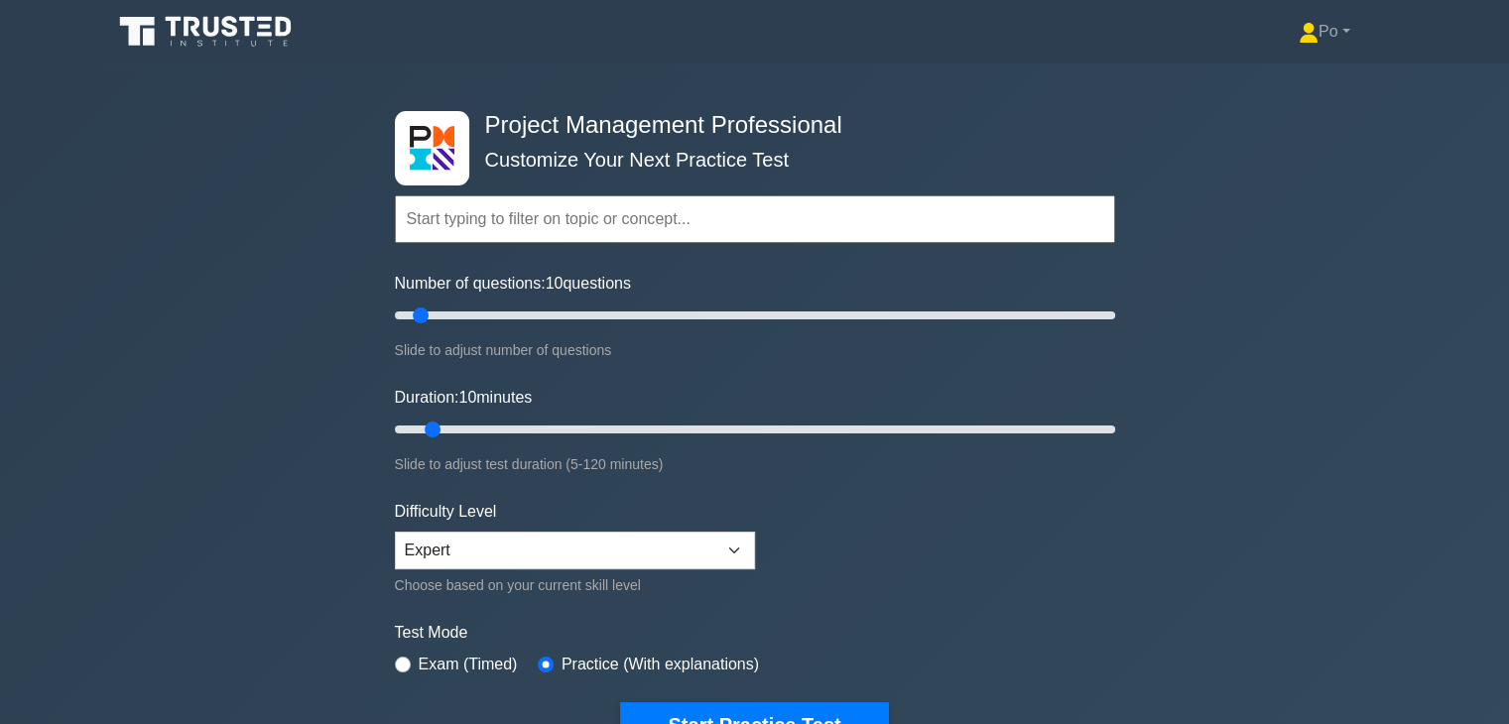
click at [1246, 568] on div "Project Management Professional Customize Your Next Practice Test Topics Scope …" at bounding box center [754, 429] width 1509 height 732
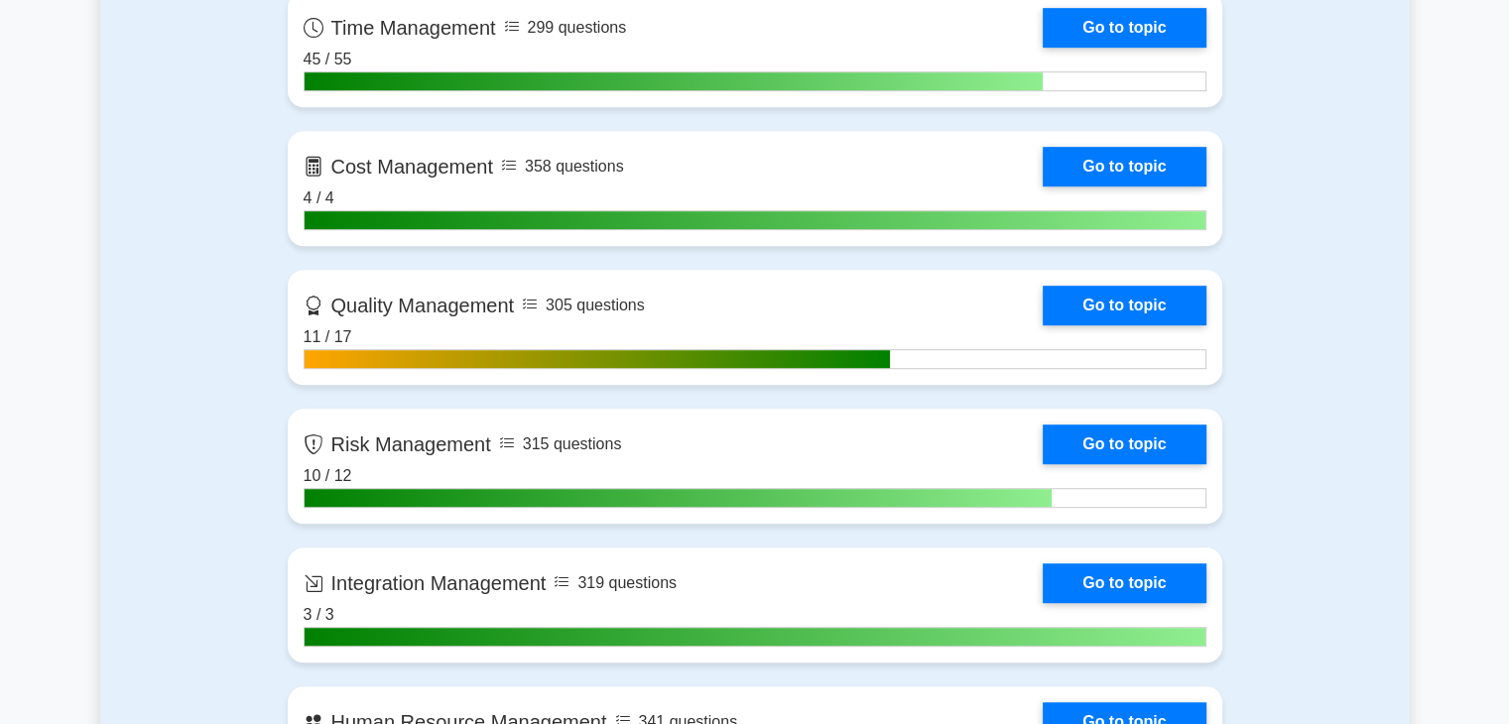
scroll to position [1111, 0]
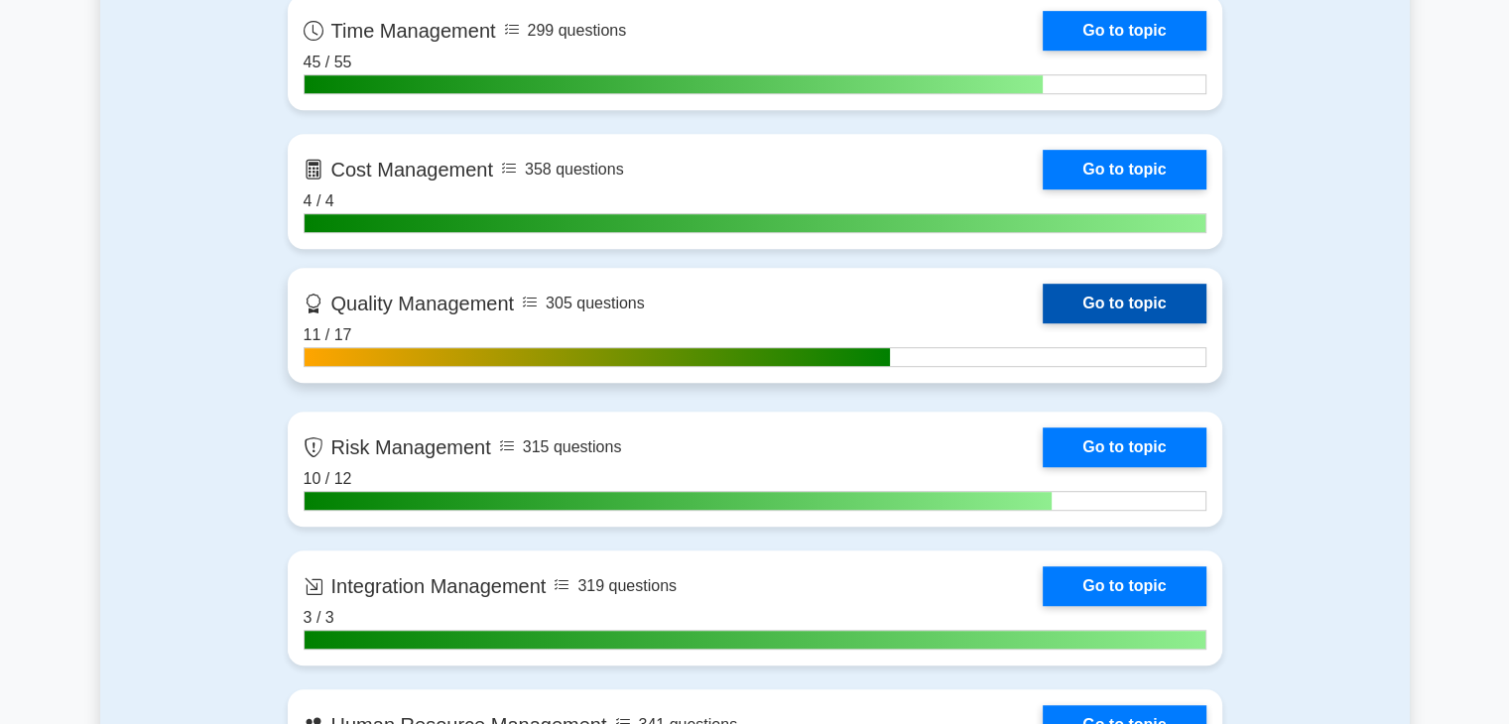
click at [1167, 299] on link "Go to topic" at bounding box center [1124, 304] width 163 height 40
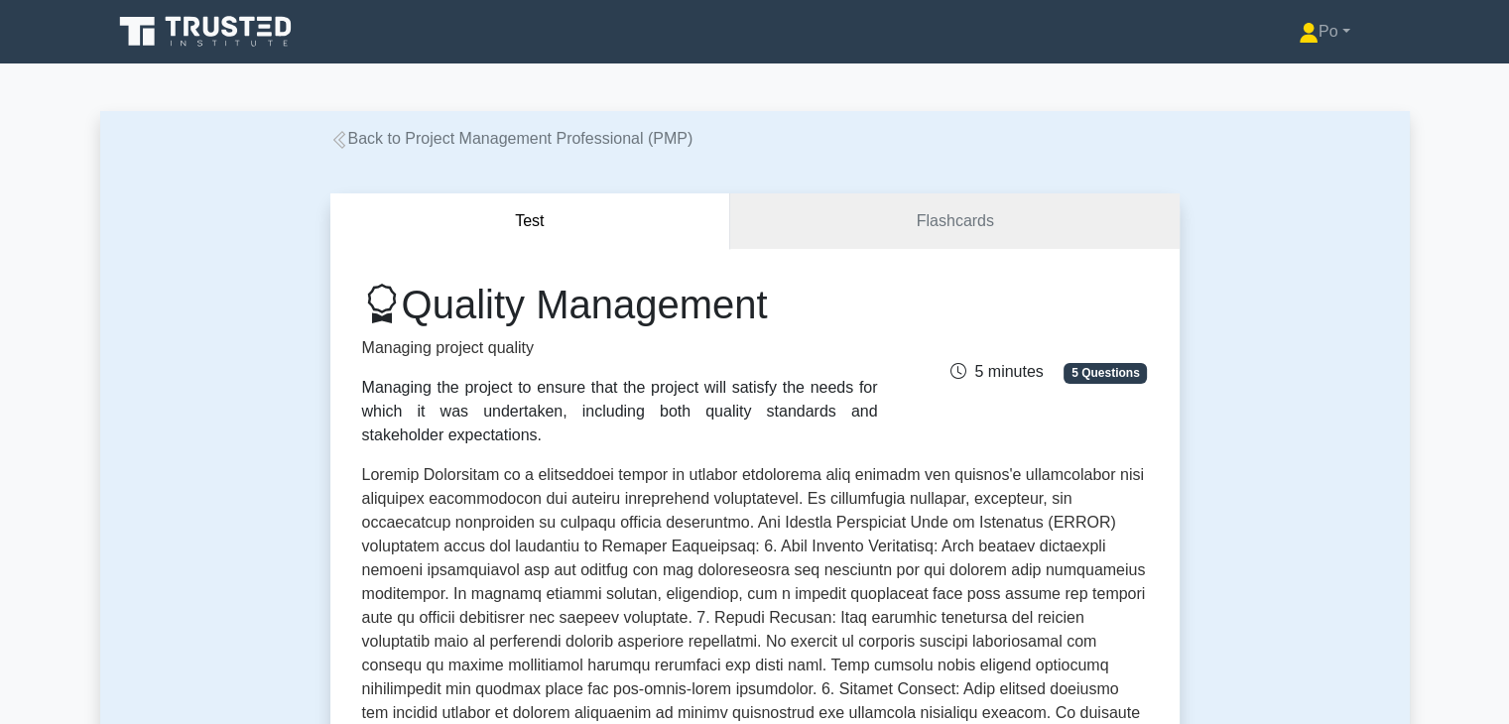
click at [853, 635] on p at bounding box center [755, 693] width 786 height 460
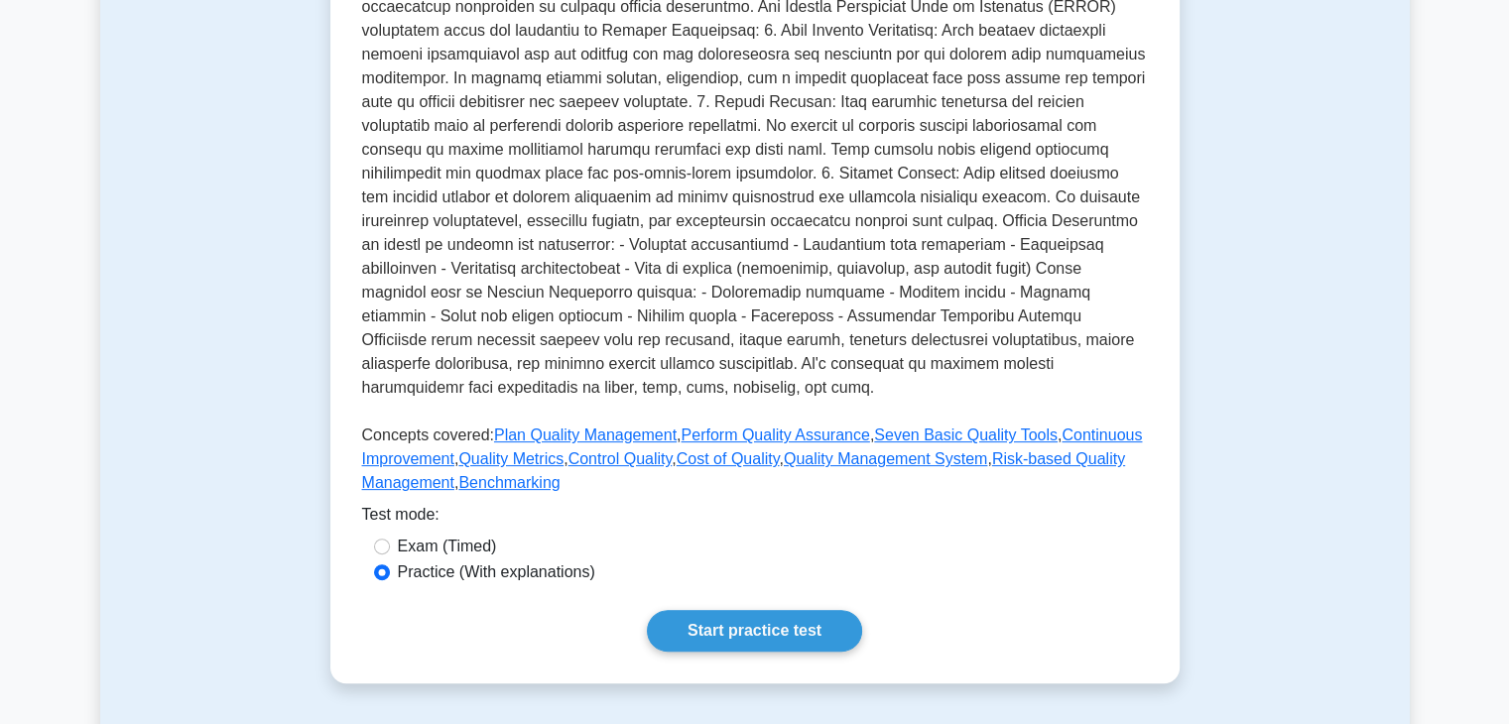
scroll to position [555, 0]
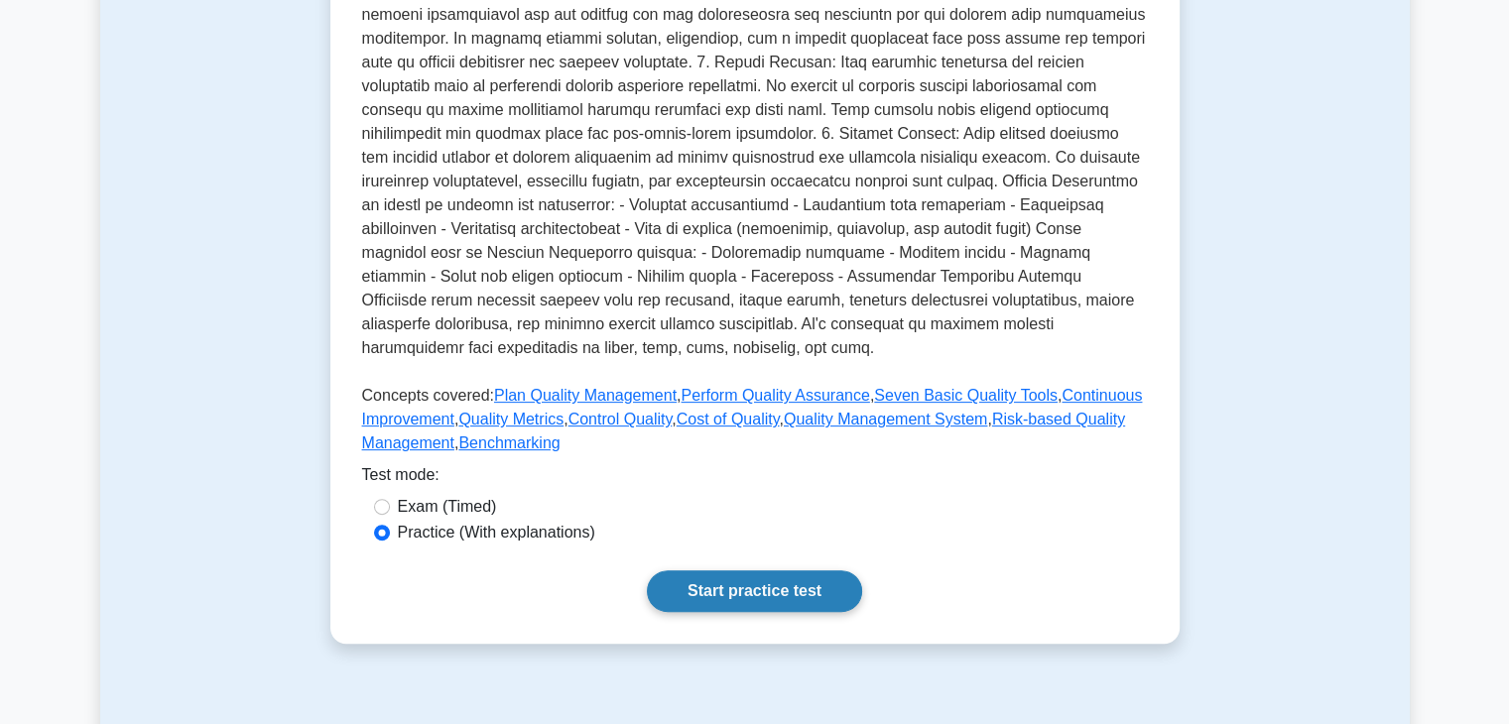
click at [778, 578] on link "Start practice test" at bounding box center [754, 591] width 215 height 42
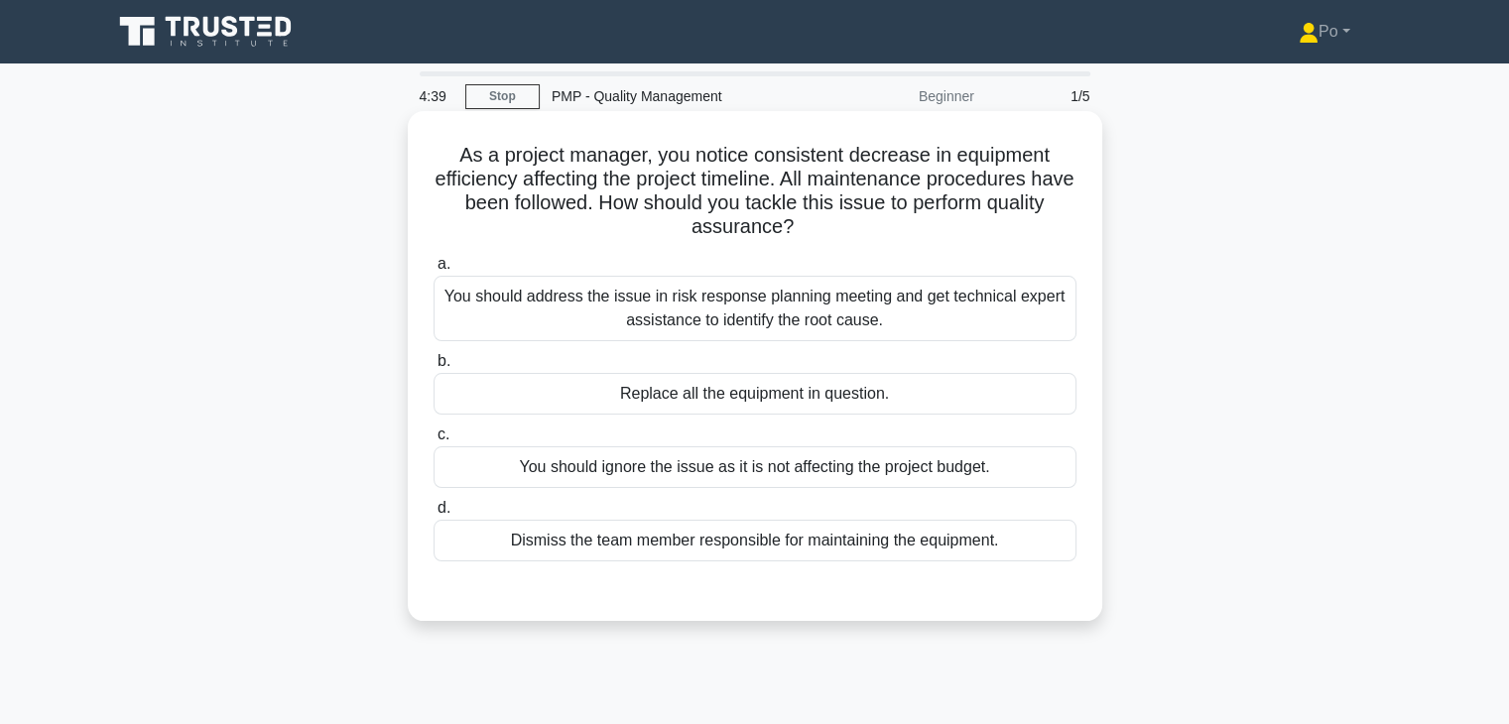
click at [976, 317] on div "You should address the issue in risk response planning meeting and get technica…" at bounding box center [754, 308] width 643 height 65
click at [433, 271] on input "a. You should address the issue in risk response planning meeting and get techn…" at bounding box center [433, 264] width 0 height 13
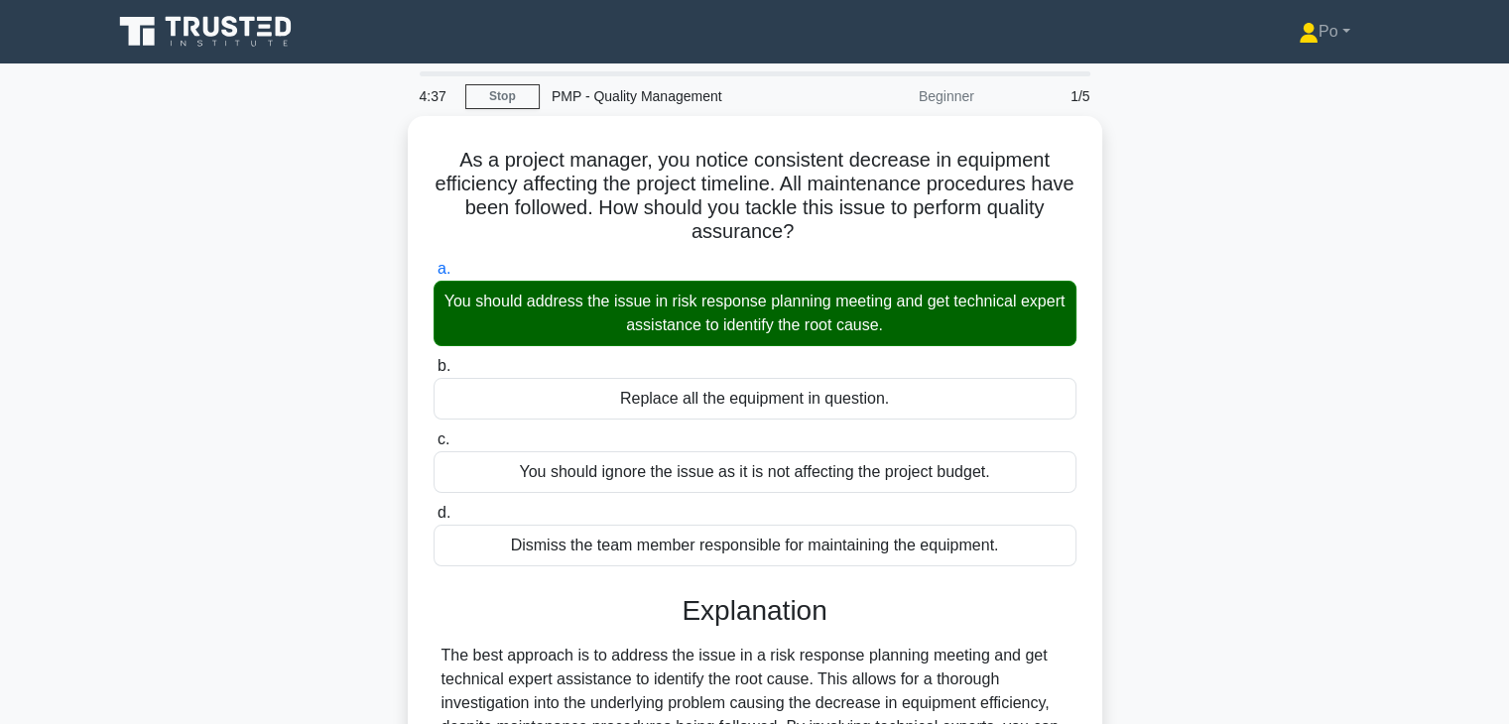
click at [1155, 463] on div "As a project manager, you notice consistent decrease in equipment efficiency af…" at bounding box center [754, 700] width 1309 height 1169
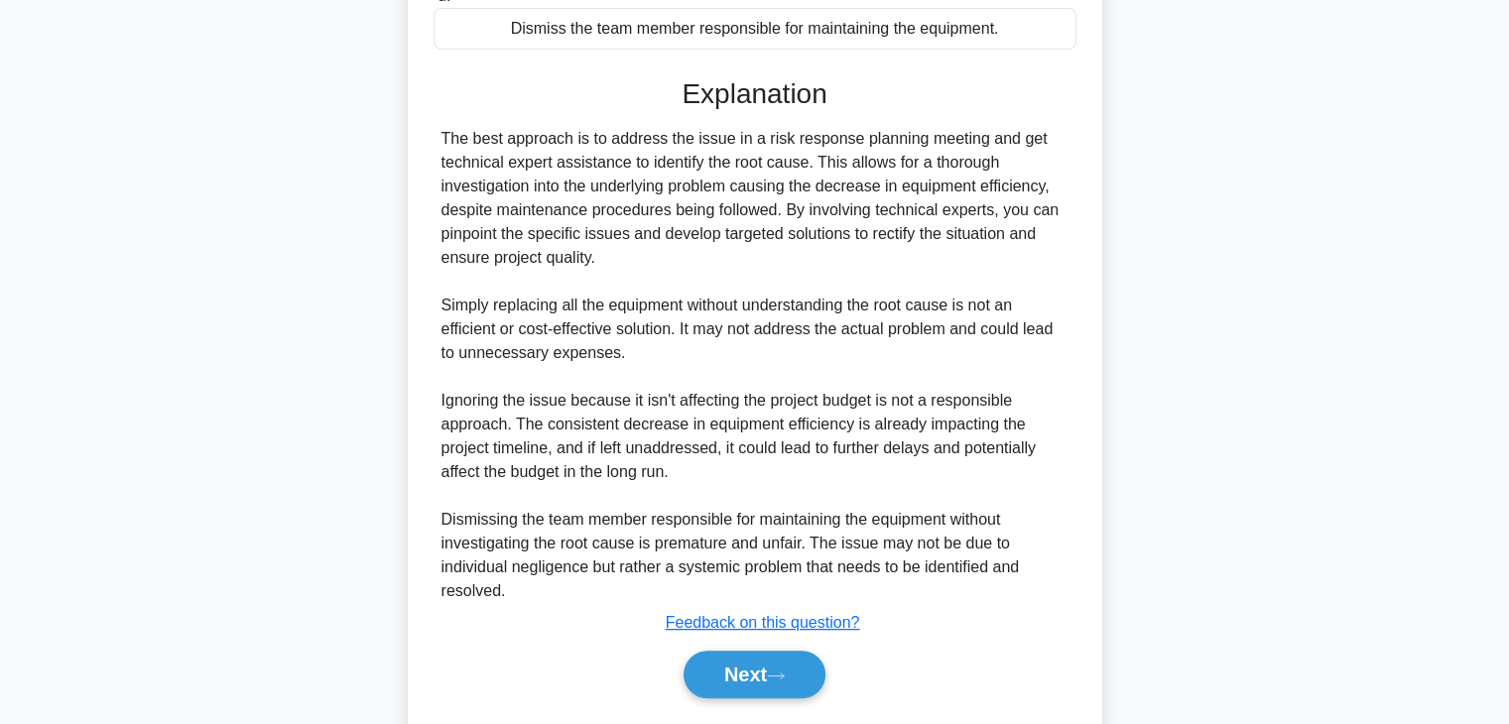
scroll to position [569, 0]
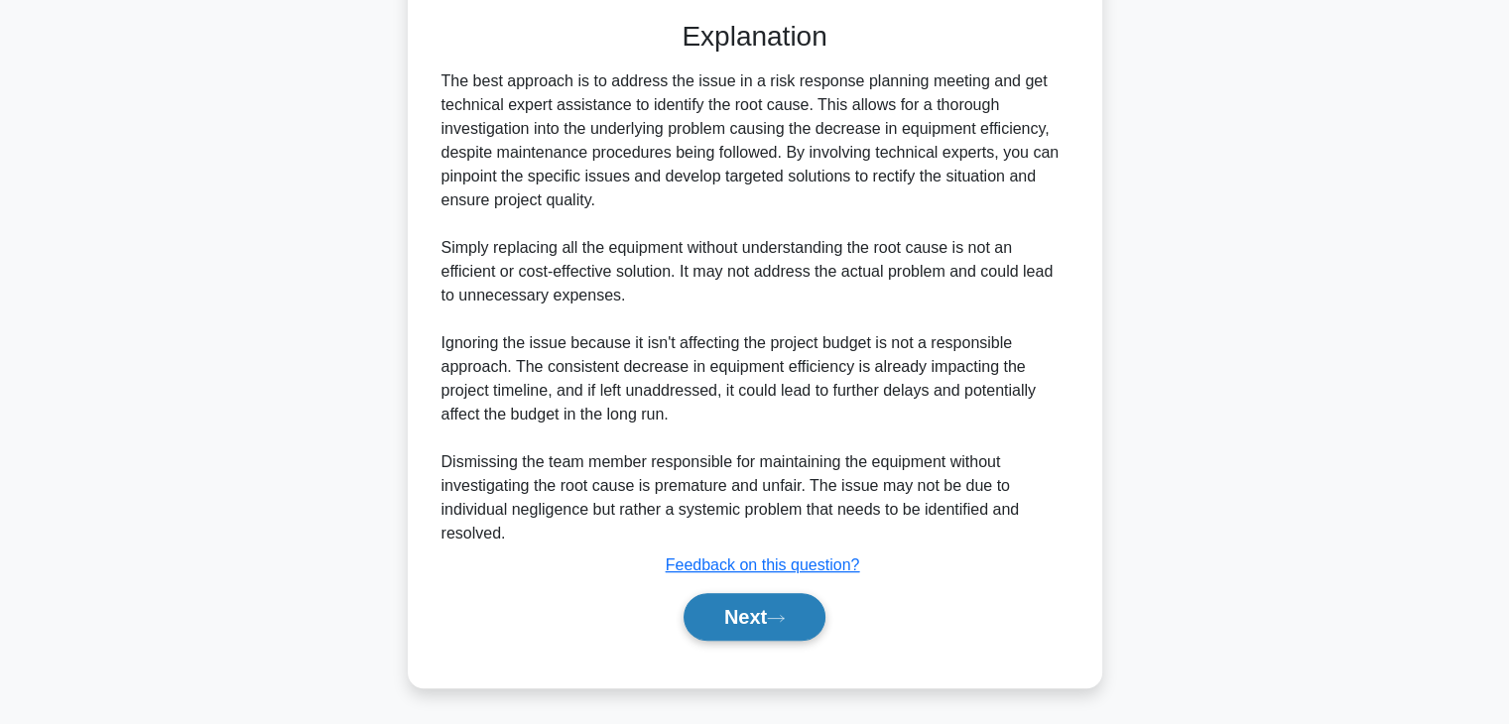
click at [741, 596] on button "Next" at bounding box center [754, 617] width 142 height 48
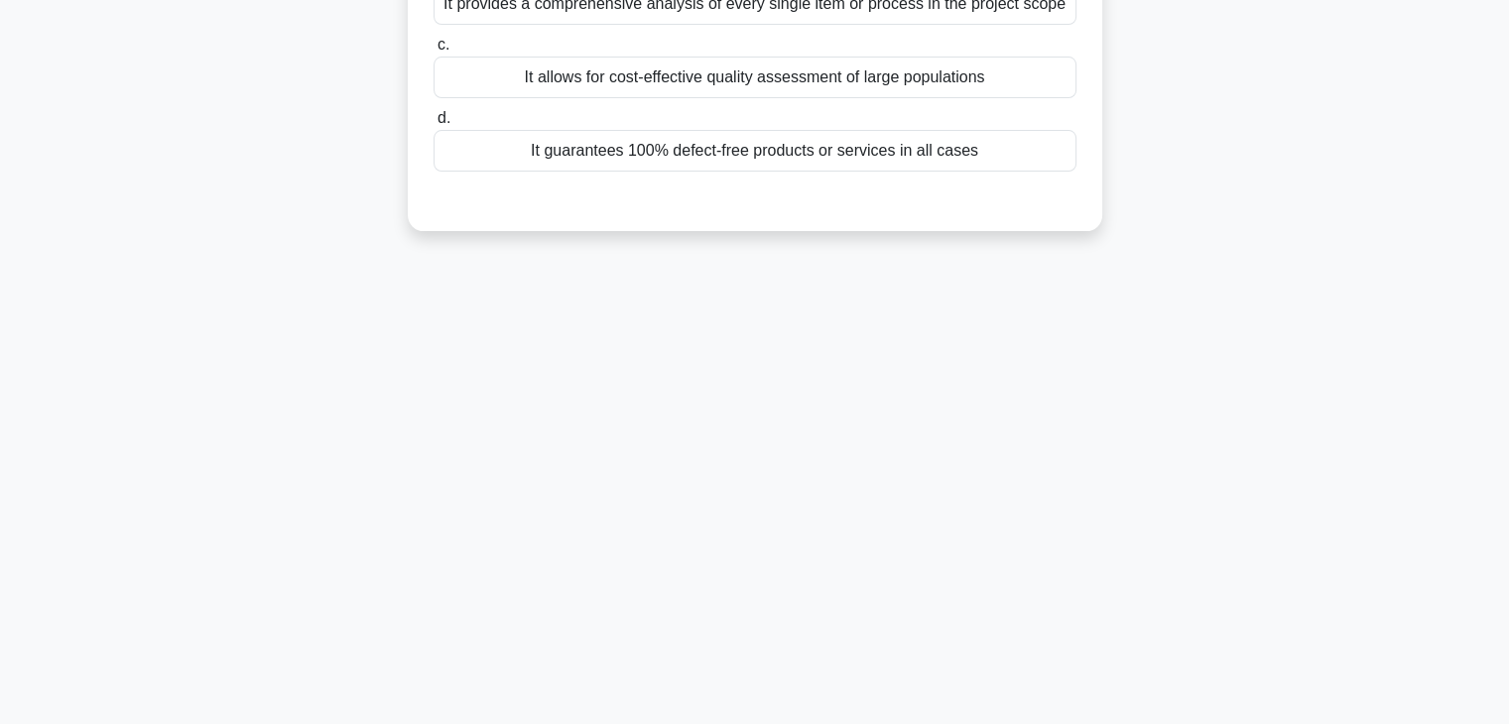
click at [1169, 526] on div "4:33 Stop PMP - Quality Management Beginner 2/5 During the Plan Quality Managem…" at bounding box center [754, 220] width 1309 height 992
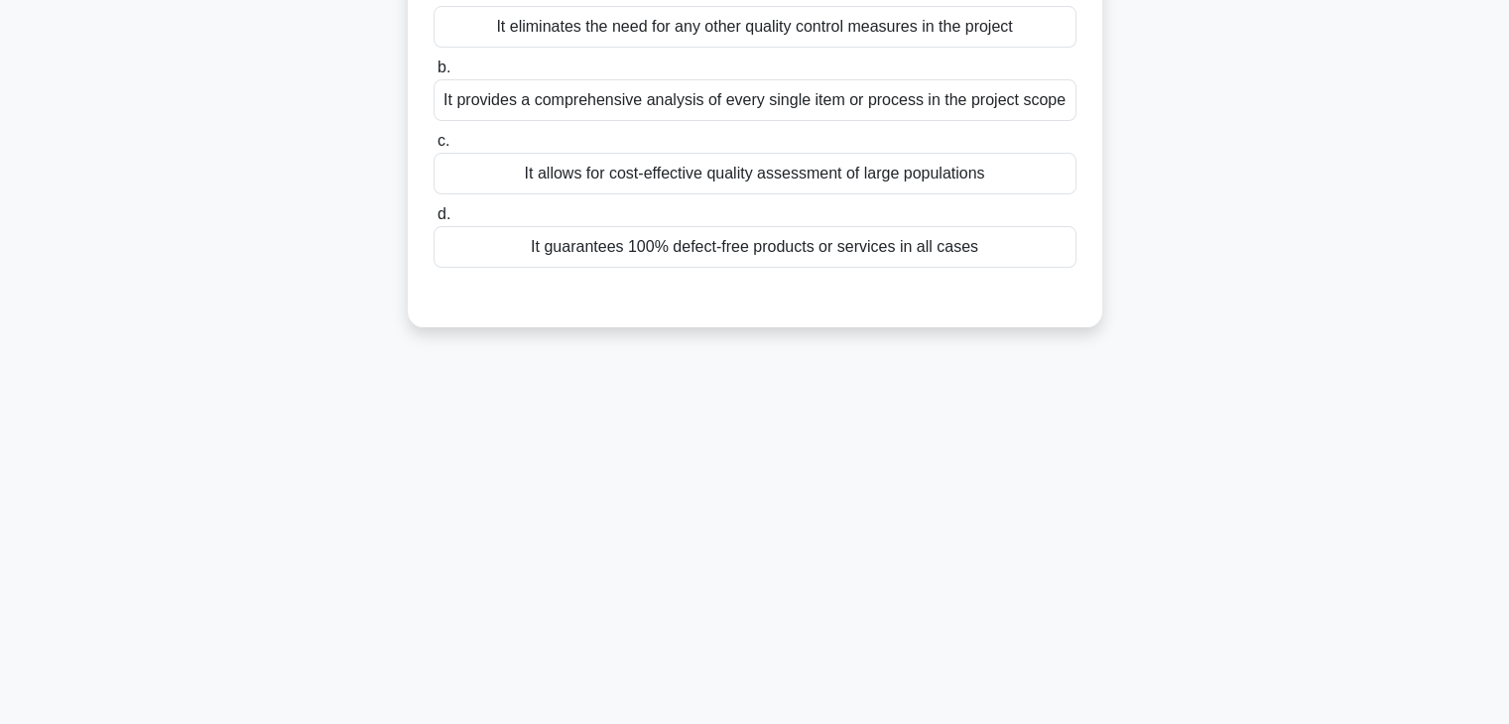
scroll to position [0, 0]
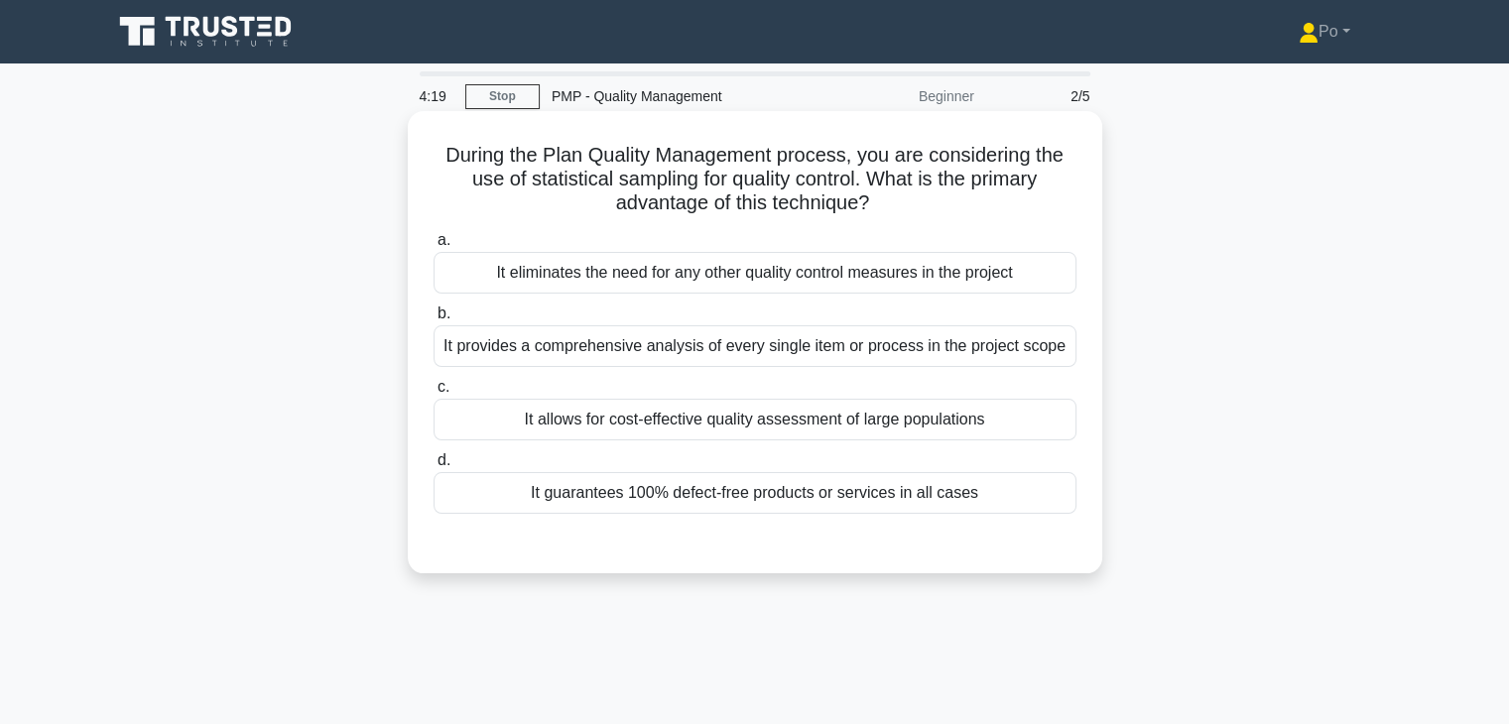
click at [960, 418] on div "It allows for cost-effective quality assessment of large populations" at bounding box center [754, 420] width 643 height 42
click at [433, 394] on input "c. It allows for cost-effective quality assessment of large populations" at bounding box center [433, 387] width 0 height 13
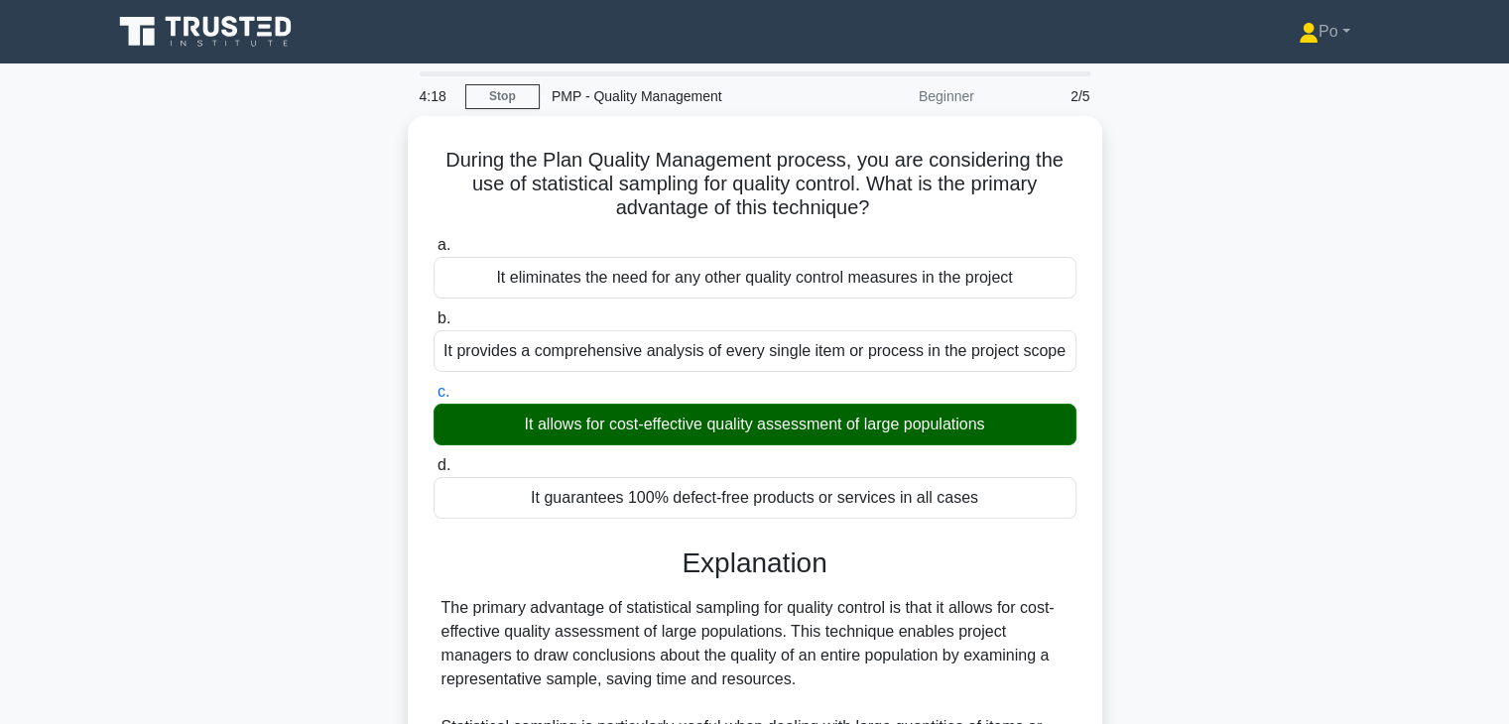
click at [1222, 537] on div "During the Plan Quality Management process, you are considering the use of stat…" at bounding box center [754, 689] width 1309 height 1146
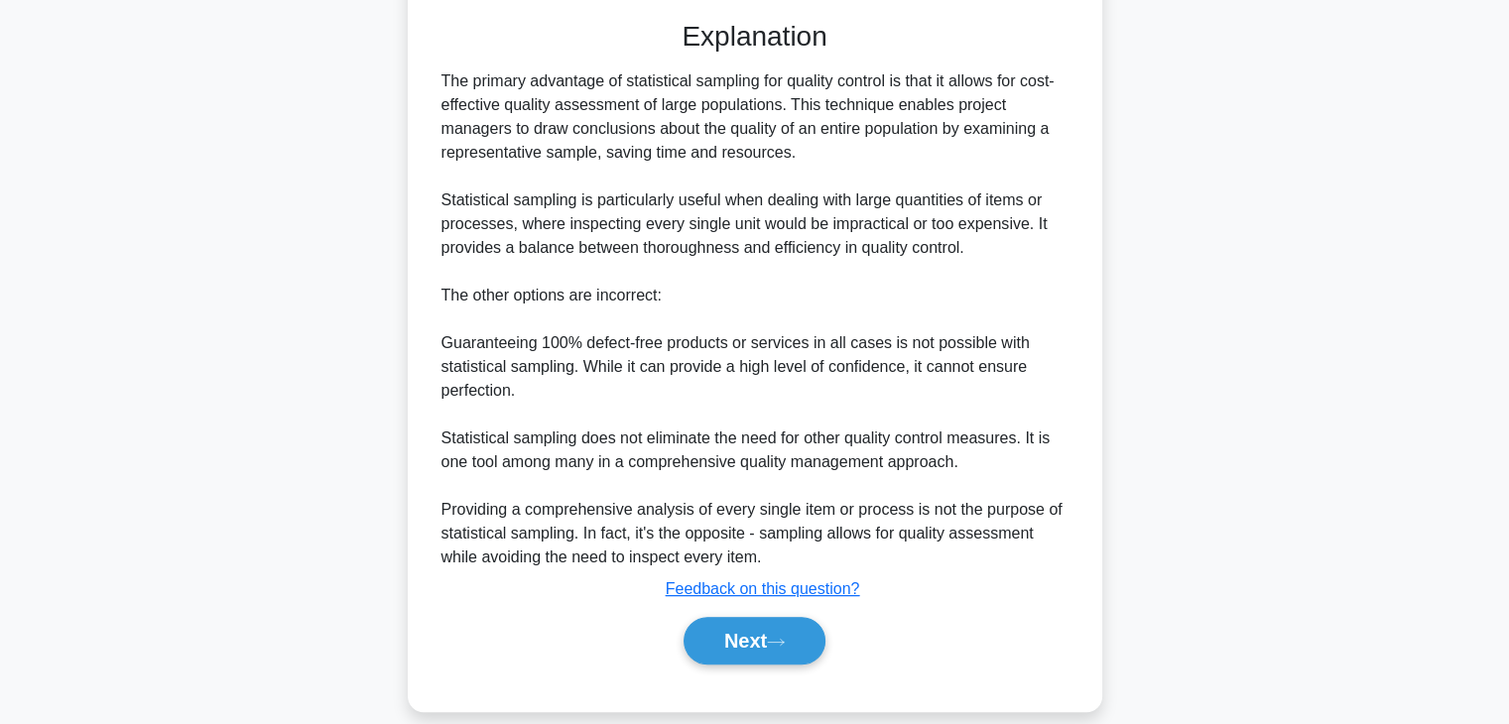
scroll to position [546, 0]
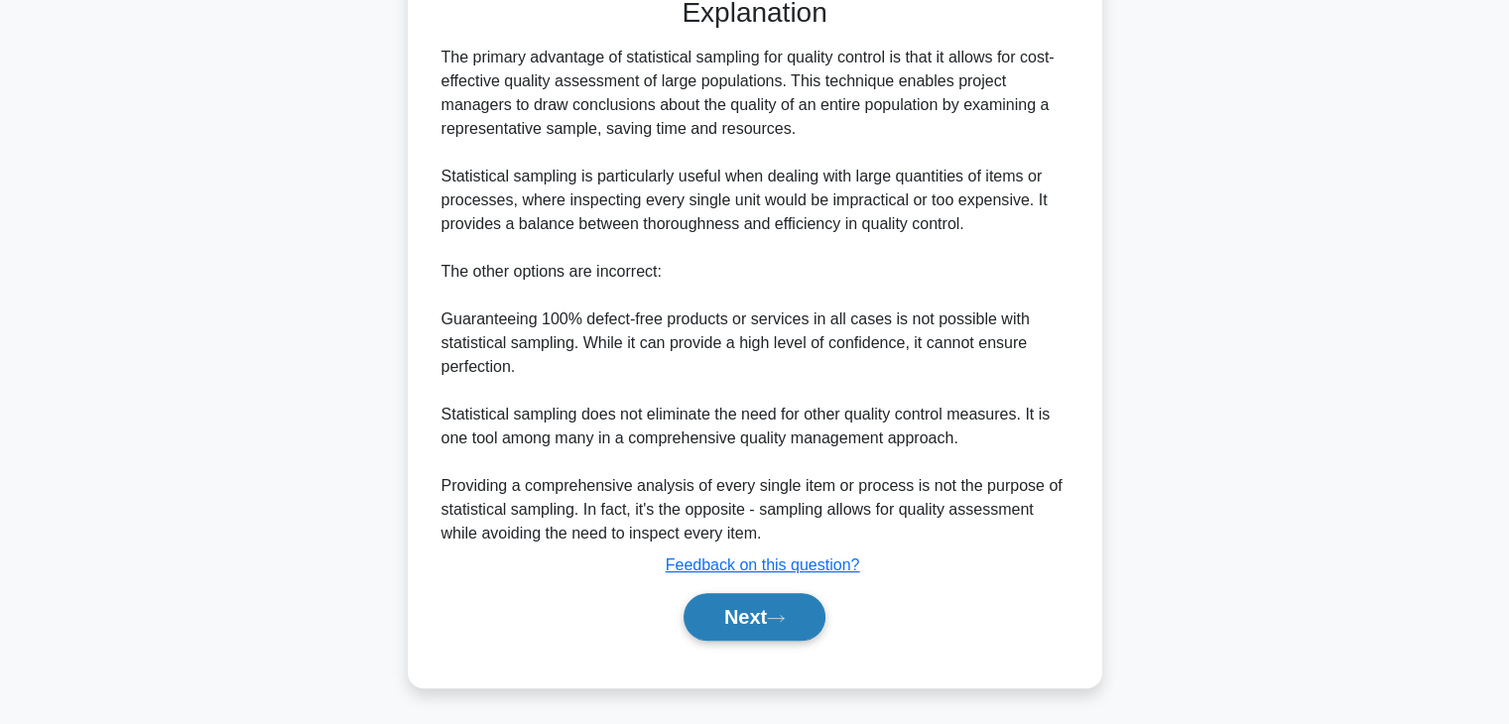
click at [711, 620] on button "Next" at bounding box center [754, 617] width 142 height 48
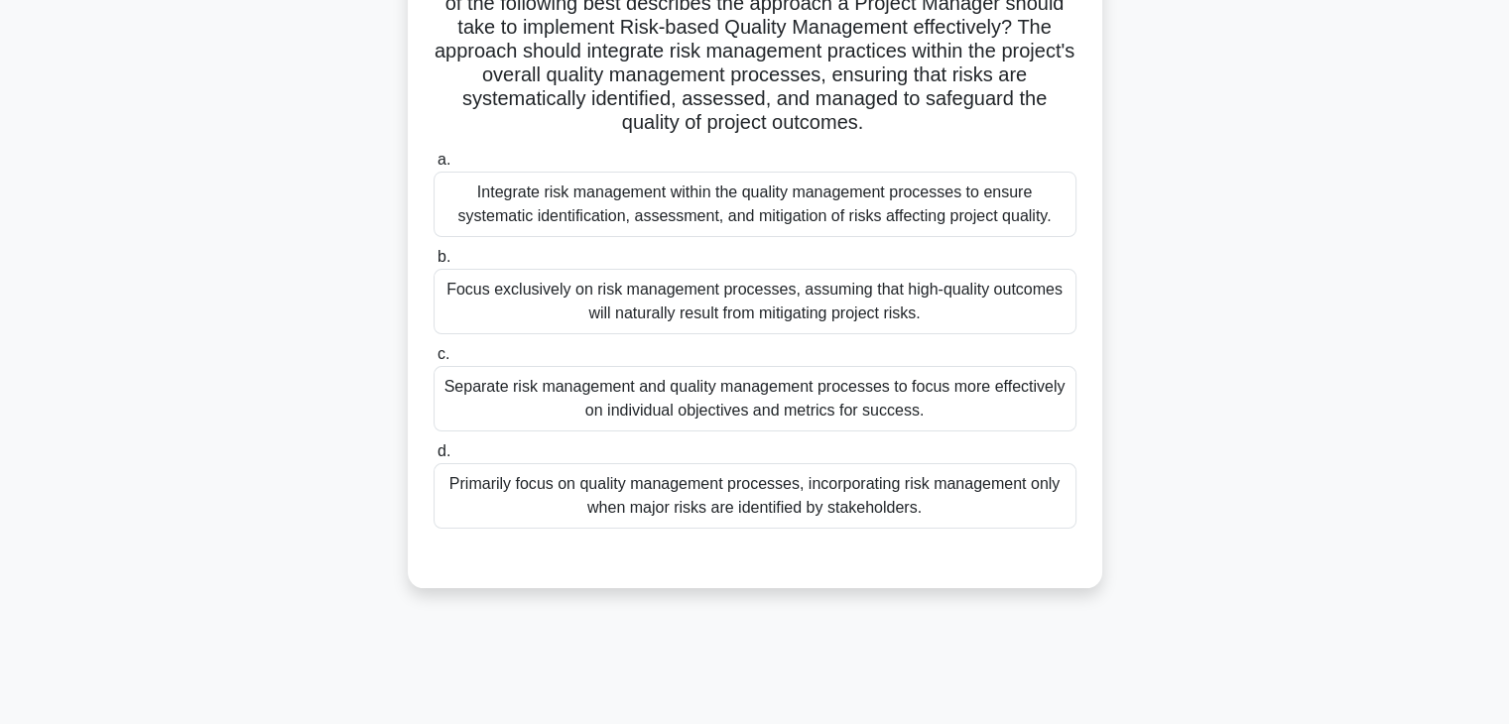
click at [1225, 403] on div "In the realm of Risk-based Quality Management for projects, Project Managers of…" at bounding box center [754, 190] width 1309 height 843
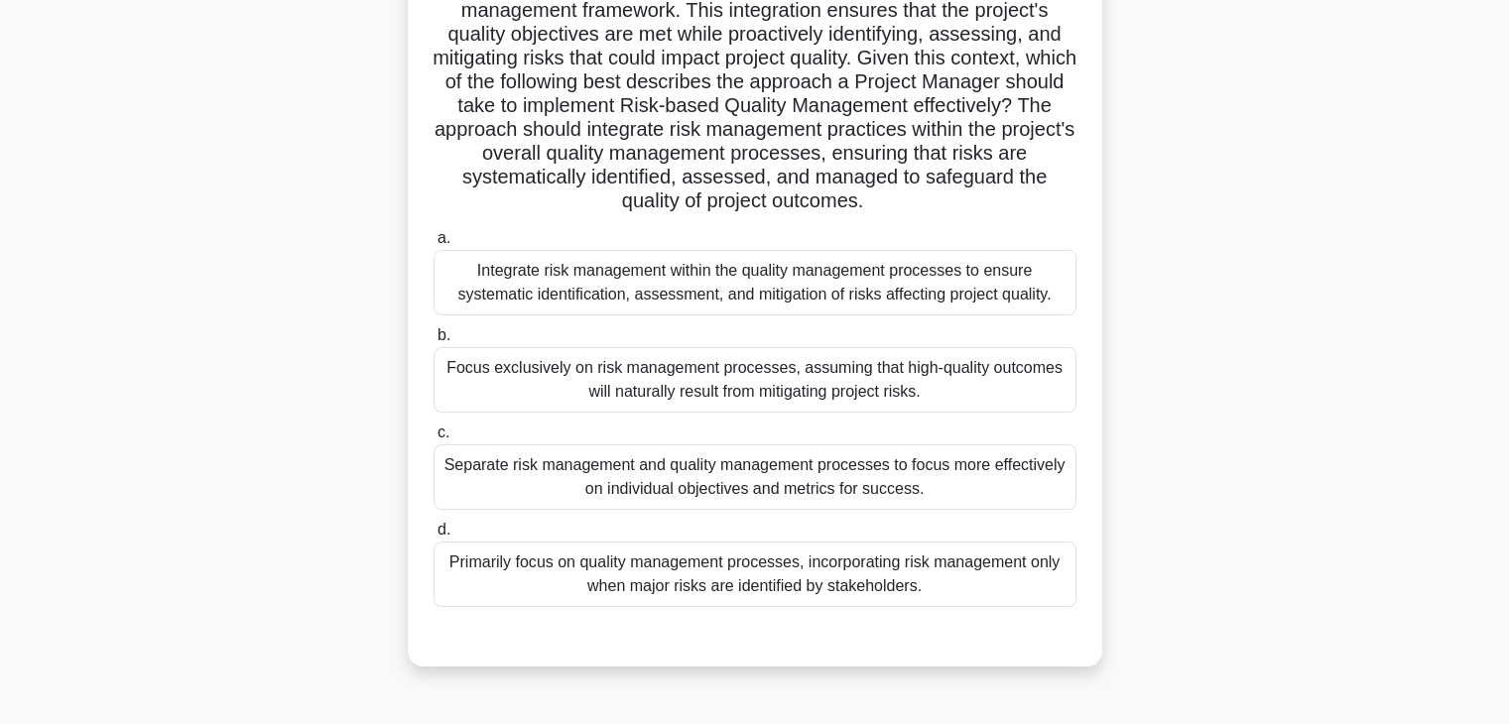
scroll to position [308, 0]
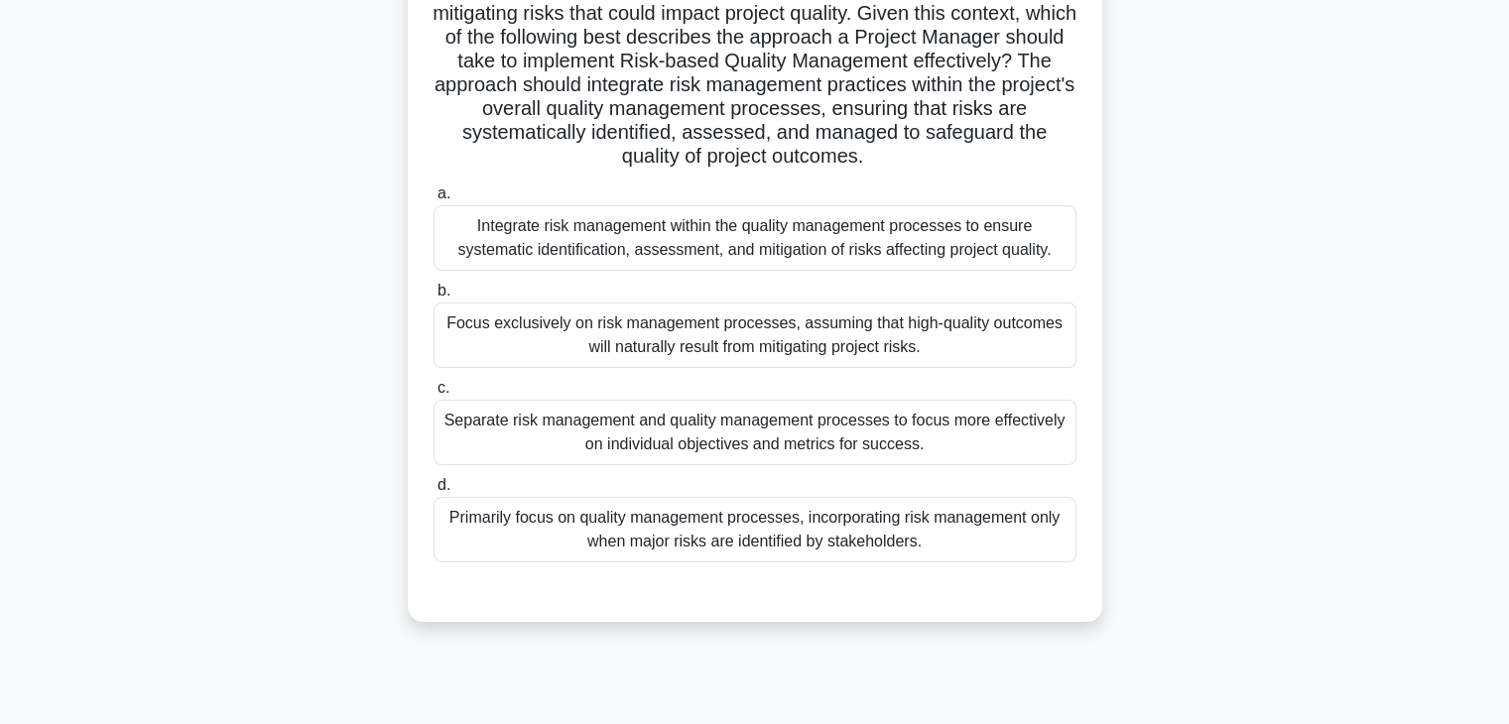
click at [876, 256] on div "Integrate risk management within the quality management processes to ensure sys…" at bounding box center [754, 237] width 643 height 65
click at [433, 200] on input "a. Integrate risk management within the quality management processes to ensure …" at bounding box center [433, 193] width 0 height 13
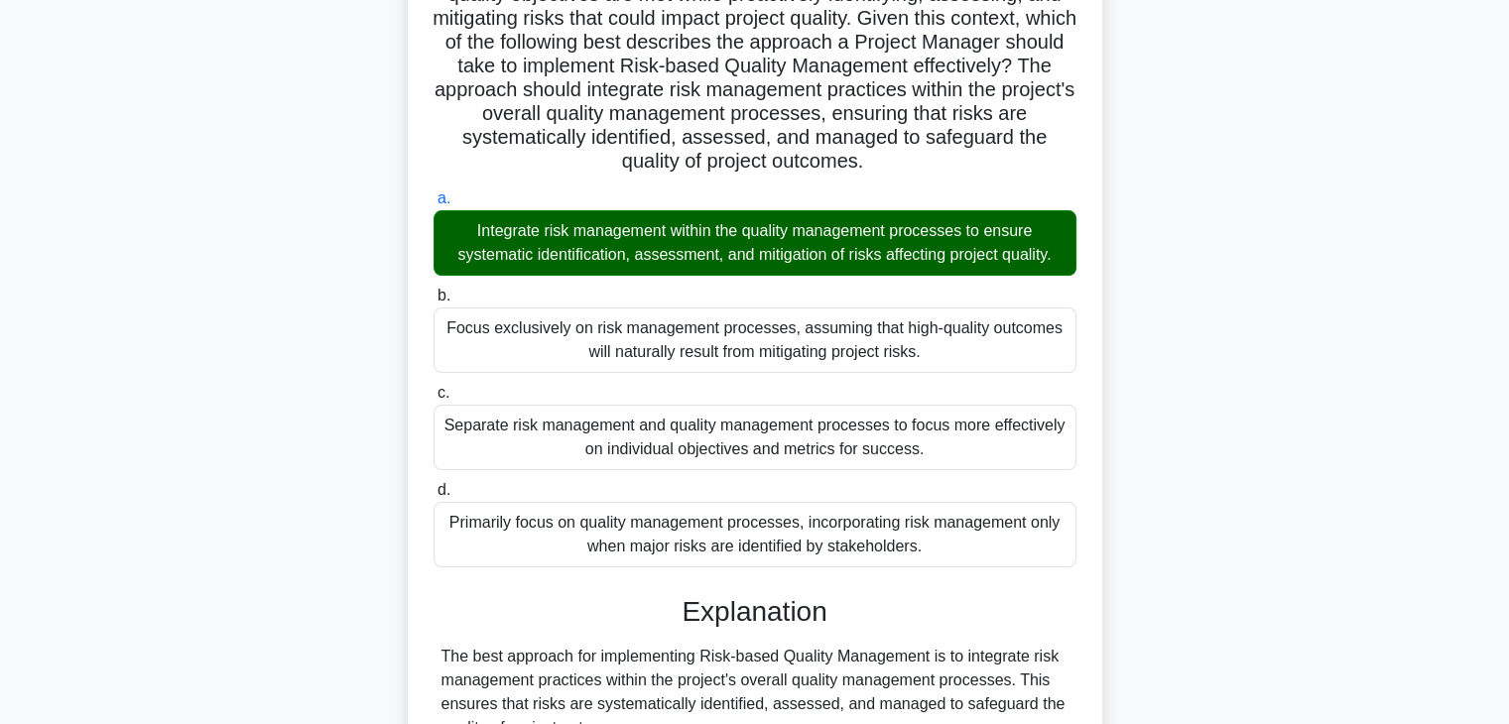
click at [1159, 553] on div "In the realm of Risk-based Quality Management for projects, Project Managers of…" at bounding box center [754, 500] width 1309 height 1384
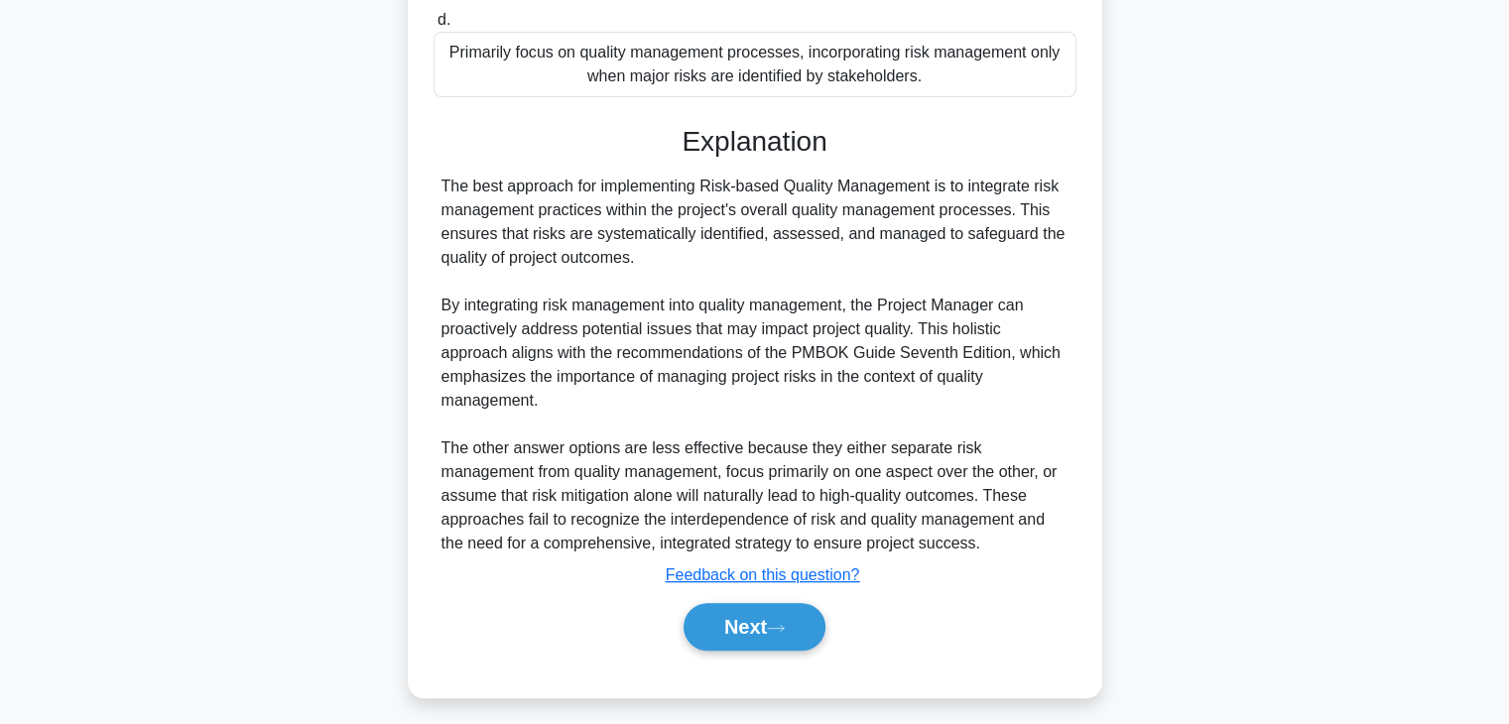
scroll to position [784, 0]
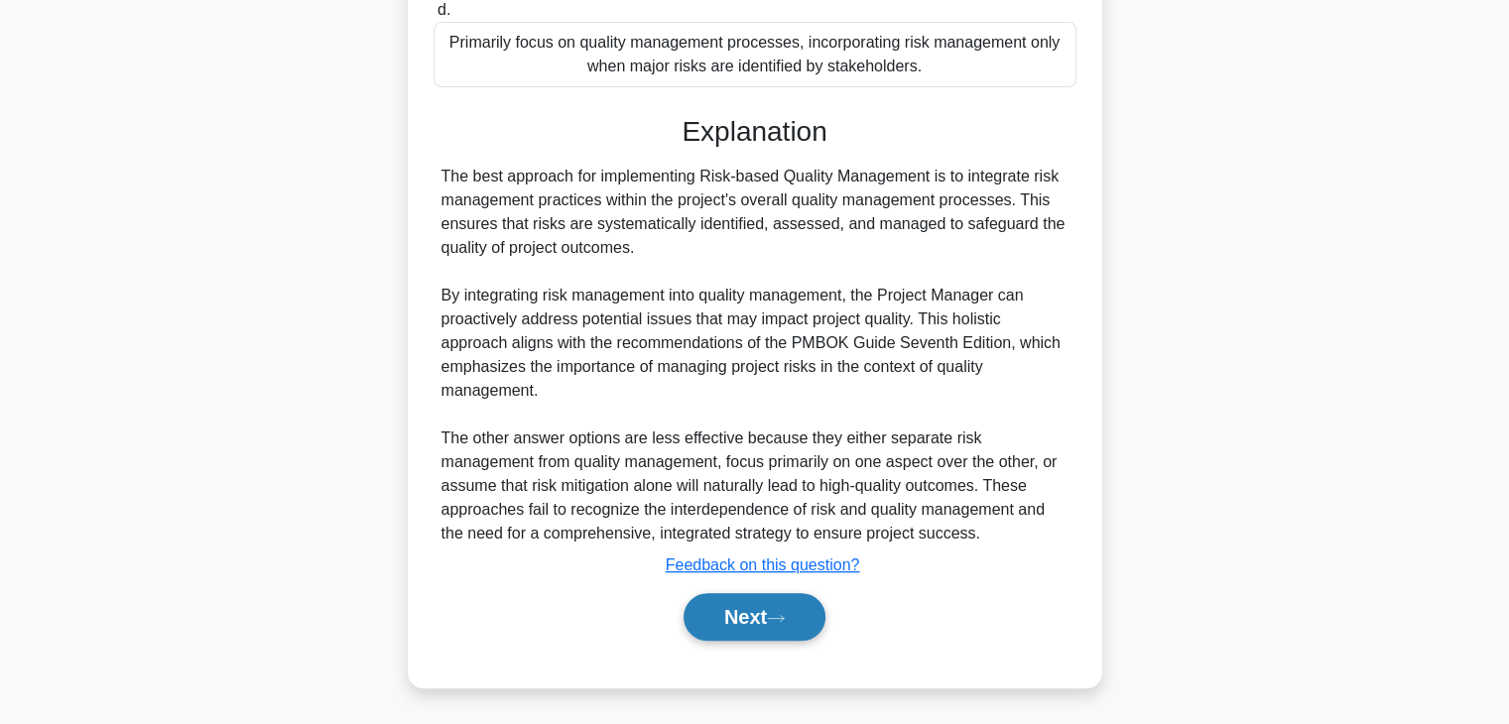
click at [740, 611] on button "Next" at bounding box center [754, 617] width 142 height 48
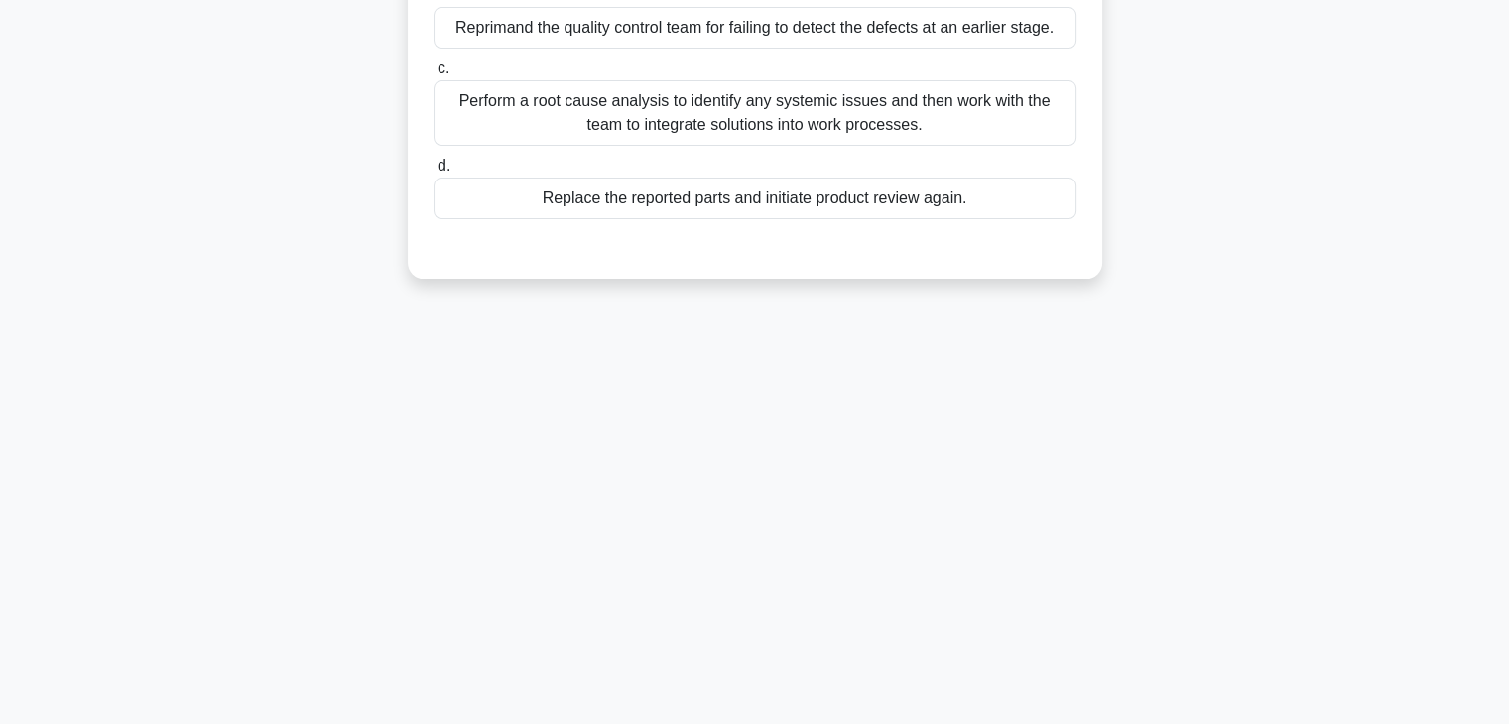
scroll to position [348, 0]
click at [980, 449] on div "2:50 Stop PMP - Quality Management Beginner 4/5 In a multinational corporation …" at bounding box center [754, 220] width 1309 height 992
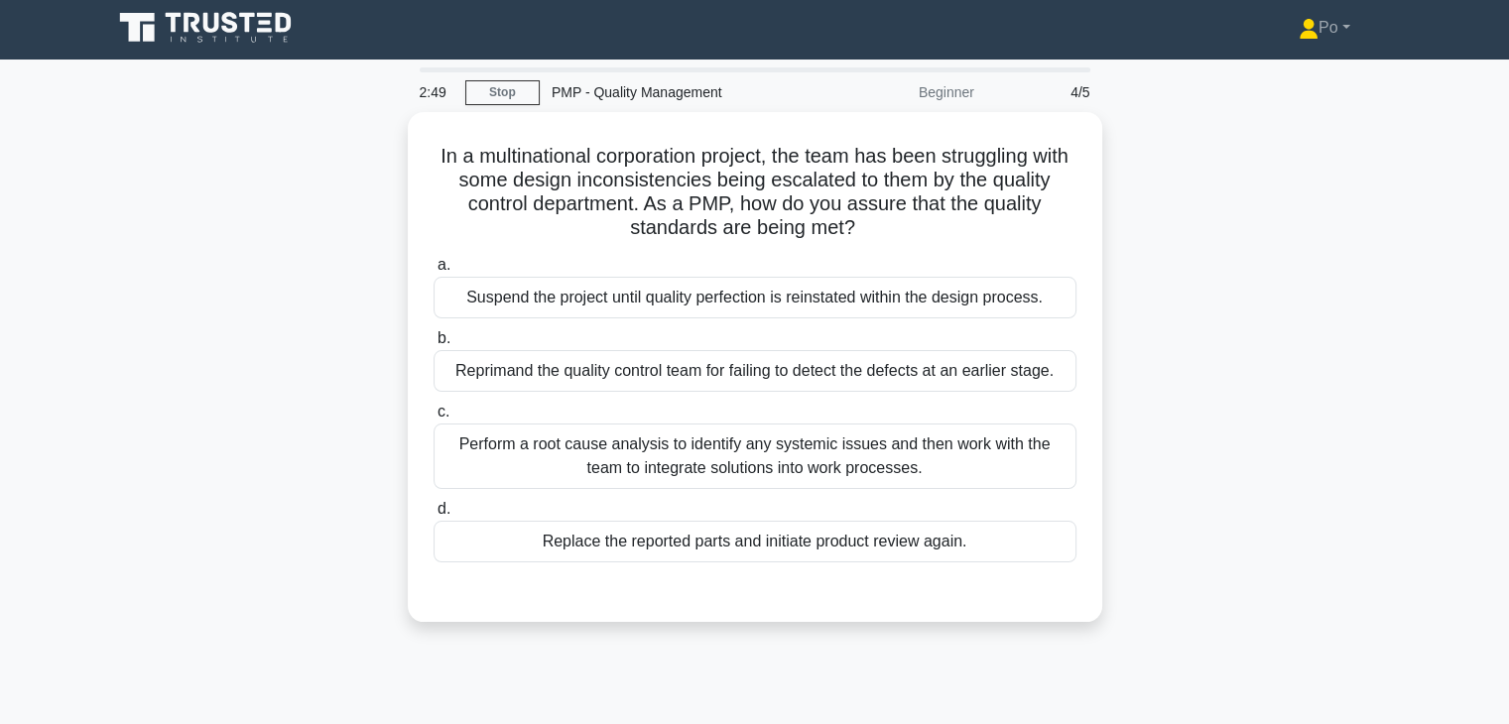
scroll to position [0, 0]
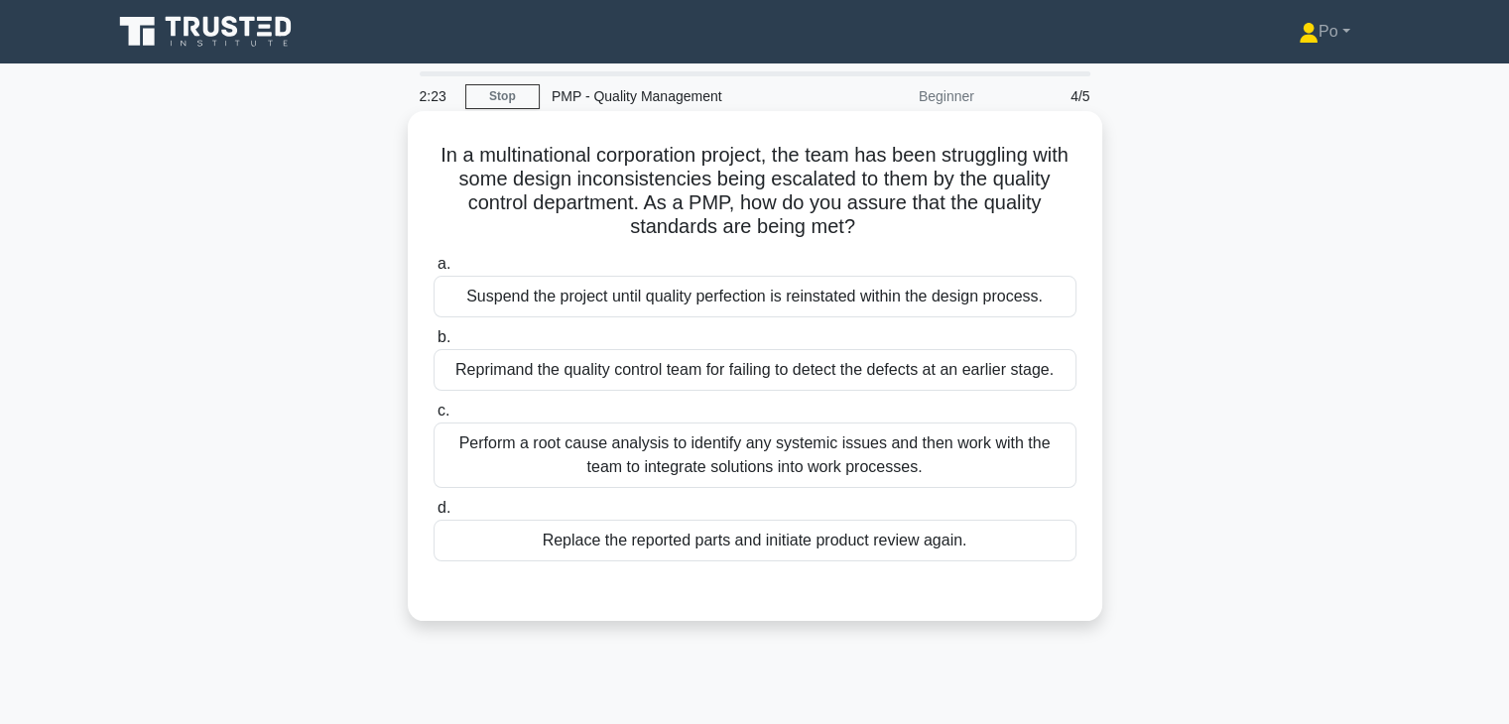
click at [815, 457] on div "Perform a root cause analysis to identify any systemic issues and then work wit…" at bounding box center [754, 455] width 643 height 65
click at [433, 418] on input "c. Perform a root cause analysis to identify any systemic issues and then work …" at bounding box center [433, 411] width 0 height 13
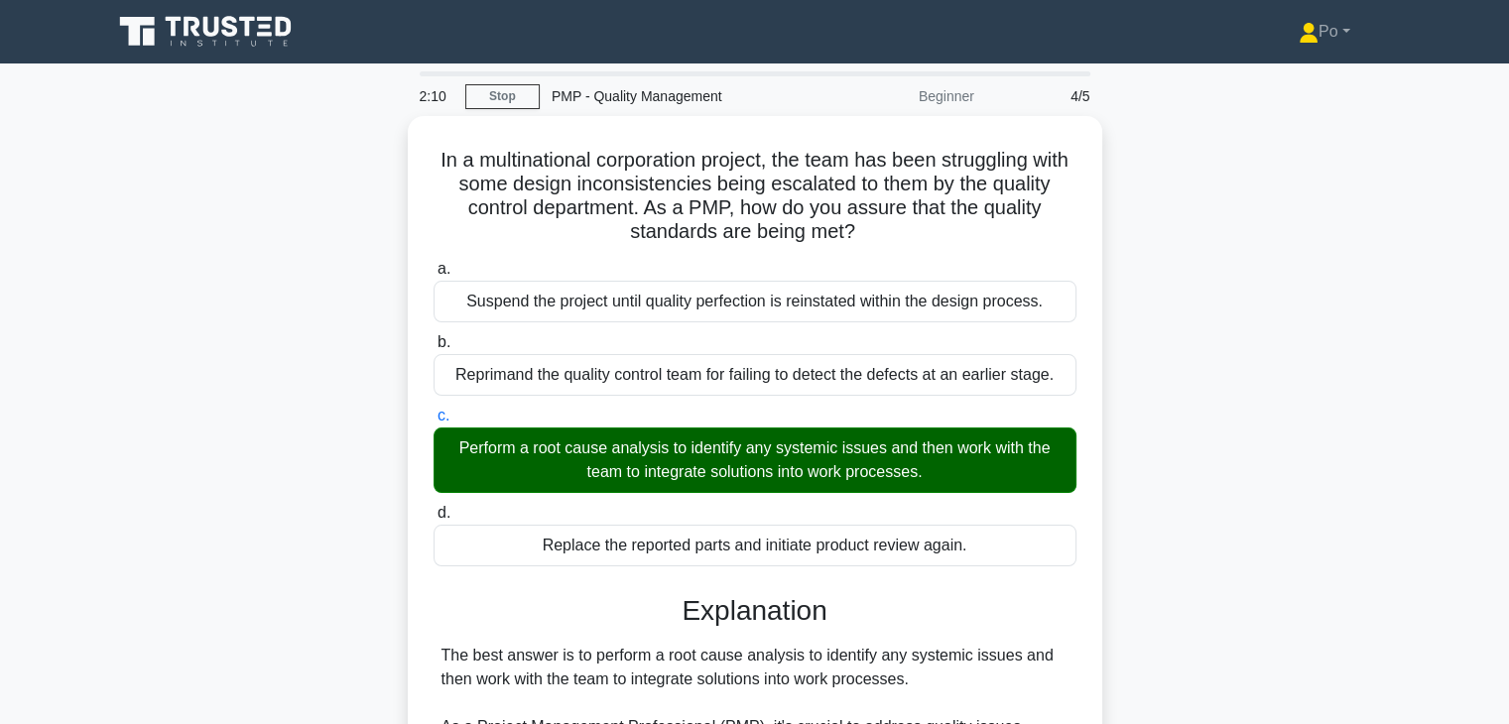
click at [1393, 399] on div "In a multinational corporation project, the team has been struggling with some …" at bounding box center [754, 700] width 1309 height 1169
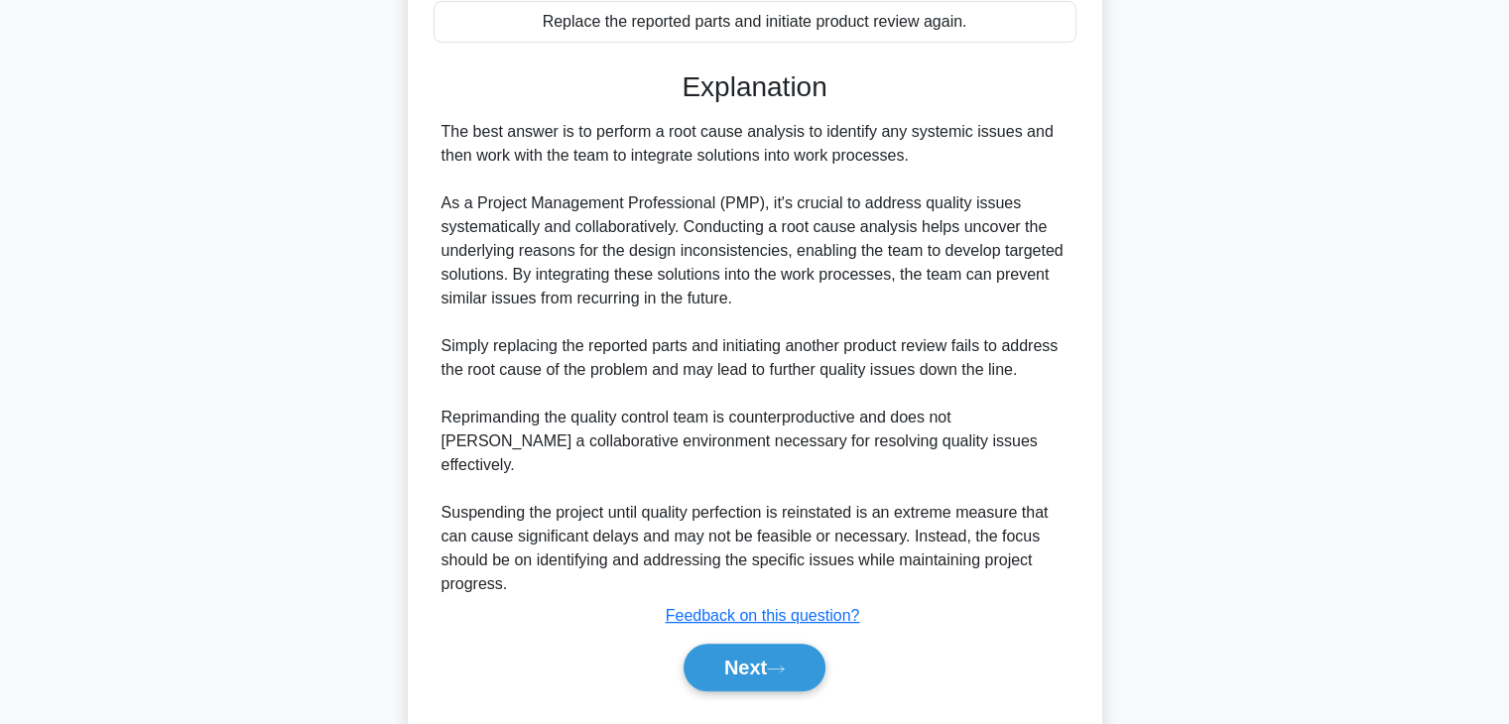
scroll to position [546, 0]
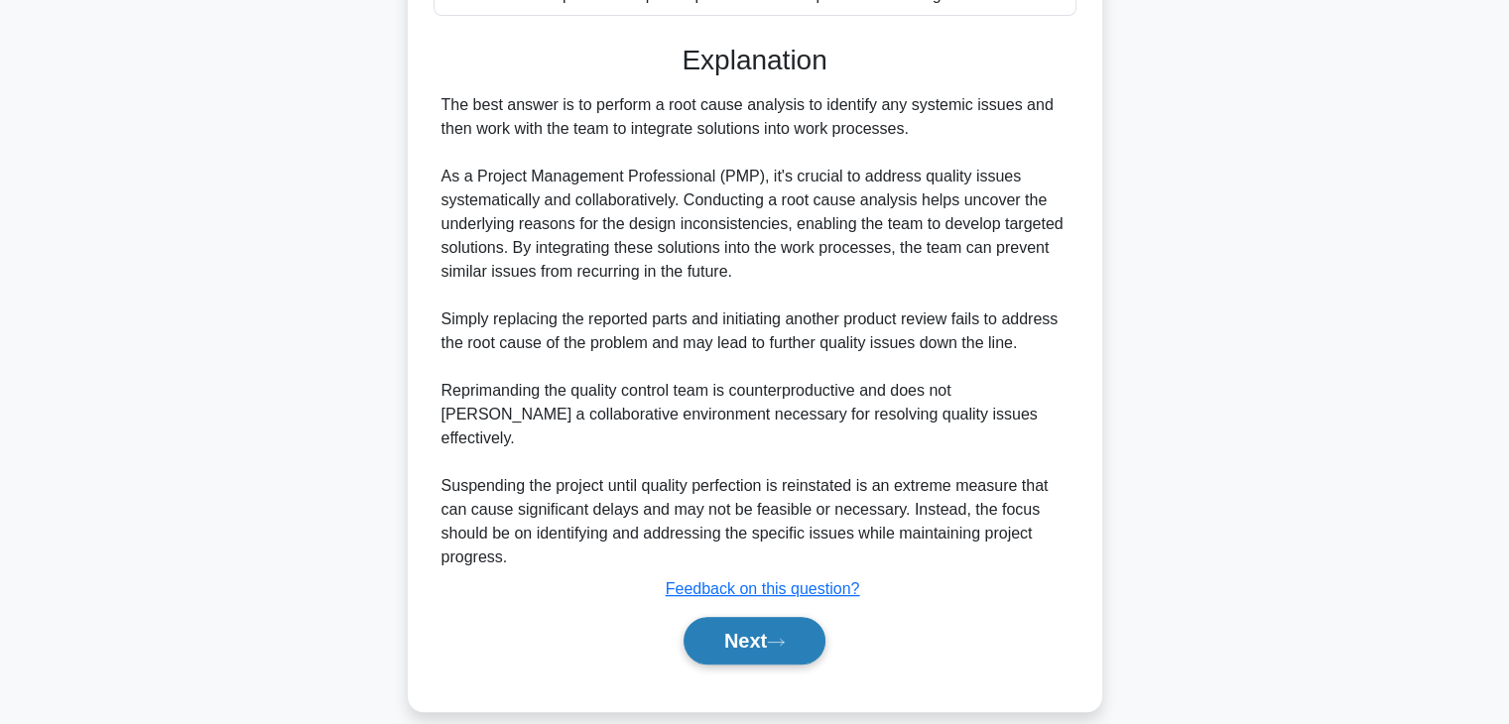
click at [724, 619] on button "Next" at bounding box center [754, 641] width 142 height 48
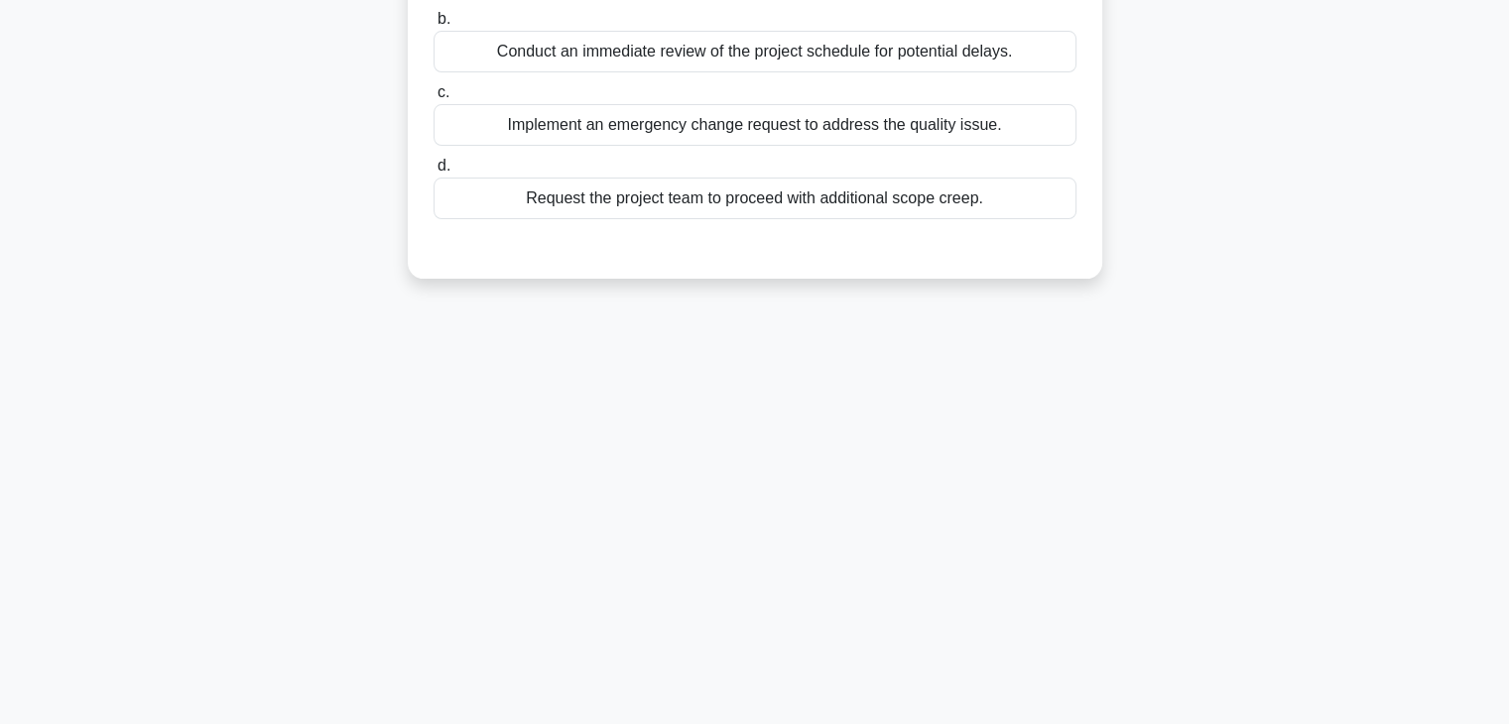
click at [805, 504] on div "2:03 Stop PMP - Quality Management Beginner 5/5 During the execution phase of a…" at bounding box center [754, 220] width 1309 height 992
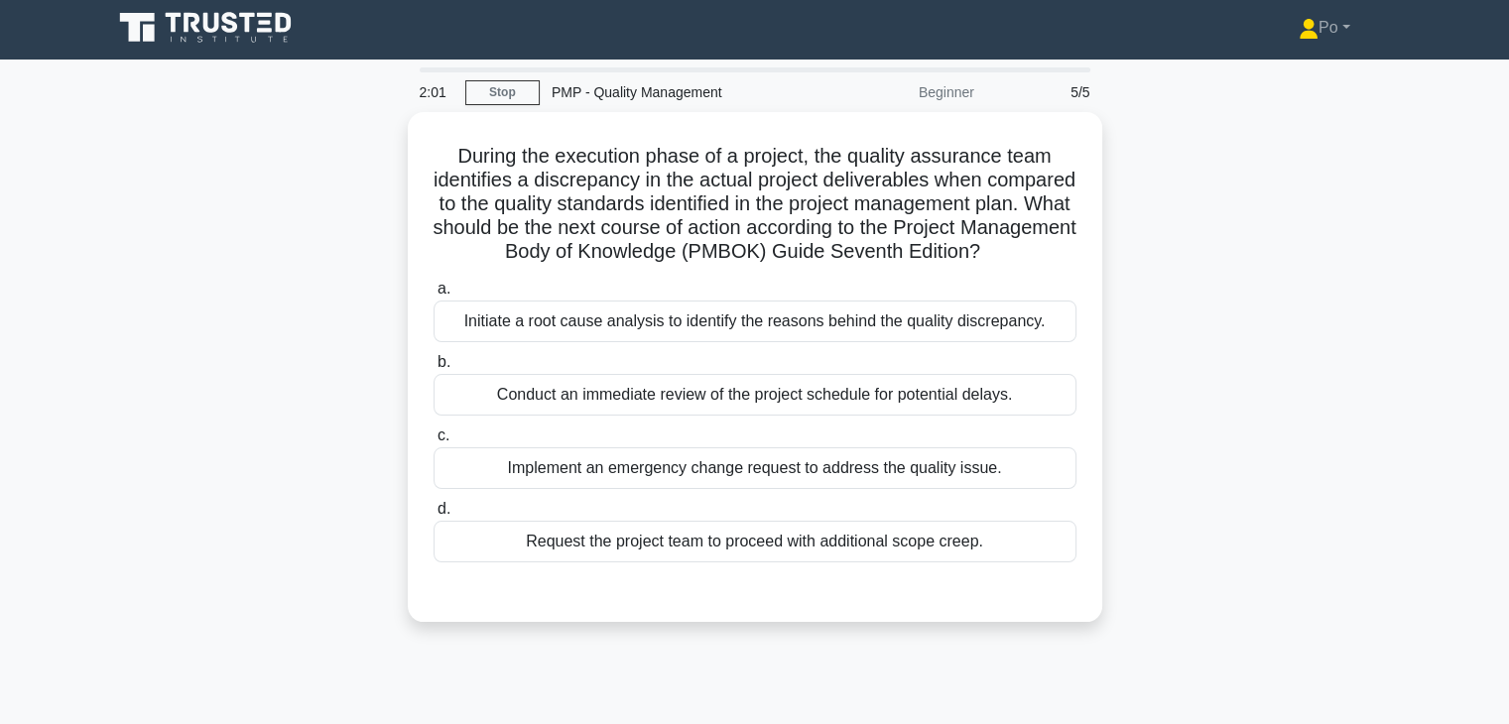
scroll to position [0, 0]
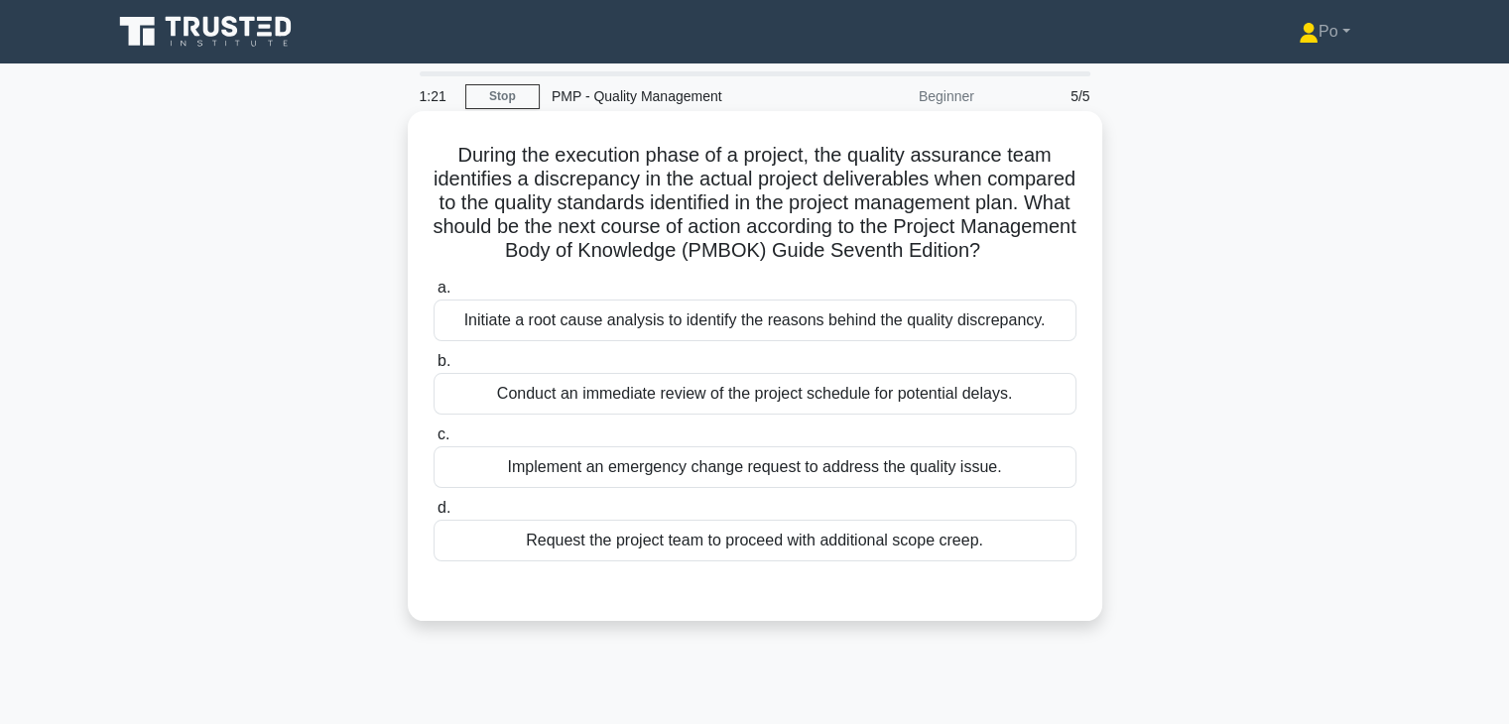
click at [933, 341] on div "Initiate a root cause analysis to identify the reasons behind the quality discr…" at bounding box center [754, 321] width 643 height 42
click at [433, 295] on input "a. Initiate a root cause analysis to identify the reasons behind the quality di…" at bounding box center [433, 288] width 0 height 13
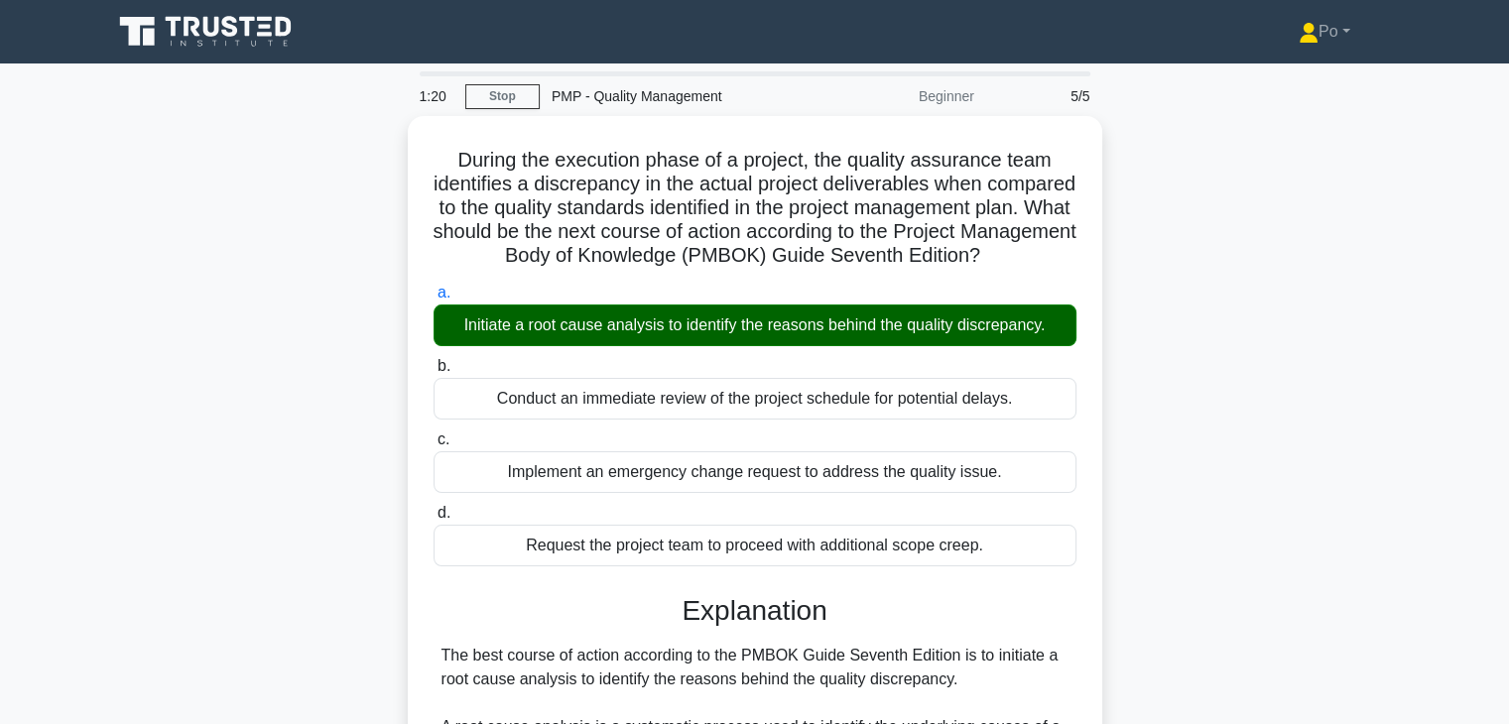
click at [1187, 431] on div "During the execution phase of a project, the quality assurance team identifies …" at bounding box center [754, 712] width 1309 height 1193
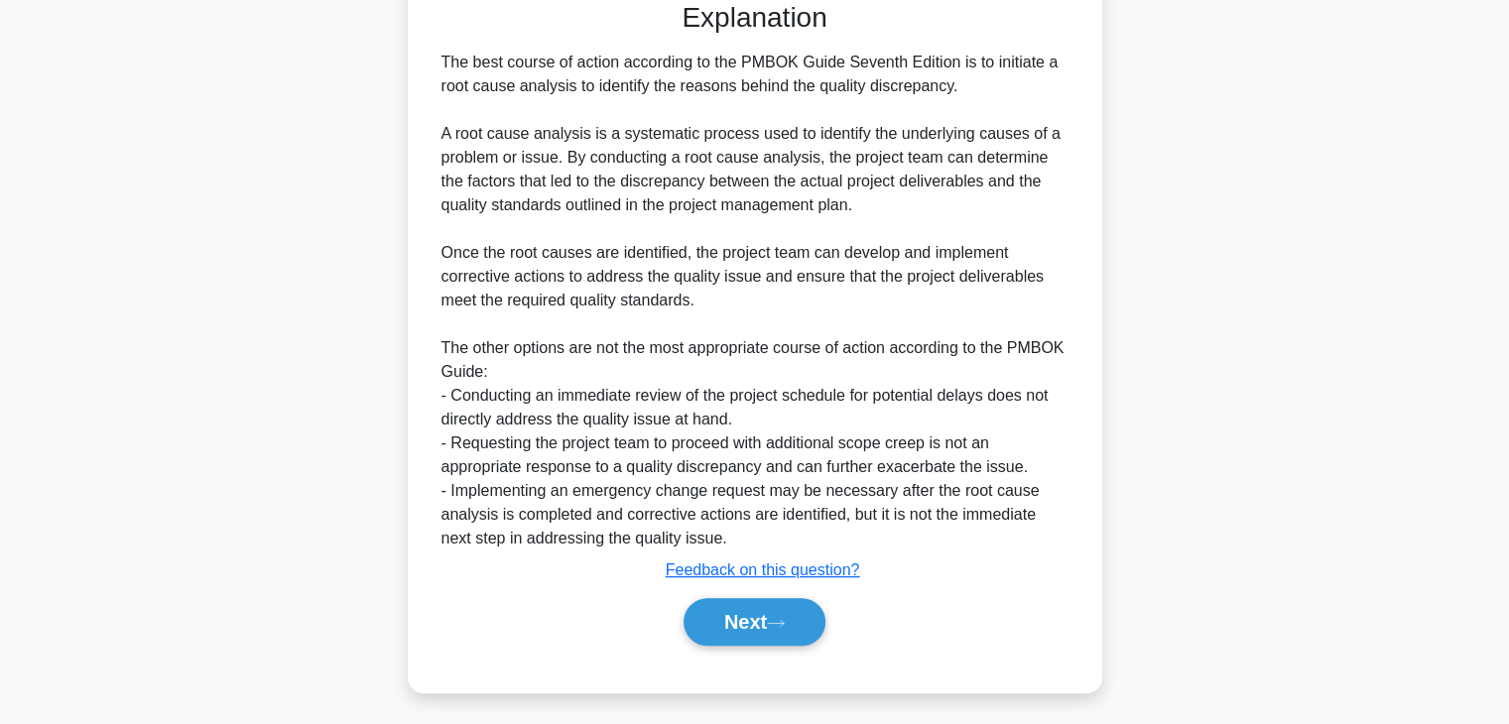
scroll to position [595, 0]
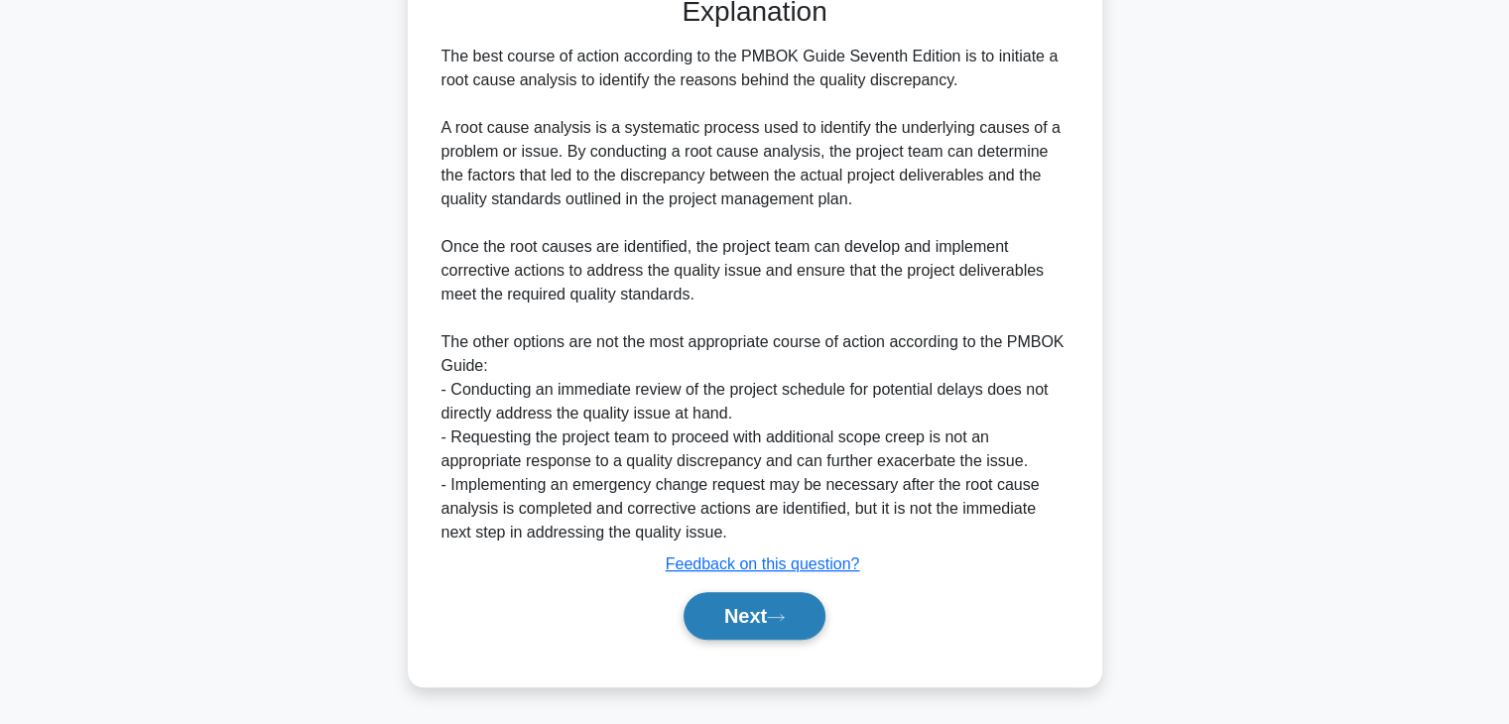
click at [724, 633] on button "Next" at bounding box center [754, 616] width 142 height 48
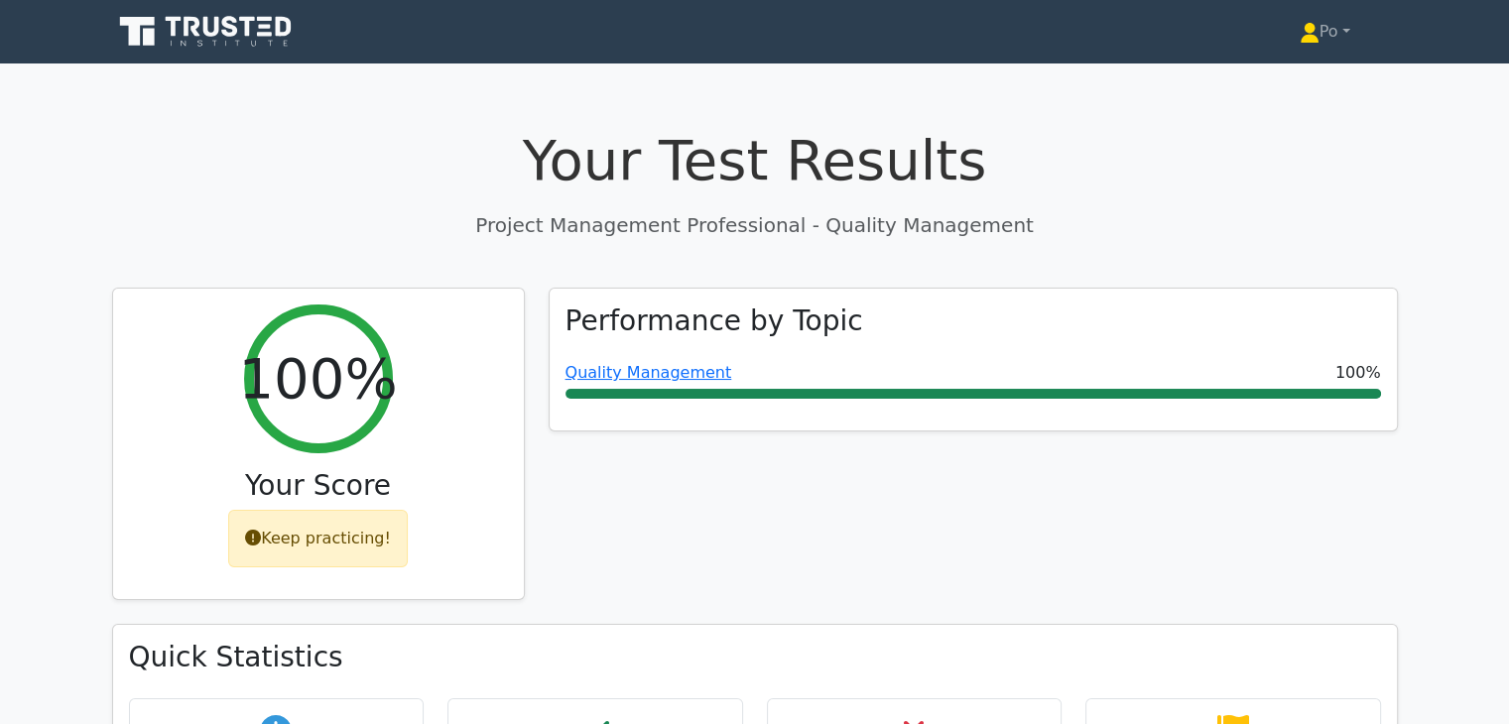
click at [970, 536] on div "Performance by Topic Quality Management 100%" at bounding box center [973, 456] width 873 height 337
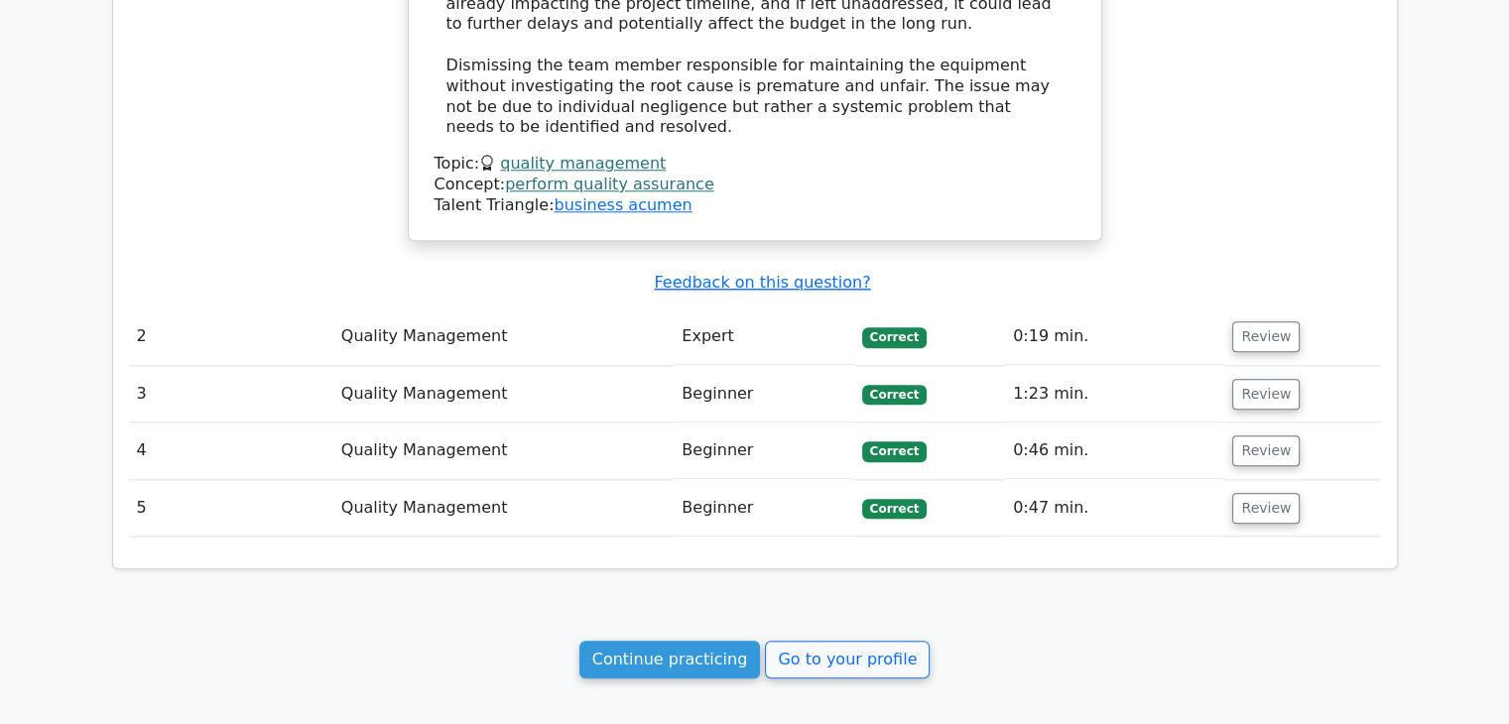
scroll to position [1944, 0]
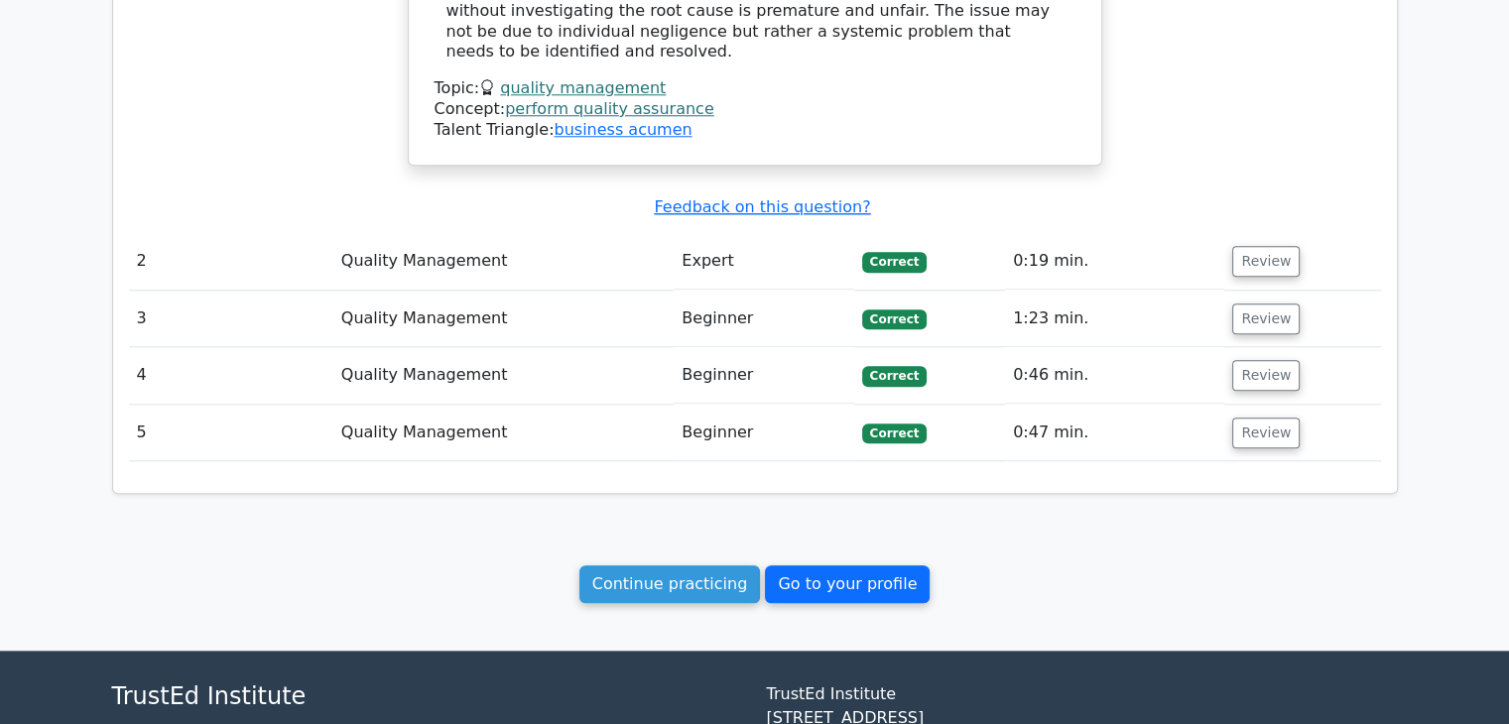
click at [800, 571] on link "Go to your profile" at bounding box center [847, 584] width 165 height 38
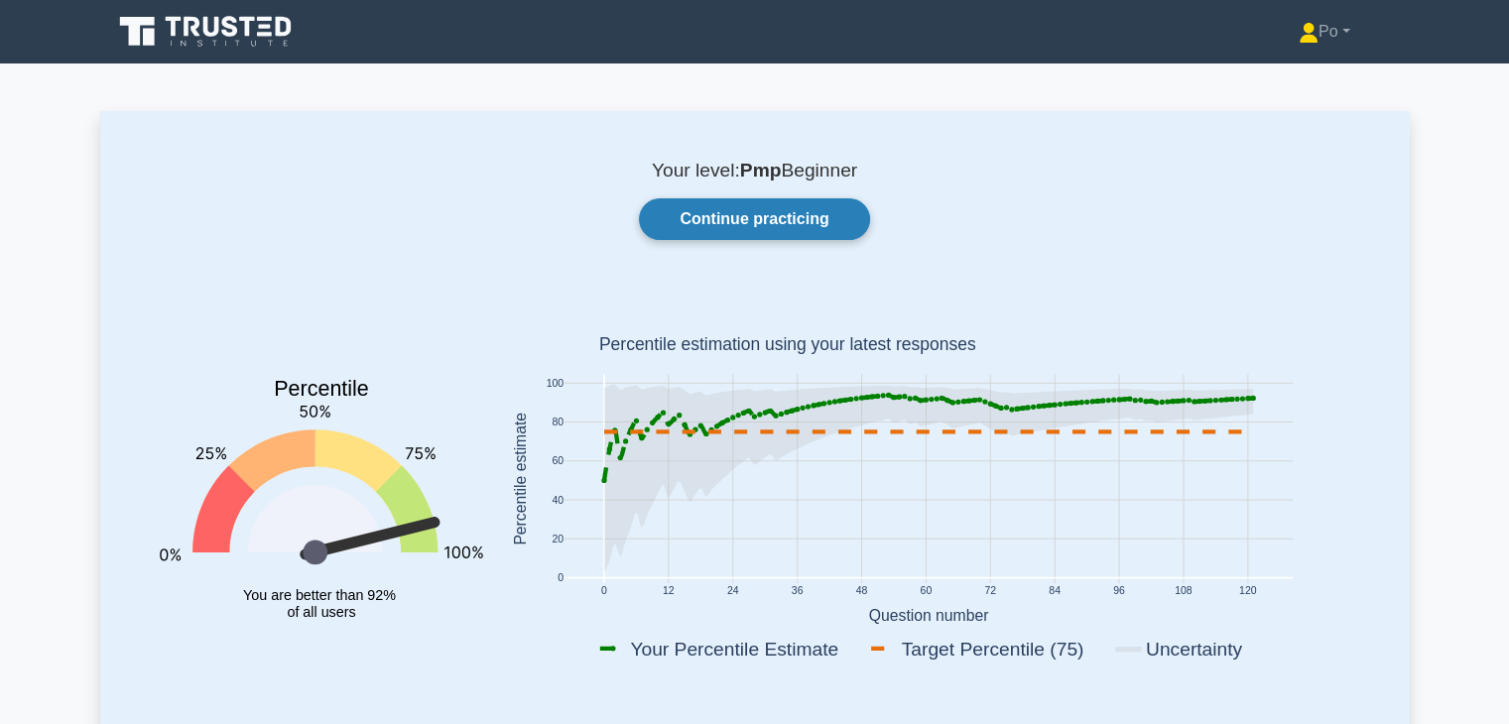
click at [795, 220] on link "Continue practicing" at bounding box center [754, 219] width 230 height 42
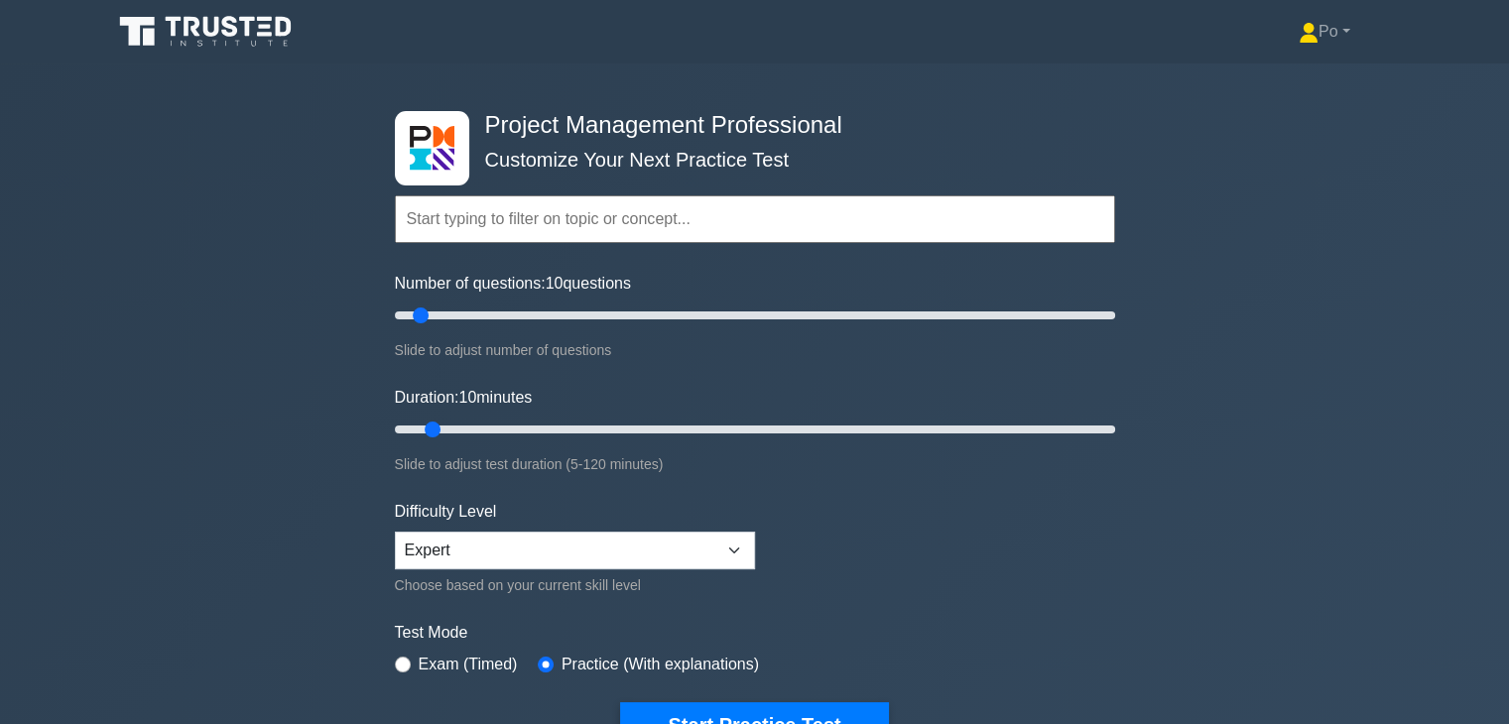
click at [1249, 476] on div "Project Management Professional Customize Your Next Practice Test Topics Scope …" at bounding box center [754, 429] width 1509 height 732
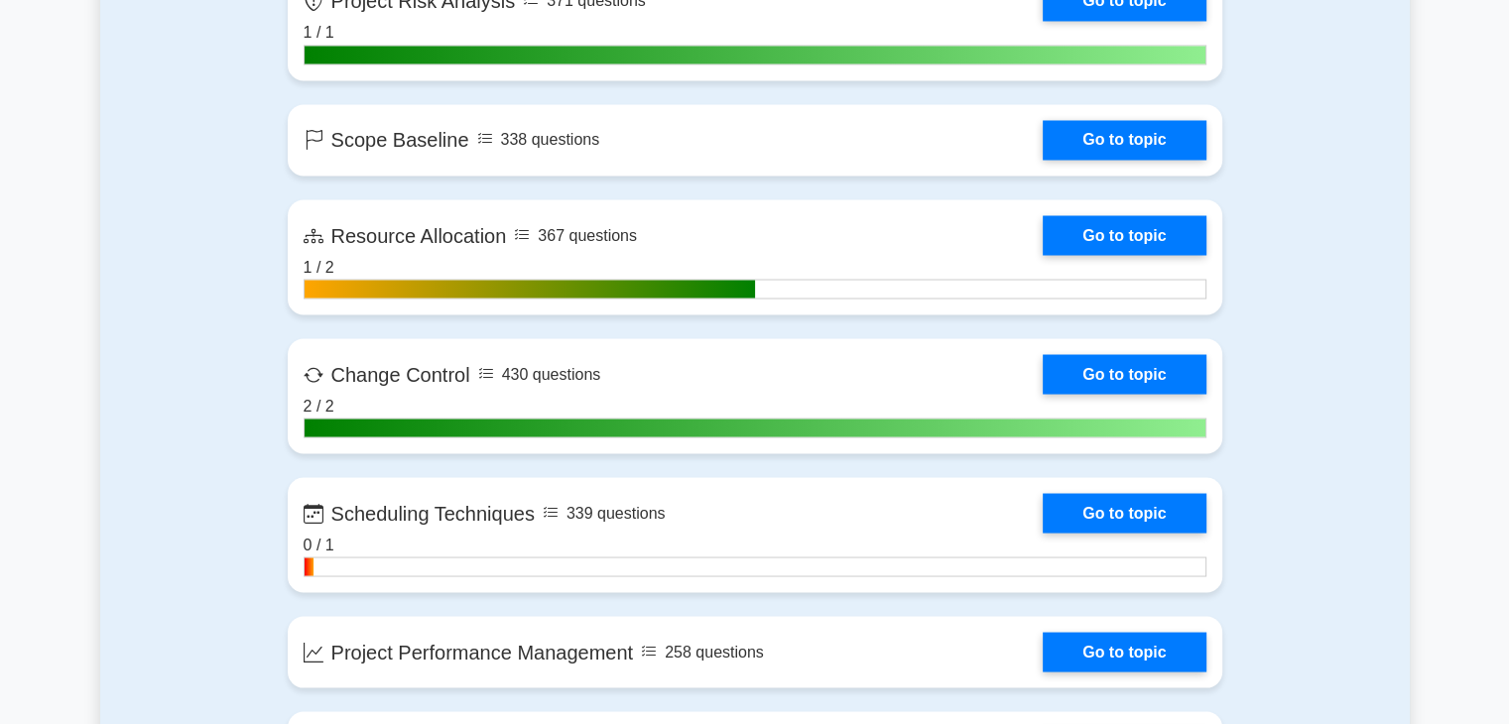
scroll to position [3571, 0]
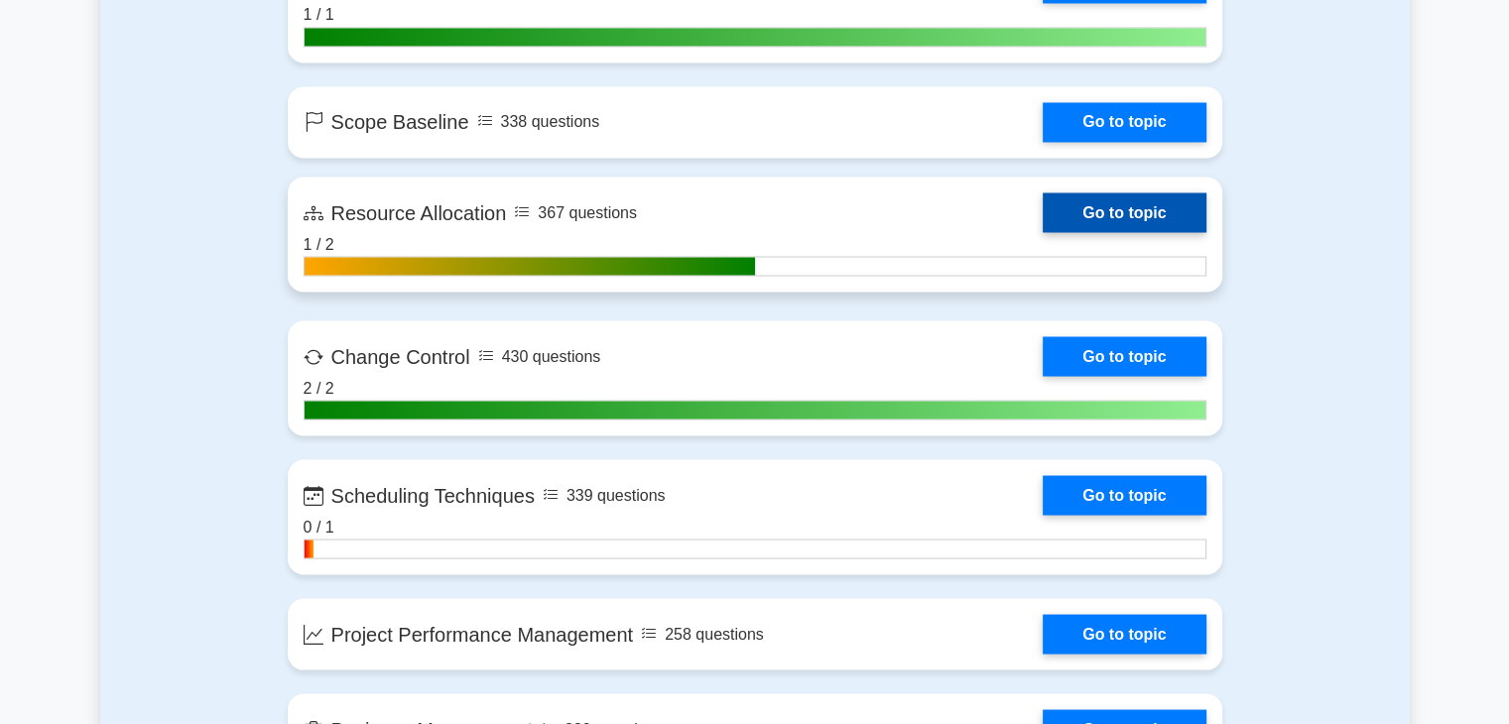
click at [1137, 202] on link "Go to topic" at bounding box center [1124, 212] width 163 height 40
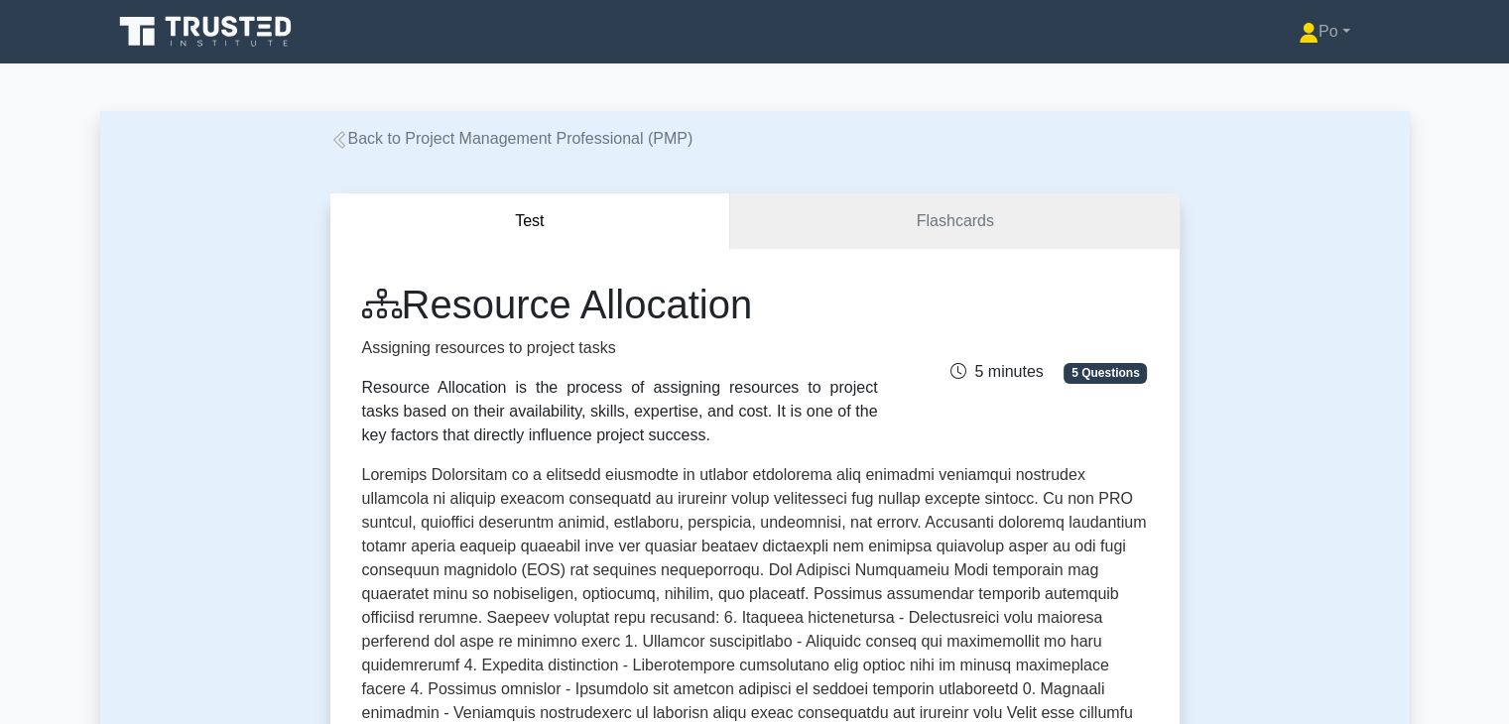
click at [1031, 562] on p at bounding box center [755, 717] width 786 height 508
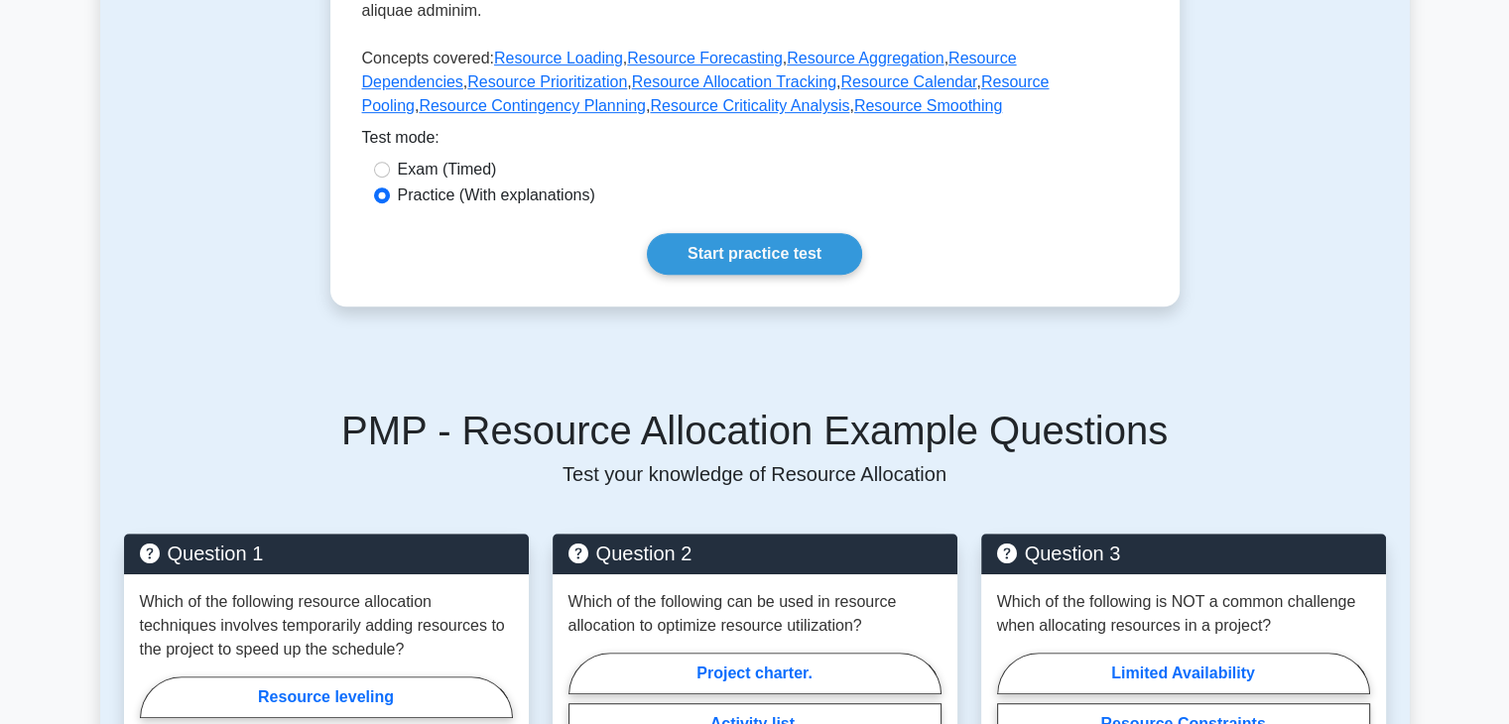
scroll to position [952, 0]
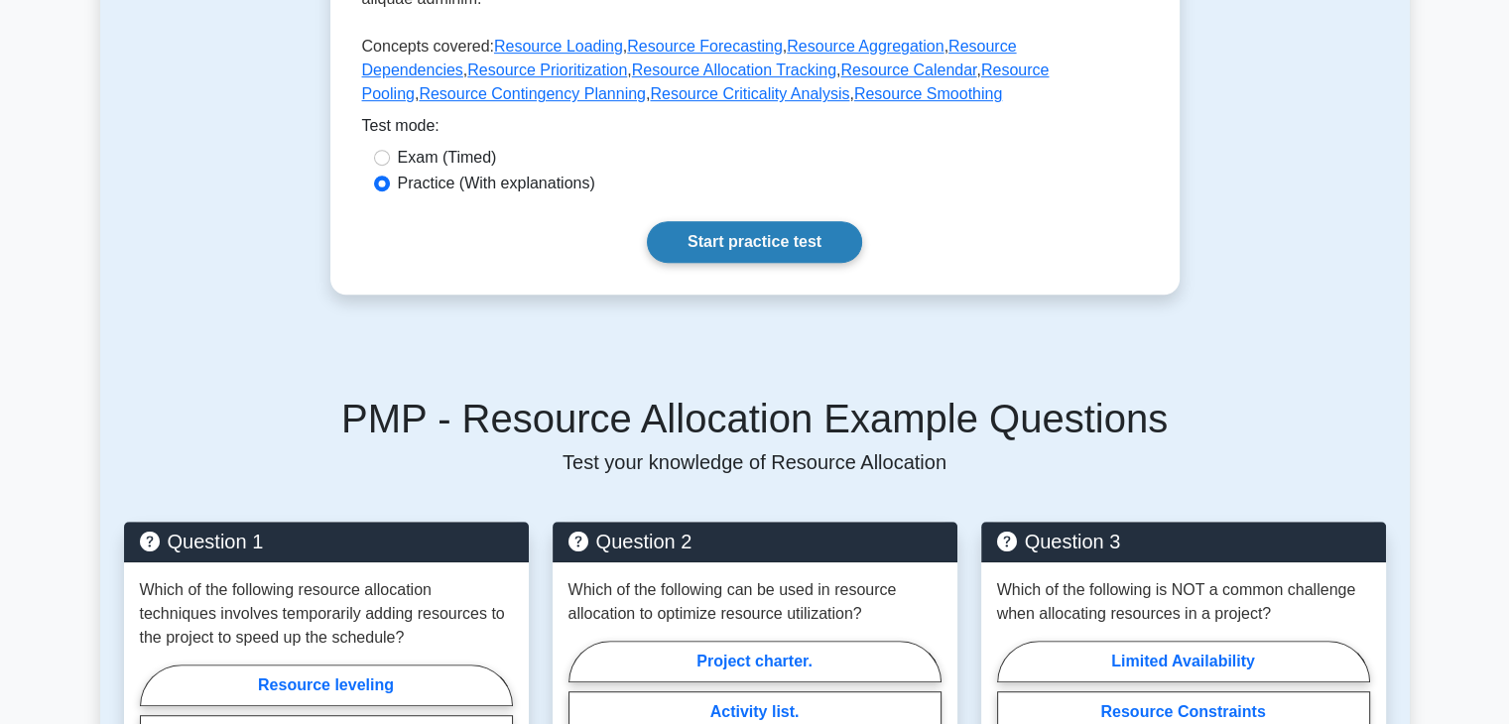
click at [746, 221] on link "Start practice test" at bounding box center [754, 242] width 215 height 42
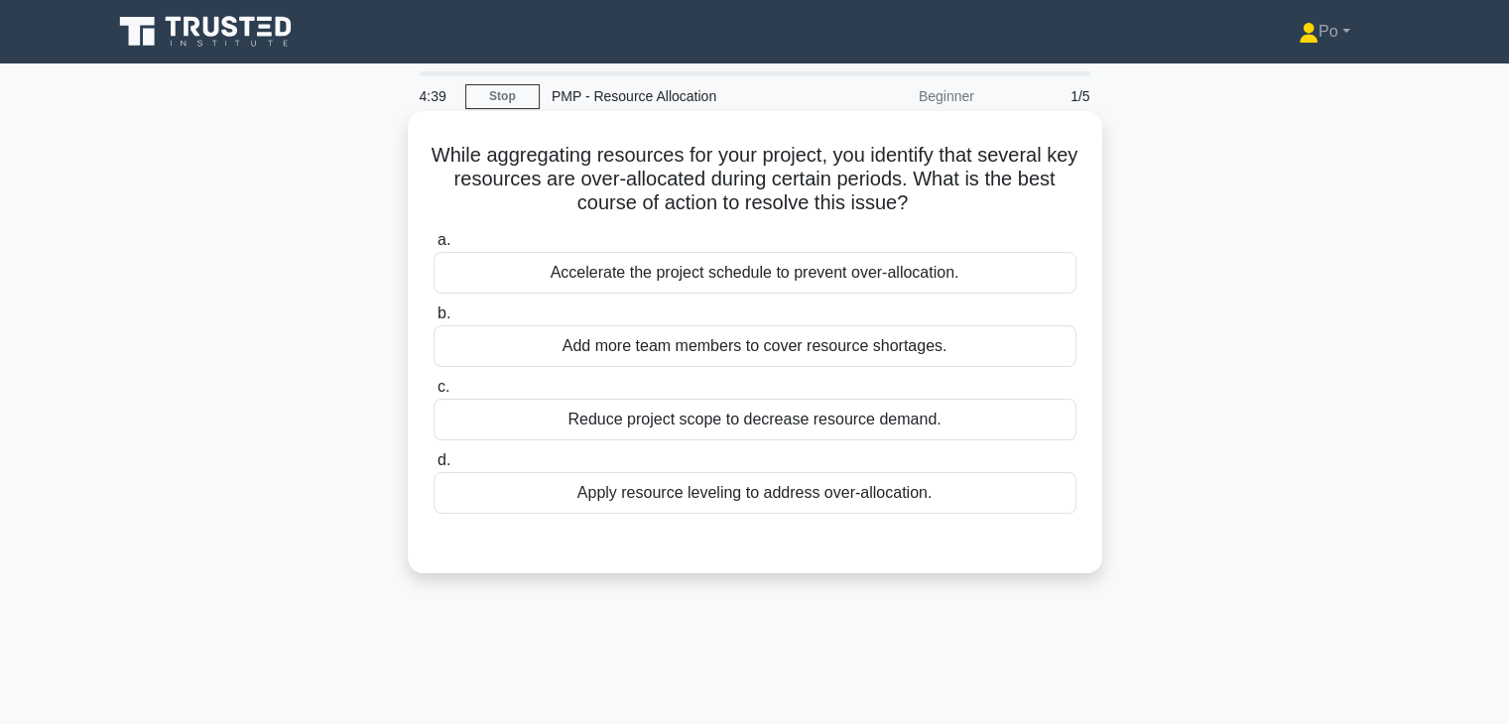
click at [846, 501] on div "Apply resource leveling to address over-allocation." at bounding box center [754, 493] width 643 height 42
click at [433, 467] on input "d. Apply resource leveling to address over-allocation." at bounding box center [433, 460] width 0 height 13
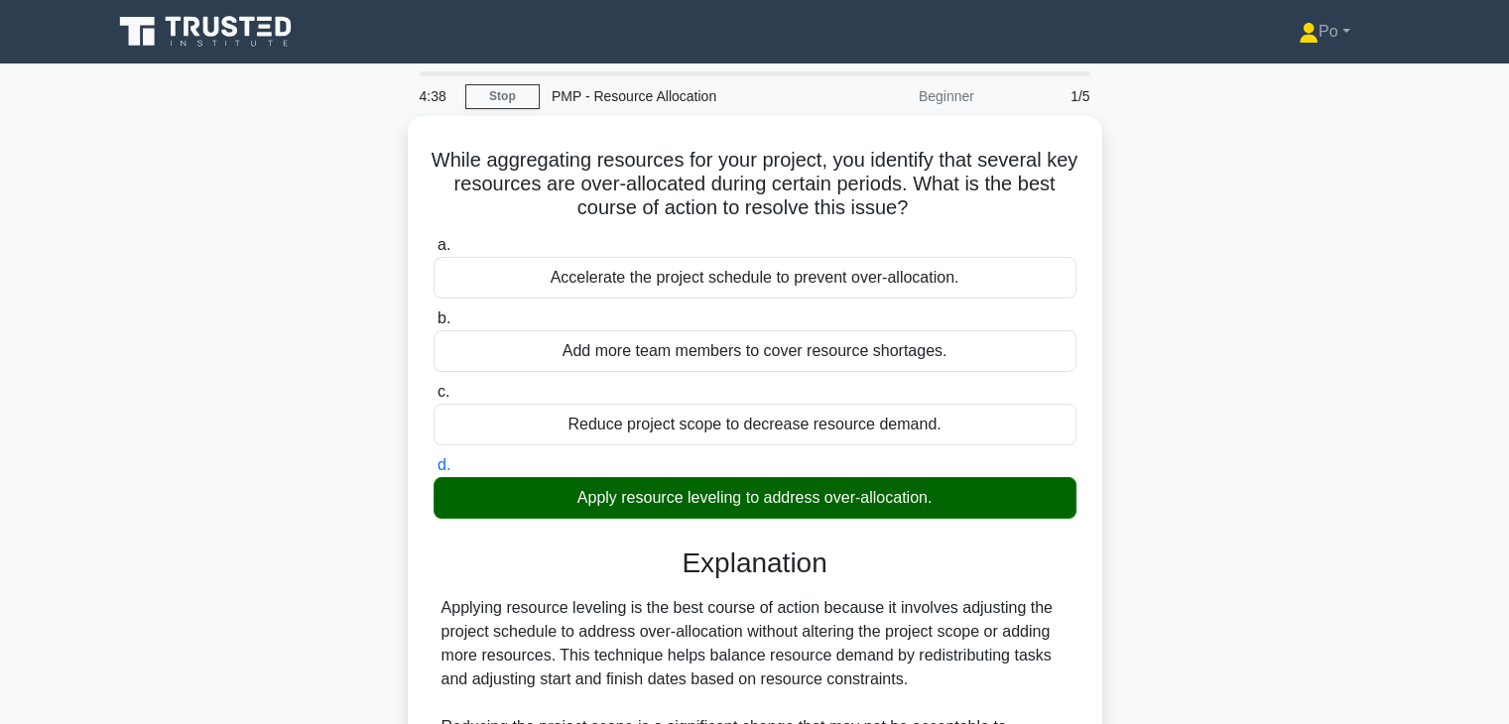
click at [1268, 553] on div "While aggregating resources for your project, you identify that several key res…" at bounding box center [754, 617] width 1309 height 1003
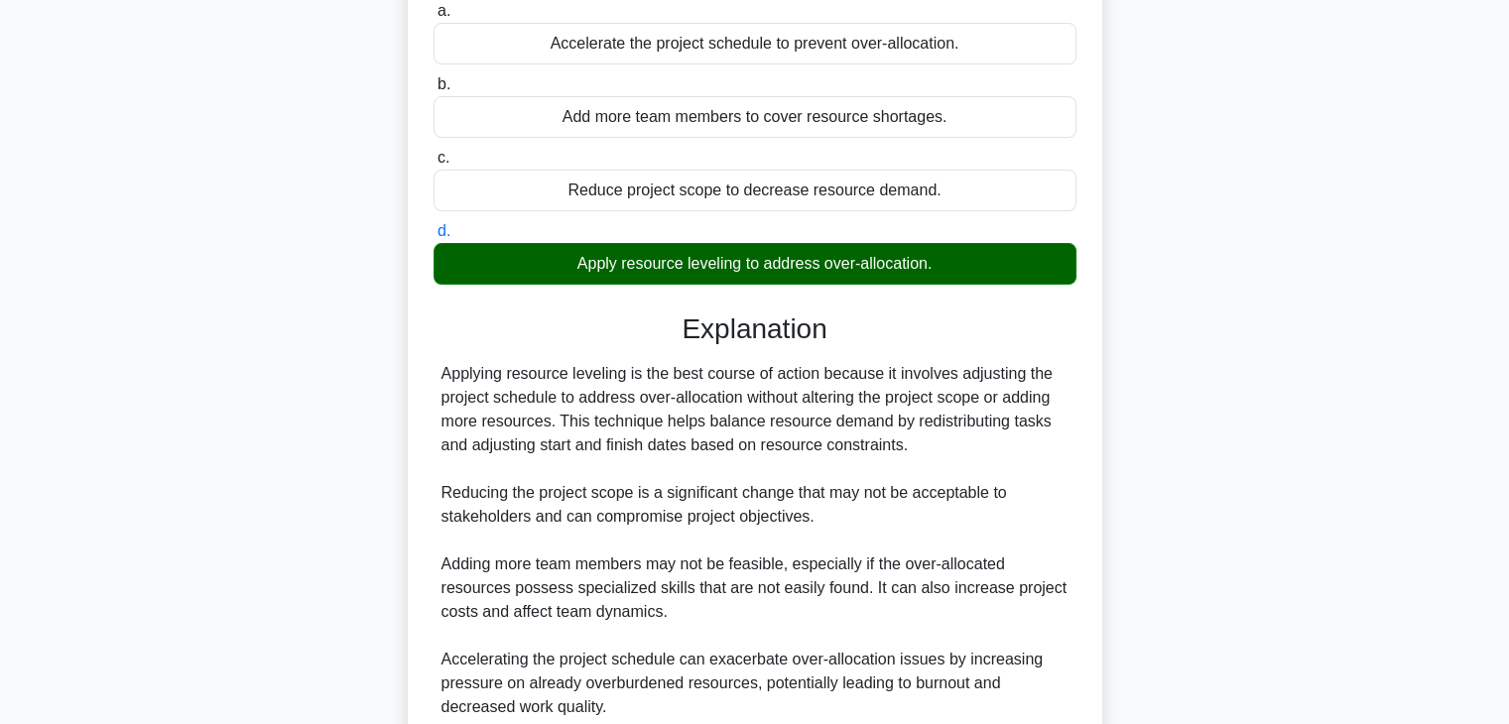
scroll to position [403, 0]
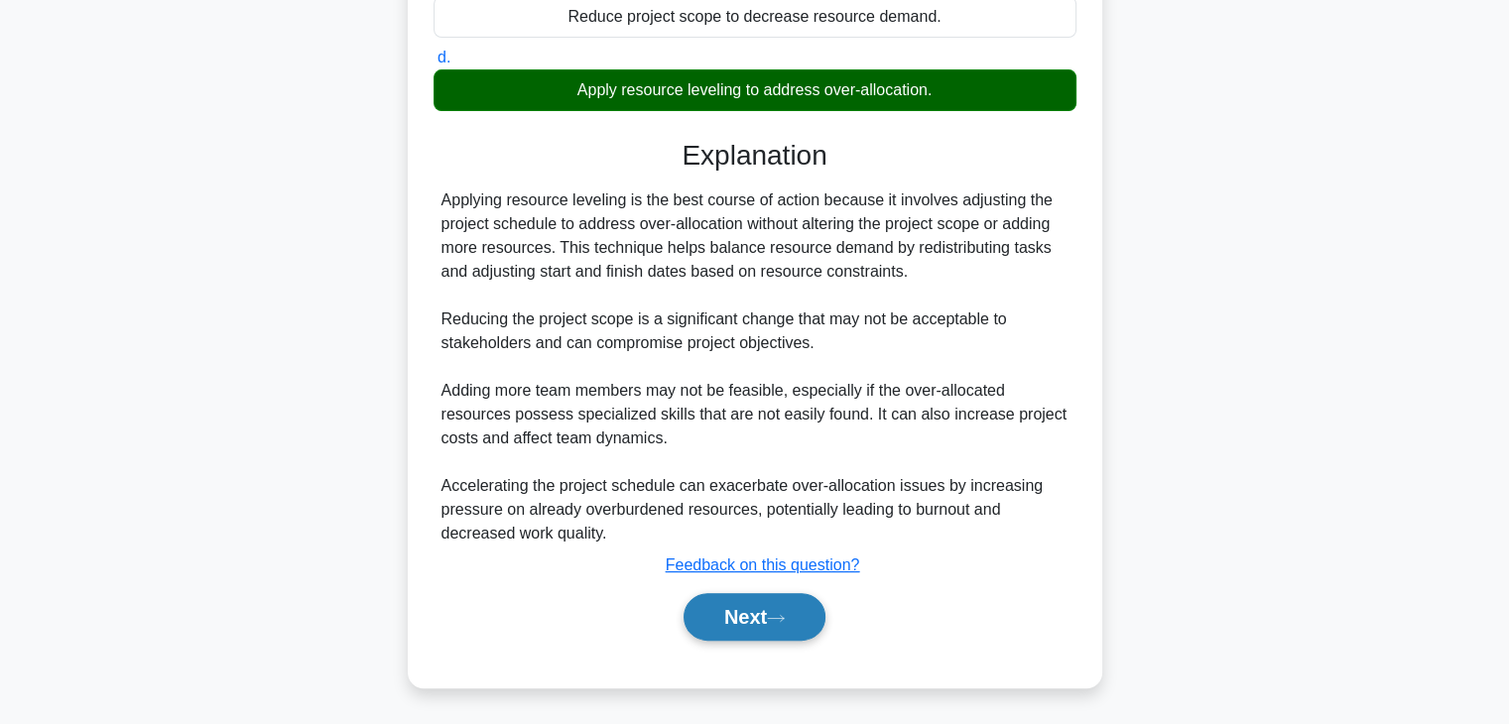
click at [726, 616] on button "Next" at bounding box center [754, 617] width 142 height 48
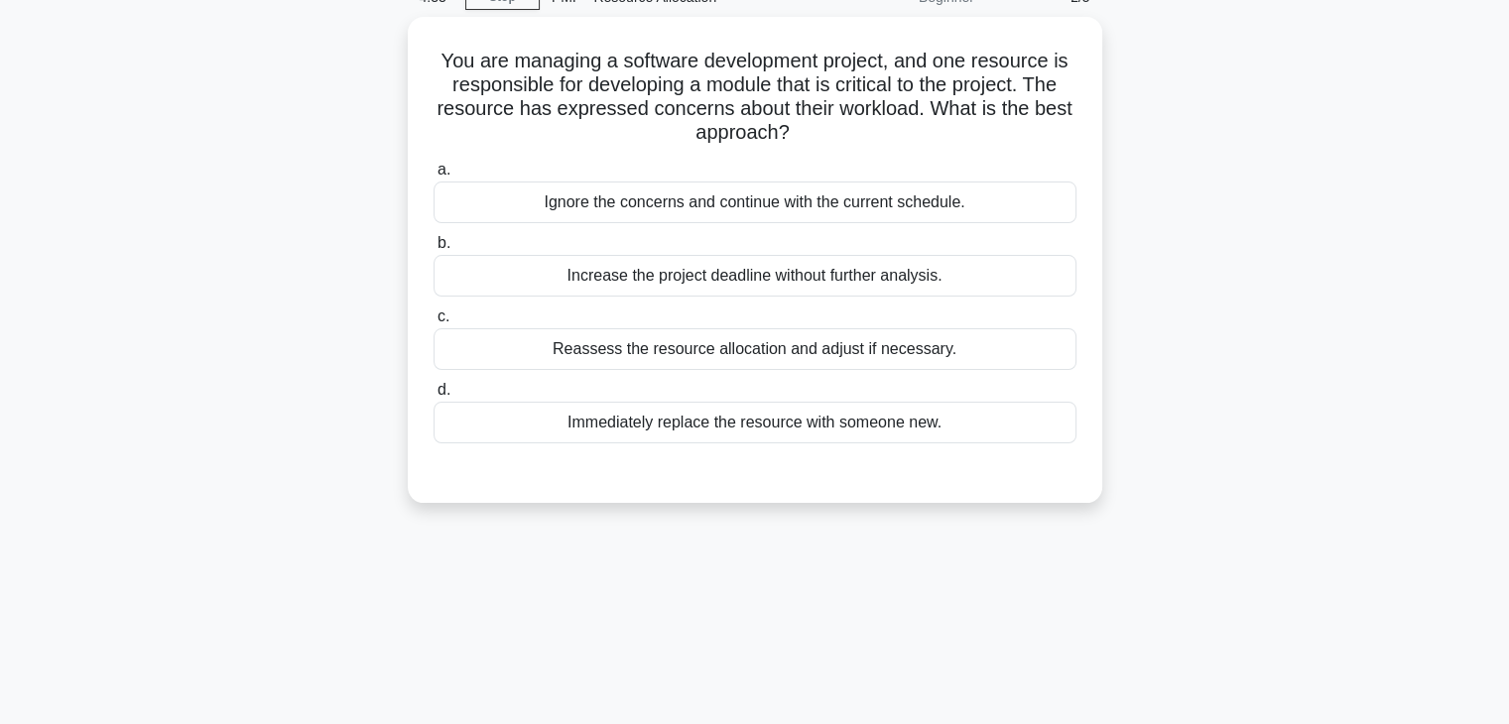
scroll to position [0, 0]
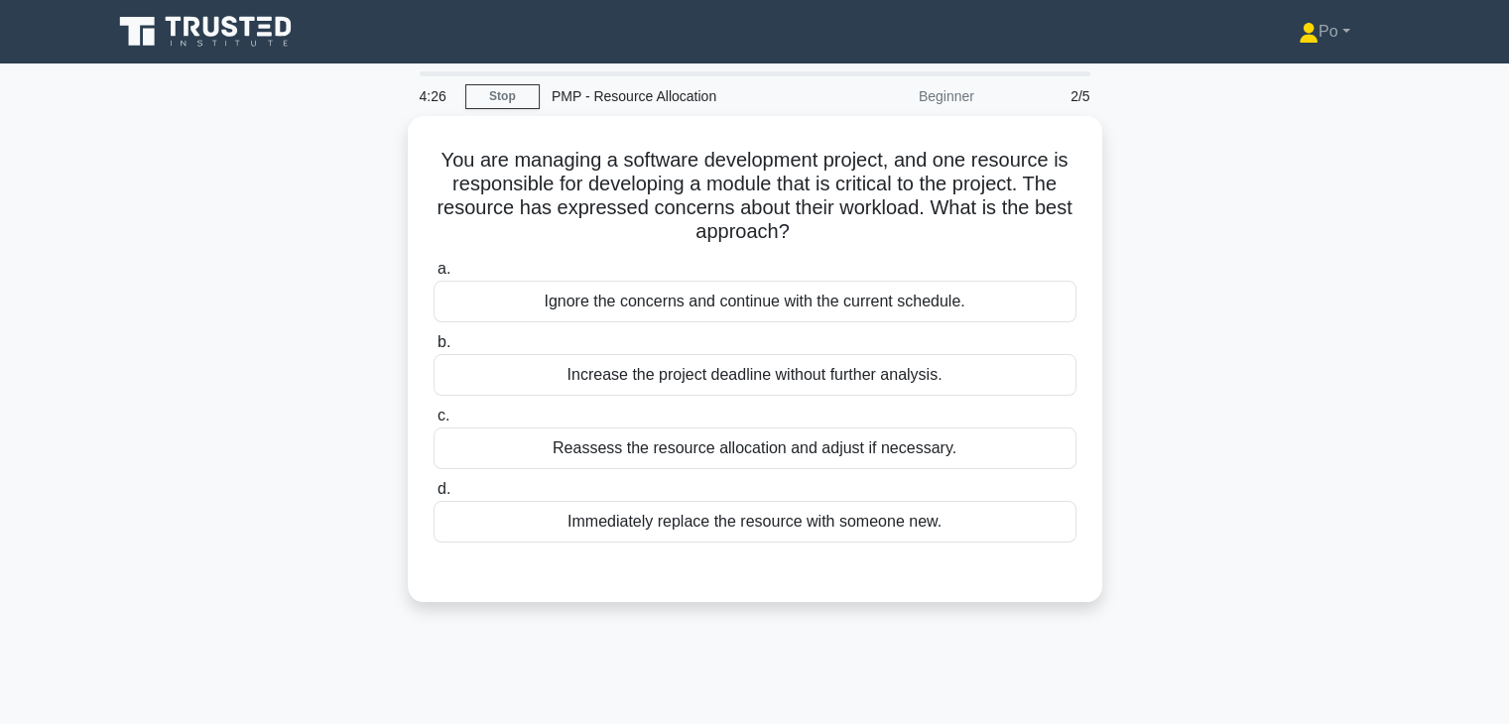
click at [1166, 301] on div "You are managing a software development project, and one resource is responsibl…" at bounding box center [754, 371] width 1309 height 510
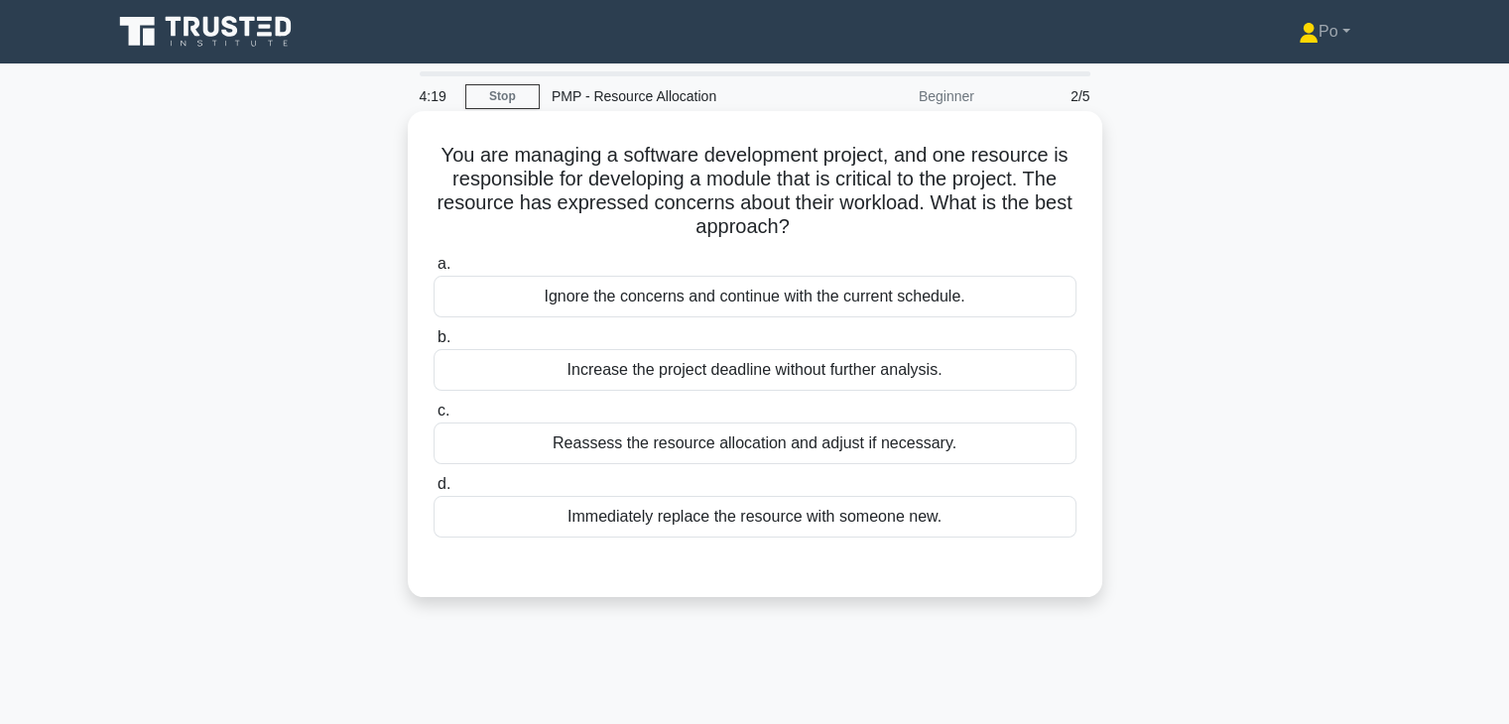
click at [858, 452] on div "Reassess the resource allocation and adjust if necessary." at bounding box center [754, 444] width 643 height 42
click at [433, 418] on input "c. Reassess the resource allocation and adjust if necessary." at bounding box center [433, 411] width 0 height 13
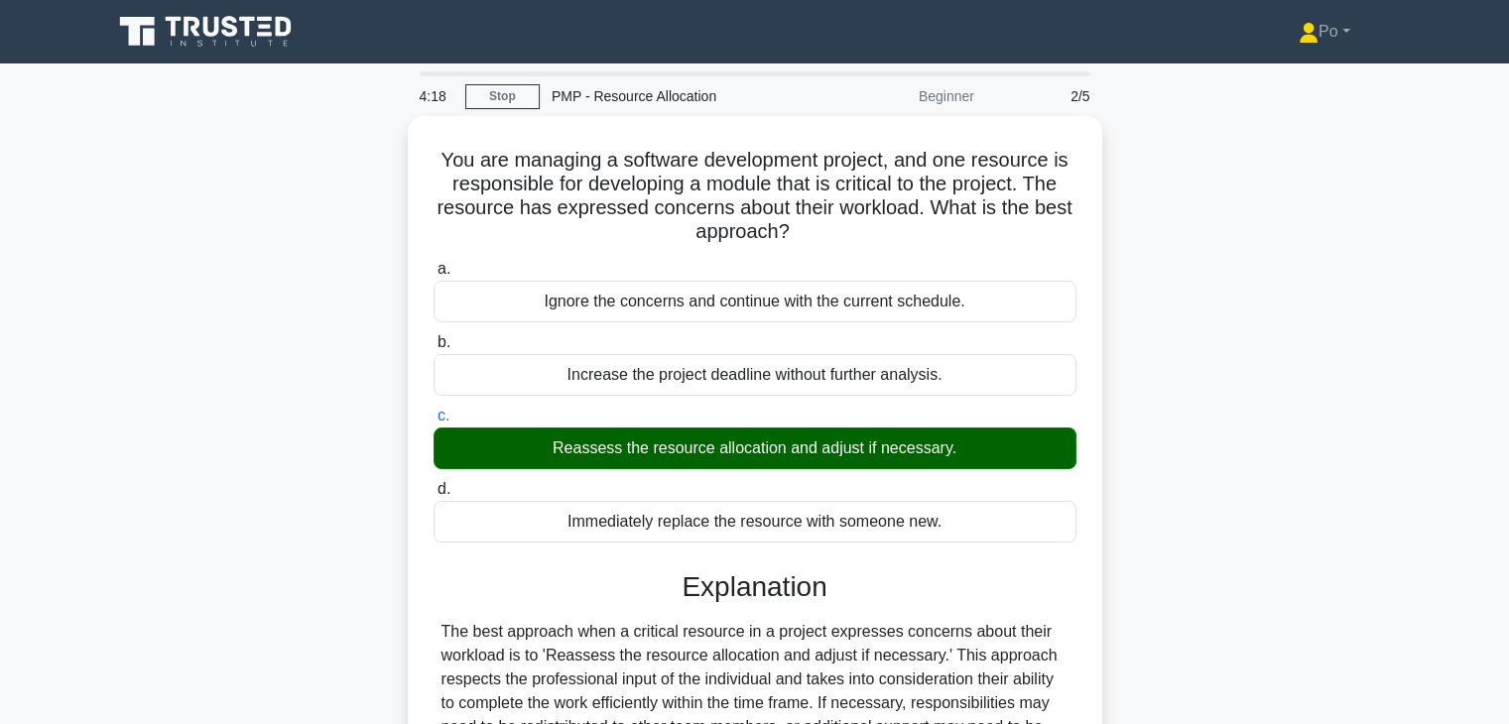
click at [433, 483] on input "d. Immediately replace the resource with someone new." at bounding box center [433, 489] width 0 height 13
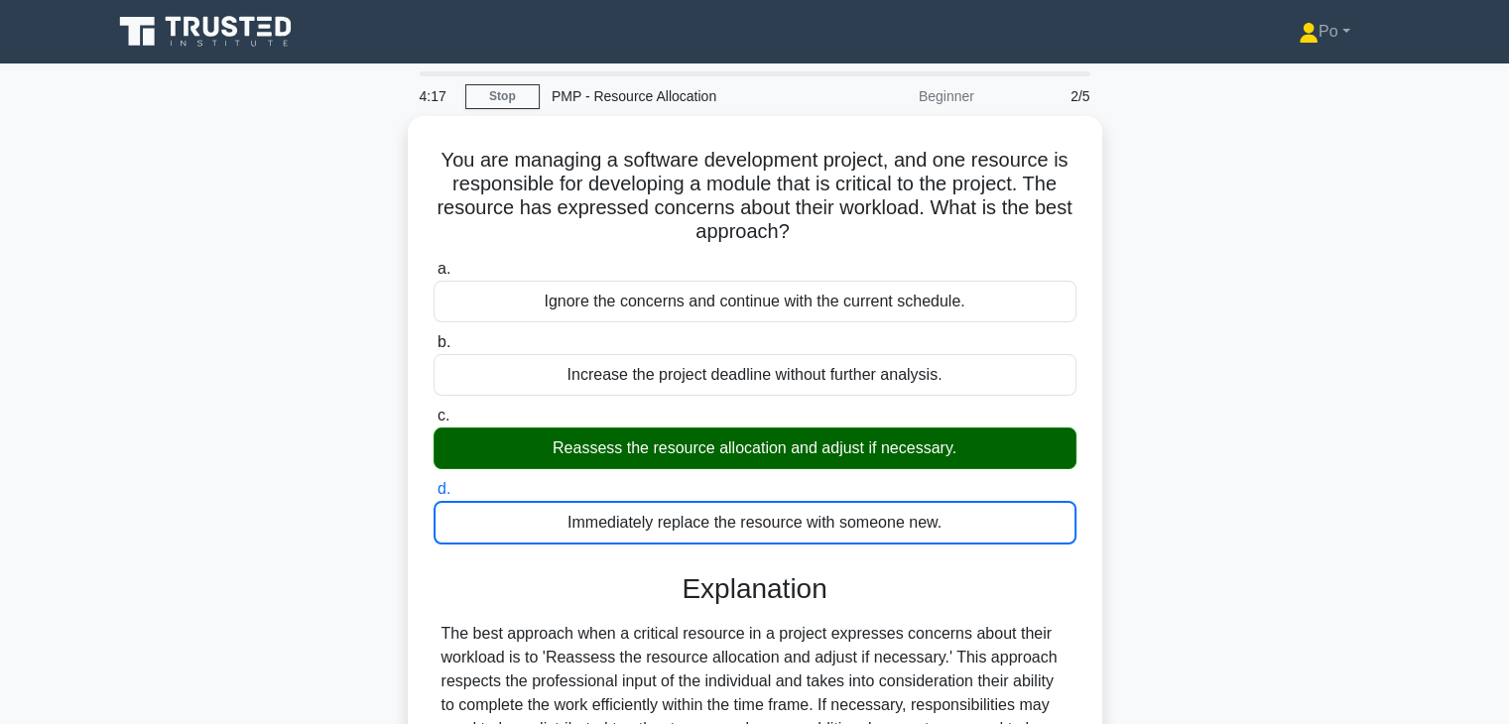
click at [433, 263] on input "a. Ignore the concerns and continue with the current schedule." at bounding box center [433, 269] width 0 height 13
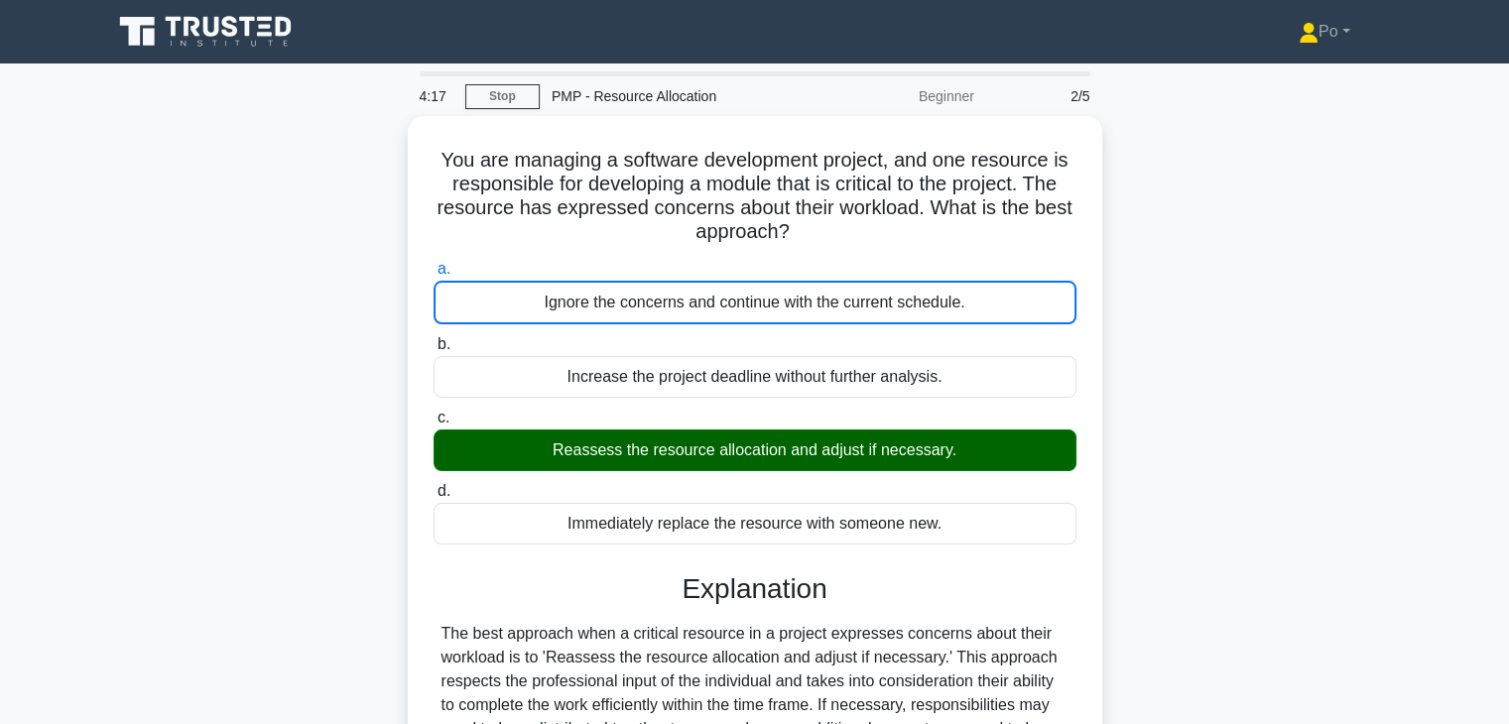
click at [433, 338] on input "b. Increase the project deadline without further analysis." at bounding box center [433, 344] width 0 height 13
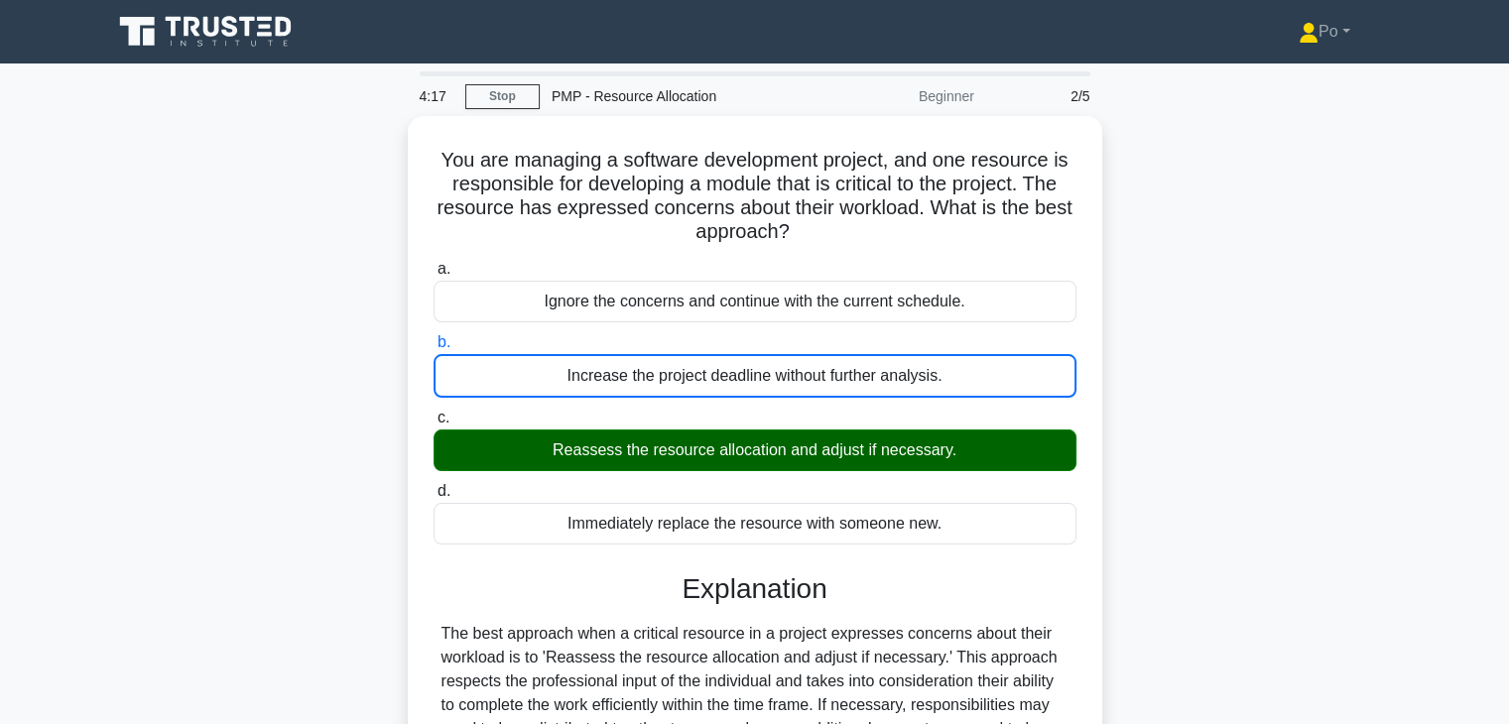
click at [433, 412] on input "c. Reassess the resource allocation and adjust if necessary." at bounding box center [433, 418] width 0 height 13
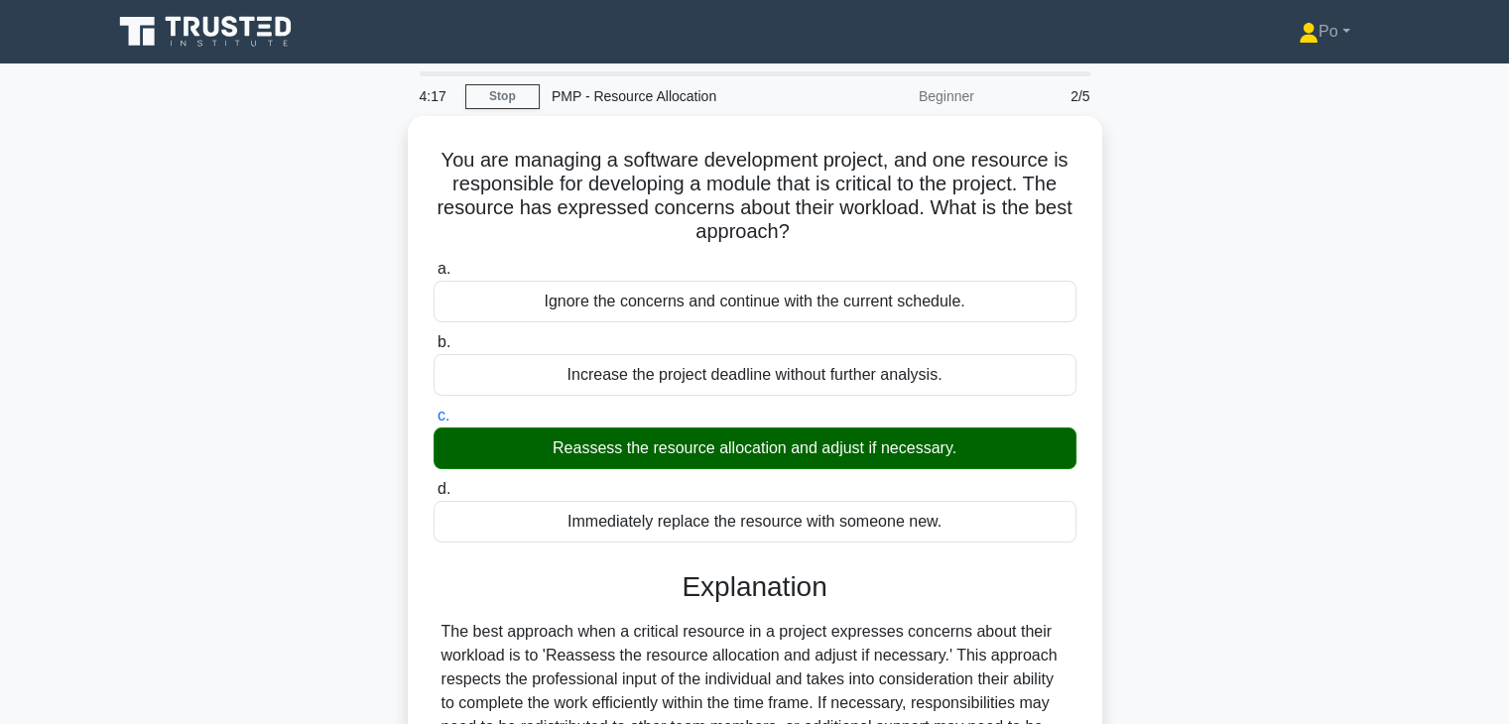
click at [433, 483] on input "d. Immediately replace the resource with someone new." at bounding box center [433, 489] width 0 height 13
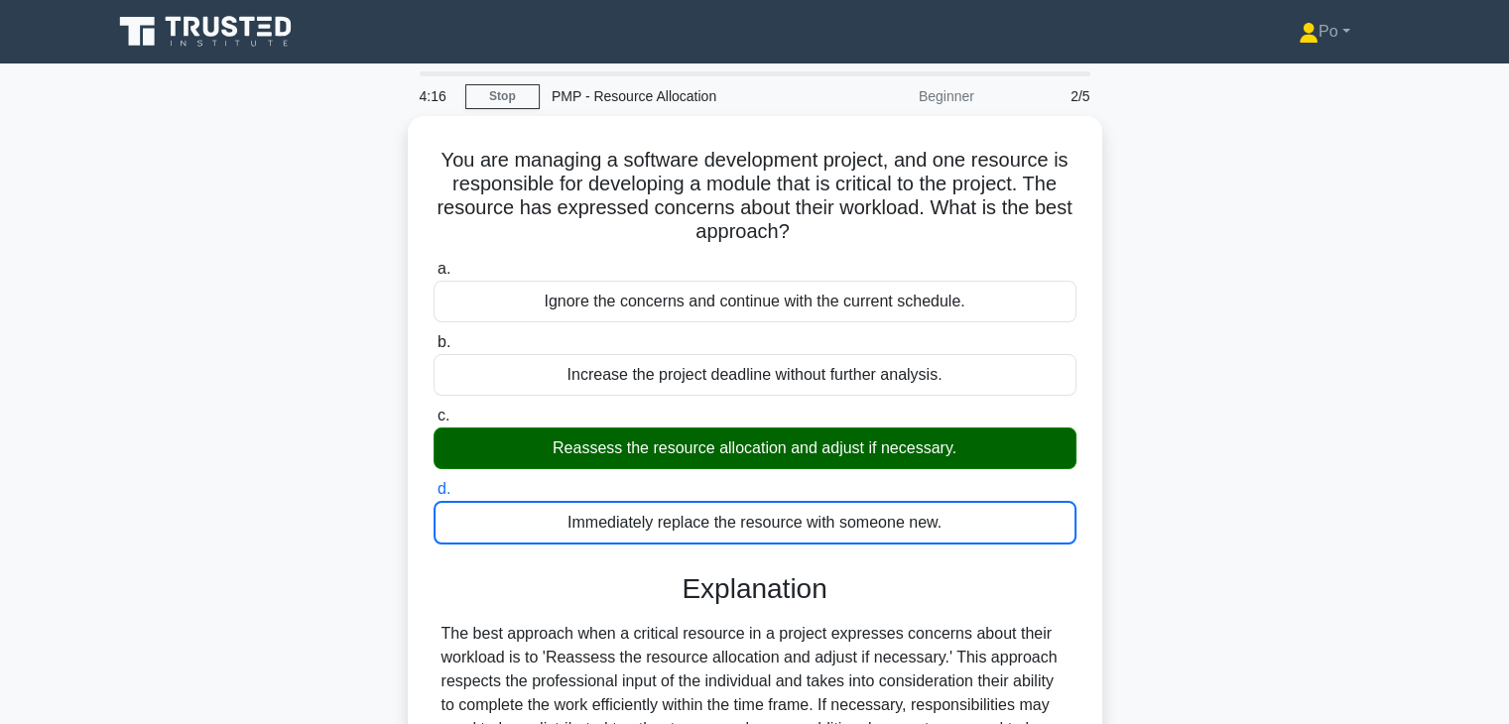
click at [1175, 511] on div "You are managing a software development project, and one resource is responsibl…" at bounding box center [754, 547] width 1309 height 862
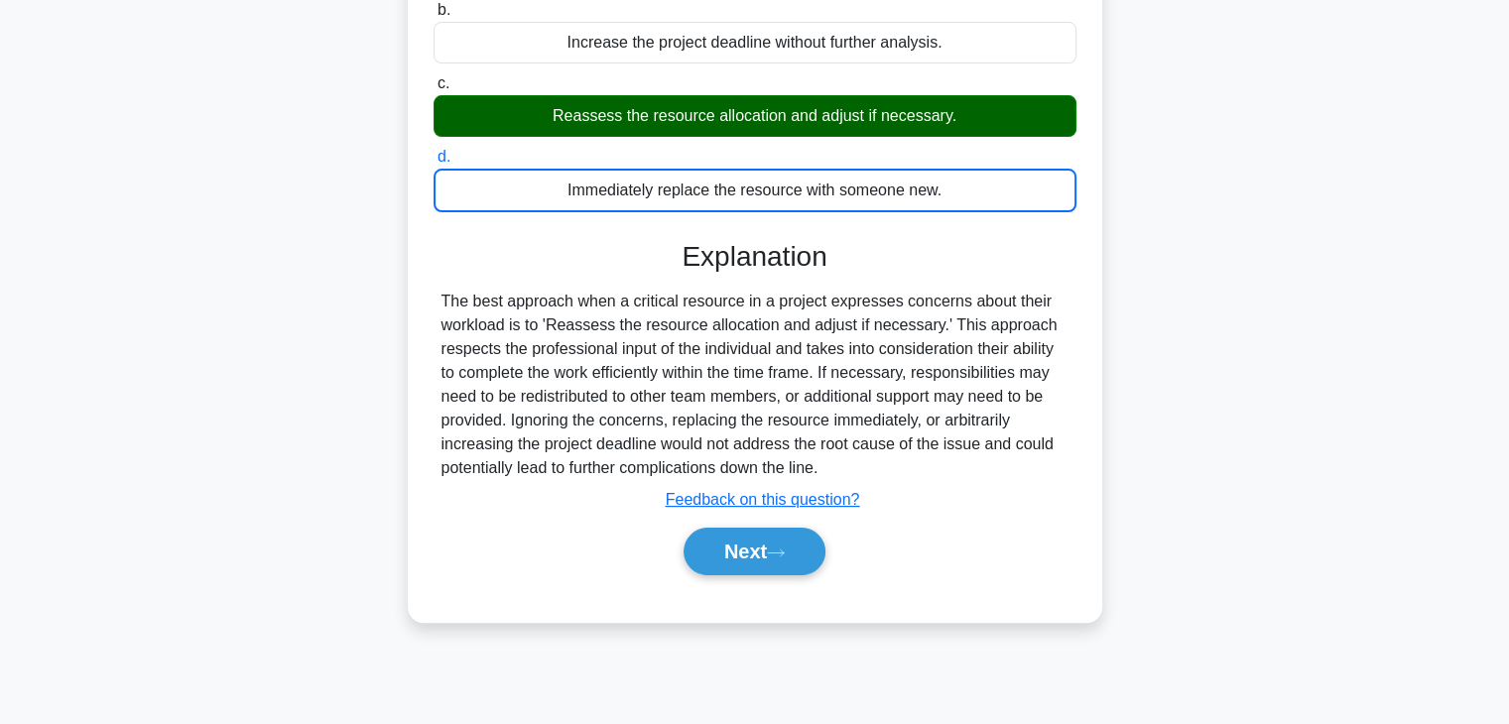
scroll to position [348, 0]
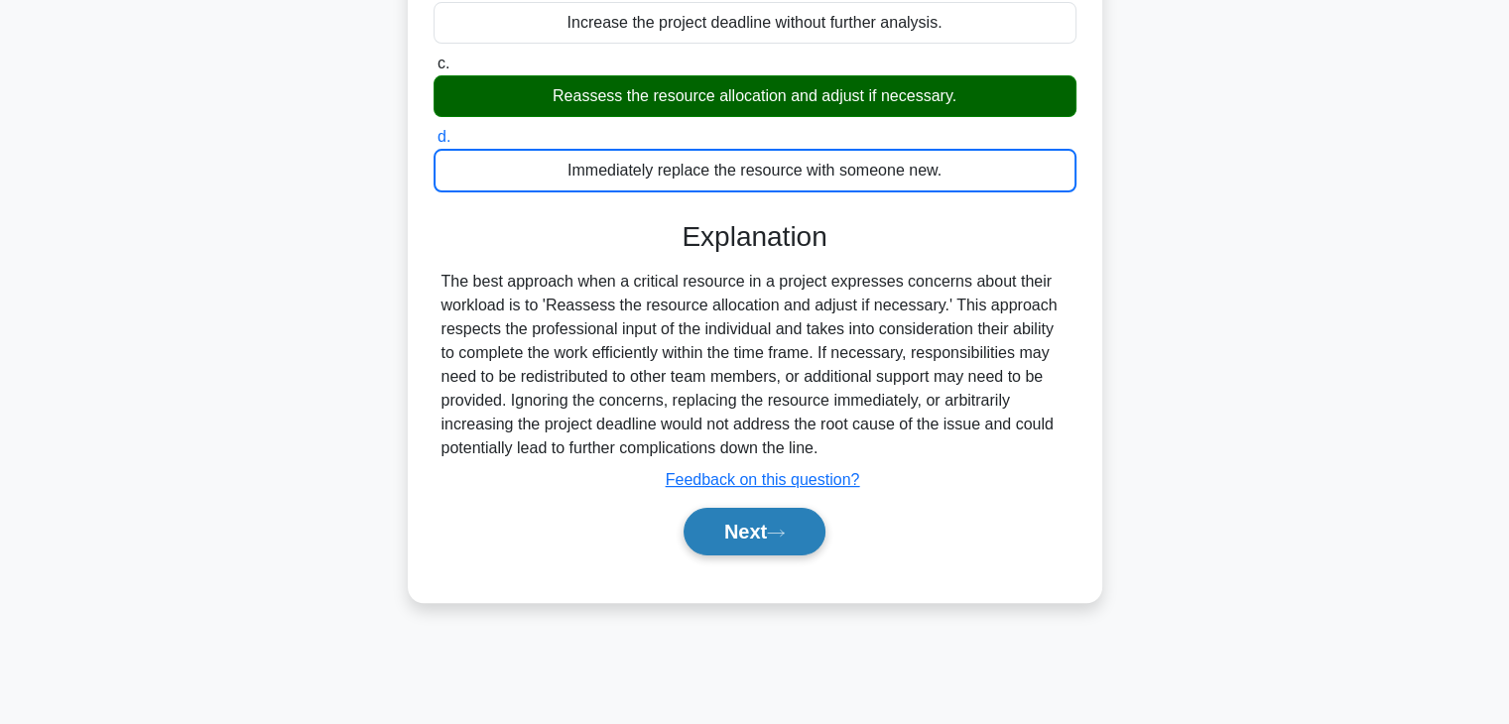
click at [720, 539] on button "Next" at bounding box center [754, 532] width 142 height 48
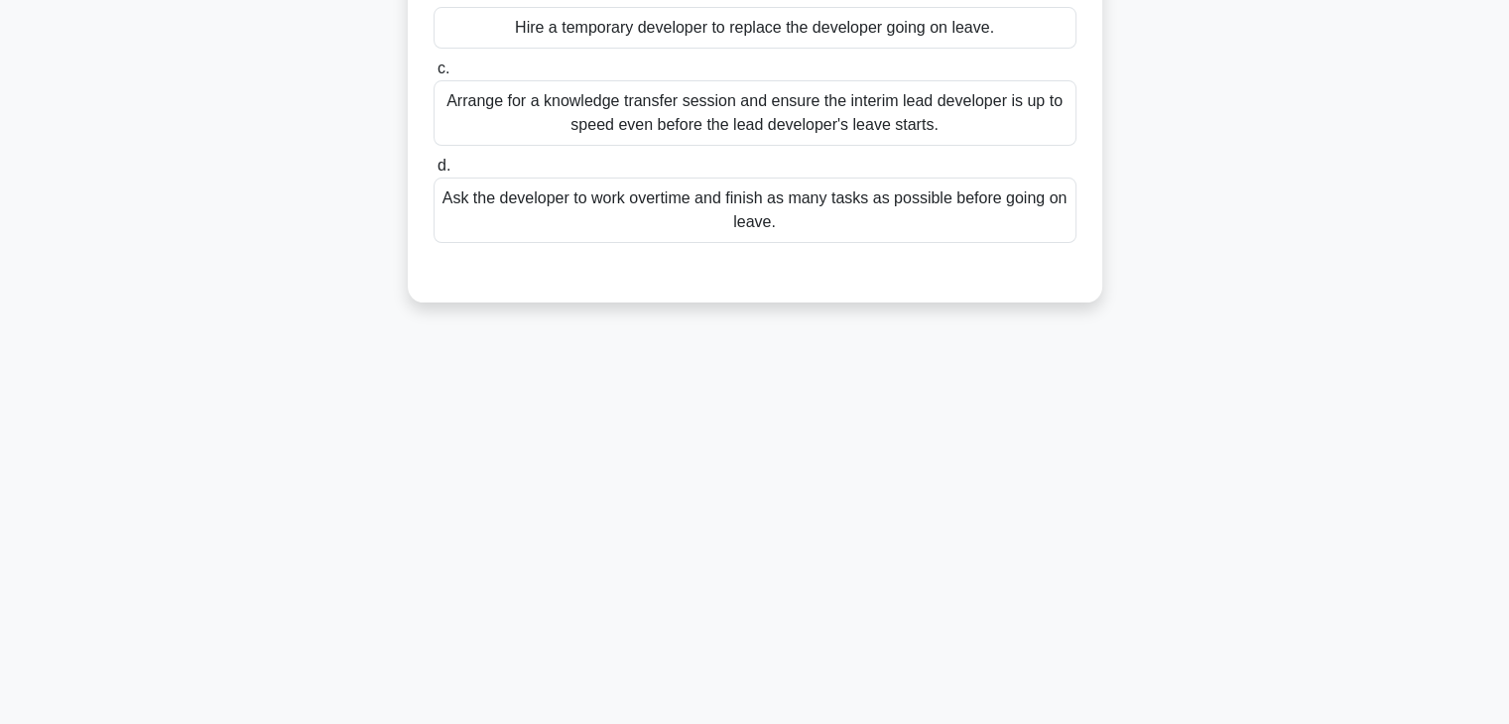
click at [1040, 461] on div "4:12 Stop PMP - Resource Allocation Beginner 3/5 During the execution of an eCo…" at bounding box center [754, 220] width 1309 height 992
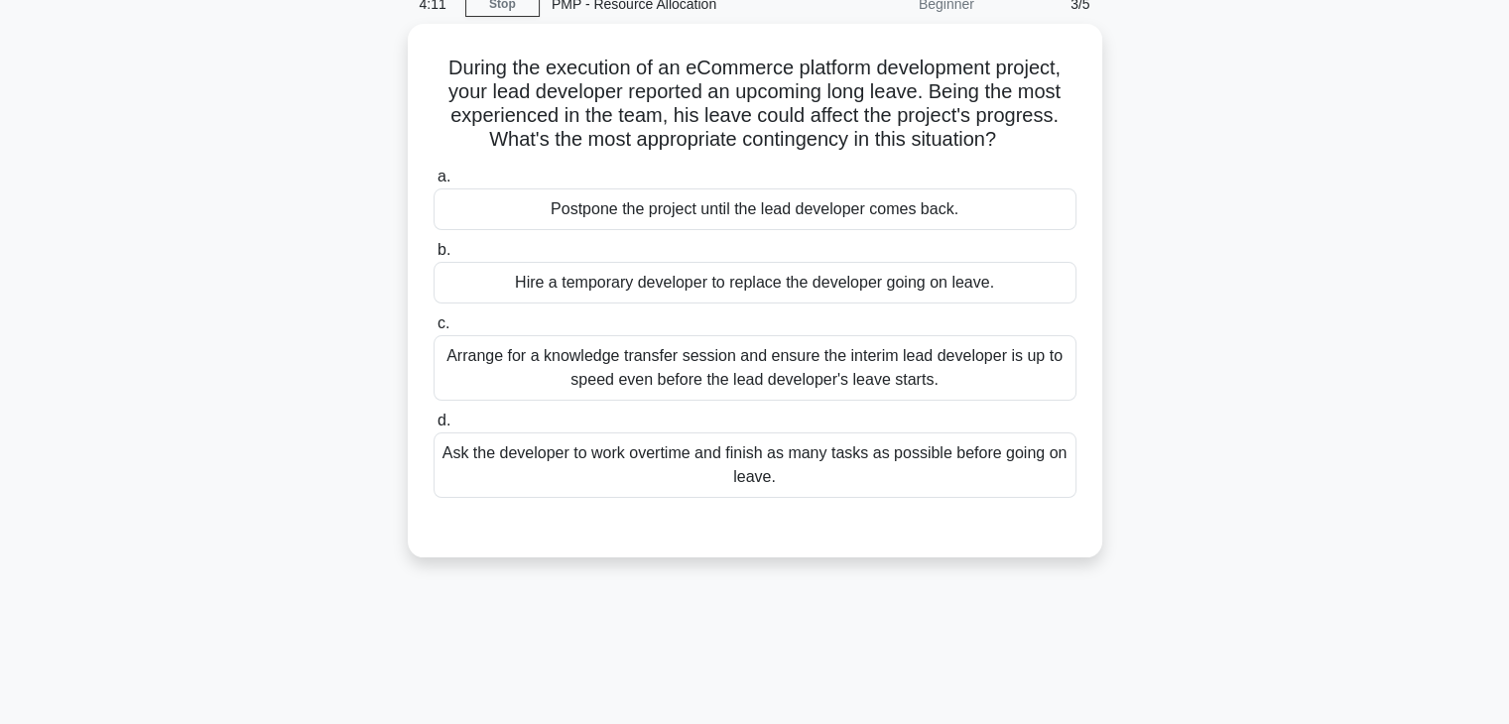
scroll to position [0, 0]
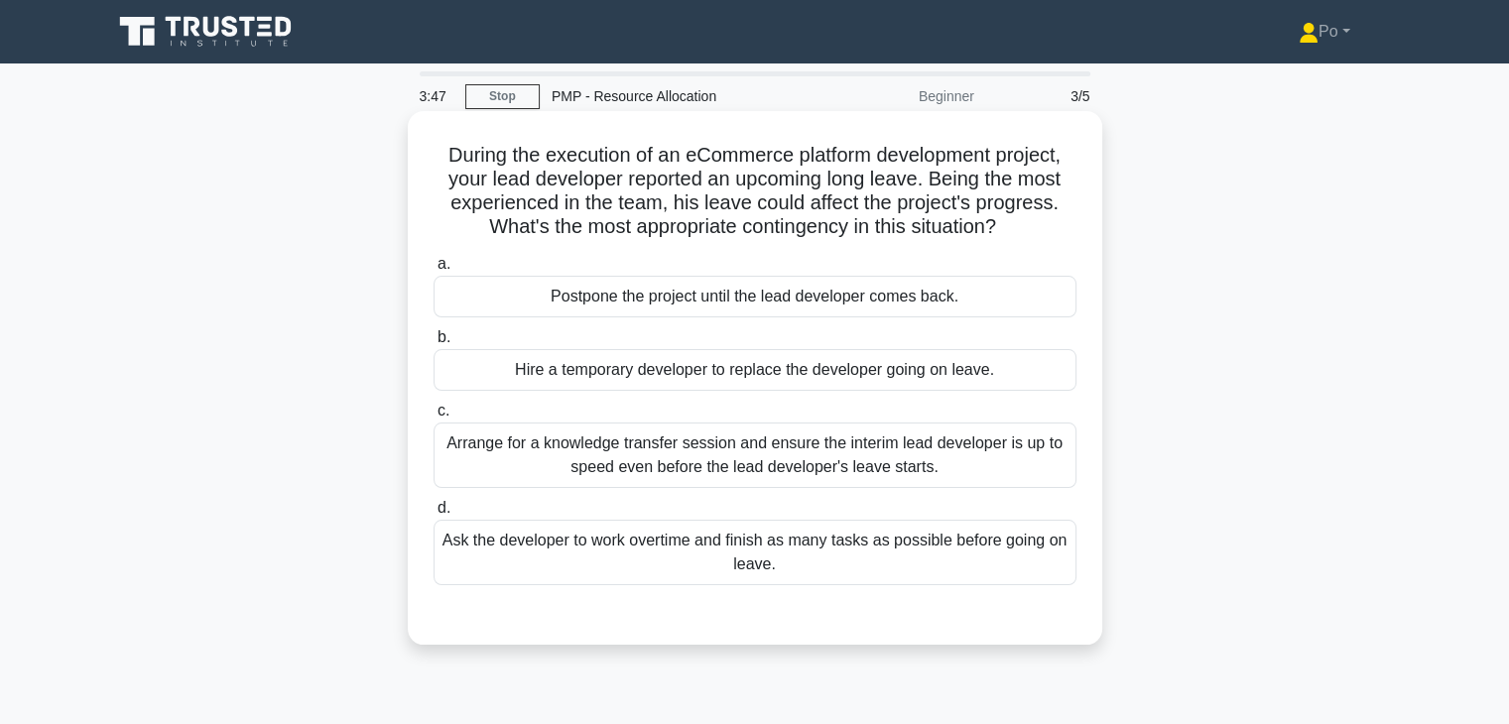
click at [988, 453] on div "Arrange for a knowledge transfer session and ensure the interim lead developer …" at bounding box center [754, 455] width 643 height 65
click at [433, 418] on input "c. Arrange for a knowledge transfer session and ensure the interim lead develop…" at bounding box center [433, 411] width 0 height 13
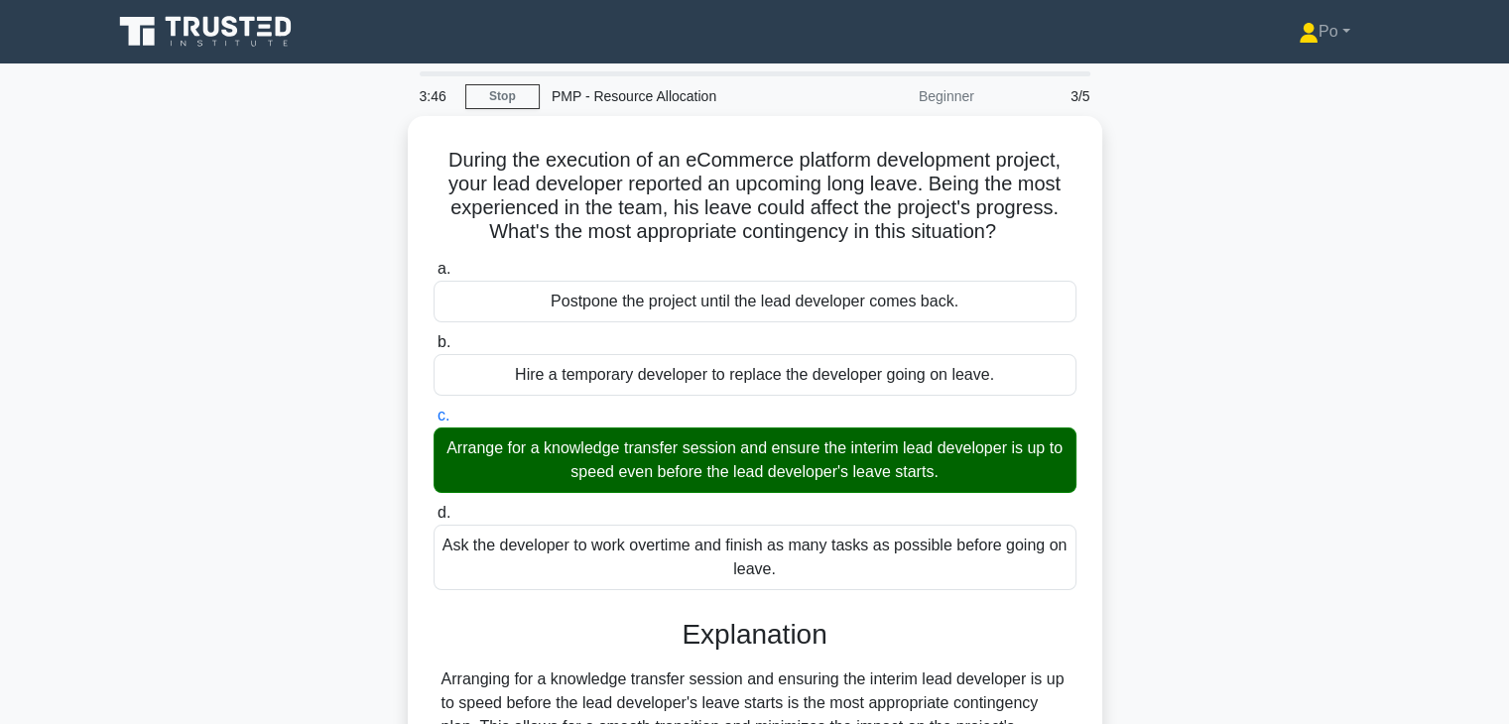
click at [1241, 519] on div "During the execution of an eCommerce platform development project, your lead de…" at bounding box center [754, 570] width 1309 height 908
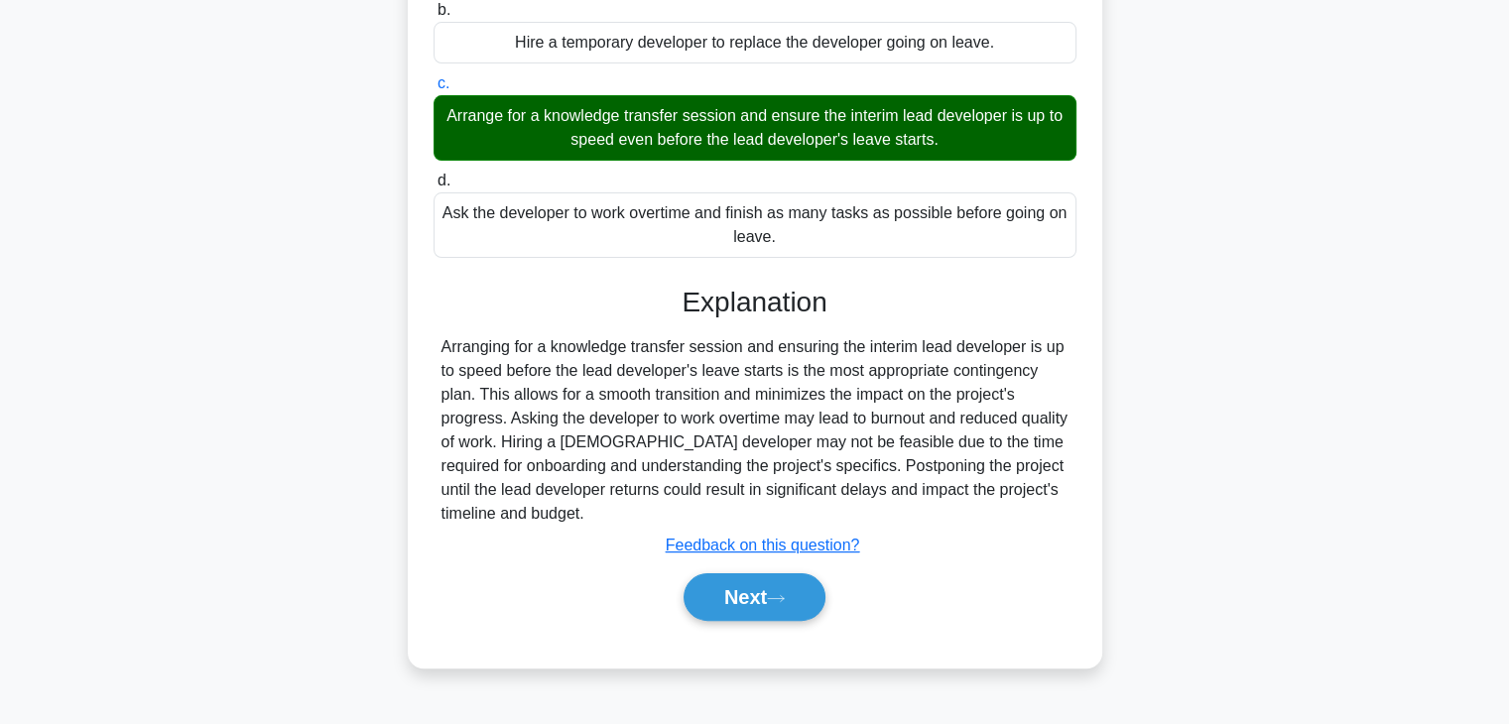
scroll to position [348, 0]
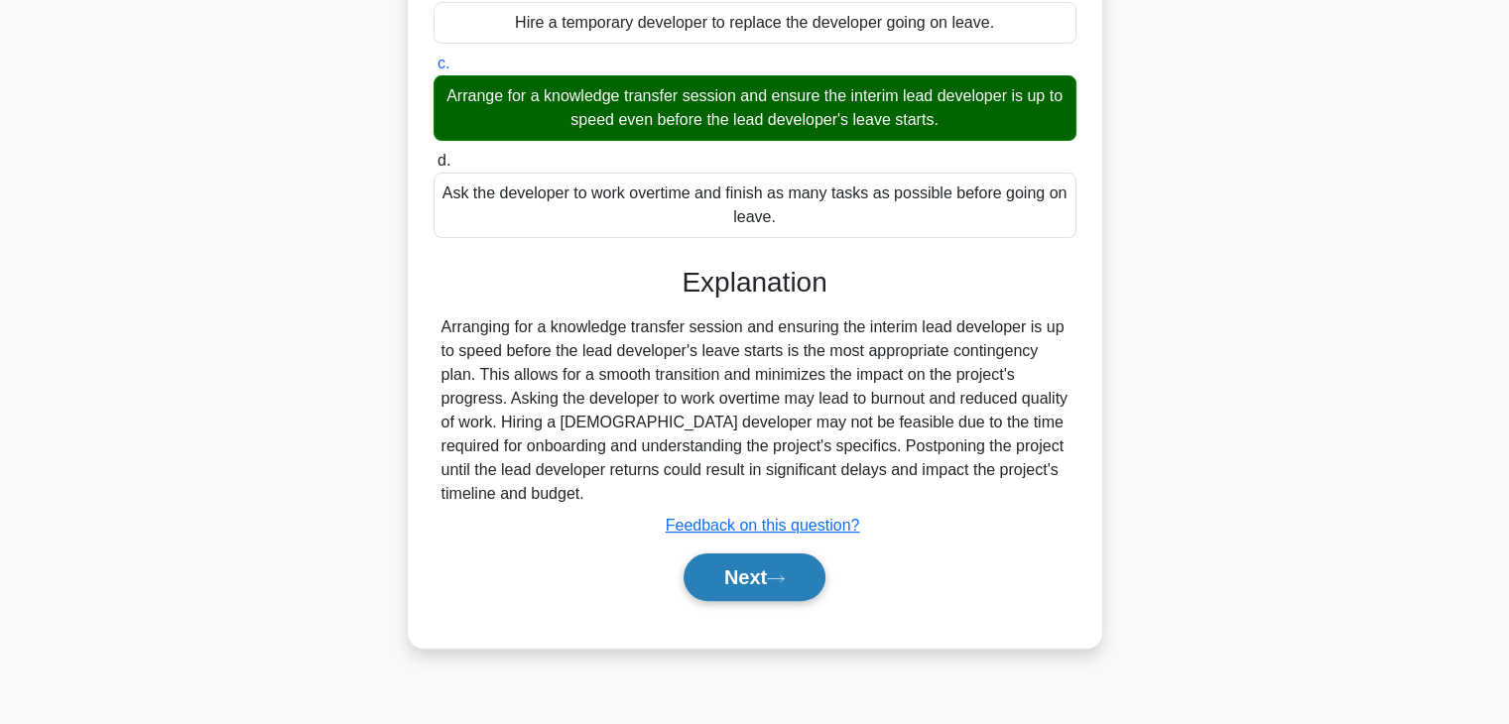
click at [712, 594] on button "Next" at bounding box center [754, 578] width 142 height 48
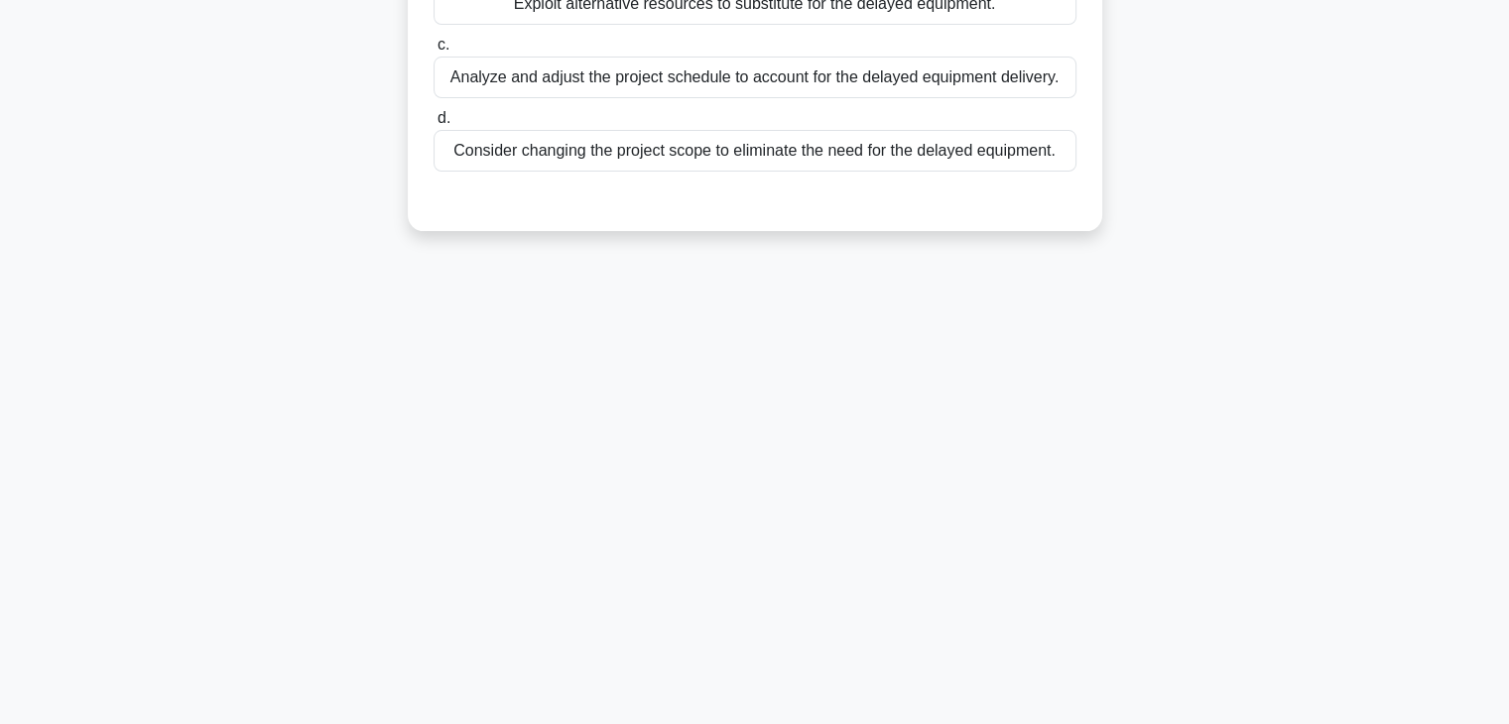
click at [1034, 458] on div "3:42 Stop PMP - Resource Allocation Beginner 4/5 During project execution, a de…" at bounding box center [754, 220] width 1309 height 992
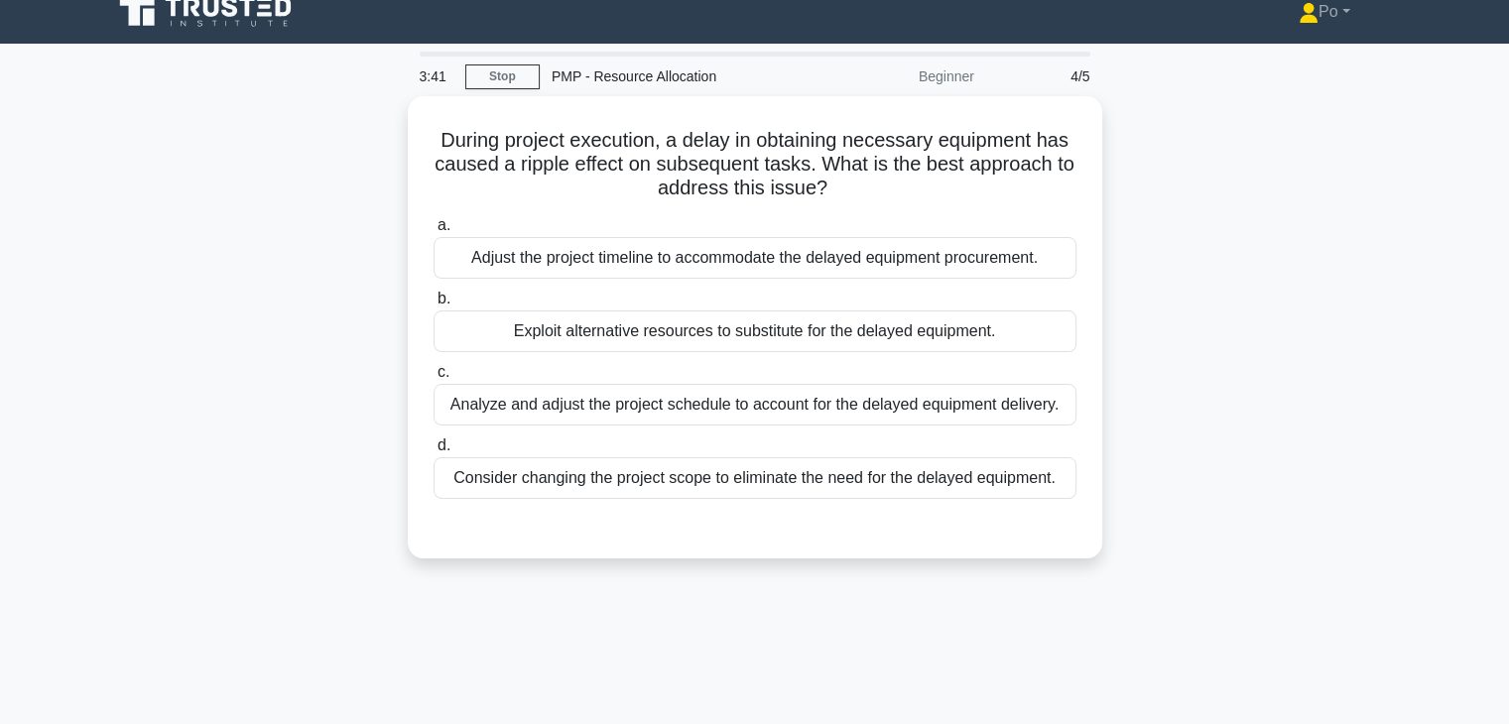
scroll to position [0, 0]
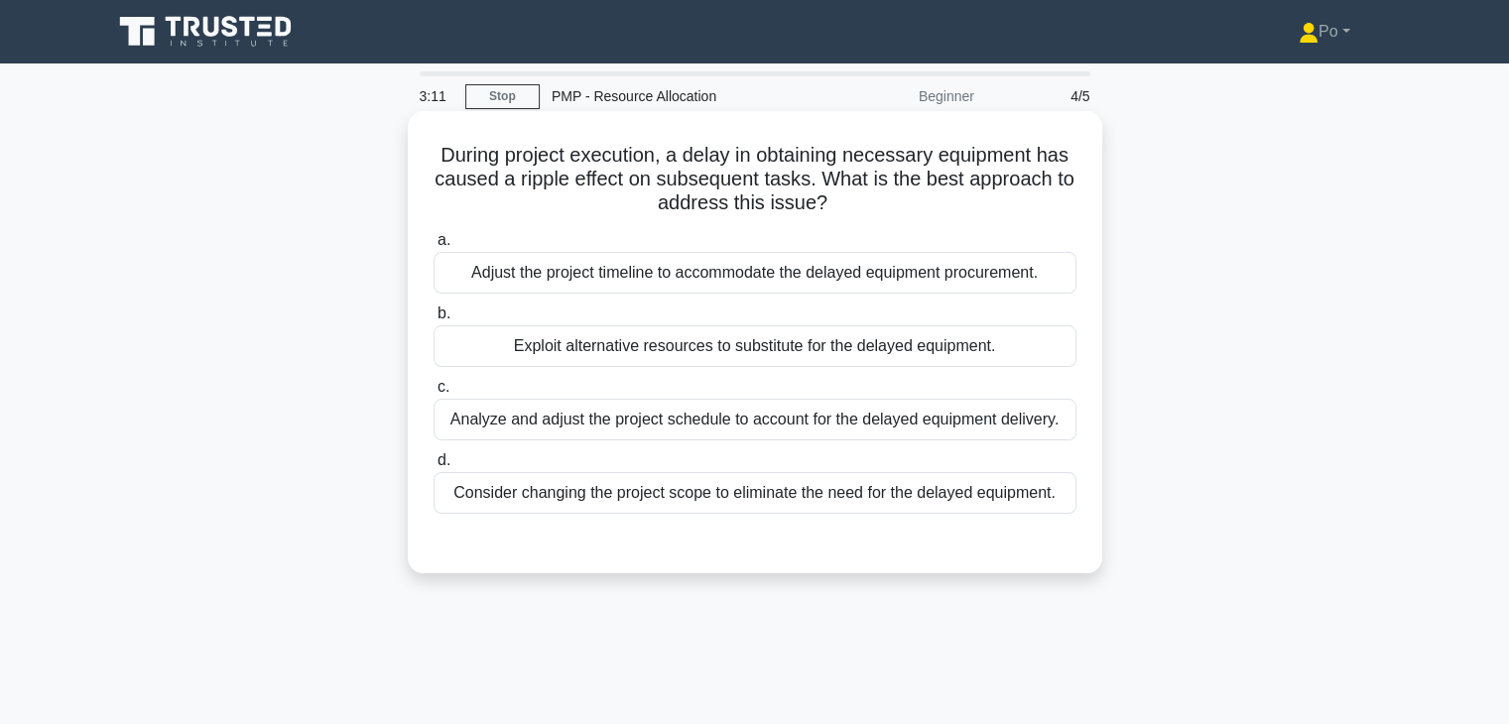
click at [924, 429] on div "Analyze and adjust the project schedule to account for the delayed equipment de…" at bounding box center [754, 420] width 643 height 42
click at [433, 394] on input "c. Analyze and adjust the project schedule to account for the delayed equipment…" at bounding box center [433, 387] width 0 height 13
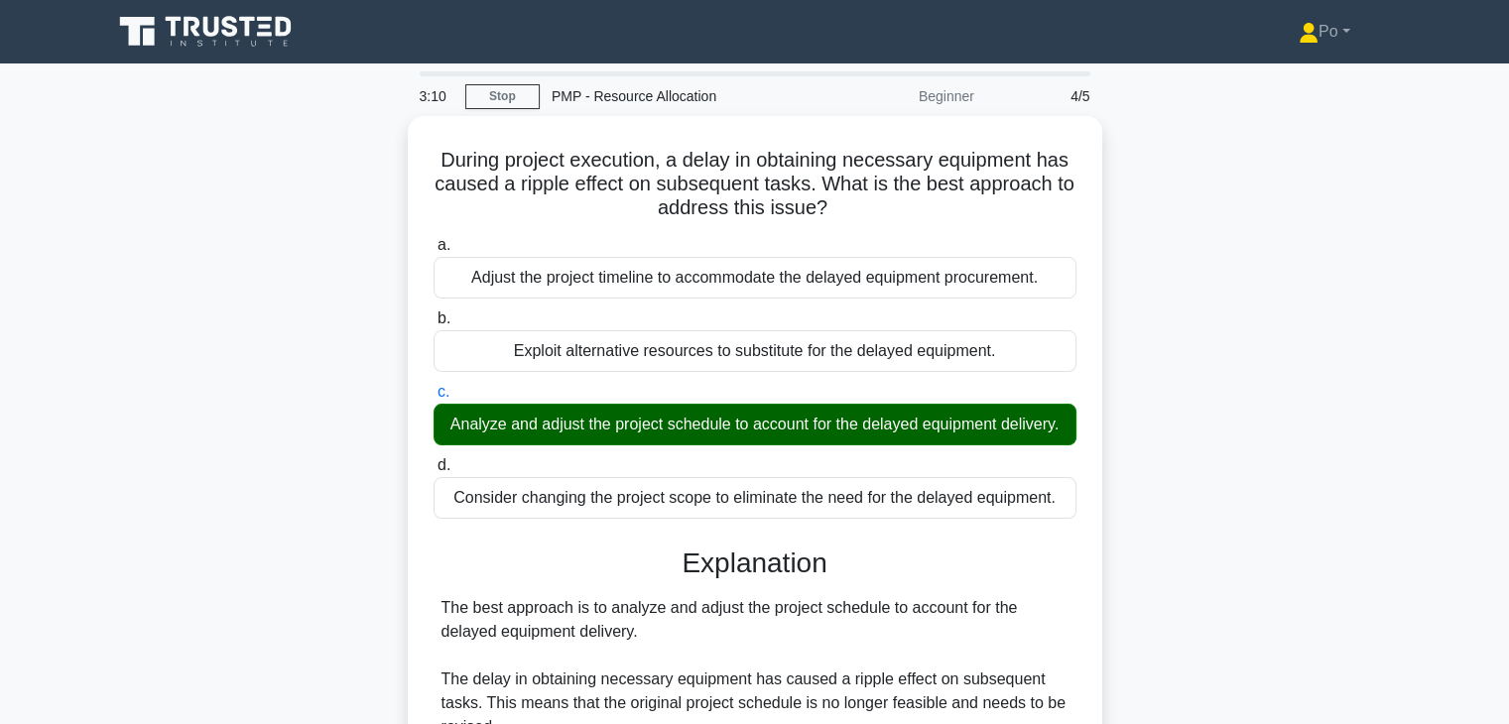
click at [1120, 494] on div "During project execution, a delay in obtaining necessary equipment has caused a…" at bounding box center [754, 677] width 1309 height 1122
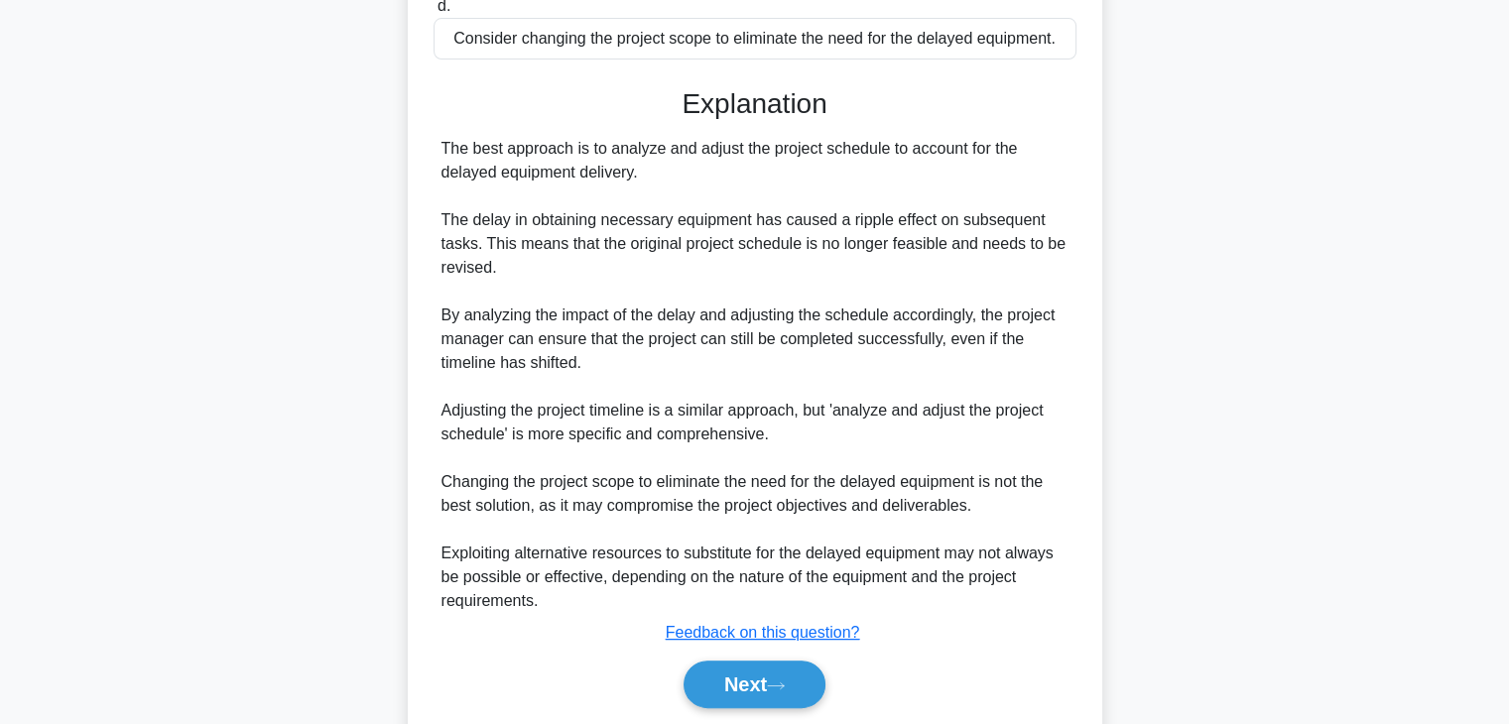
scroll to position [546, 0]
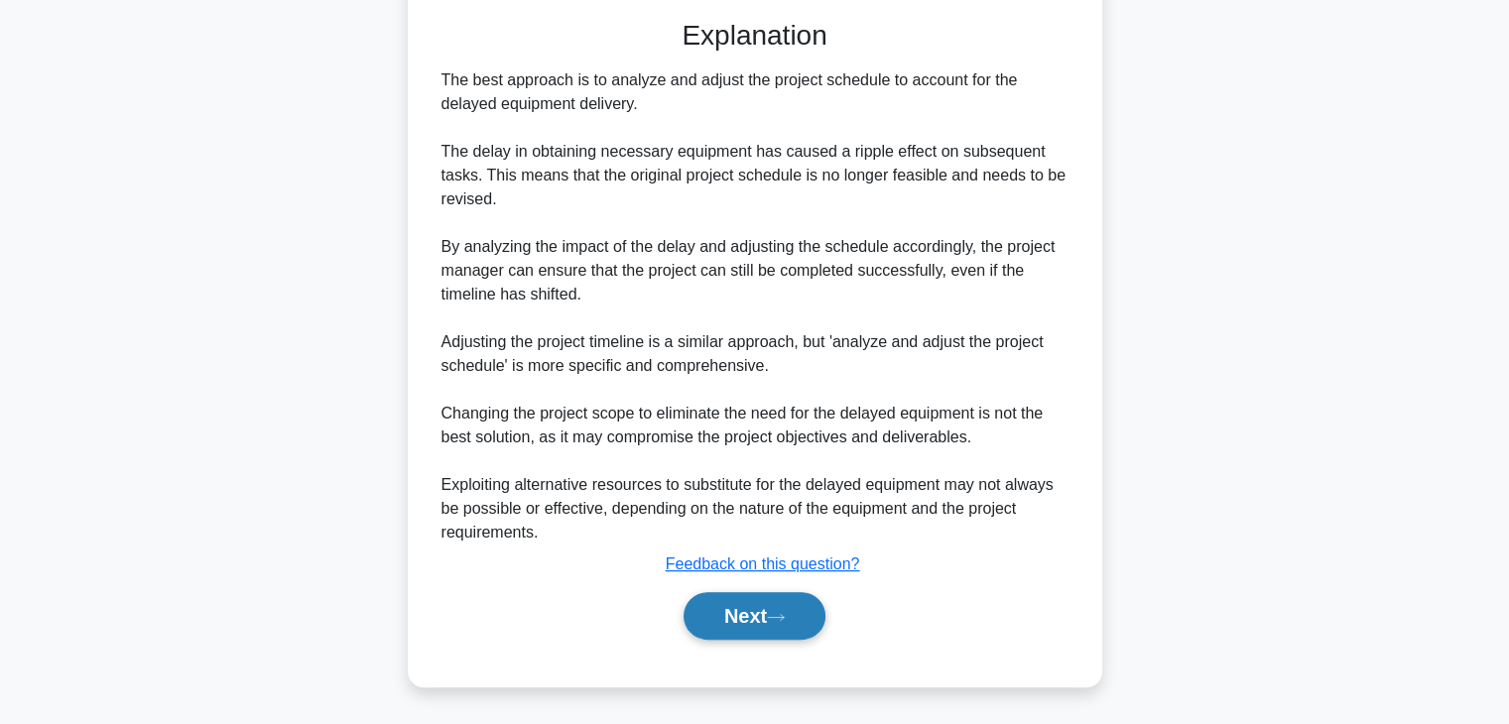
click at [730, 618] on button "Next" at bounding box center [754, 616] width 142 height 48
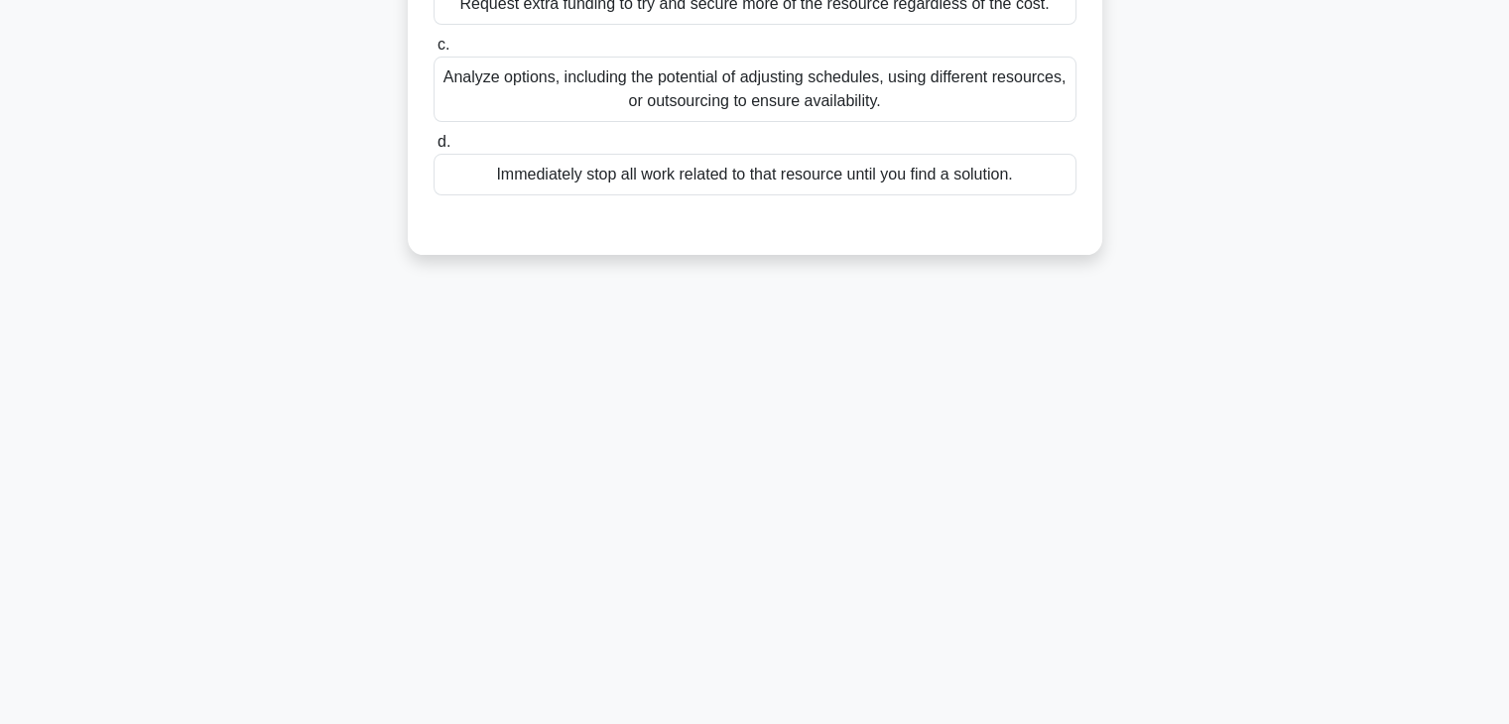
click at [954, 326] on div "3:06 Stop PMP - Resource Allocation Beginner 5/5 Your project is progressing we…" at bounding box center [754, 220] width 1309 height 992
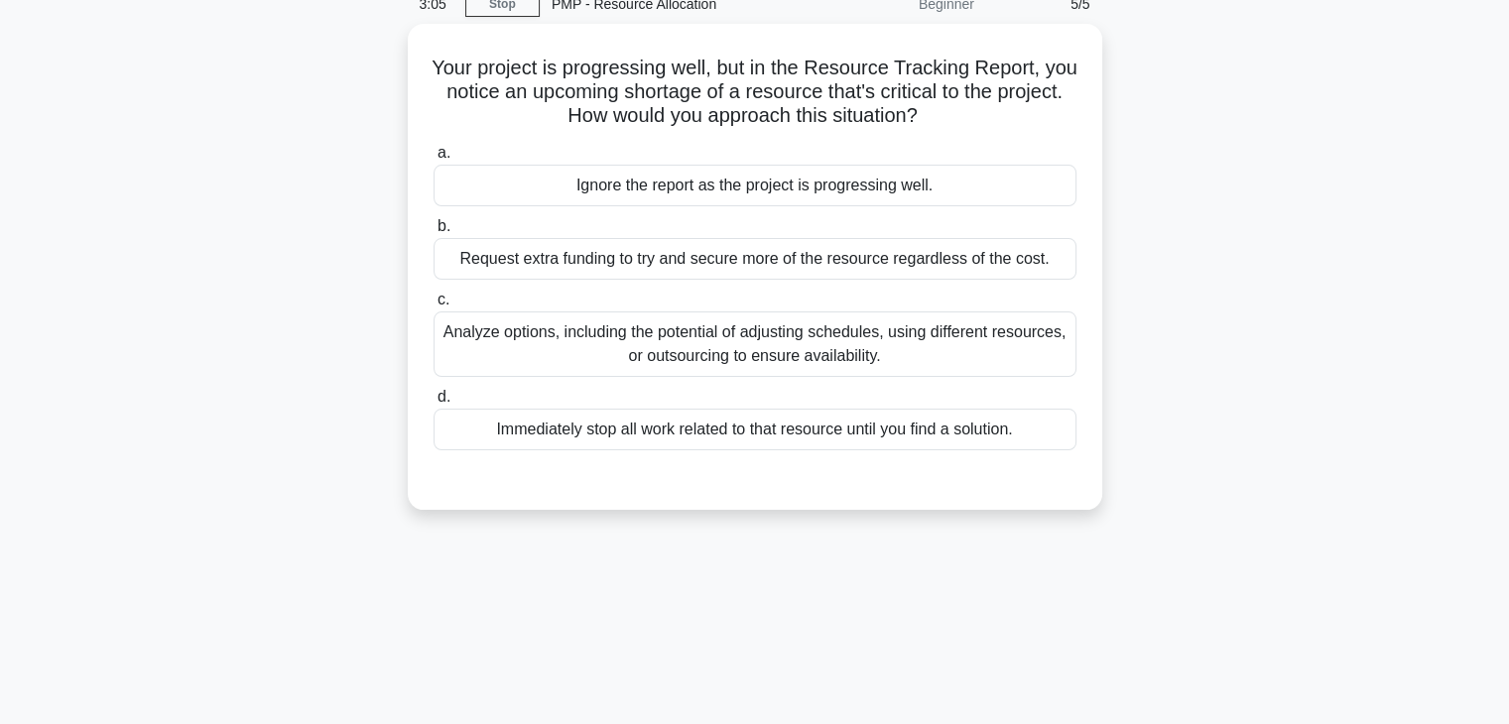
scroll to position [0, 0]
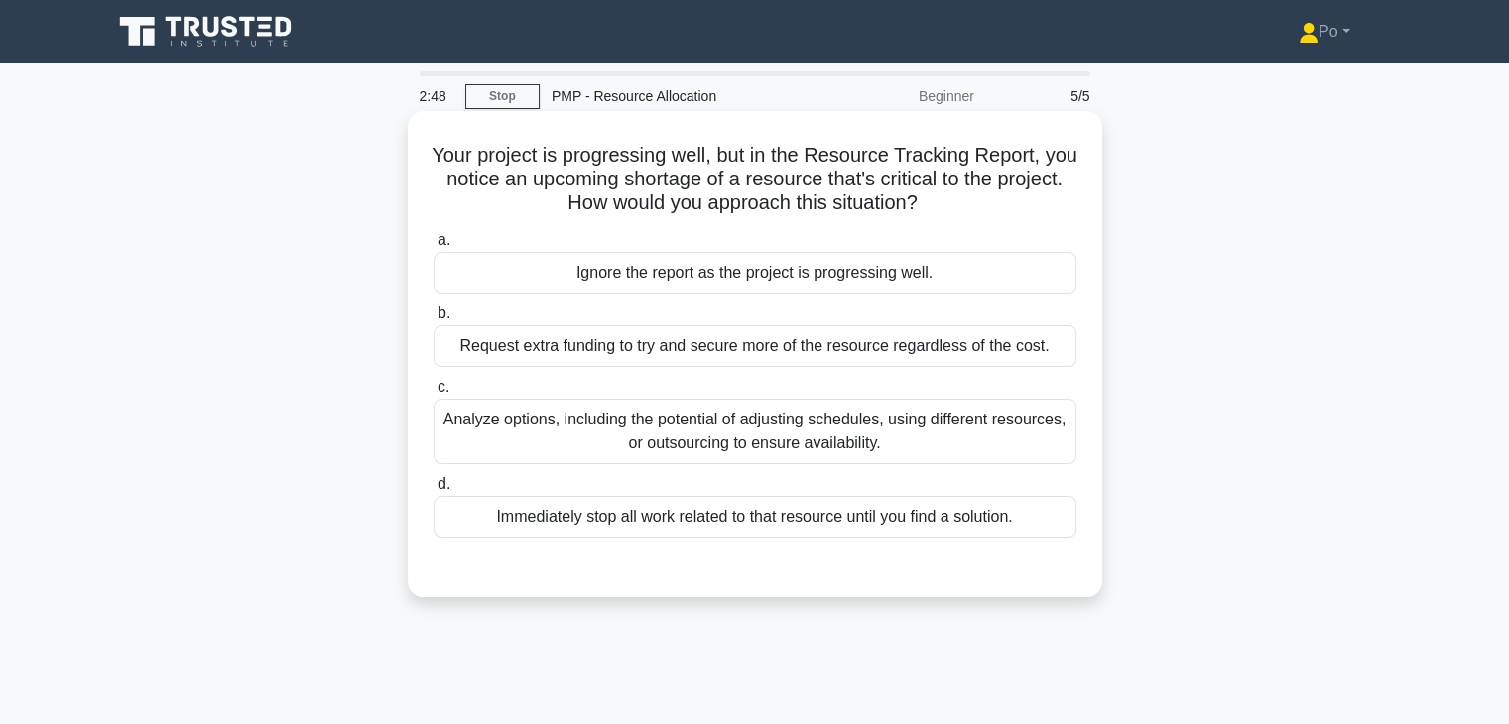
click at [722, 441] on div "Analyze options, including the potential of adjusting schedules, using differen…" at bounding box center [754, 431] width 643 height 65
click at [433, 394] on input "c. Analyze options, including the potential of adjusting schedules, using diffe…" at bounding box center [433, 387] width 0 height 13
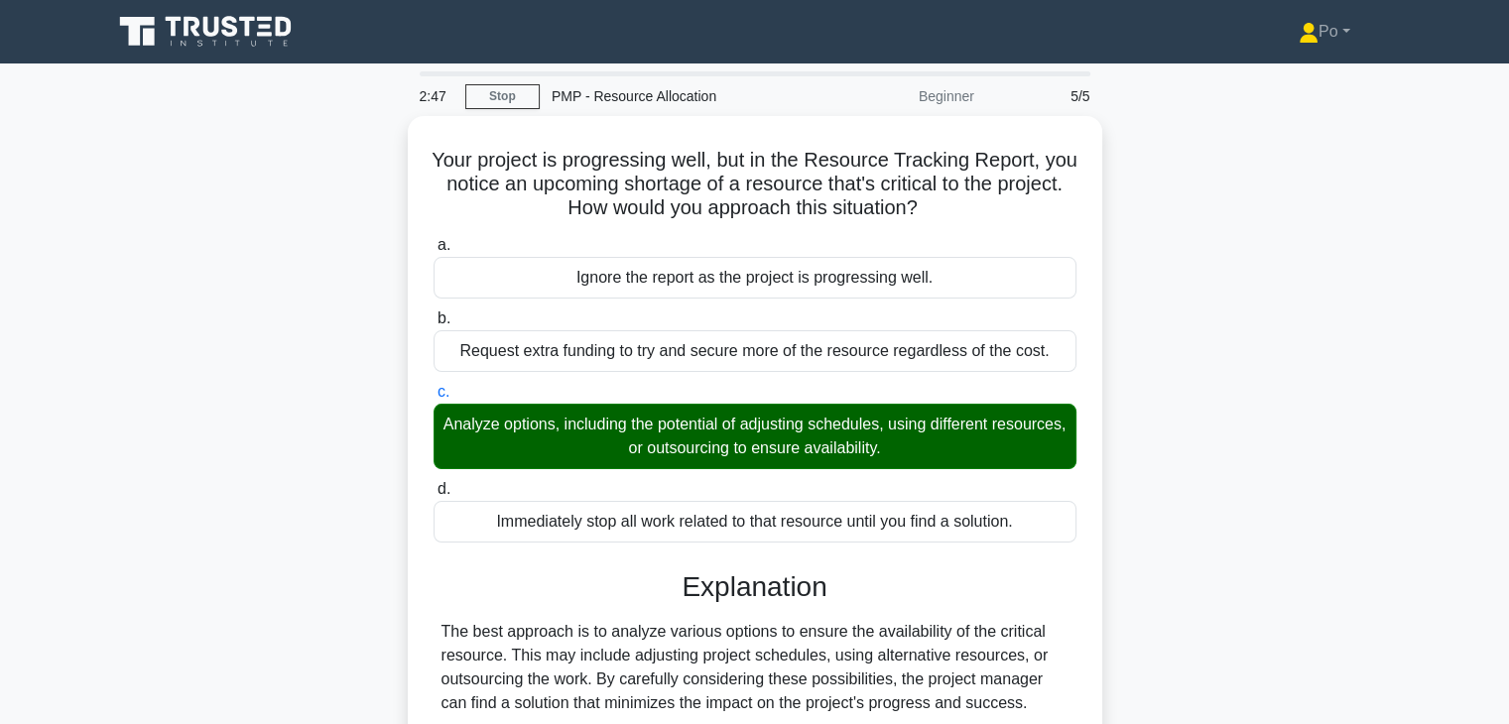
click at [1130, 572] on div "Your project is progressing well, but in the Resource Tracking Report, you noti…" at bounding box center [754, 570] width 1309 height 908
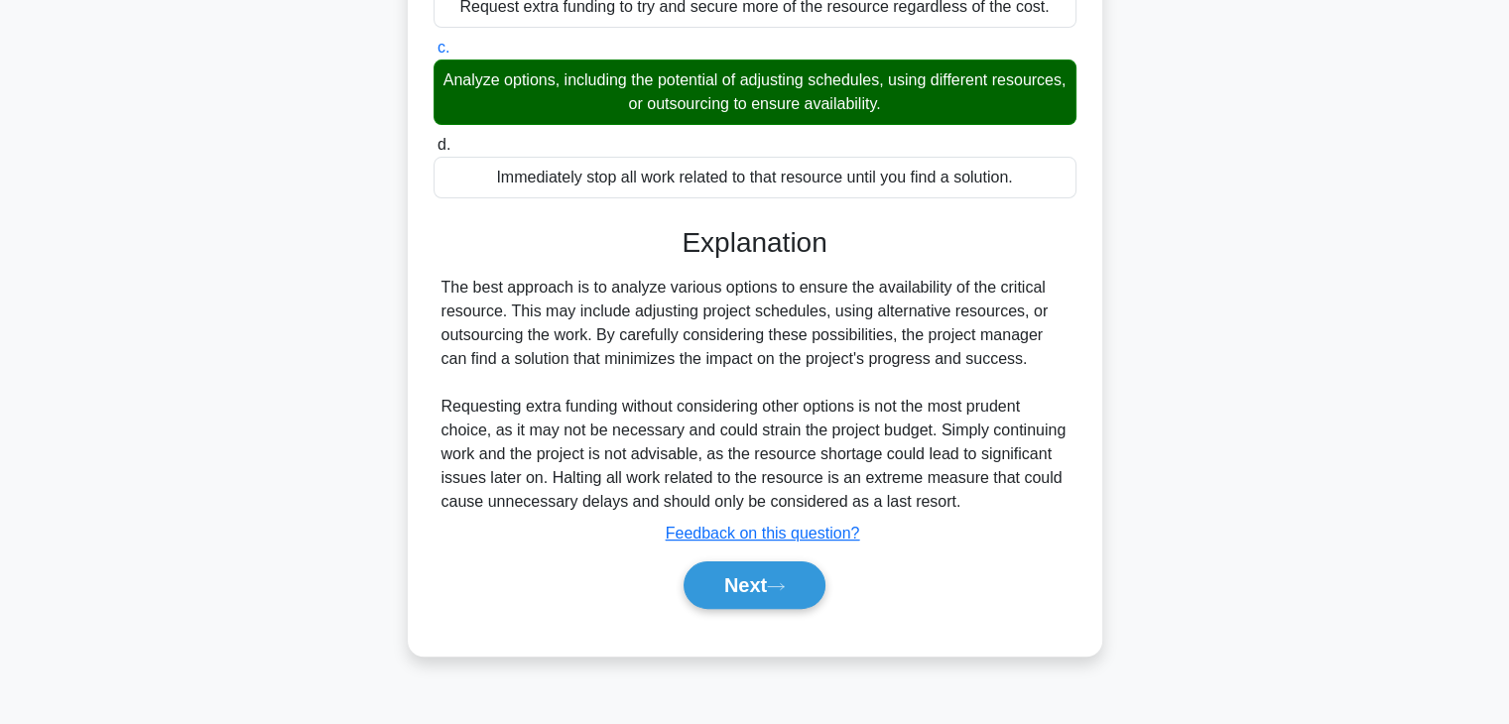
scroll to position [348, 0]
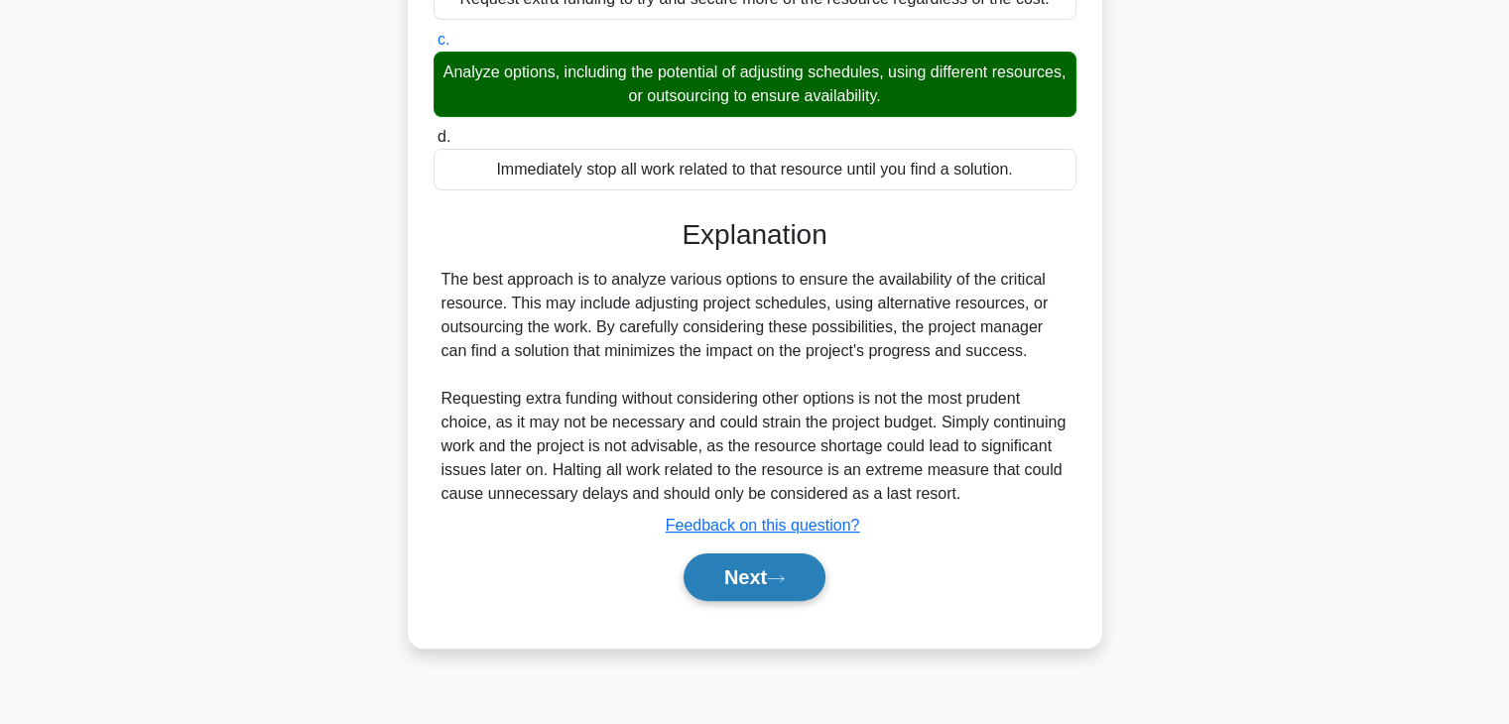
click at [718, 576] on button "Next" at bounding box center [754, 578] width 142 height 48
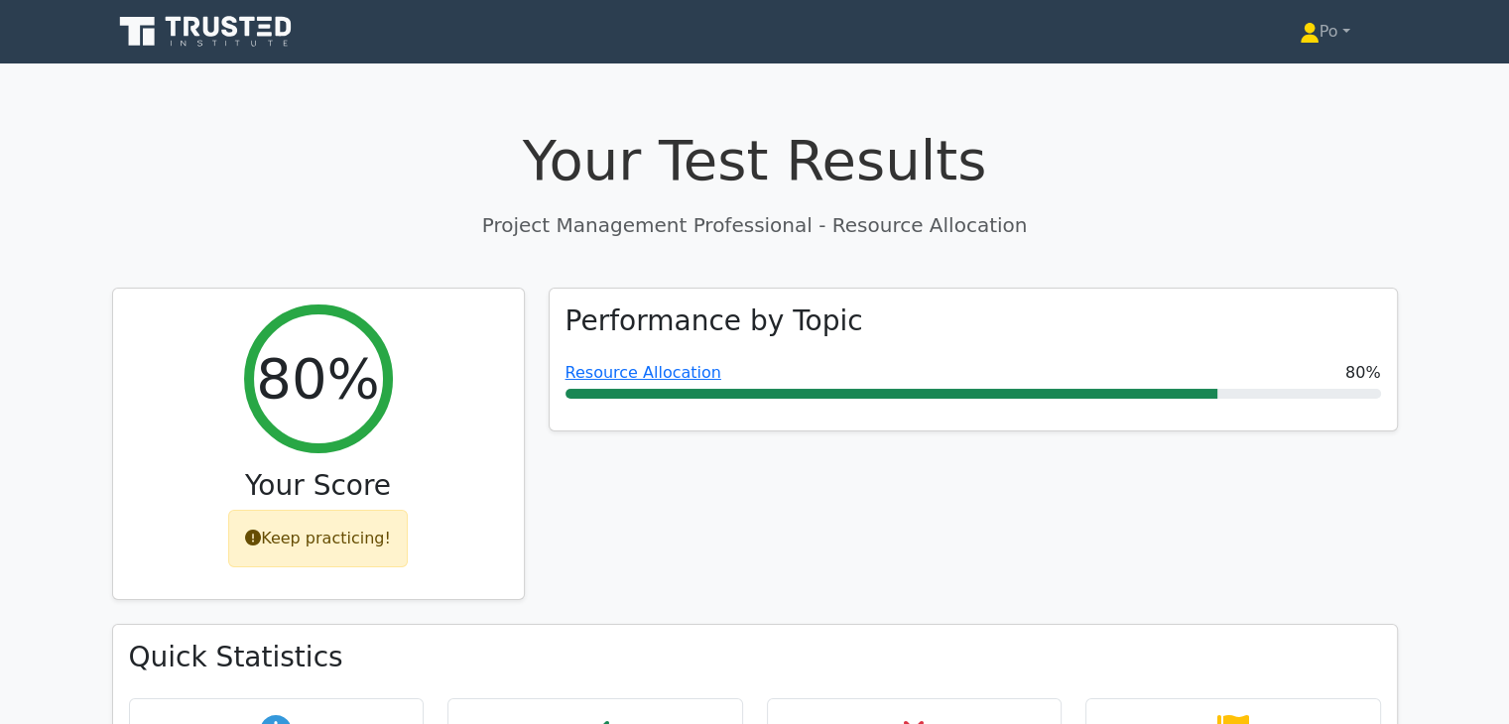
click at [837, 581] on div "Performance by Topic Resource Allocation 80%" at bounding box center [973, 456] width 873 height 337
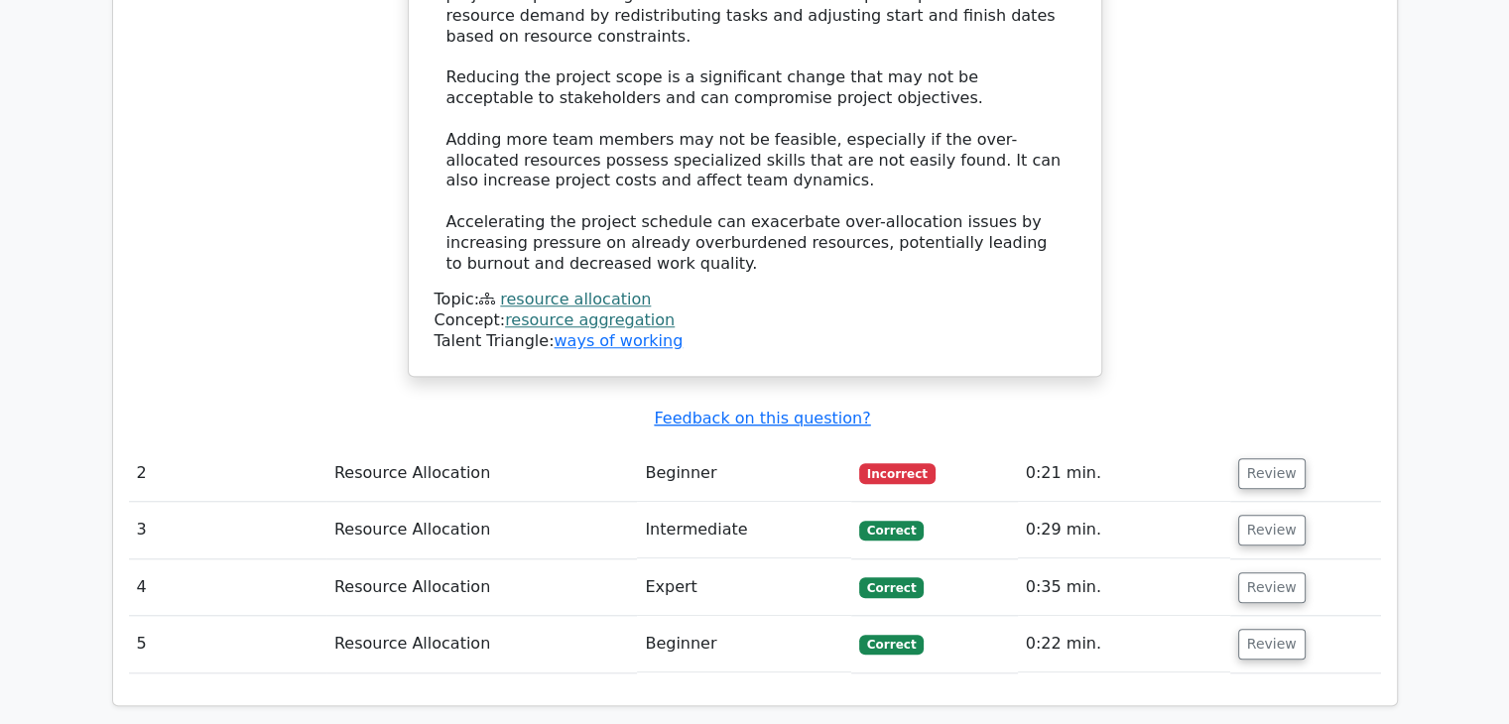
scroll to position [1666, 0]
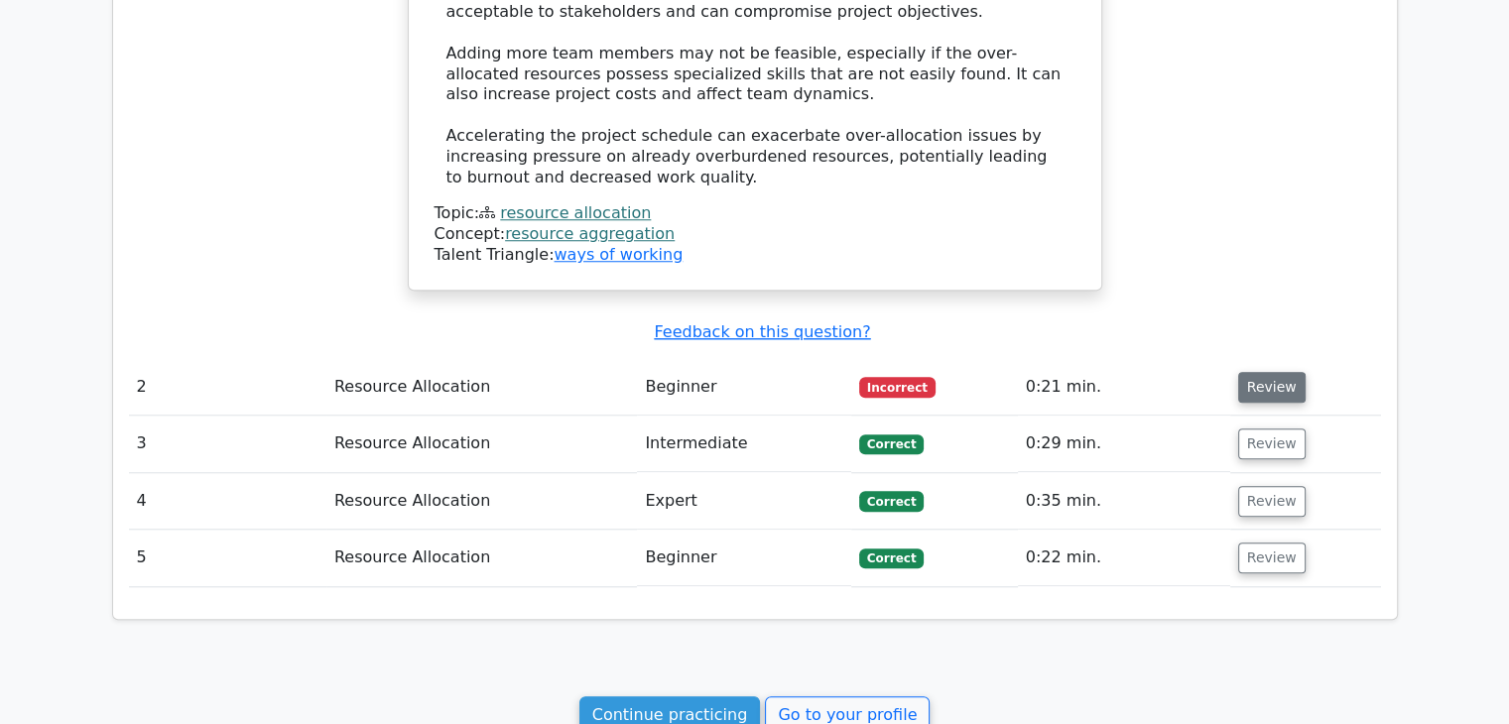
click at [1265, 372] on button "Review" at bounding box center [1271, 387] width 67 height 31
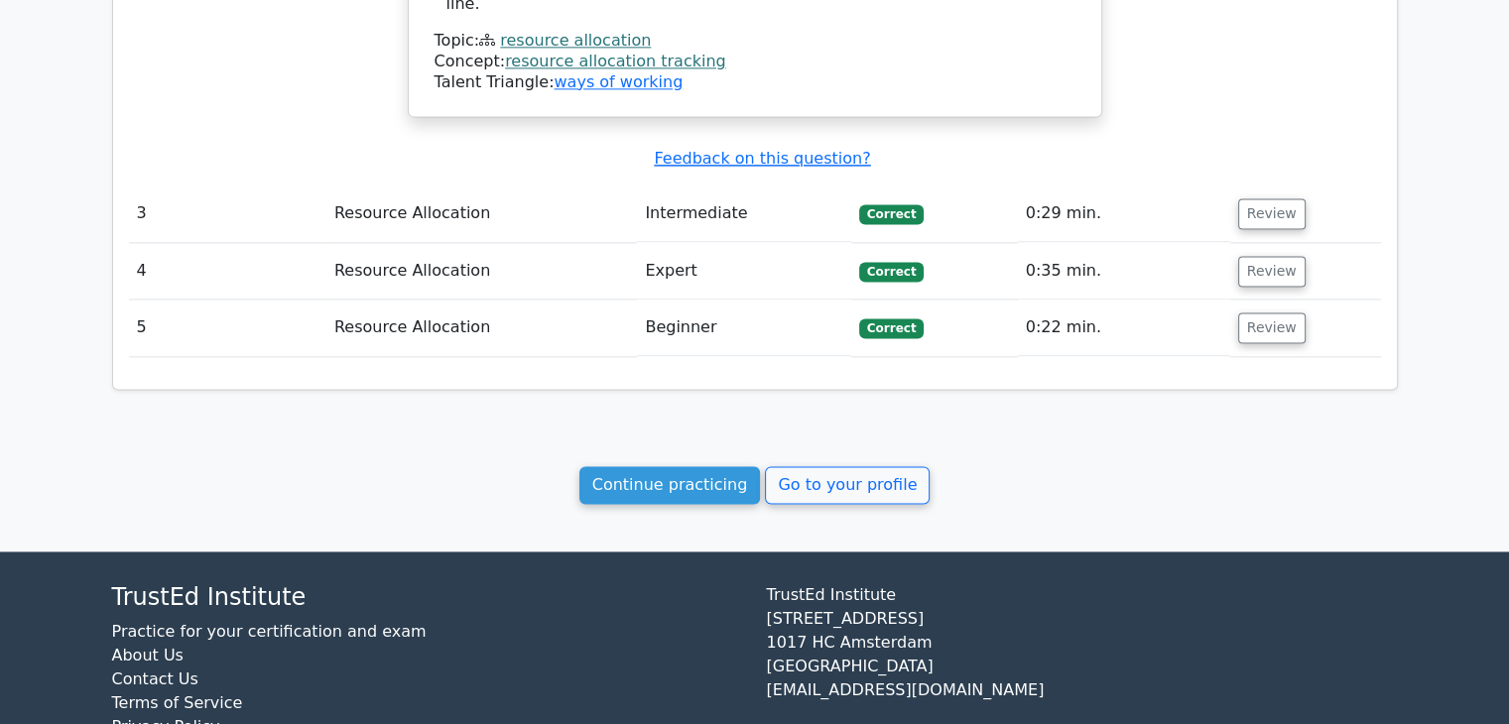
scroll to position [2758, 0]
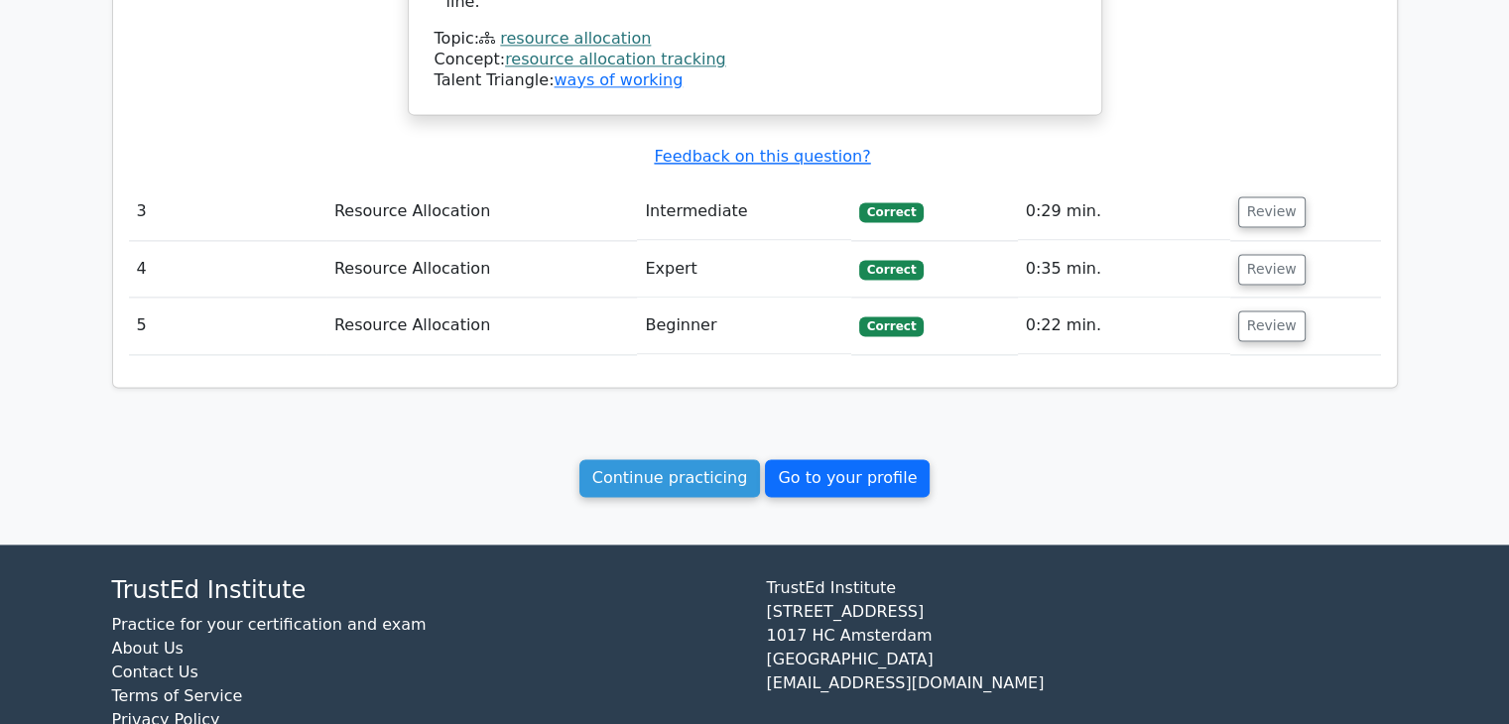
click at [850, 459] on link "Go to your profile" at bounding box center [847, 478] width 165 height 38
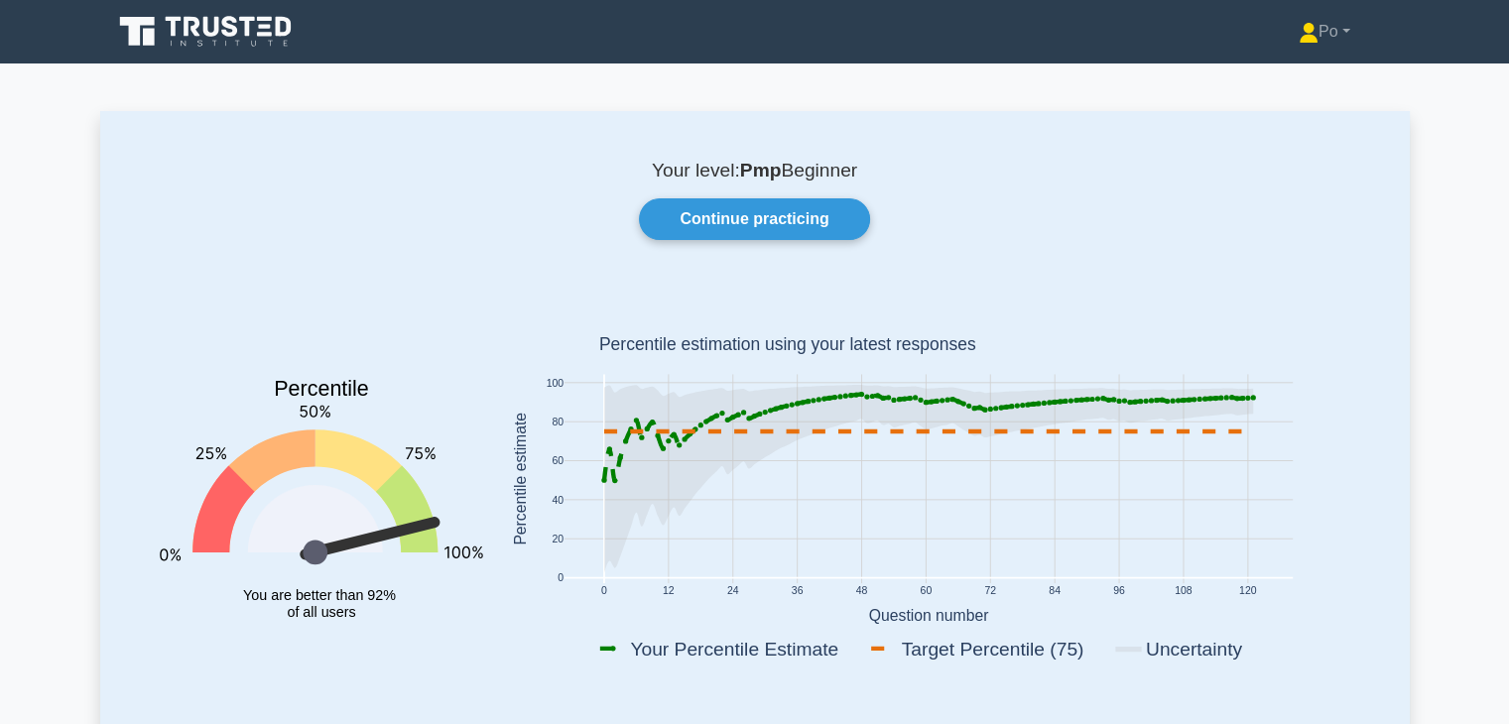
click at [1330, 504] on rect at bounding box center [928, 483] width 867 height 390
